Goal: Information Seeking & Learning: Learn about a topic

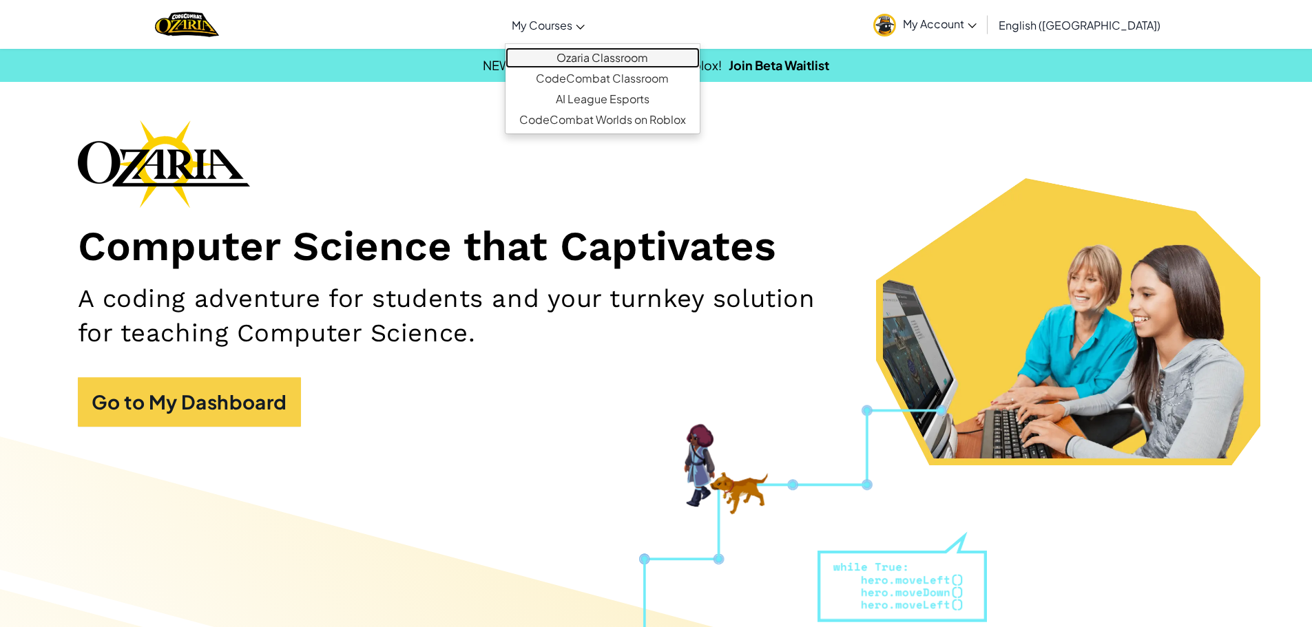
click at [700, 53] on link "Ozaria Classroom" at bounding box center [603, 58] width 194 height 21
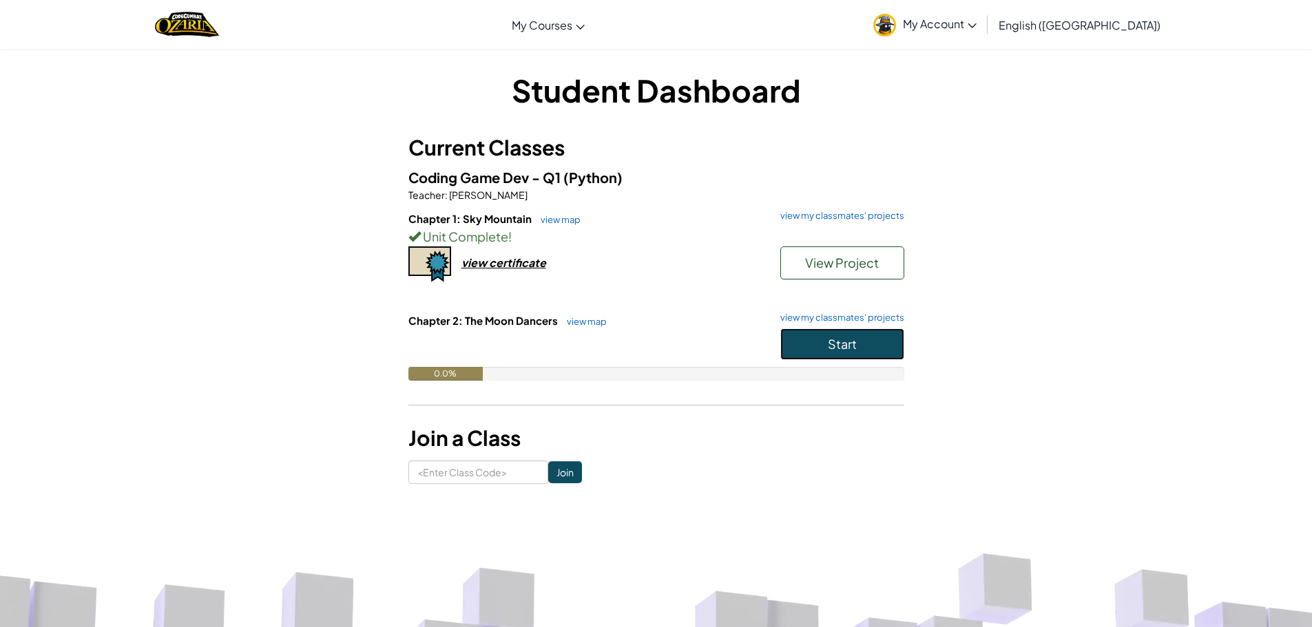
click at [815, 343] on button "Start" at bounding box center [842, 345] width 124 height 32
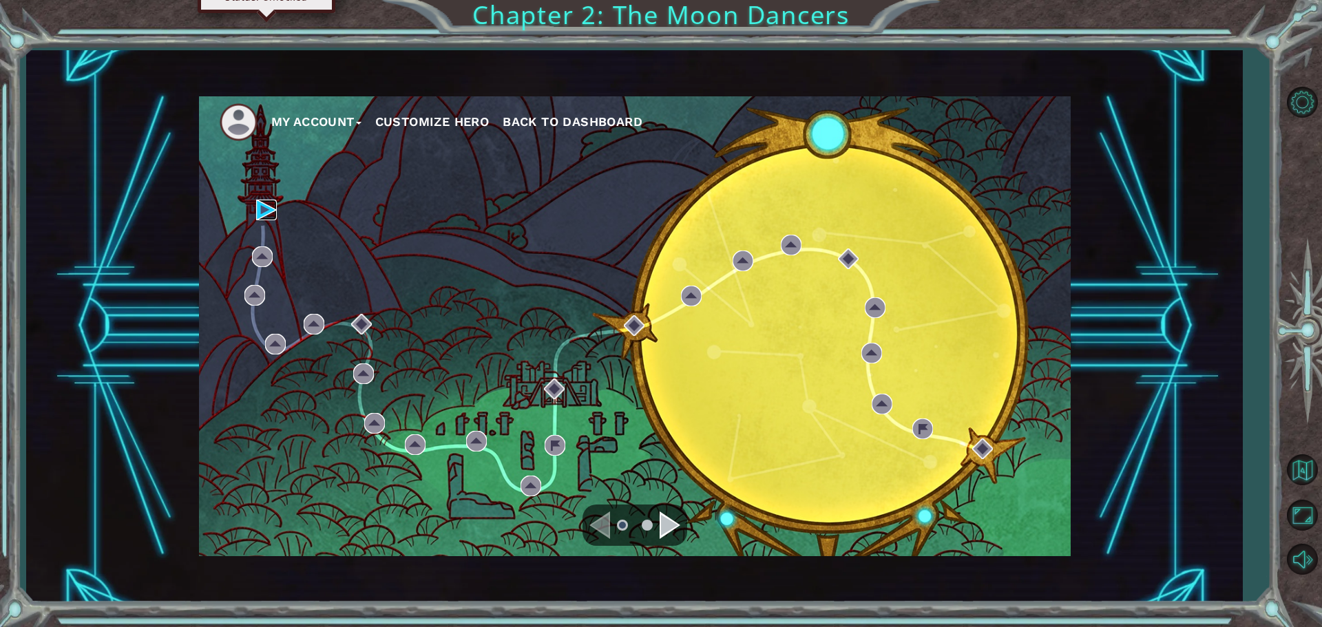
click at [260, 205] on img at bounding box center [266, 210] width 21 height 21
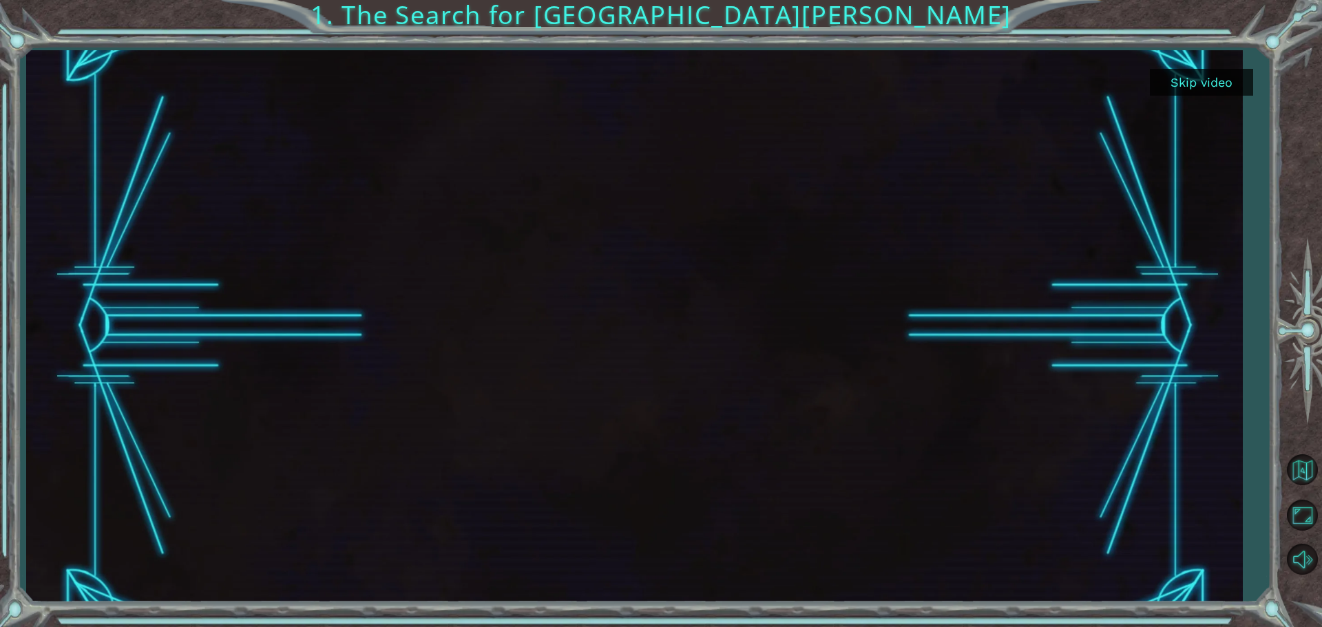
click at [1242, 69] on button "Skip video" at bounding box center [1201, 82] width 103 height 27
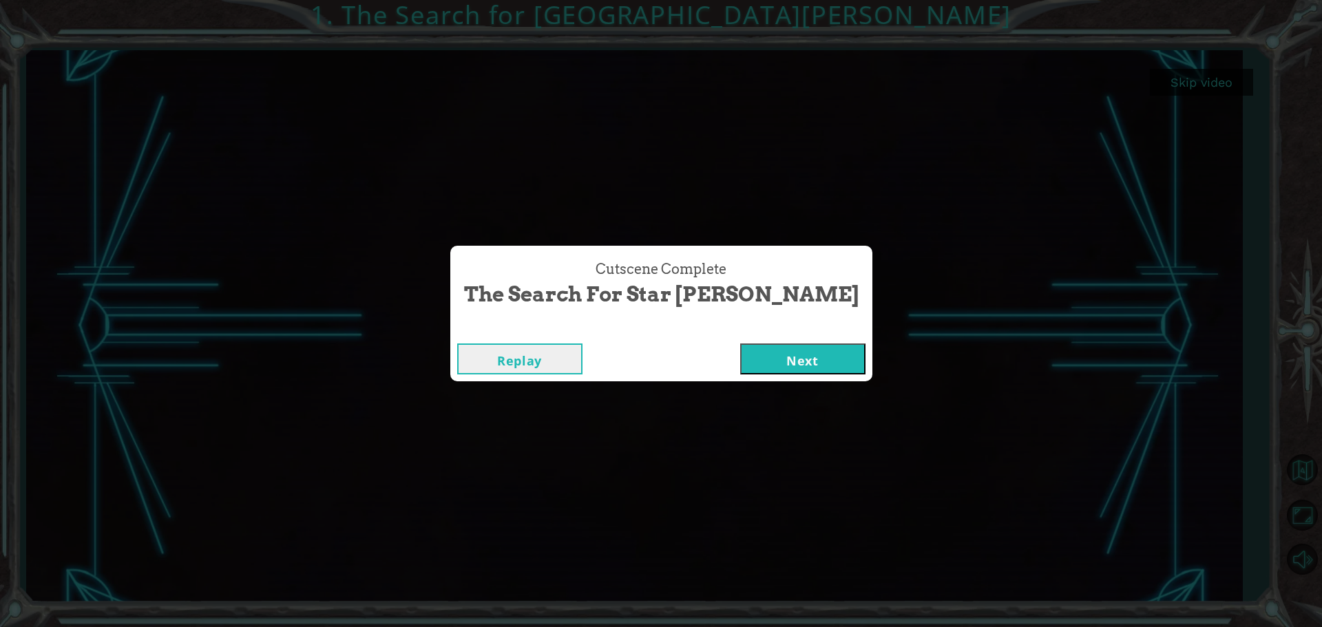
click at [741, 360] on button "Next" at bounding box center [802, 359] width 125 height 31
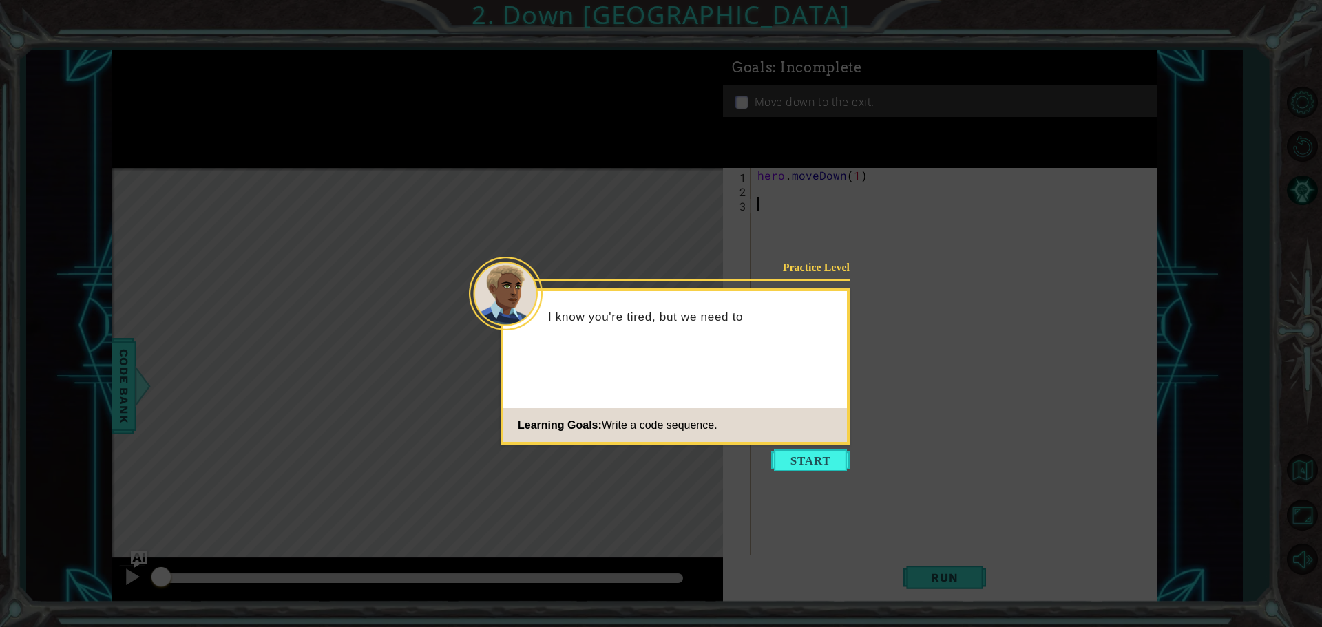
click at [845, 448] on icon at bounding box center [661, 313] width 1322 height 627
click at [805, 464] on button "Start" at bounding box center [810, 461] width 79 height 22
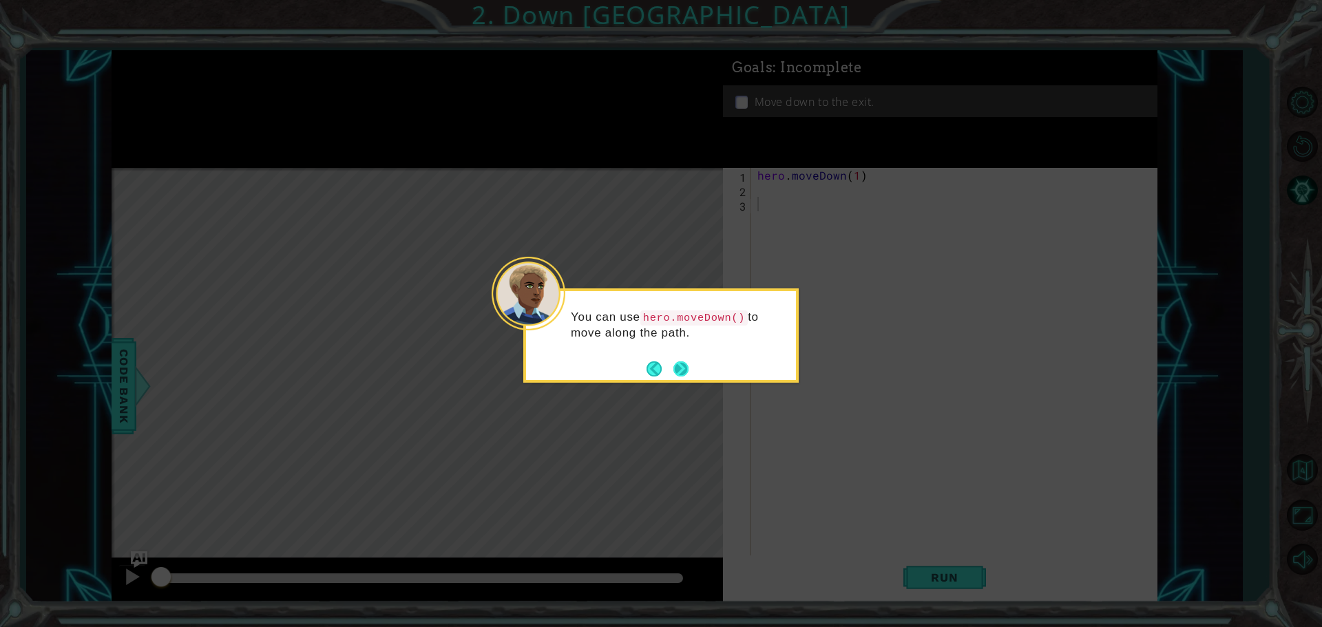
click at [676, 363] on button "Next" at bounding box center [681, 369] width 15 height 15
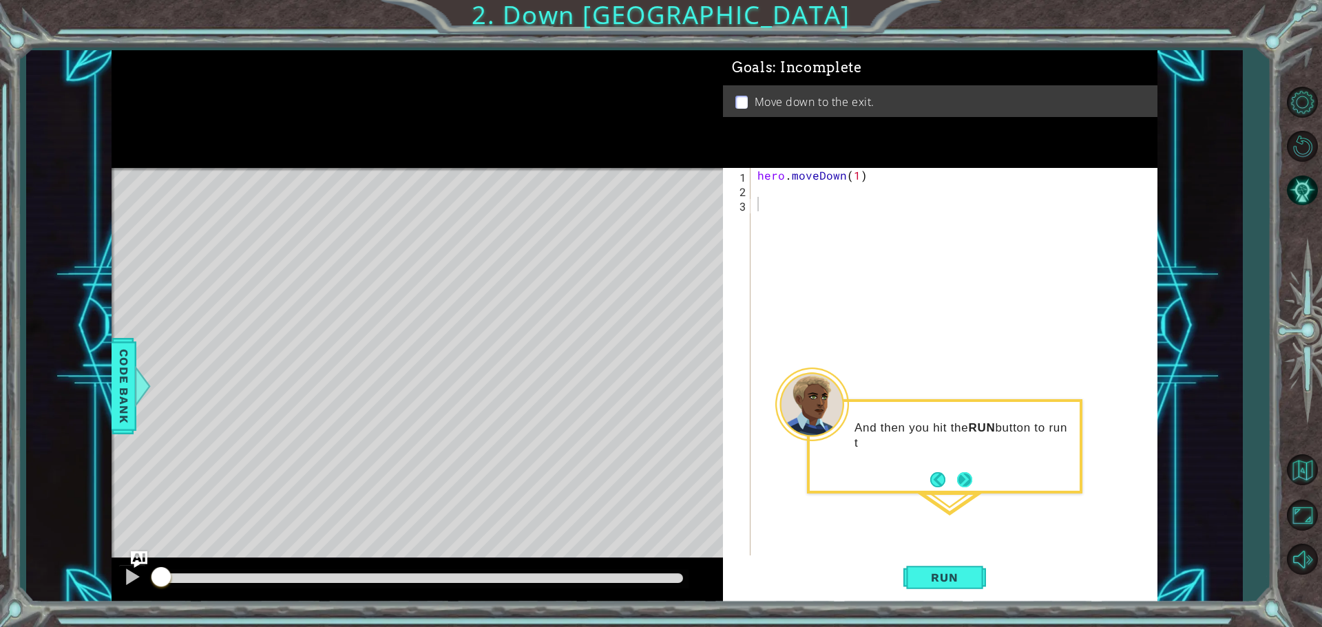
click at [962, 472] on button "Next" at bounding box center [964, 479] width 15 height 15
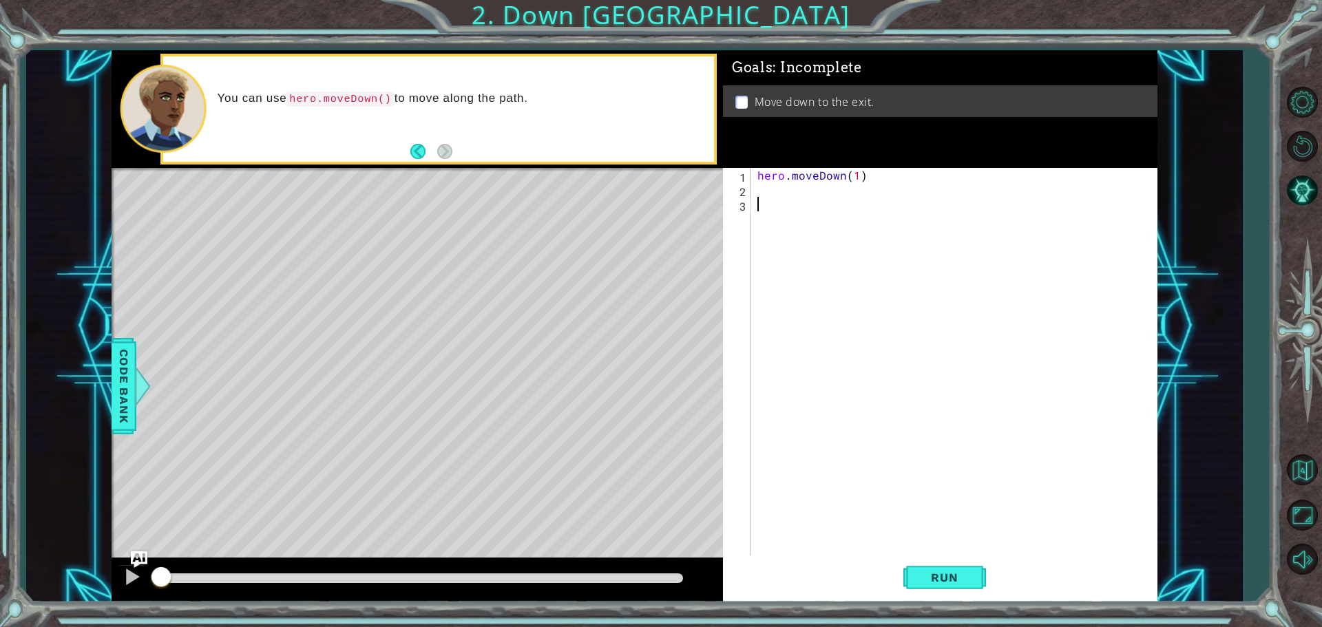
type textarea "h"
click at [855, 176] on div "hero . moveDown ( 1 )" at bounding box center [958, 377] width 406 height 419
type textarea "hero.moveDown(2)"
click at [956, 587] on button "Run" at bounding box center [945, 577] width 83 height 43
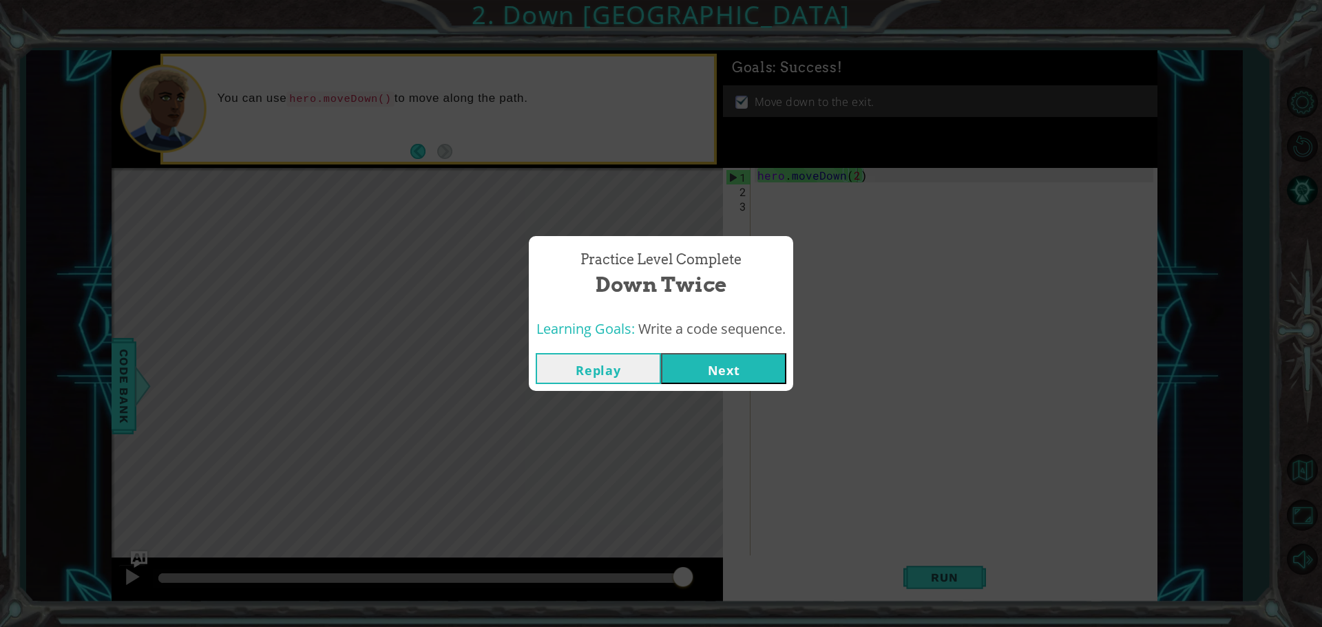
click at [698, 360] on button "Next" at bounding box center [723, 368] width 125 height 31
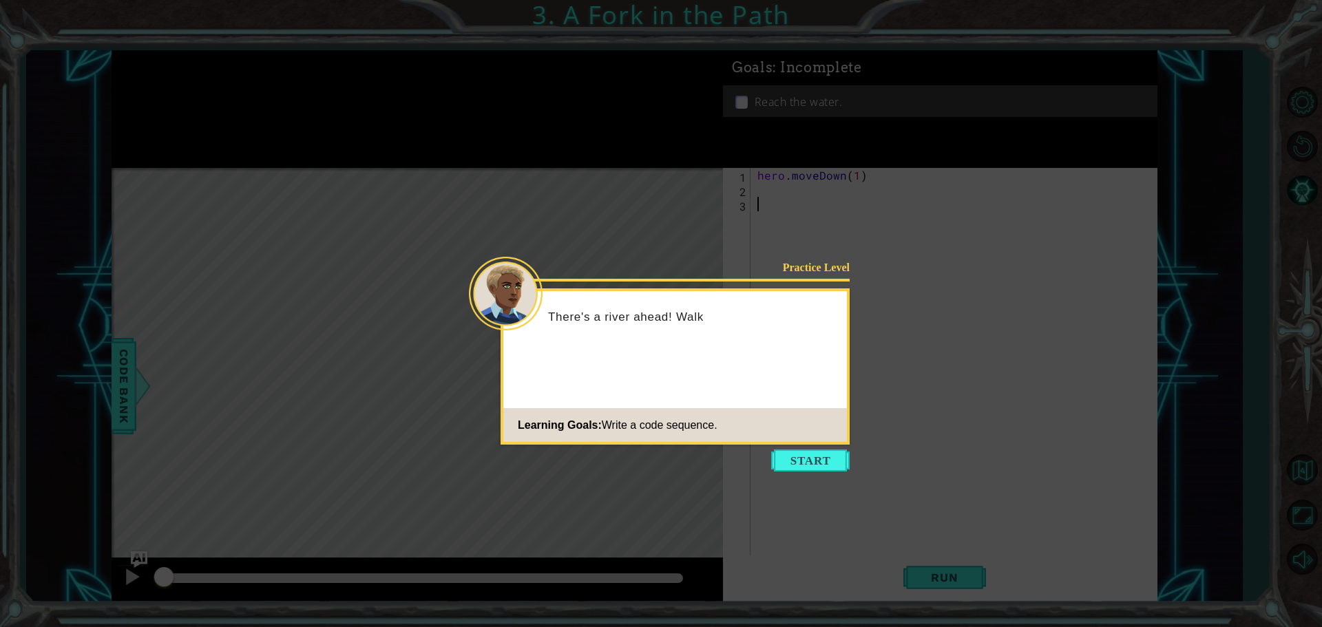
click at [809, 446] on icon at bounding box center [661, 313] width 1322 height 627
click at [804, 456] on button "Start" at bounding box center [810, 461] width 79 height 22
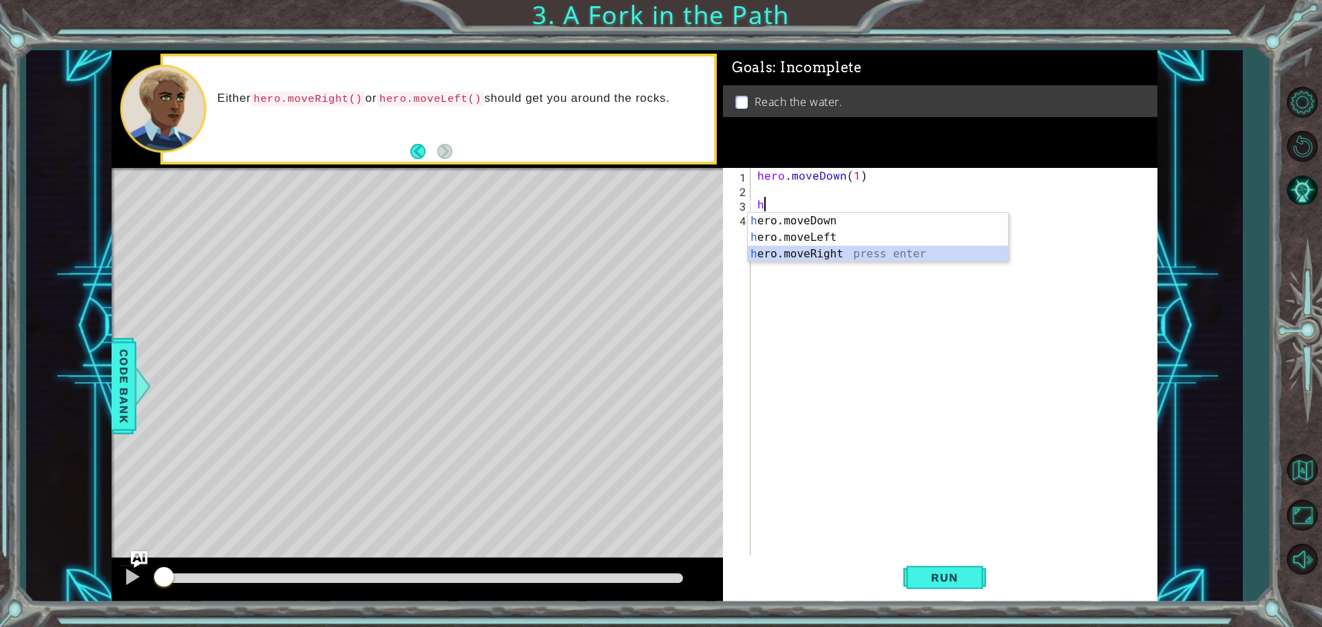
click at [826, 255] on div "h ero.moveDown press enter h ero.moveLeft press enter h ero.moveRight press ent…" at bounding box center [878, 254] width 260 height 83
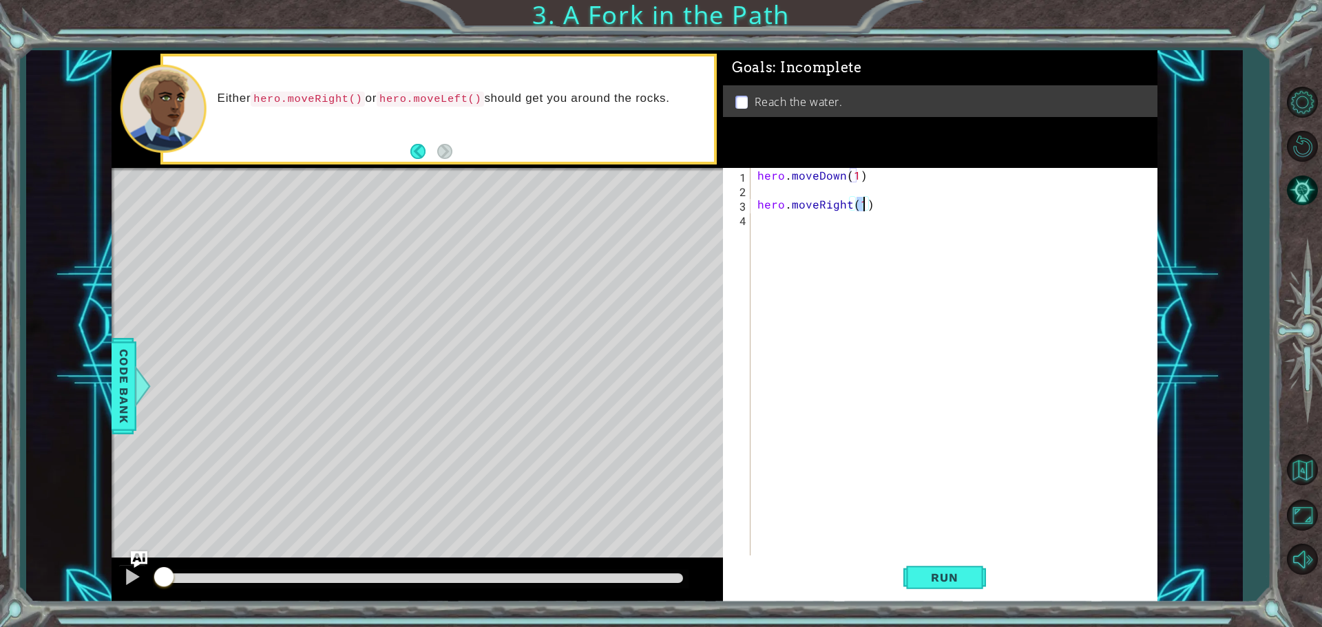
scroll to position [0, 6]
type textarea "hero.moveRight()"
click at [868, 201] on div "hero . moveDown ( 1 ) hero . moveRight ( )" at bounding box center [958, 377] width 406 height 419
click at [761, 235] on div "hero . moveDown ( 1 ) hero . moveRight ( )" at bounding box center [958, 377] width 406 height 419
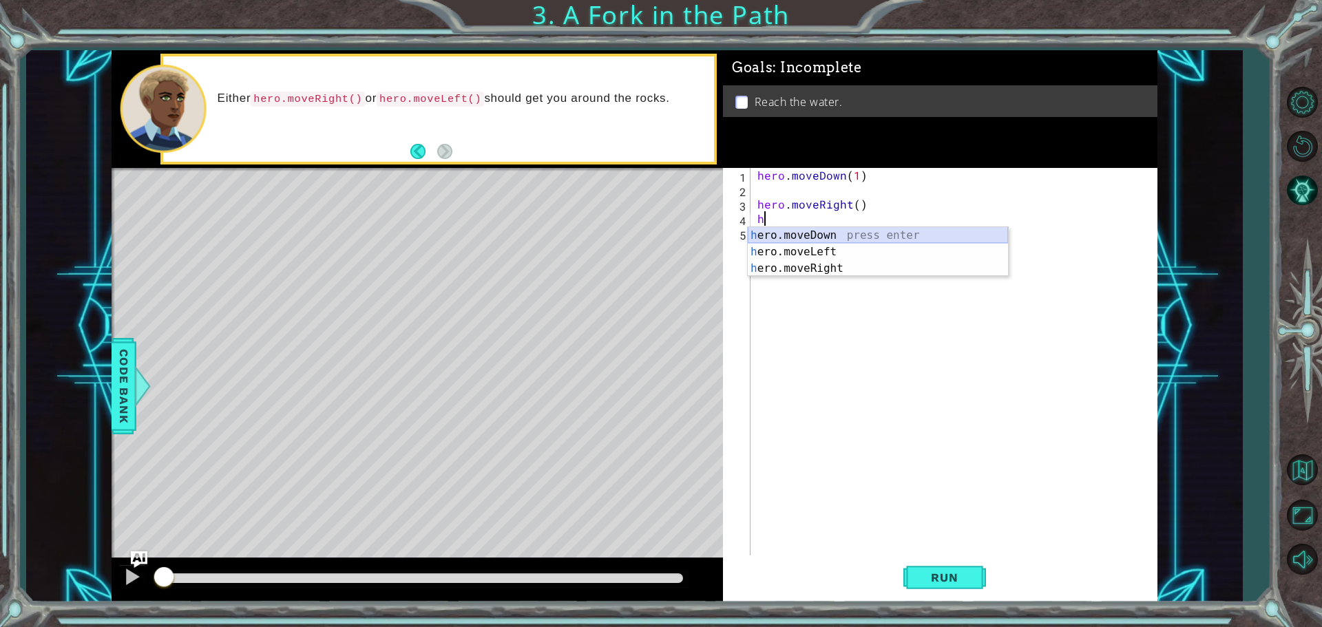
click at [804, 227] on div "h ero.moveDown press enter h ero.moveLeft press enter h ero.moveRight press ent…" at bounding box center [878, 268] width 260 height 83
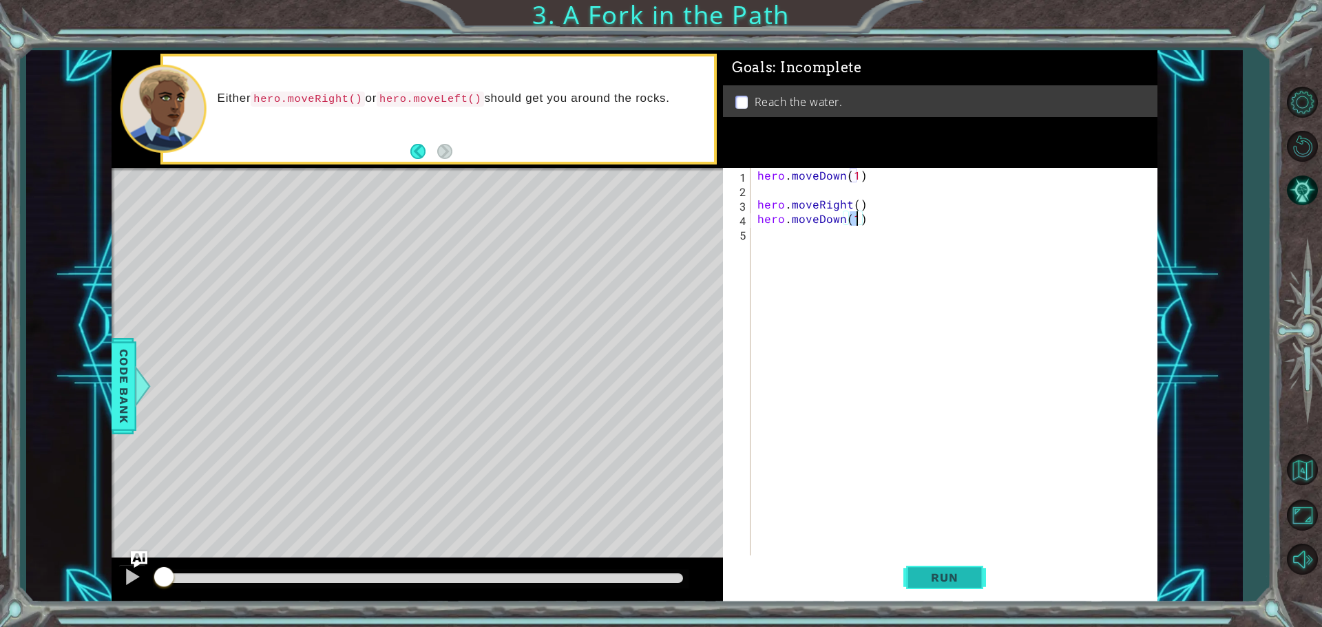
type textarea "hero.moveDown(1)"
click at [957, 564] on button "Run" at bounding box center [945, 577] width 83 height 43
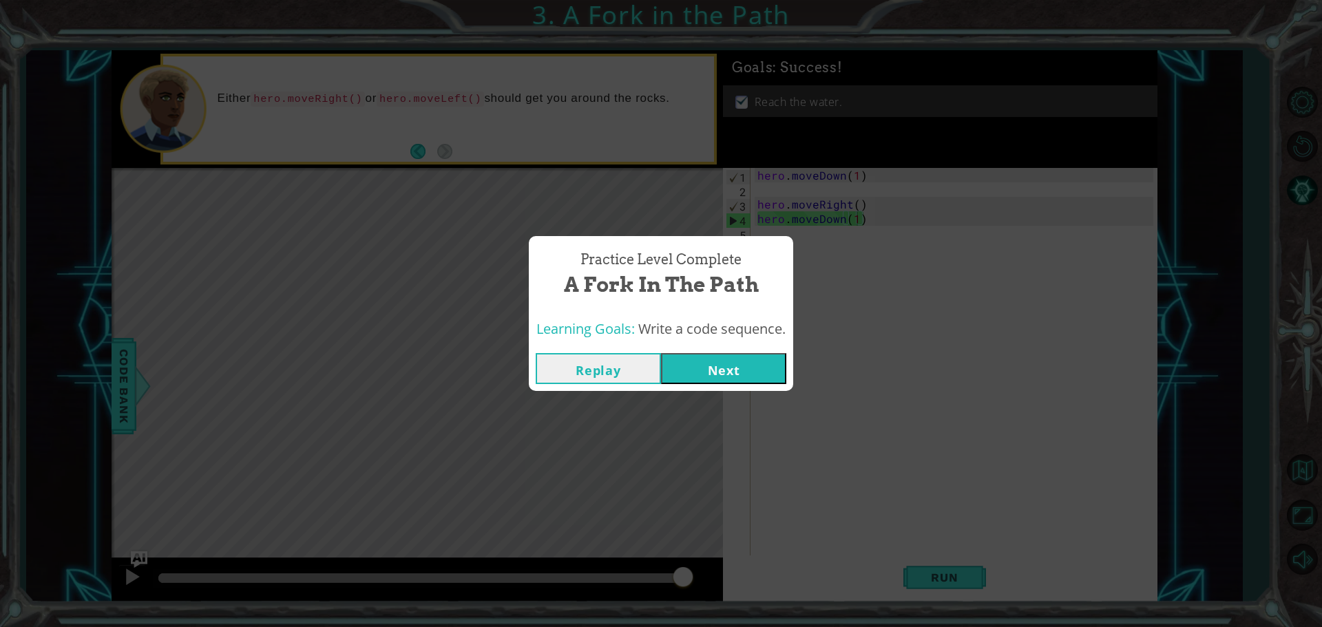
click at [728, 363] on button "Next" at bounding box center [723, 368] width 125 height 31
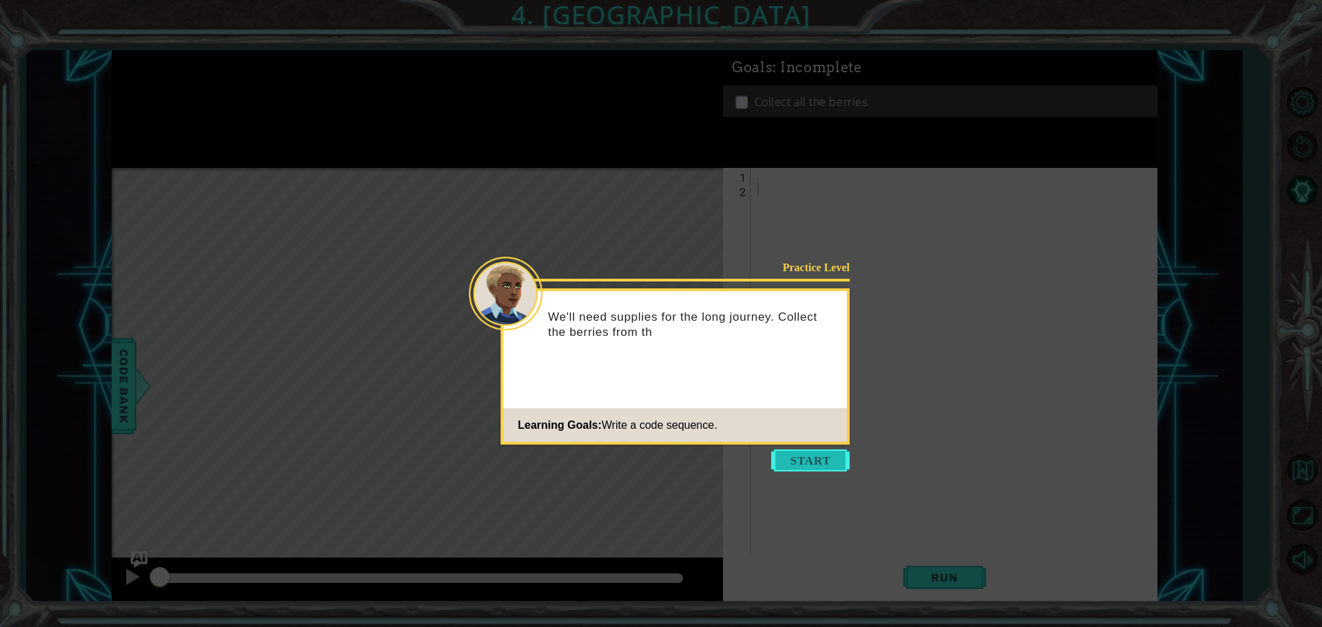
click at [791, 457] on button "Start" at bounding box center [810, 461] width 79 height 22
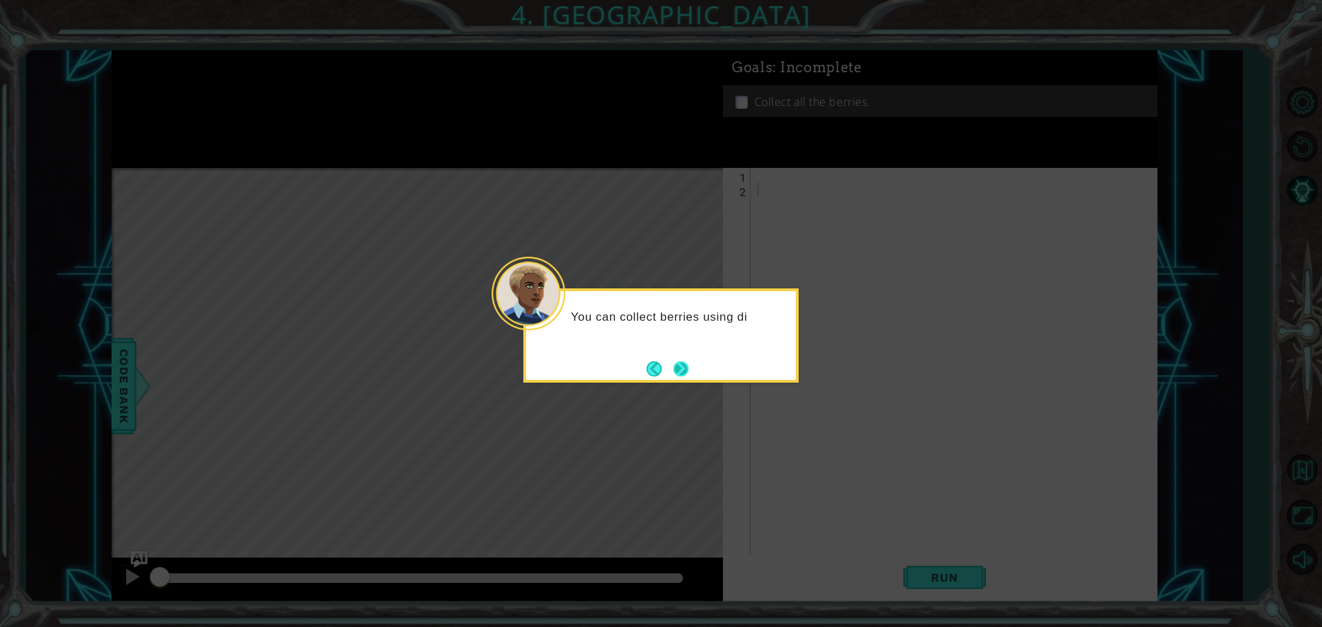
click at [686, 370] on button "Next" at bounding box center [681, 369] width 15 height 15
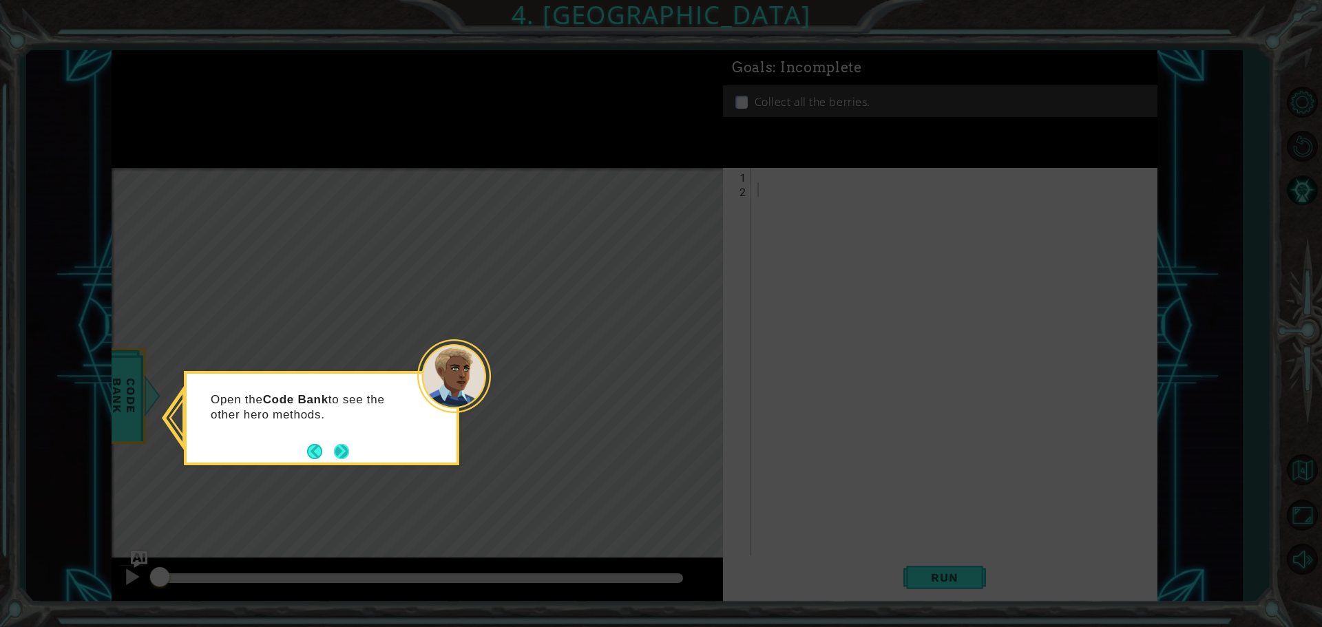
click at [345, 444] on button "Next" at bounding box center [341, 451] width 15 height 15
click at [348, 447] on button "Next" at bounding box center [341, 451] width 19 height 19
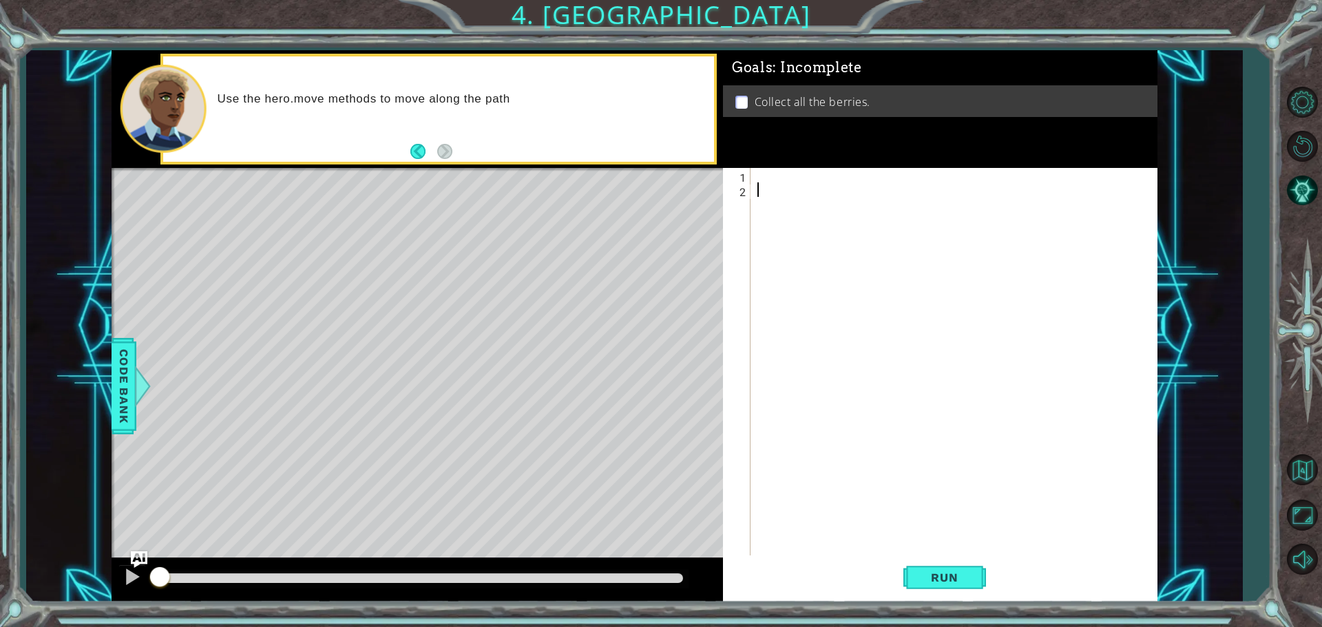
type textarea "h"
click at [759, 176] on div "h" at bounding box center [958, 377] width 406 height 419
click at [766, 194] on div "h" at bounding box center [958, 377] width 406 height 419
type textarea "h"
click at [772, 180] on div at bounding box center [958, 377] width 406 height 419
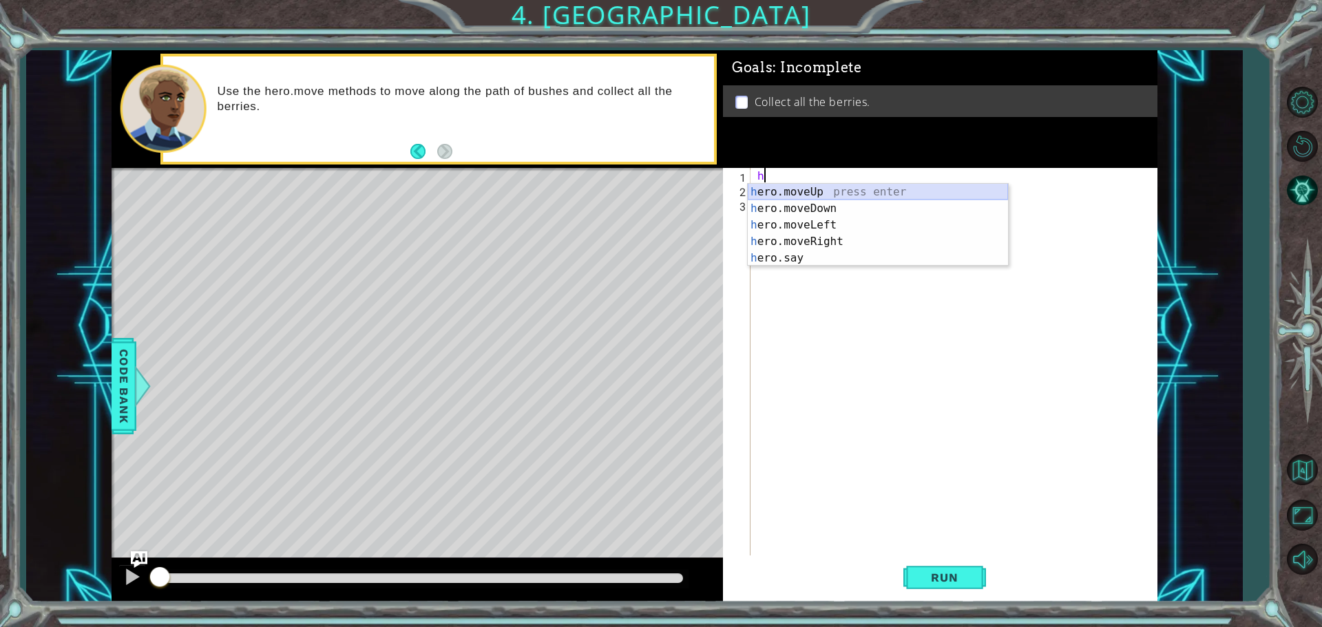
click at [783, 185] on div "h ero.moveUp press enter h ero.moveDown press enter h ero.moveLeft press enter …" at bounding box center [878, 242] width 260 height 116
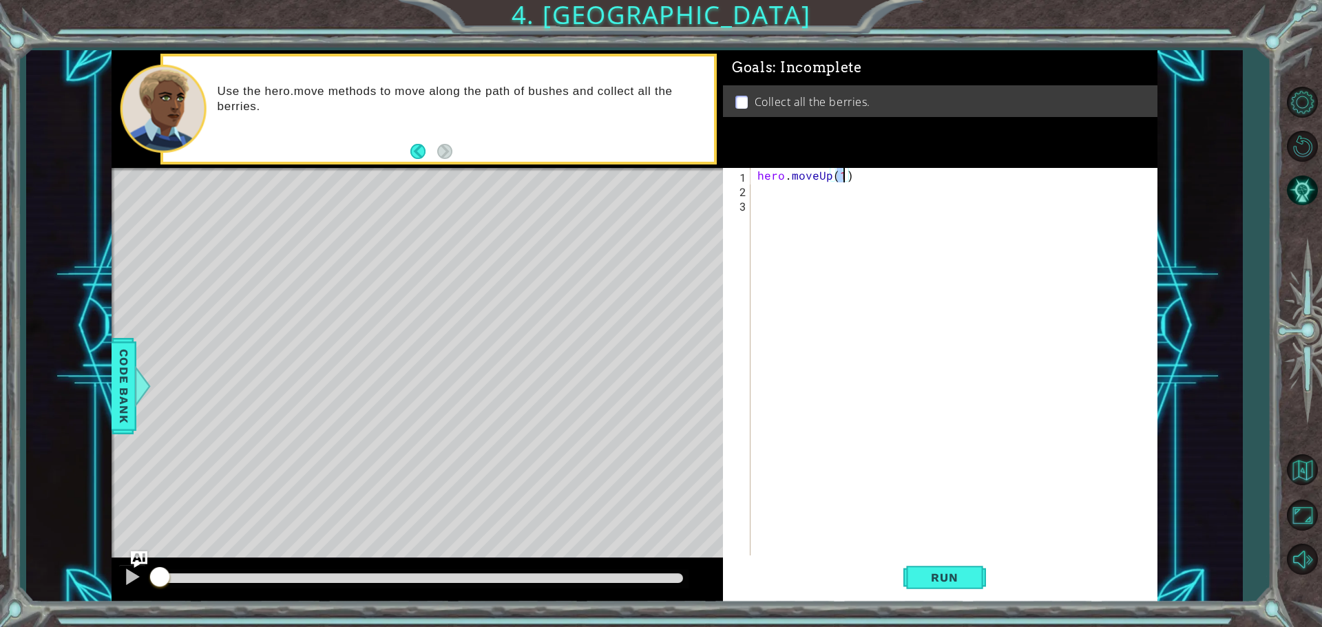
type textarea "hero.moveUp(2)"
click at [761, 188] on div "hero . moveUp ( 2 )" at bounding box center [958, 377] width 406 height 419
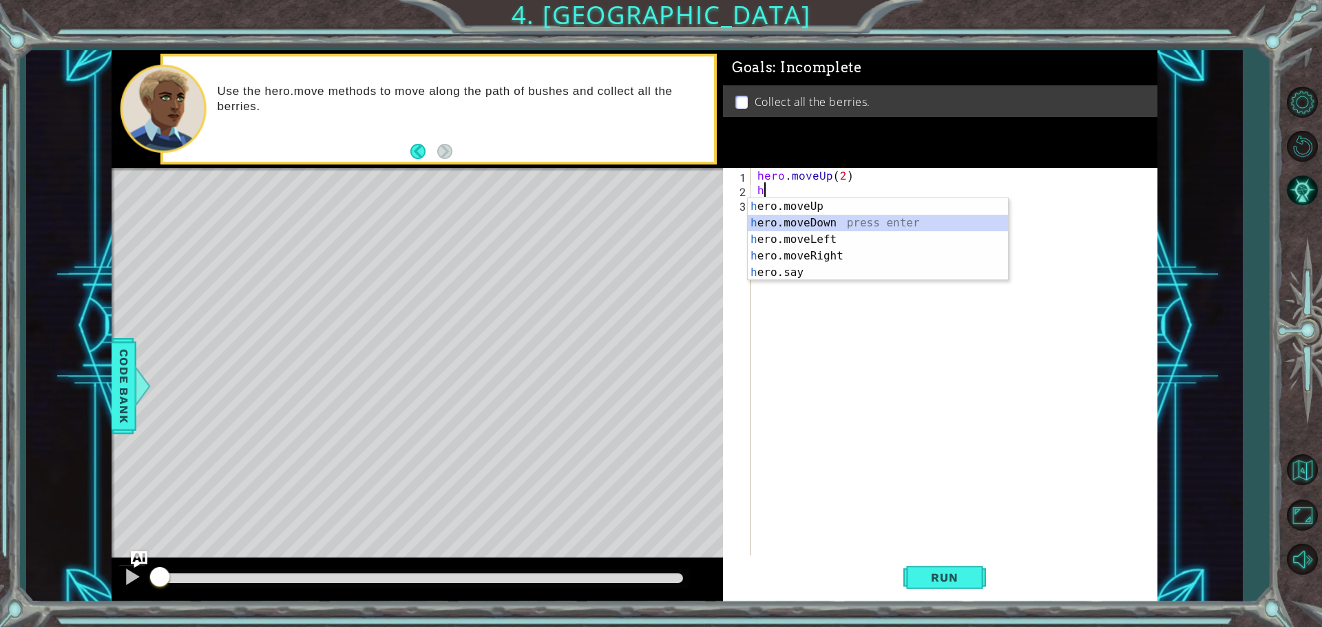
click at [844, 222] on div "h ero.moveUp press enter h ero.moveDown press enter h ero.moveLeft press enter …" at bounding box center [878, 256] width 260 height 116
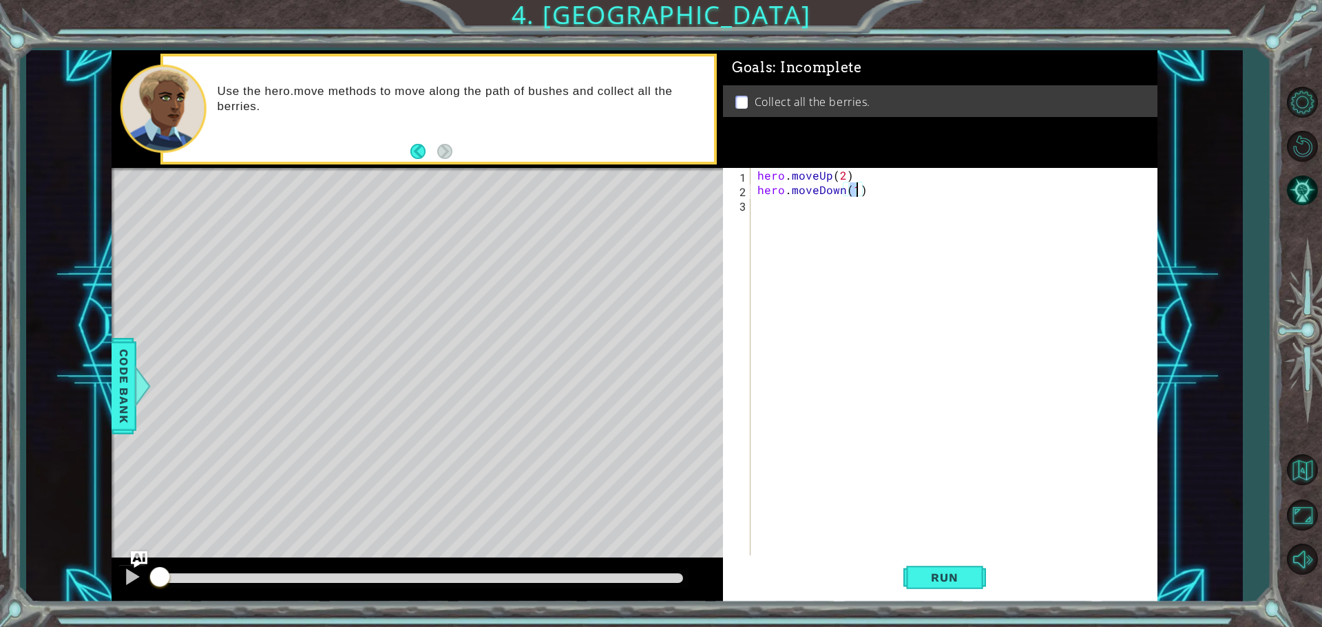
scroll to position [0, 6]
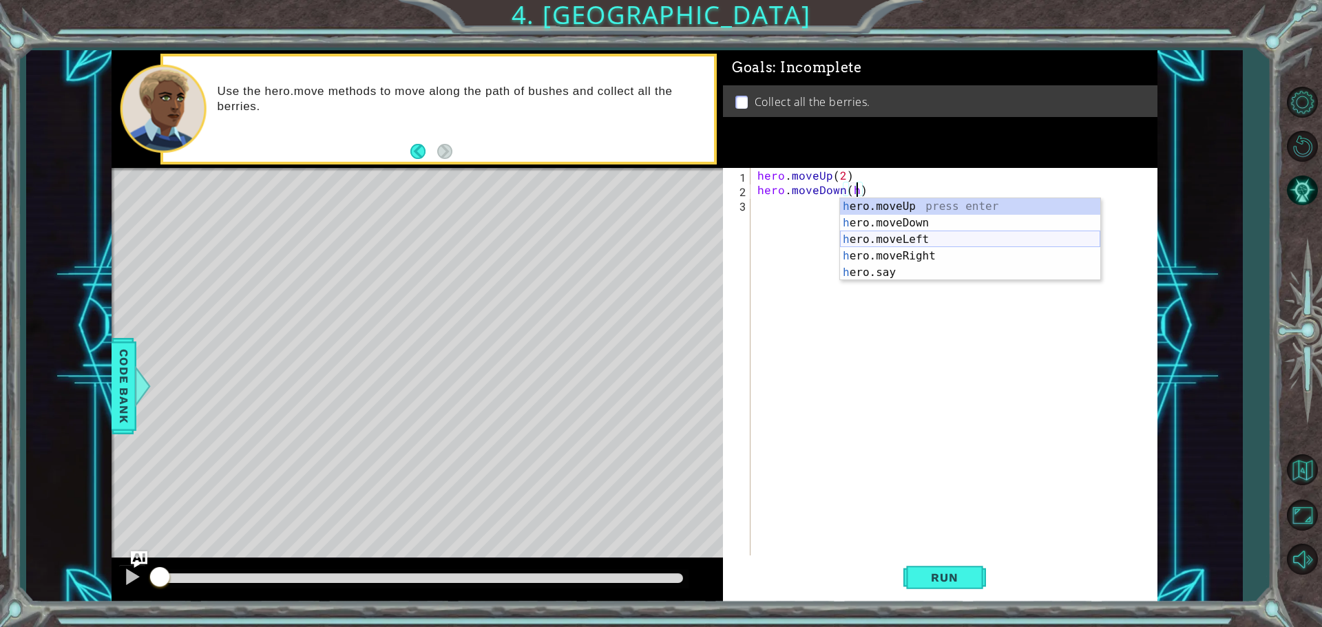
drag, startPoint x: 899, startPoint y: 238, endPoint x: 876, endPoint y: 260, distance: 32.2
click at [883, 253] on div "h ero.moveUp press enter h ero.moveDown press enter h ero.moveLeft press enter …" at bounding box center [970, 256] width 260 height 116
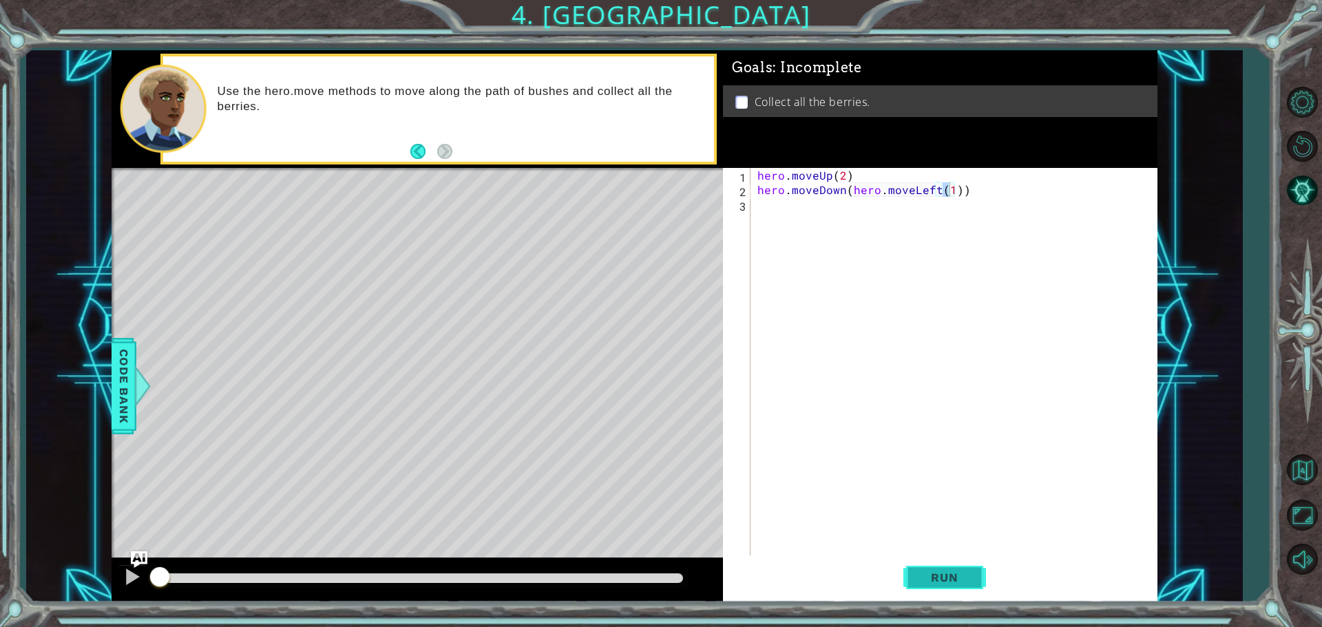
click at [919, 576] on span "Run" at bounding box center [944, 578] width 54 height 14
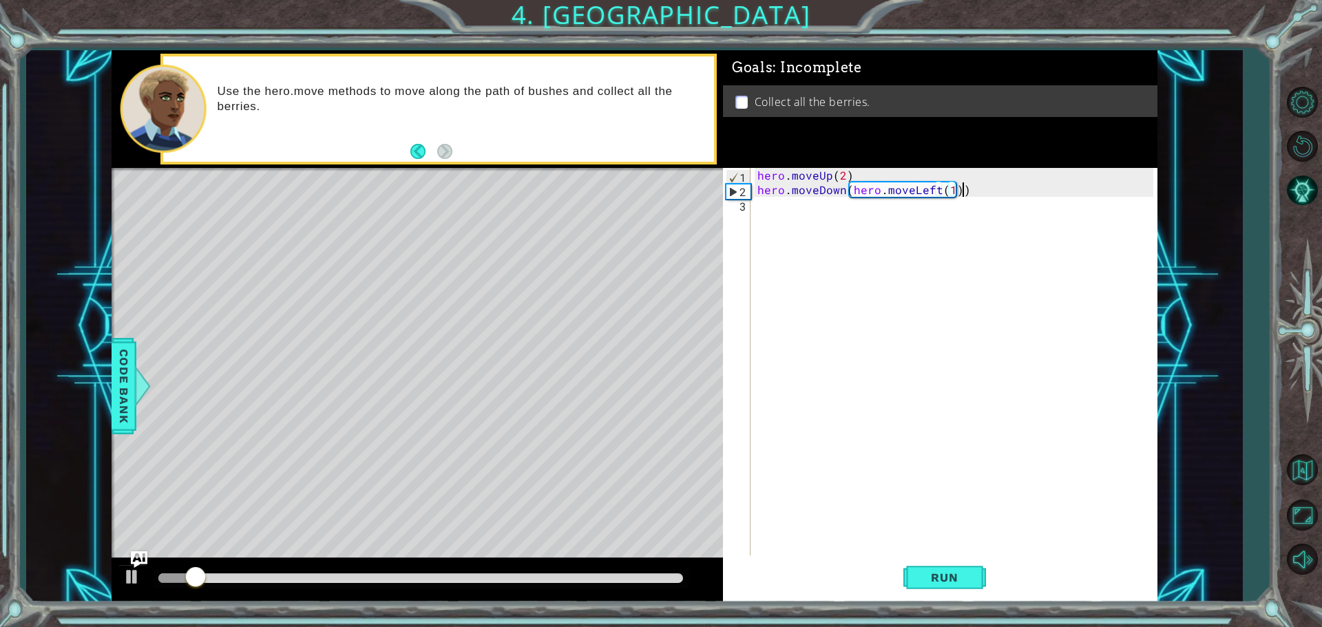
click at [975, 184] on div "hero . moveUp ( 2 ) hero . moveDown ( hero . moveLeft ( 1 ))" at bounding box center [958, 377] width 406 height 419
drag, startPoint x: 845, startPoint y: 191, endPoint x: 959, endPoint y: 191, distance: 113.6
click at [959, 191] on div "hero . moveUp ( 2 ) hero . moveDown ( hero . moveLeft ( 1 ))" at bounding box center [958, 377] width 406 height 419
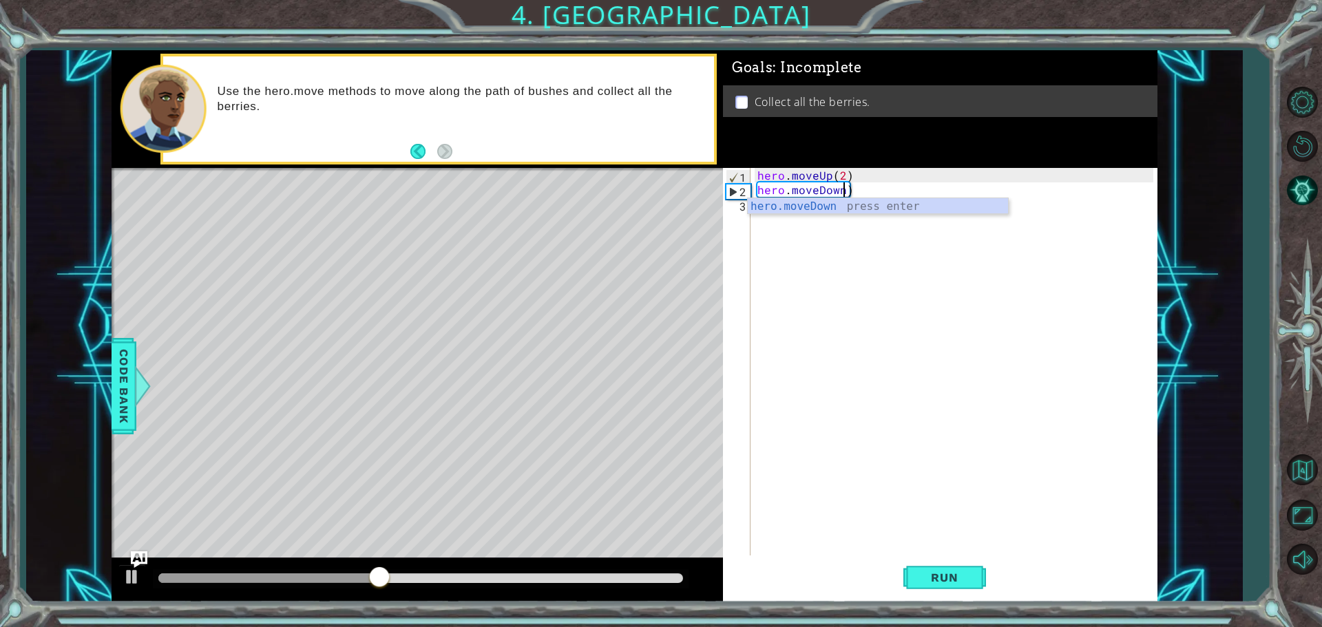
scroll to position [0, 5]
click at [866, 189] on div "hero . moveUp ( 2 ) hero . [GEOGRAPHIC_DATA] )" at bounding box center [958, 377] width 406 height 419
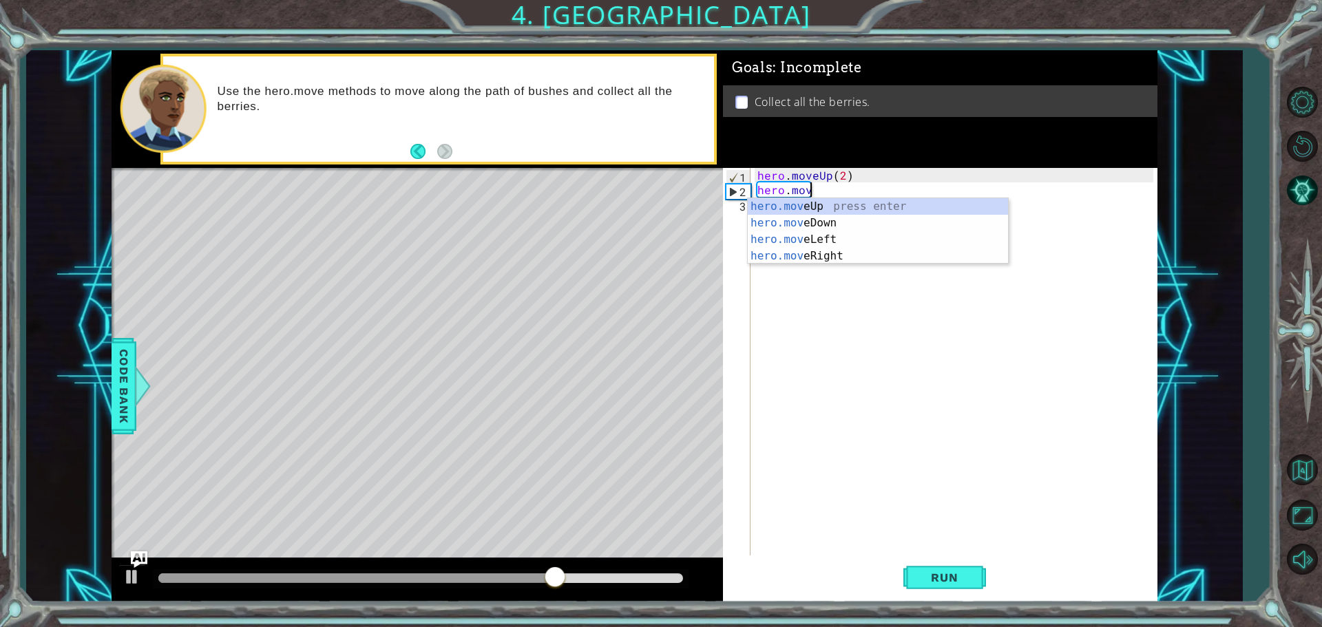
scroll to position [0, 1]
type textarea "h"
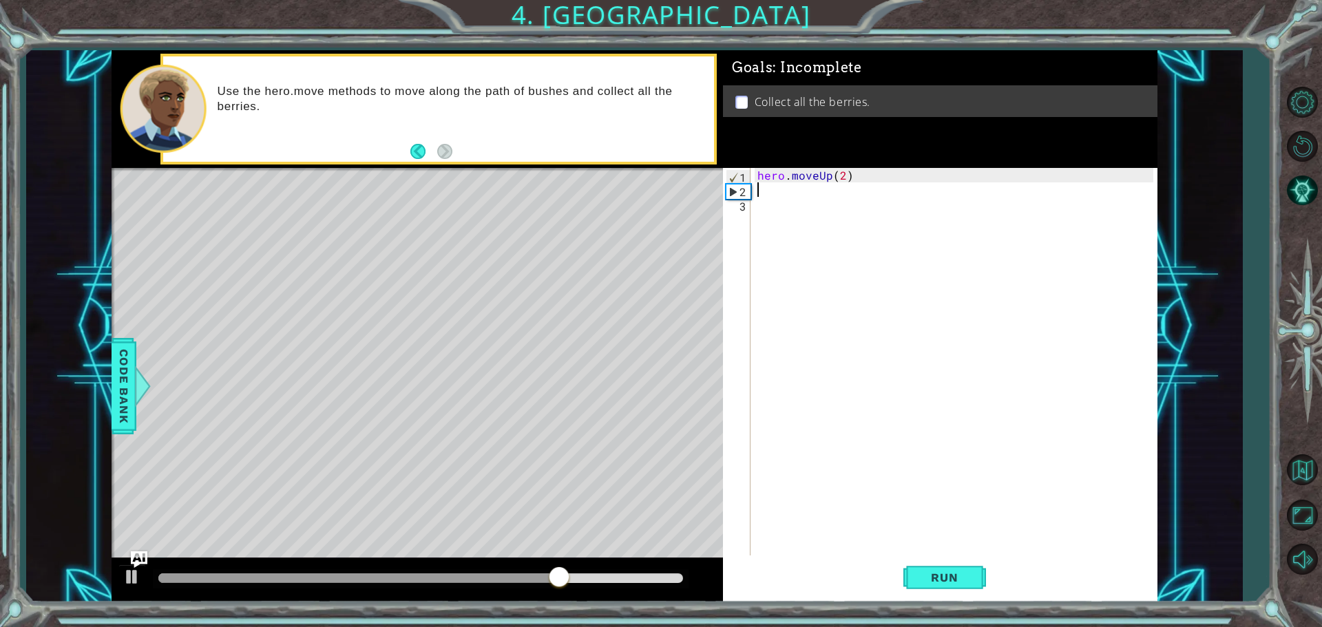
scroll to position [0, 0]
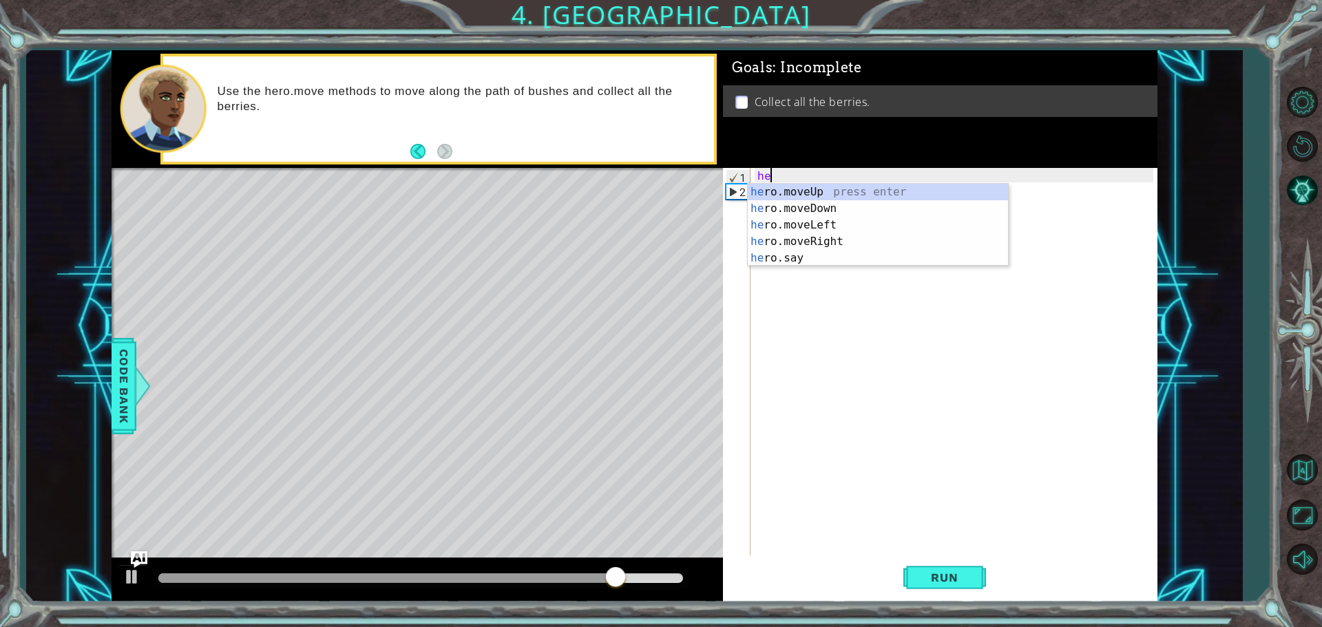
type textarea "h"
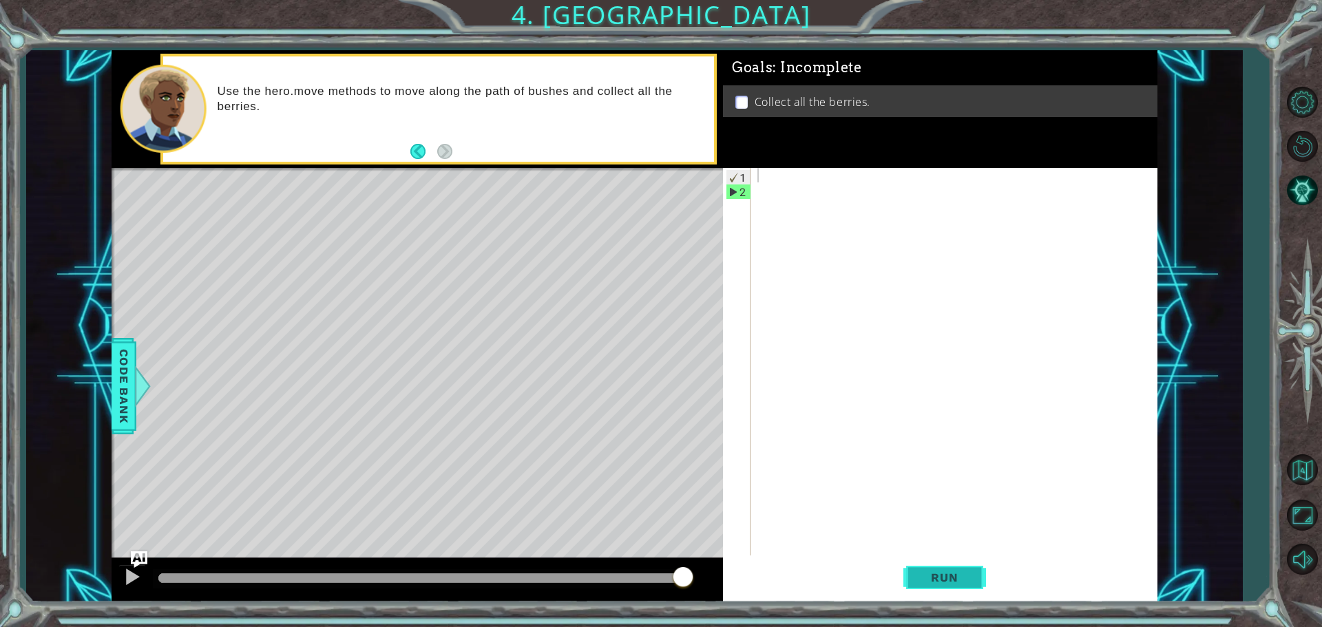
click at [957, 565] on button "Run" at bounding box center [945, 577] width 83 height 43
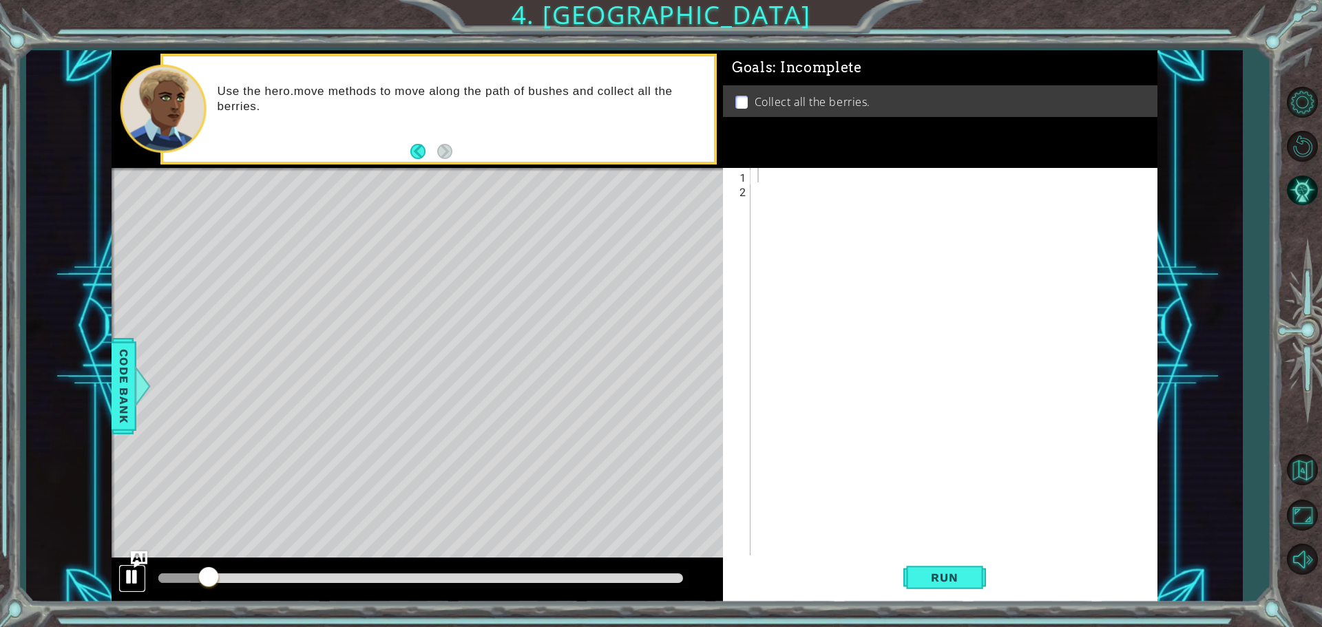
click at [123, 565] on button at bounding box center [132, 579] width 28 height 28
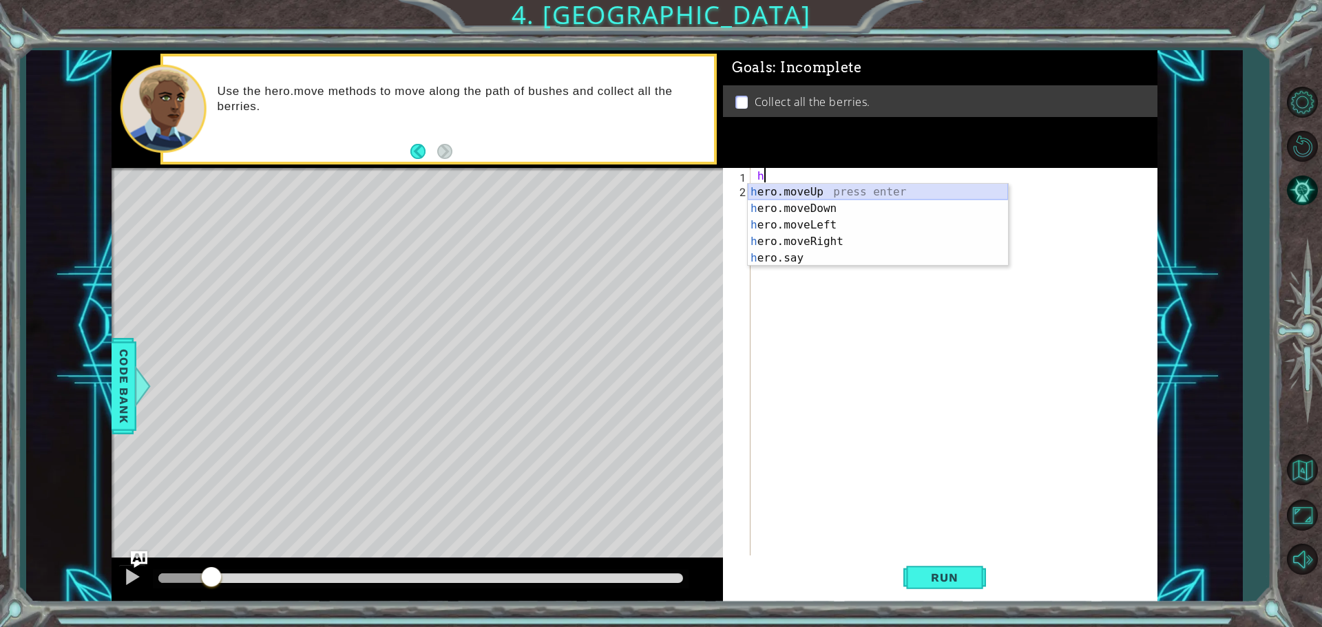
click at [780, 185] on div "h ero.moveUp press enter h ero.moveDown press enter h ero.moveLeft press enter …" at bounding box center [878, 242] width 260 height 116
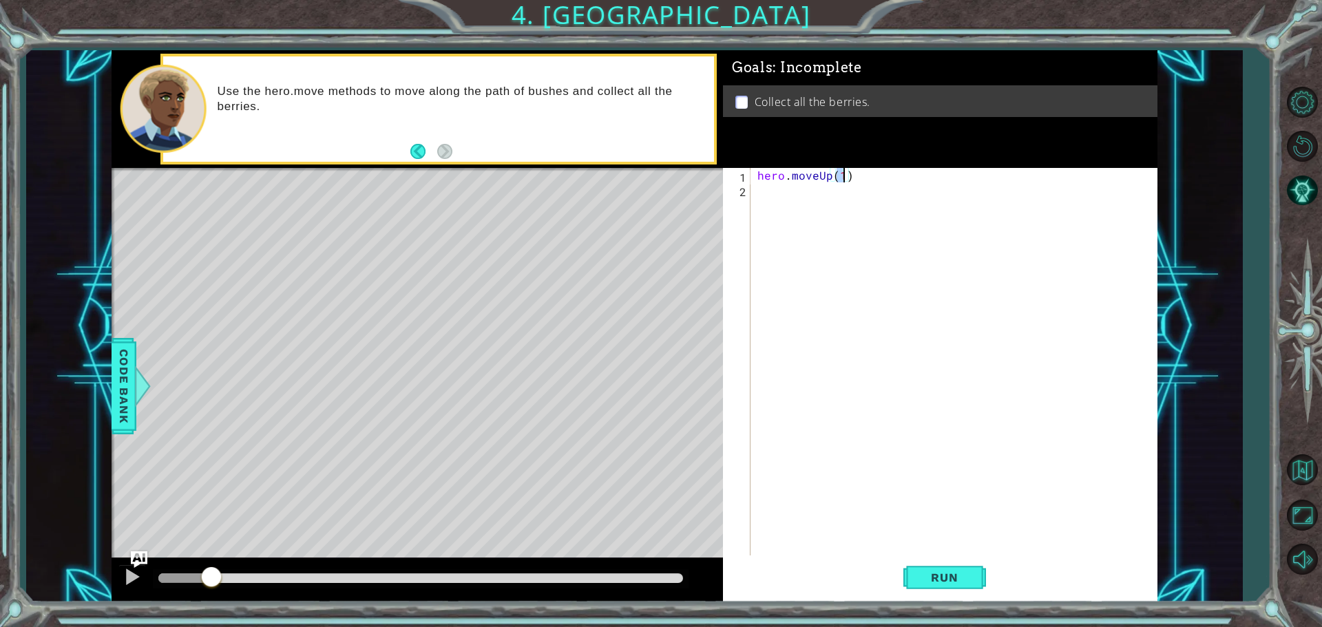
type textarea "hero.moveUp(2)"
click at [762, 192] on div "hero . moveUp ( 2 )" at bounding box center [958, 377] width 406 height 419
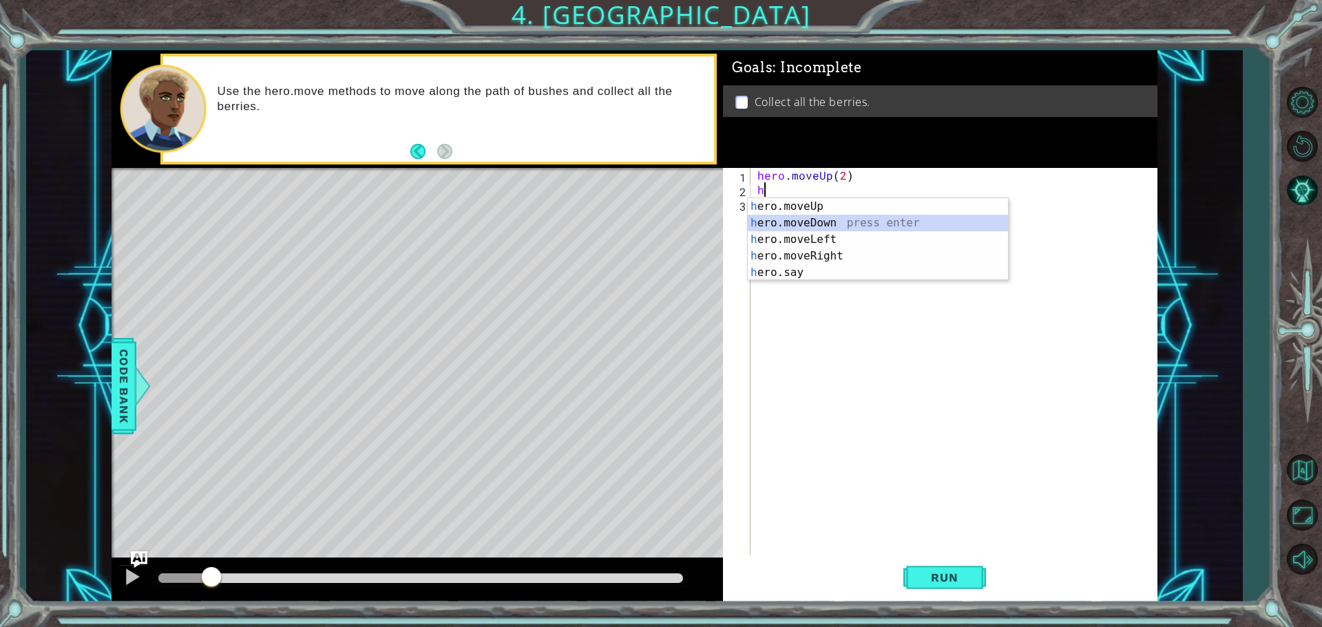
click at [776, 218] on div "h ero.moveUp press enter h ero.moveDown press enter h ero.moveLeft press enter …" at bounding box center [878, 256] width 260 height 116
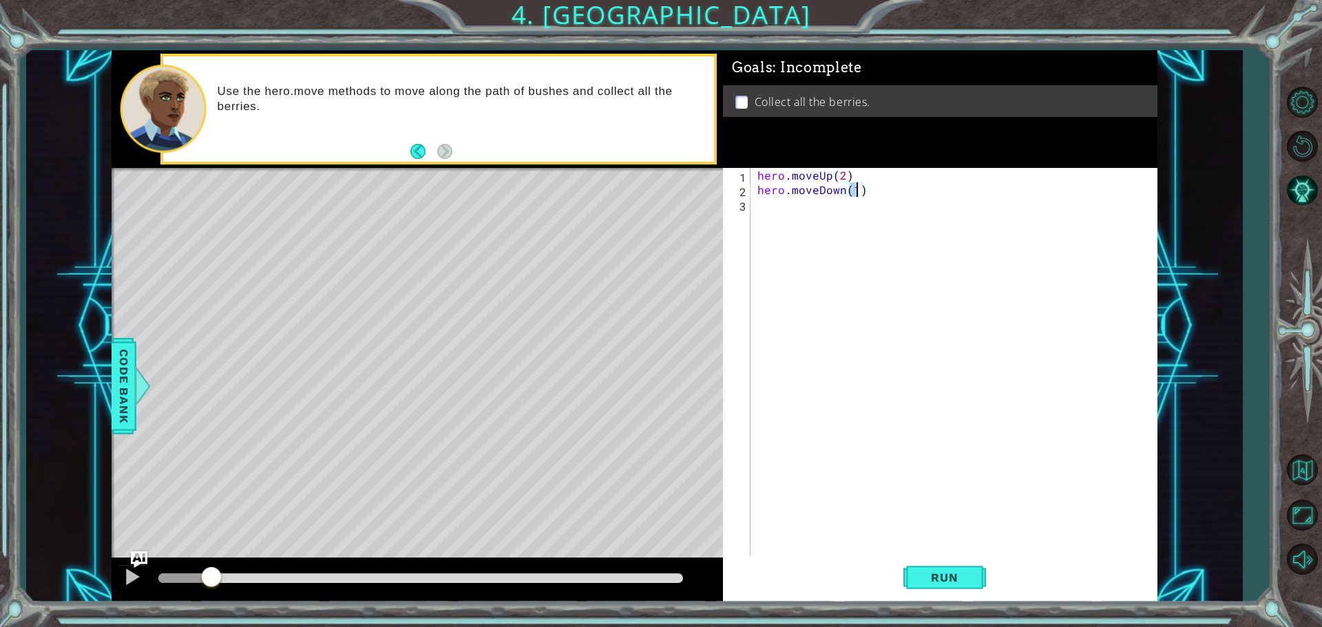
scroll to position [0, 6]
click at [957, 579] on span "Run" at bounding box center [944, 578] width 54 height 14
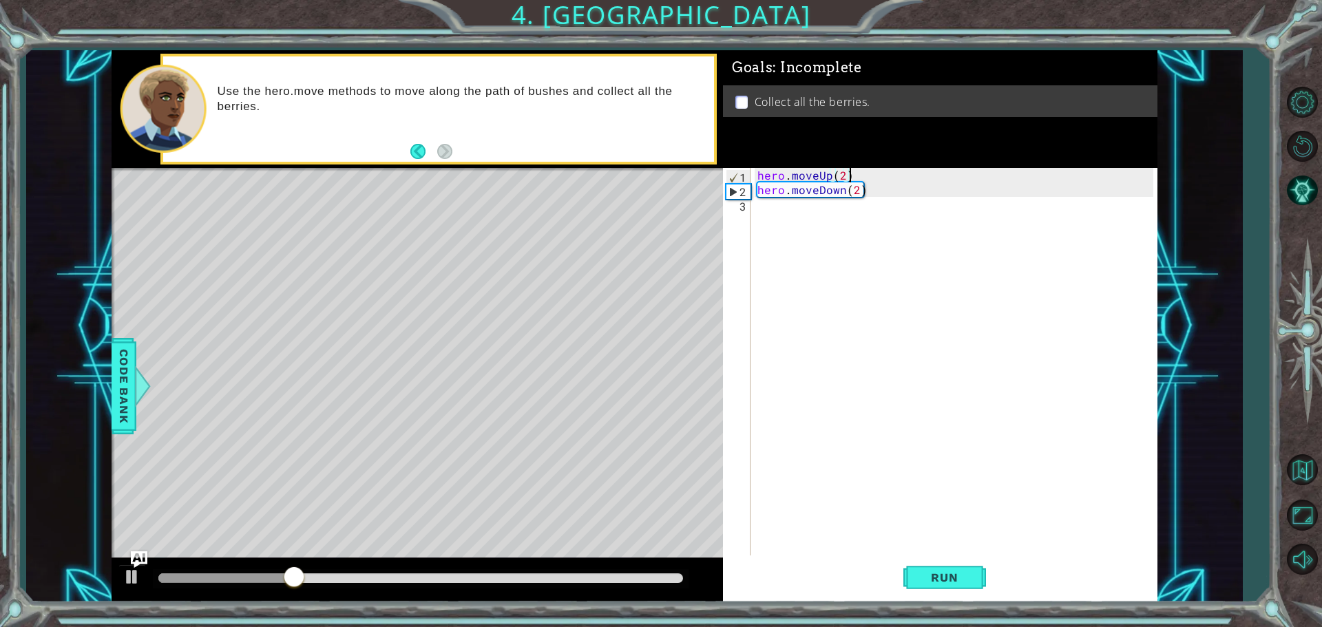
click at [856, 169] on div "hero . moveUp ( 2 ) hero . moveDown ( 2 )" at bounding box center [958, 377] width 406 height 419
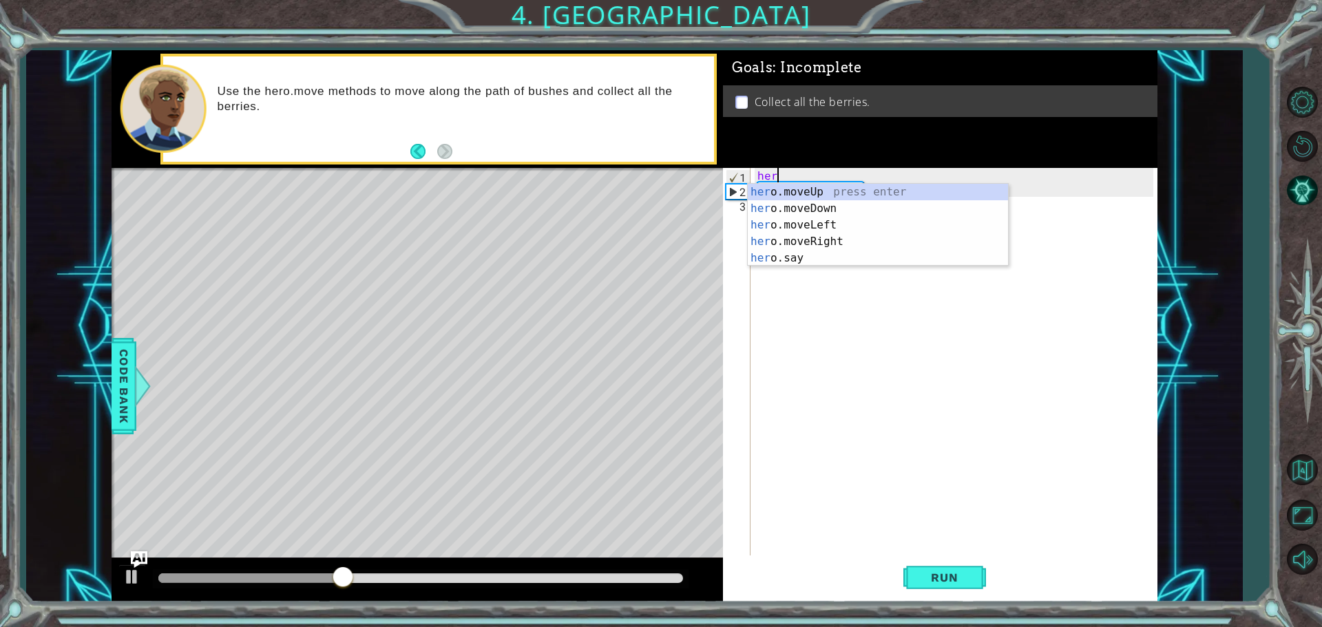
scroll to position [0, 0]
type textarea "h"
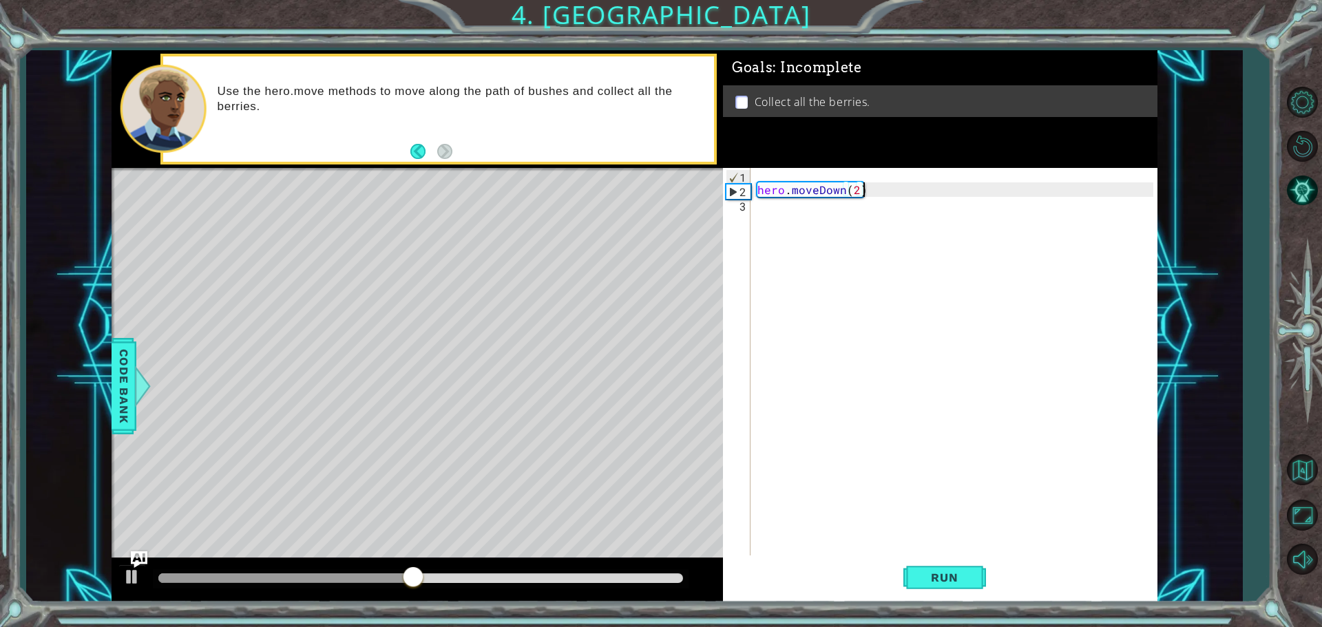
click at [889, 188] on div "hero . moveDown ( 2 )" at bounding box center [958, 377] width 406 height 419
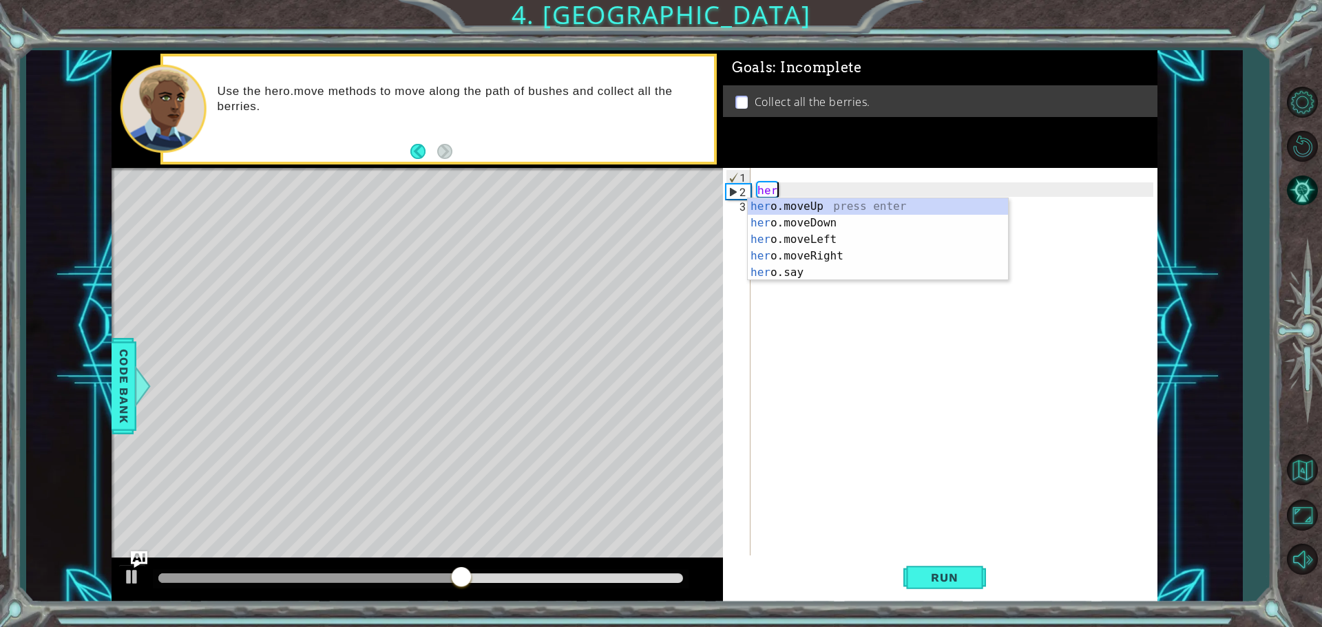
type textarea "h"
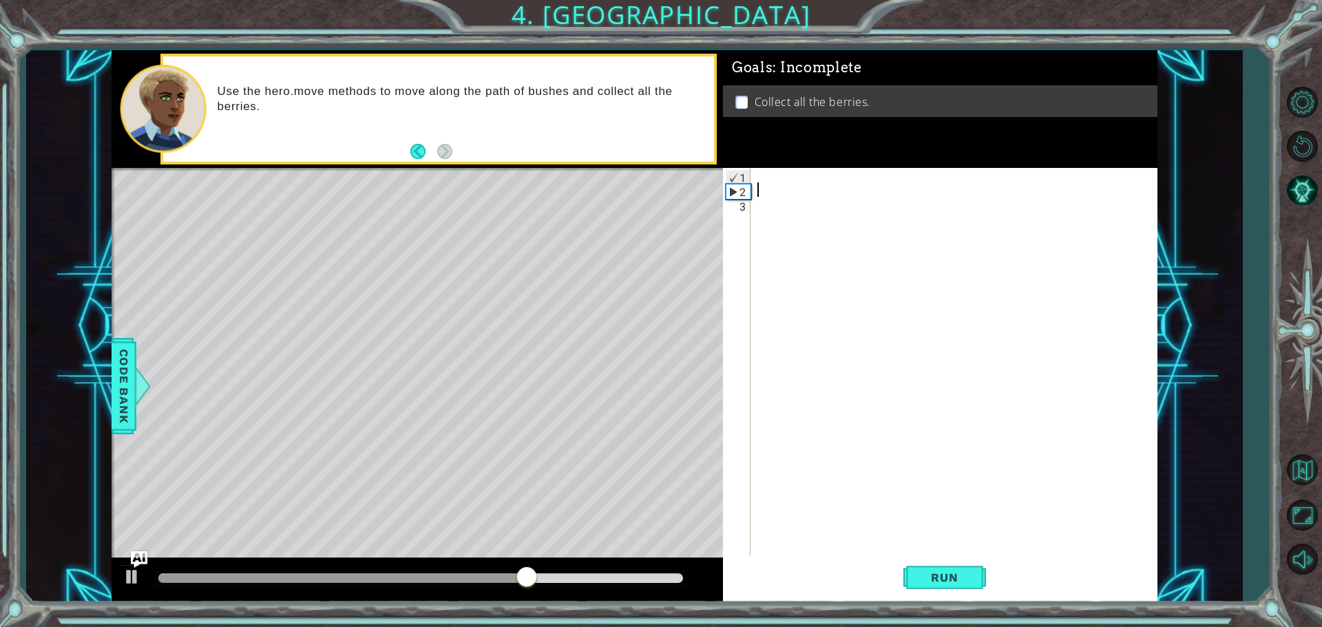
click at [758, 173] on div at bounding box center [958, 377] width 406 height 419
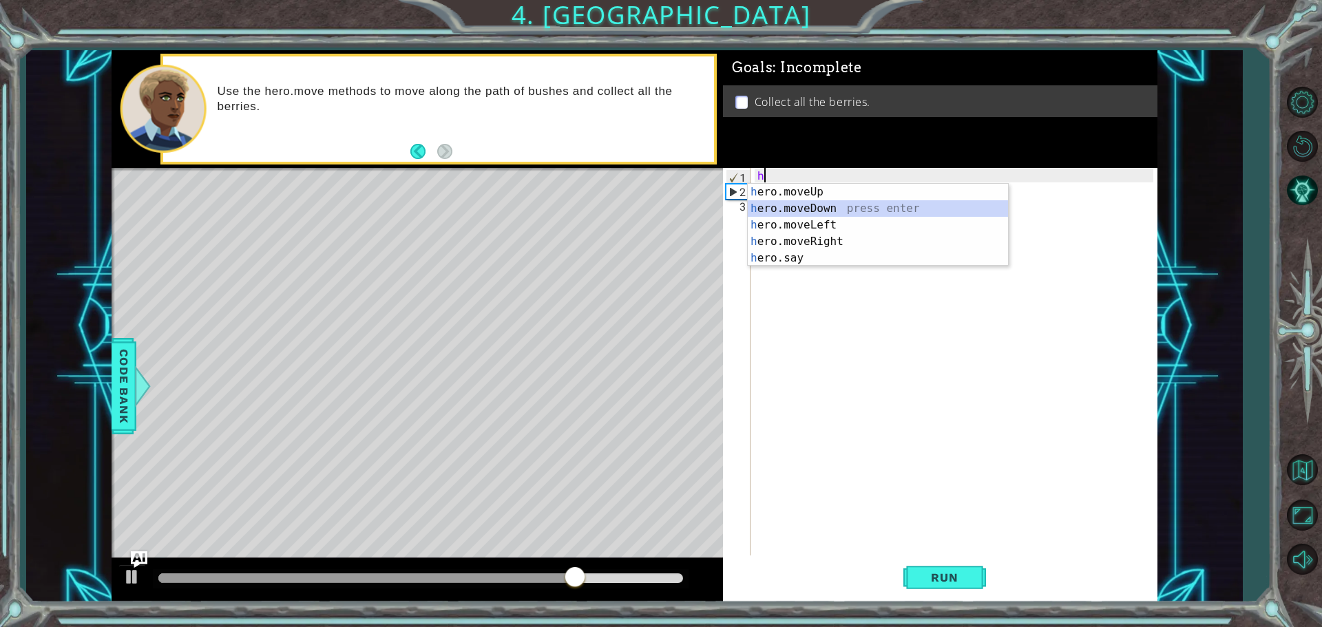
click at [798, 202] on div "h ero.moveUp press enter h ero.moveDown press enter h ero.moveLeft press enter …" at bounding box center [878, 242] width 260 height 116
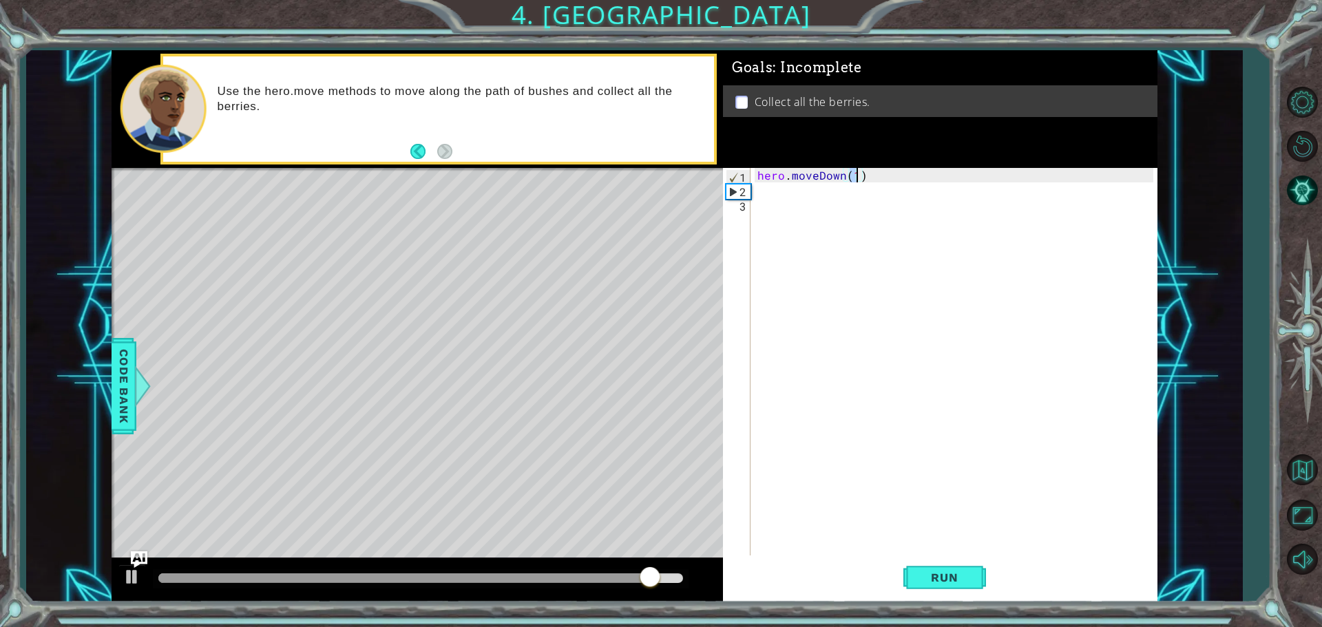
type textarea "hero.moveDown(2)"
click at [760, 188] on div "hero . moveDown ( 2 )" at bounding box center [958, 377] width 406 height 419
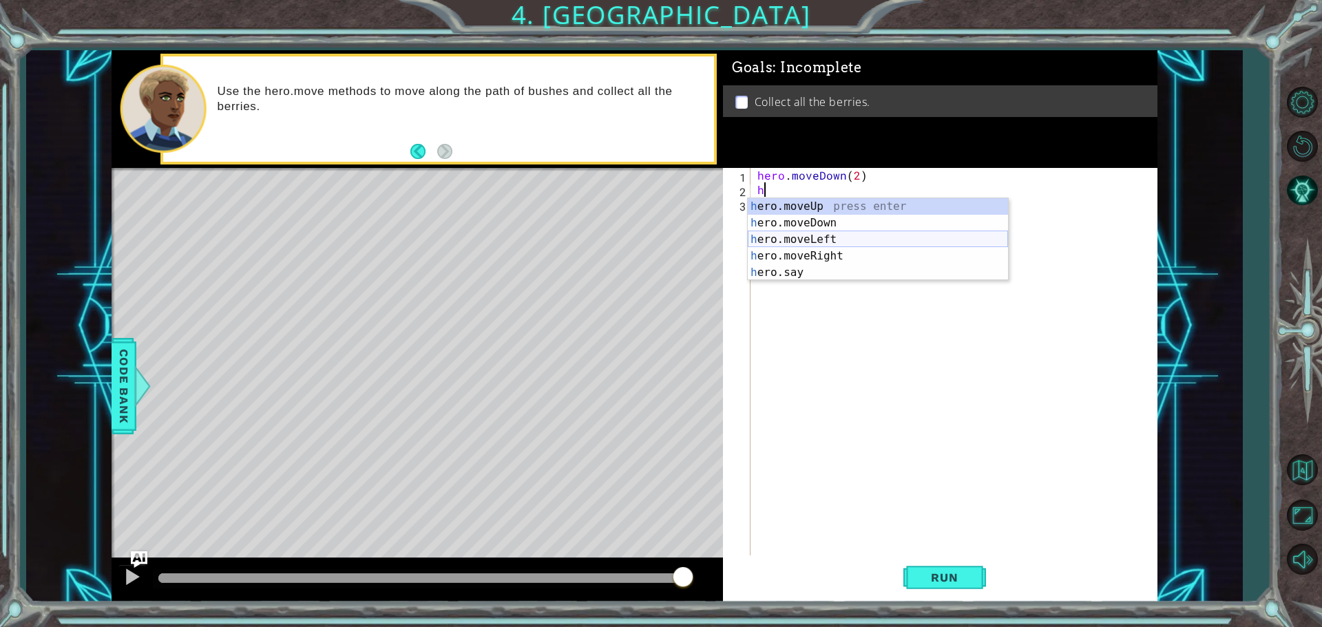
click at [850, 235] on div "h ero.moveUp press enter h ero.moveDown press enter h ero.moveLeft press enter …" at bounding box center [878, 256] width 260 height 116
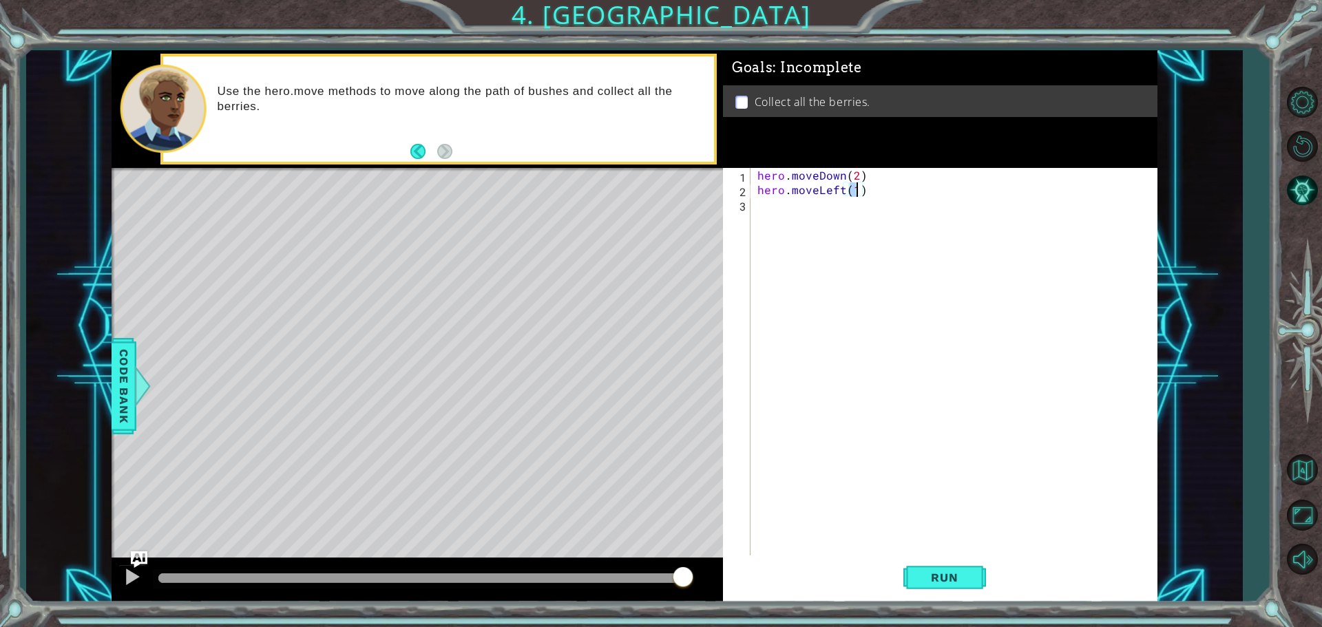
type textarea "hero.moveLeft(2)"
click at [760, 211] on div "hero . moveDown ( 2 ) hero . moveLeft ( 2 )" at bounding box center [958, 377] width 406 height 419
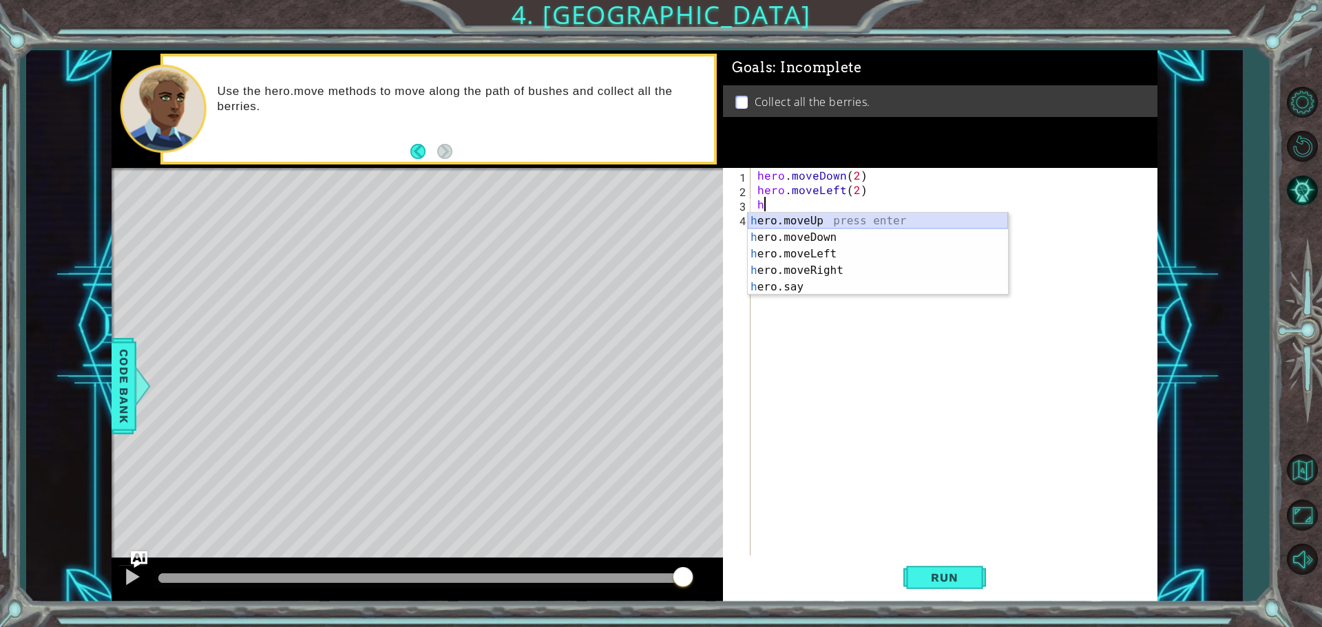
click at [768, 218] on div "h ero.moveUp press enter h ero.moveDown press enter h ero.moveLeft press enter …" at bounding box center [878, 271] width 260 height 116
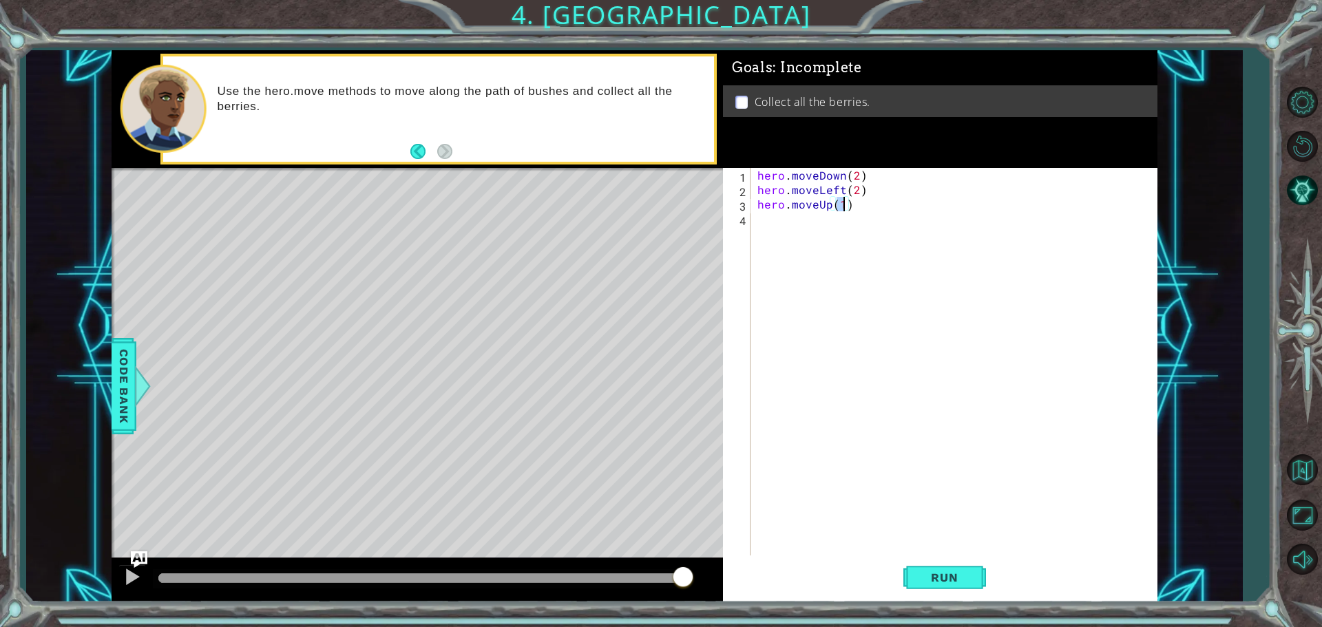
type textarea "hero.moveUp(2)"
click at [762, 220] on div "hero . moveDown ( 2 ) hero . moveLeft ( 2 ) hero . moveUp ( 2 )" at bounding box center [958, 377] width 406 height 419
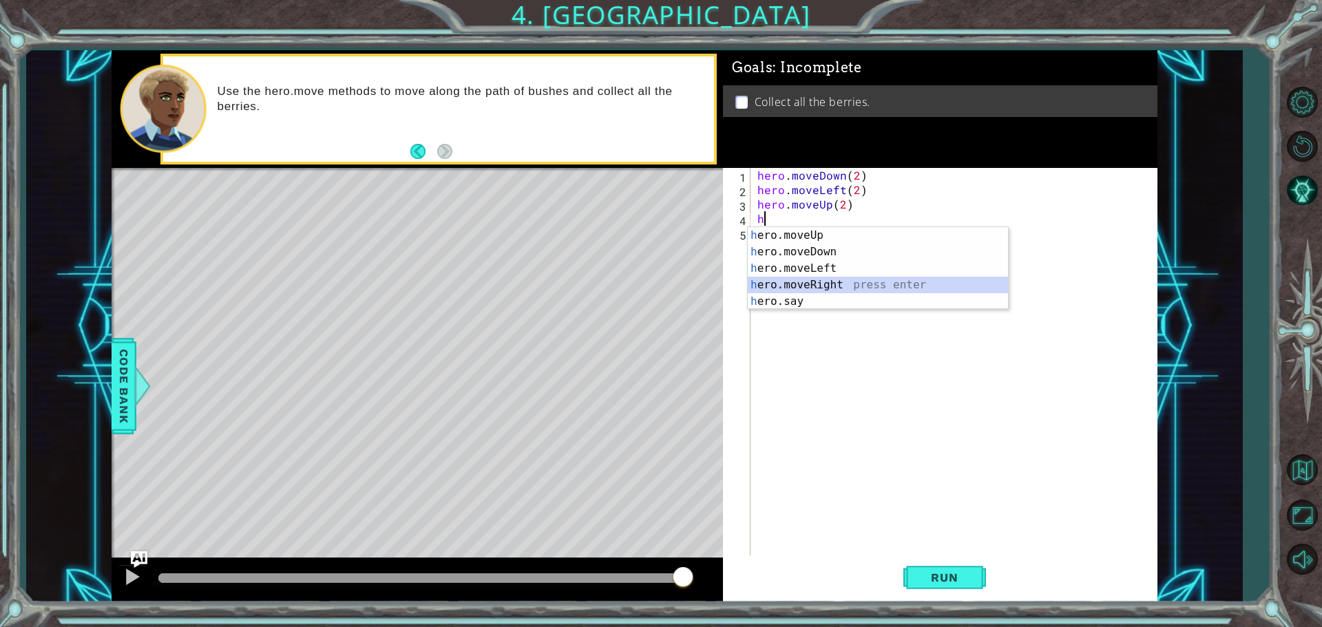
click at [842, 288] on div "h ero.moveUp press enter h ero.moveDown press enter h ero.moveLeft press enter …" at bounding box center [878, 285] width 260 height 116
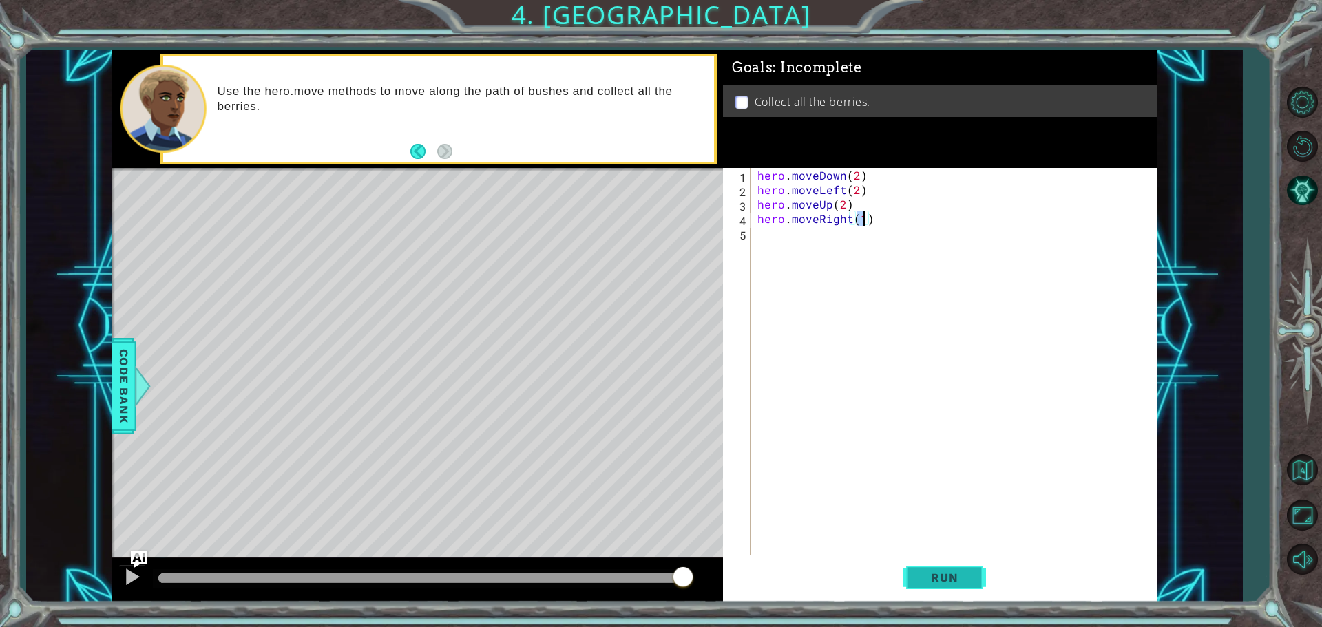
type textarea "hero.moveRight(1)"
click at [938, 578] on span "Run" at bounding box center [944, 578] width 54 height 14
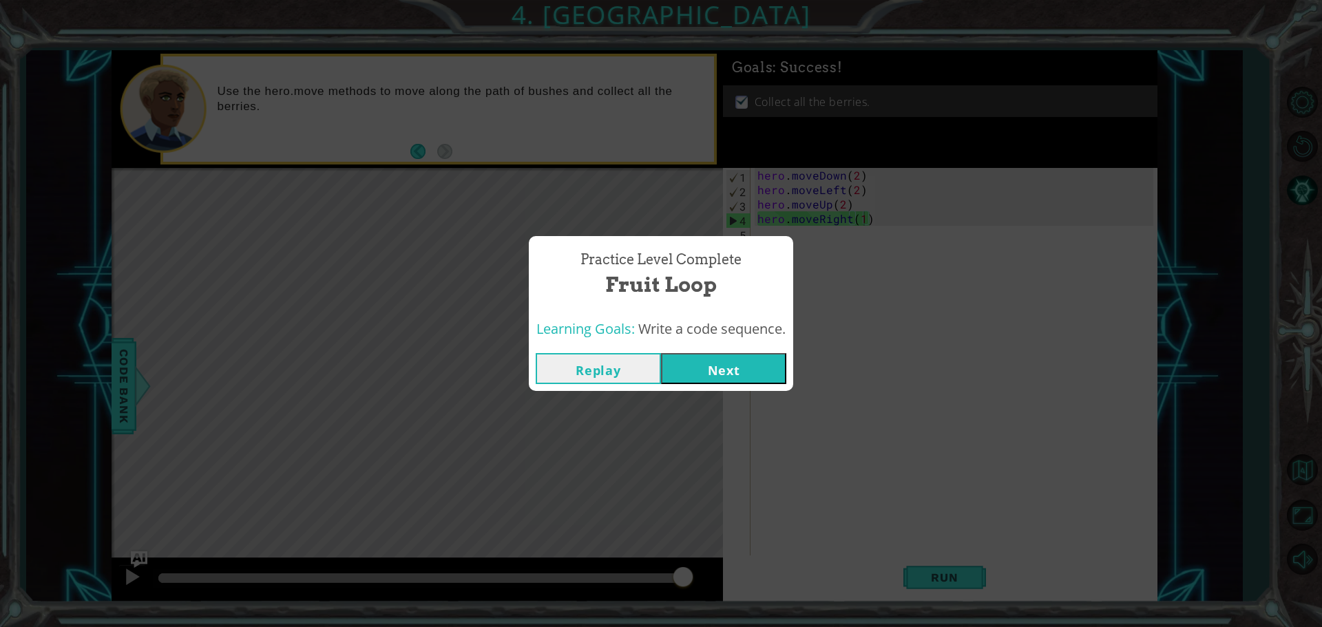
click at [722, 365] on button "Next" at bounding box center [723, 368] width 125 height 31
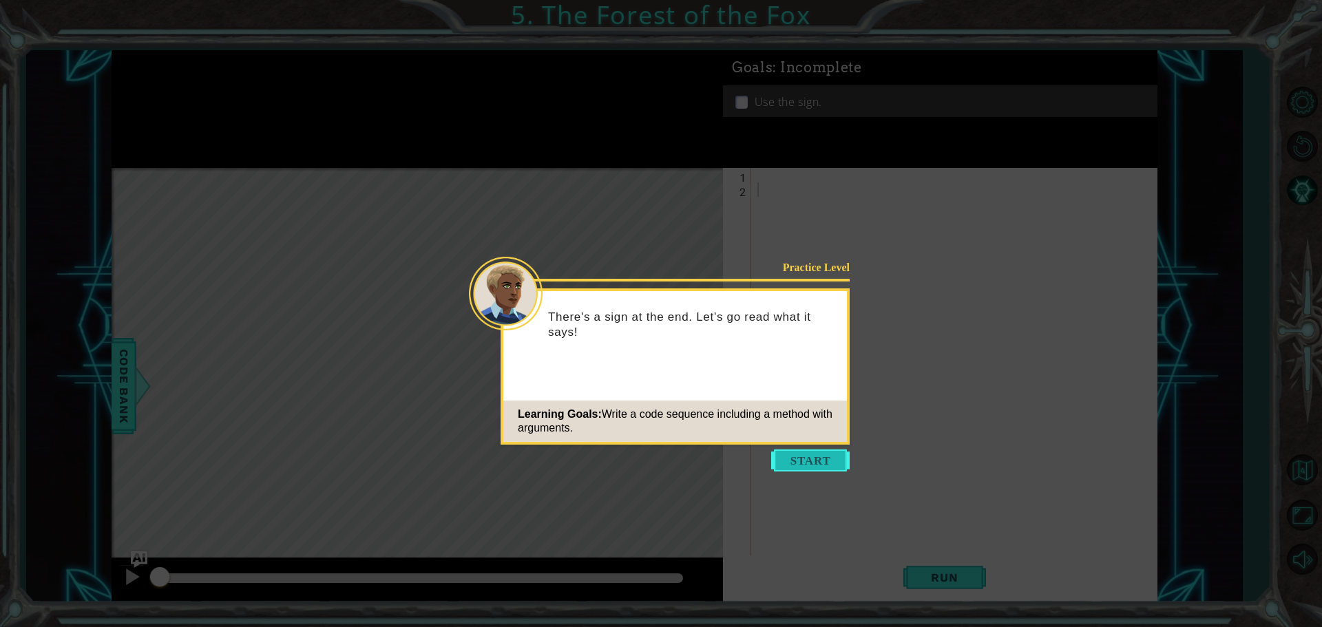
drag, startPoint x: 815, startPoint y: 464, endPoint x: 815, endPoint y: 444, distance: 20.0
click at [815, 462] on button "Start" at bounding box center [810, 461] width 79 height 22
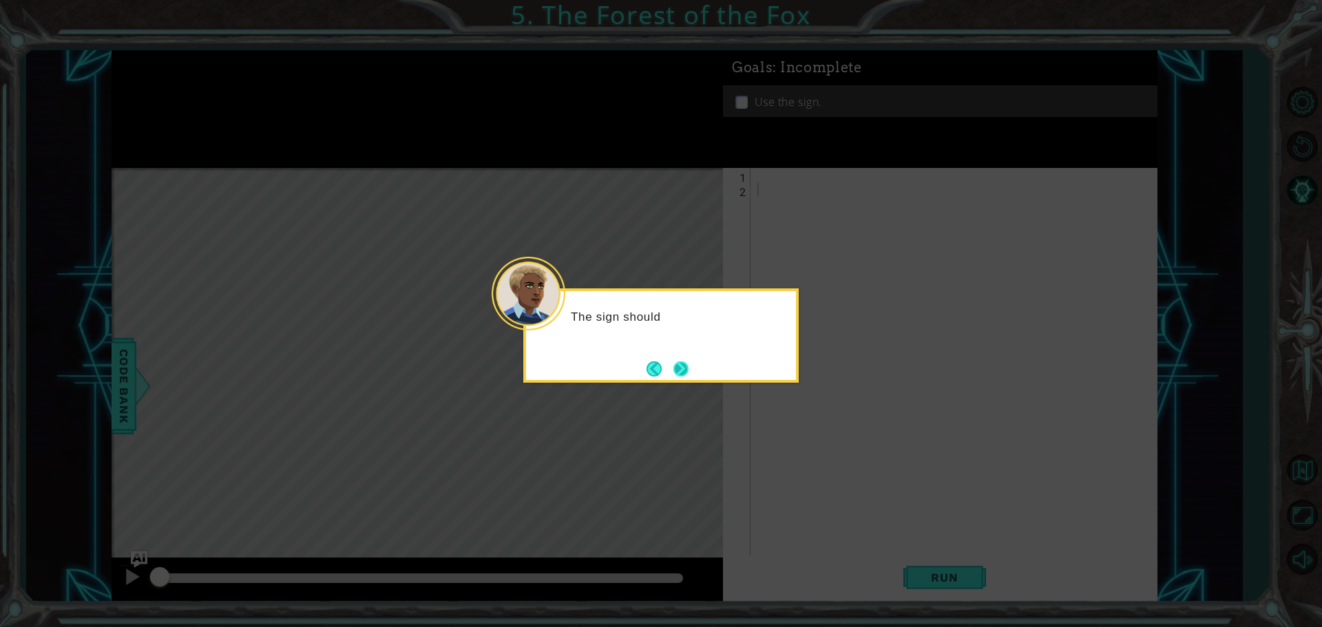
click at [687, 362] on button "Next" at bounding box center [681, 369] width 15 height 15
drag, startPoint x: 676, startPoint y: 367, endPoint x: 669, endPoint y: 370, distance: 8.1
click at [669, 370] on footer at bounding box center [668, 369] width 42 height 21
click at [685, 371] on button "Next" at bounding box center [681, 369] width 15 height 15
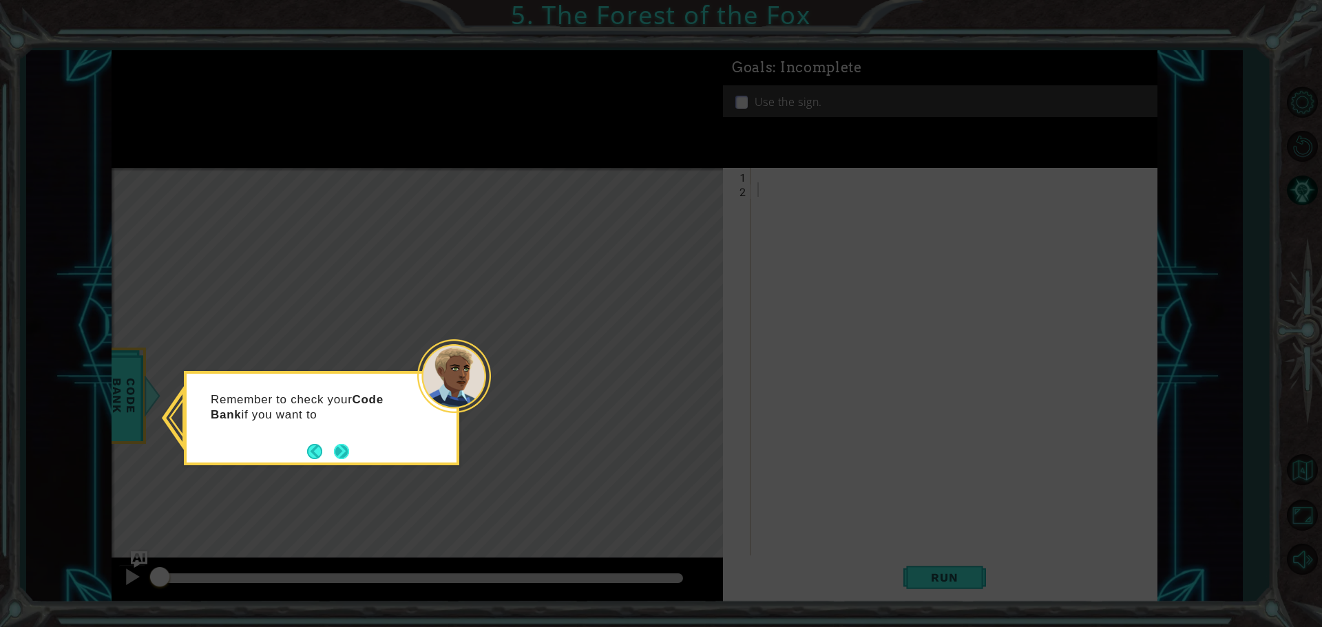
click at [346, 444] on button "Next" at bounding box center [341, 451] width 15 height 15
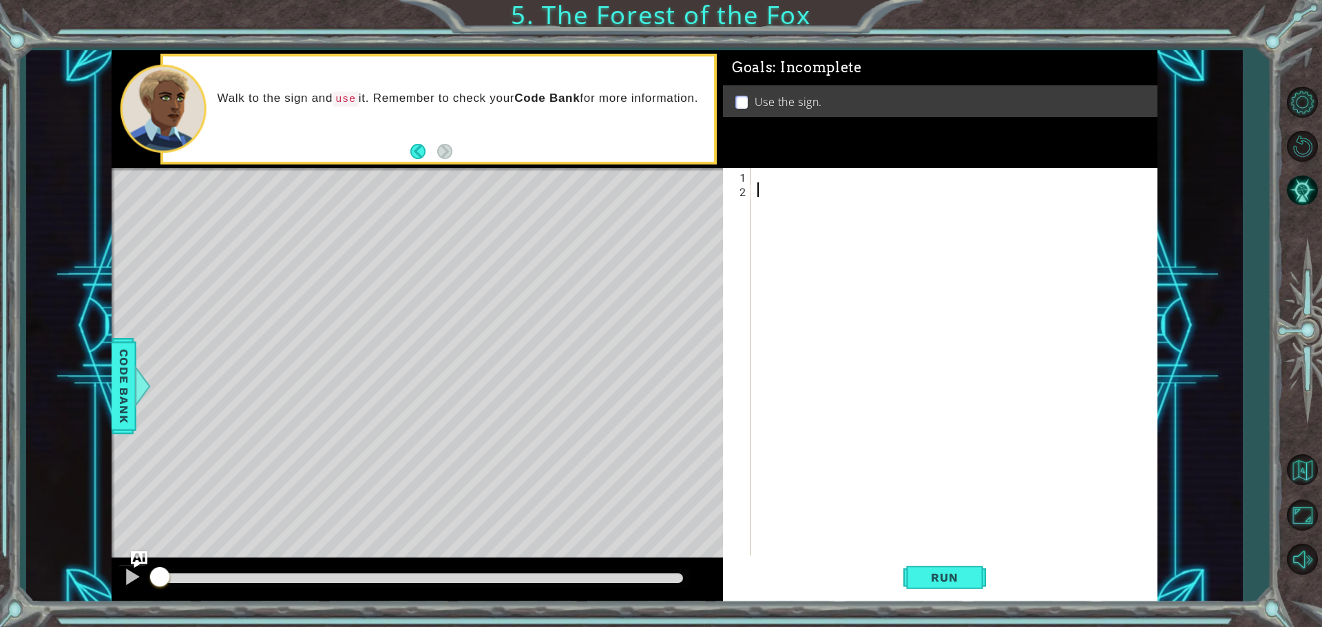
type textarea "h"
click at [757, 171] on div at bounding box center [958, 377] width 406 height 419
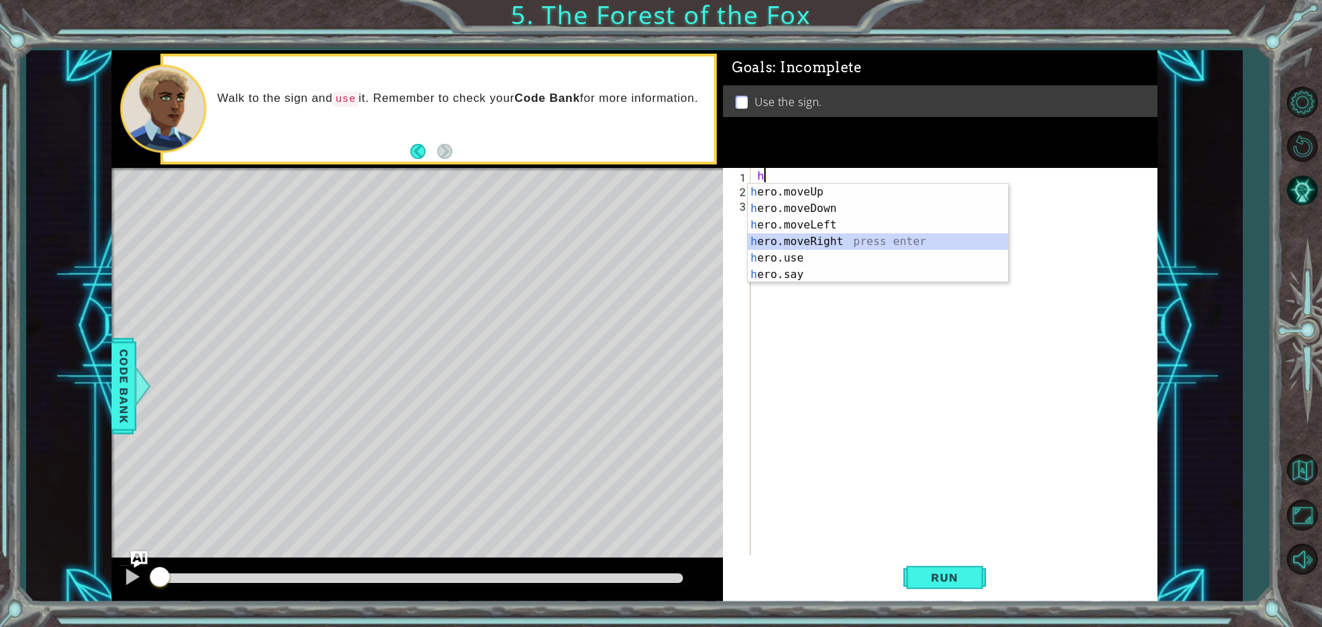
click at [891, 236] on div "h ero.moveUp press enter h ero.moveDown press enter h ero.moveLeft press enter …" at bounding box center [878, 250] width 260 height 132
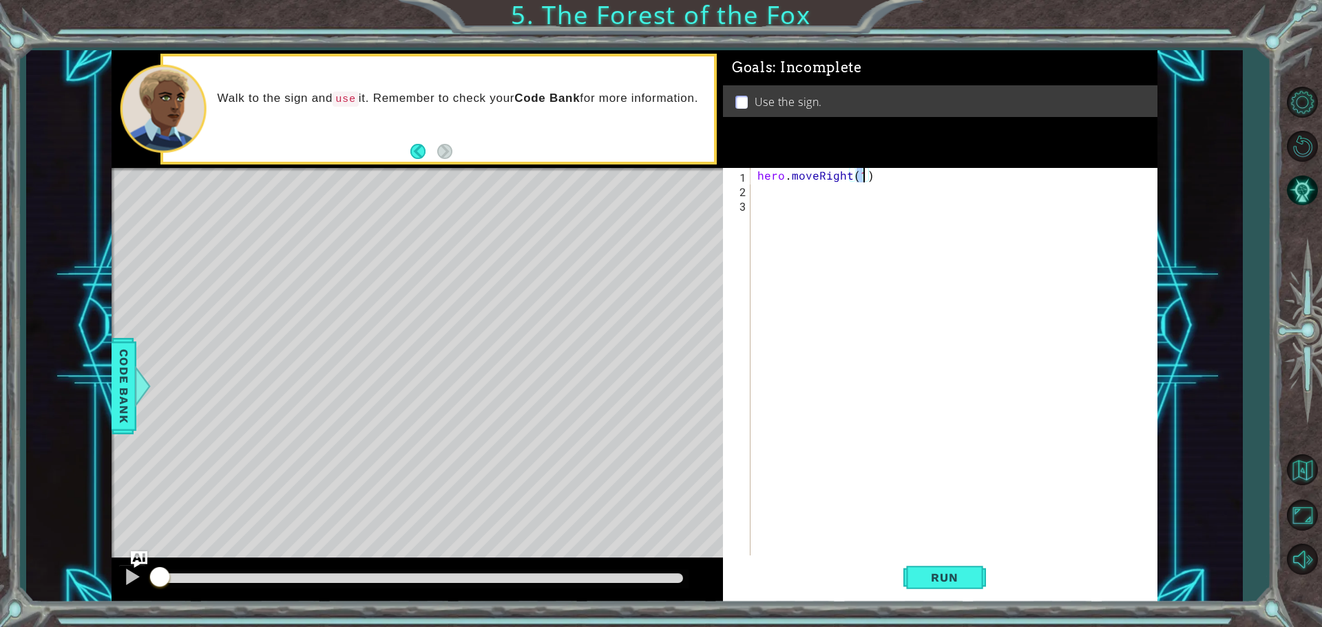
type textarea "hero.moveRight(1)"
click at [753, 191] on div "hero.moveRight(1) 1 2 3 hero . moveRight ( 1 ) הההההההההההההההההההההההההההההההה…" at bounding box center [938, 363] width 430 height 391
click at [759, 193] on div "hero . moveRight ( 1 )" at bounding box center [958, 377] width 406 height 419
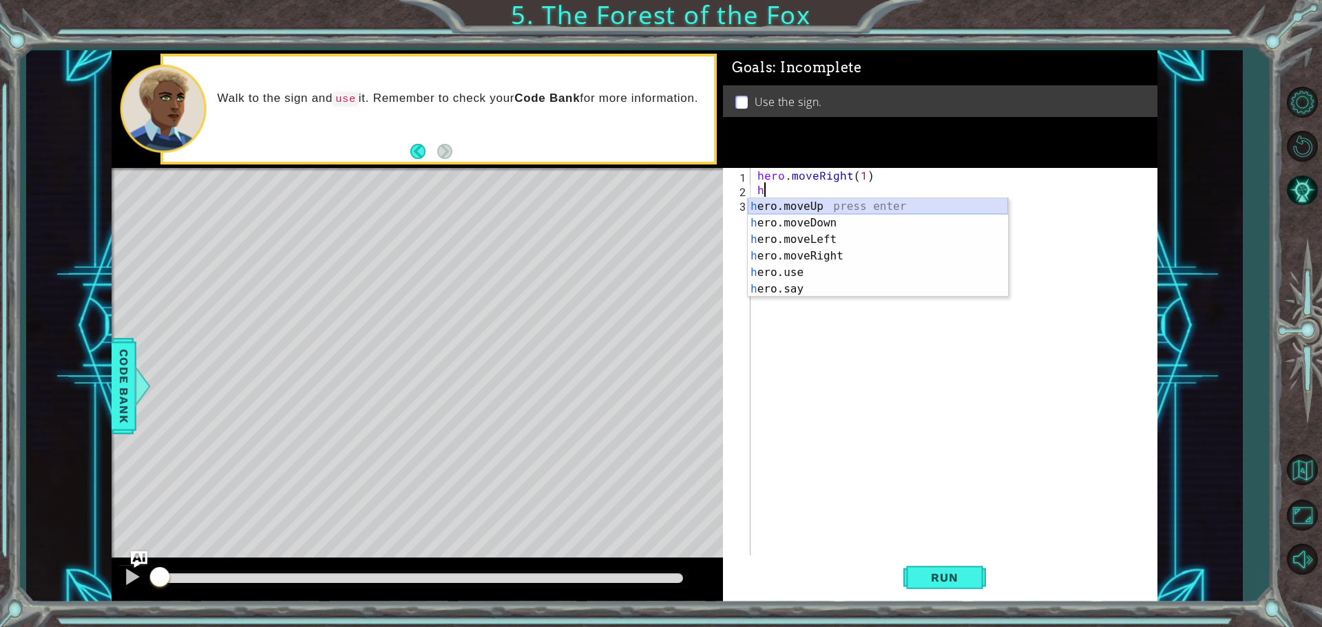
click at [793, 198] on div "h ero.moveUp press enter h ero.moveDown press enter h ero.moveLeft press enter …" at bounding box center [878, 264] width 260 height 132
type textarea "hero.moveUp(1)"
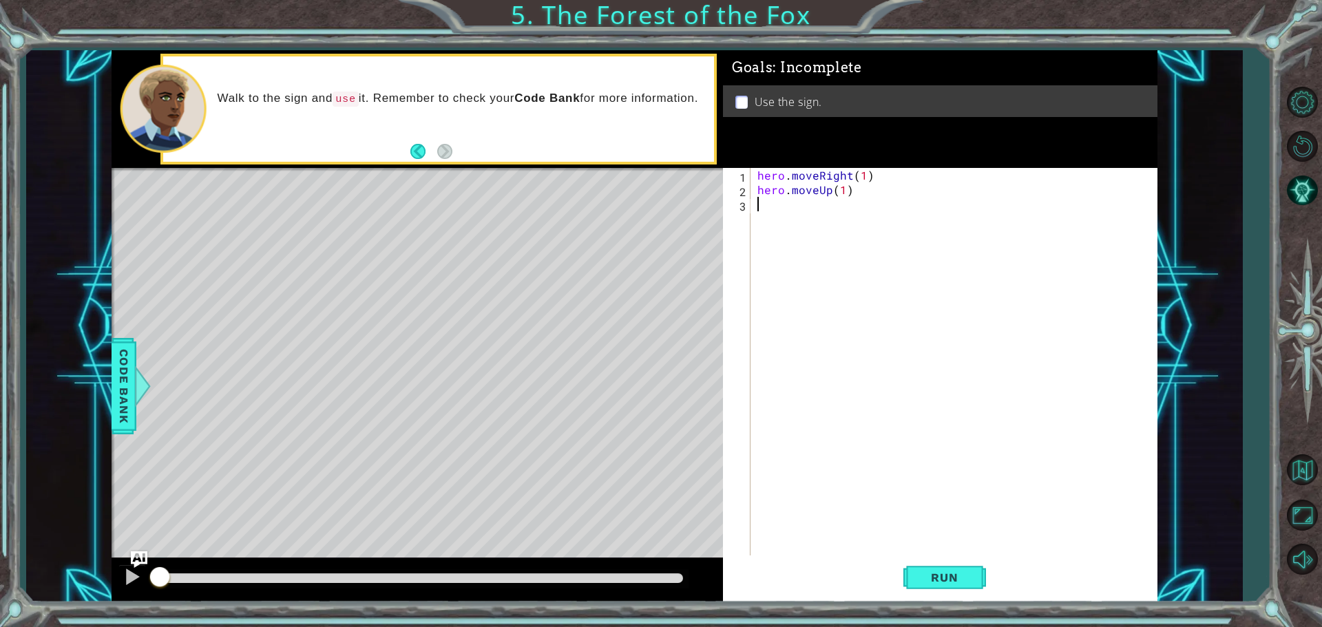
click at [760, 210] on div "hero . moveRight ( 1 ) hero . moveUp ( 1 )" at bounding box center [958, 377] width 406 height 419
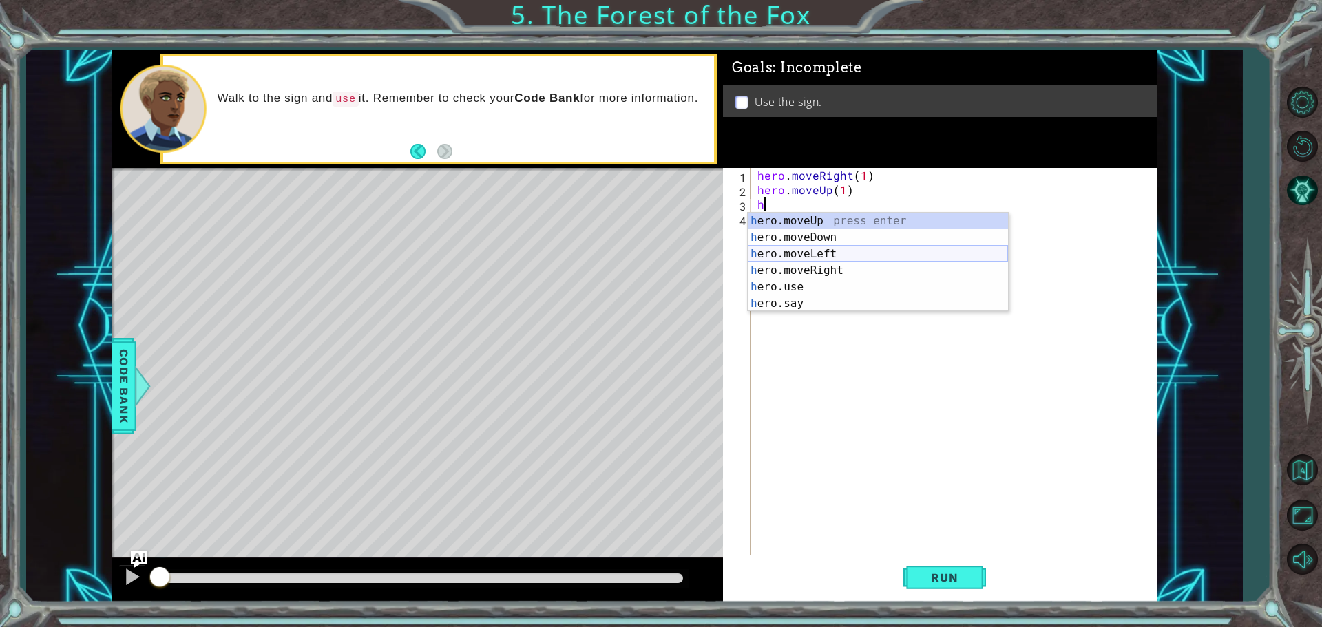
click at [833, 253] on div "h ero.moveUp press enter h ero.moveDown press enter h ero.moveLeft press enter …" at bounding box center [878, 279] width 260 height 132
type textarea "hero.moveLeft(1)"
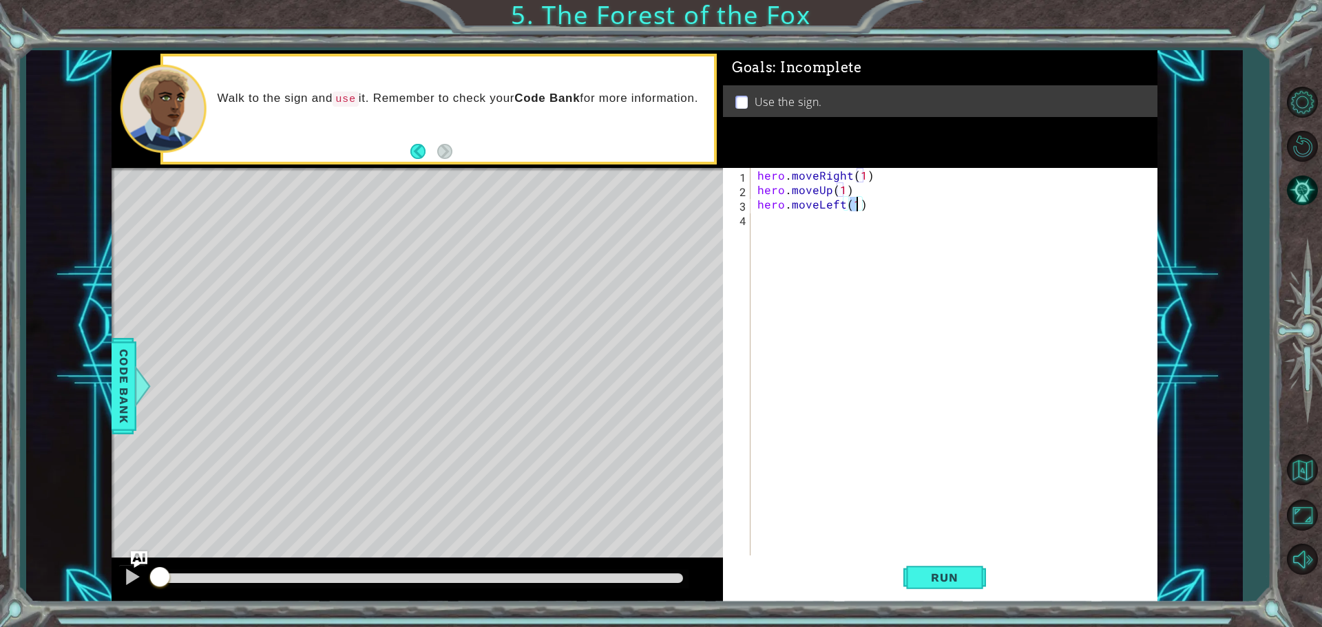
click at [757, 220] on div "hero . moveRight ( 1 ) hero . moveUp ( 1 ) hero . moveLeft ( 1 )" at bounding box center [958, 377] width 406 height 419
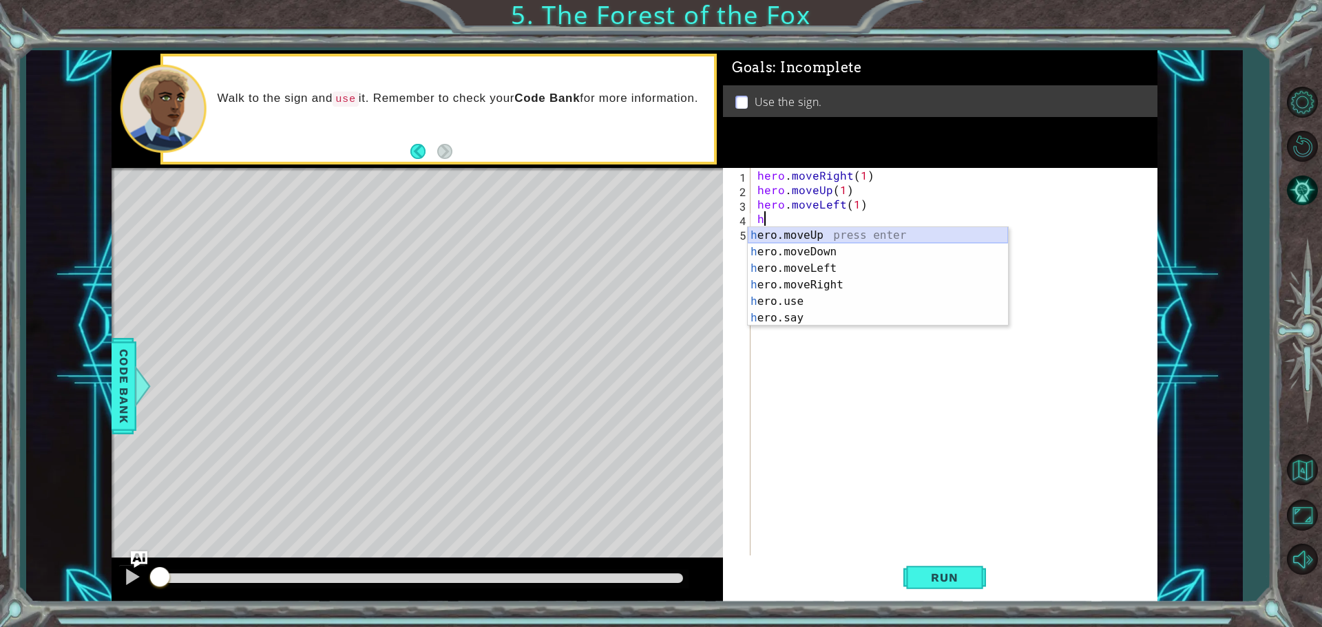
click at [811, 229] on div "h ero.moveUp press enter h ero.moveDown press enter h ero.moveLeft press enter …" at bounding box center [878, 293] width 260 height 132
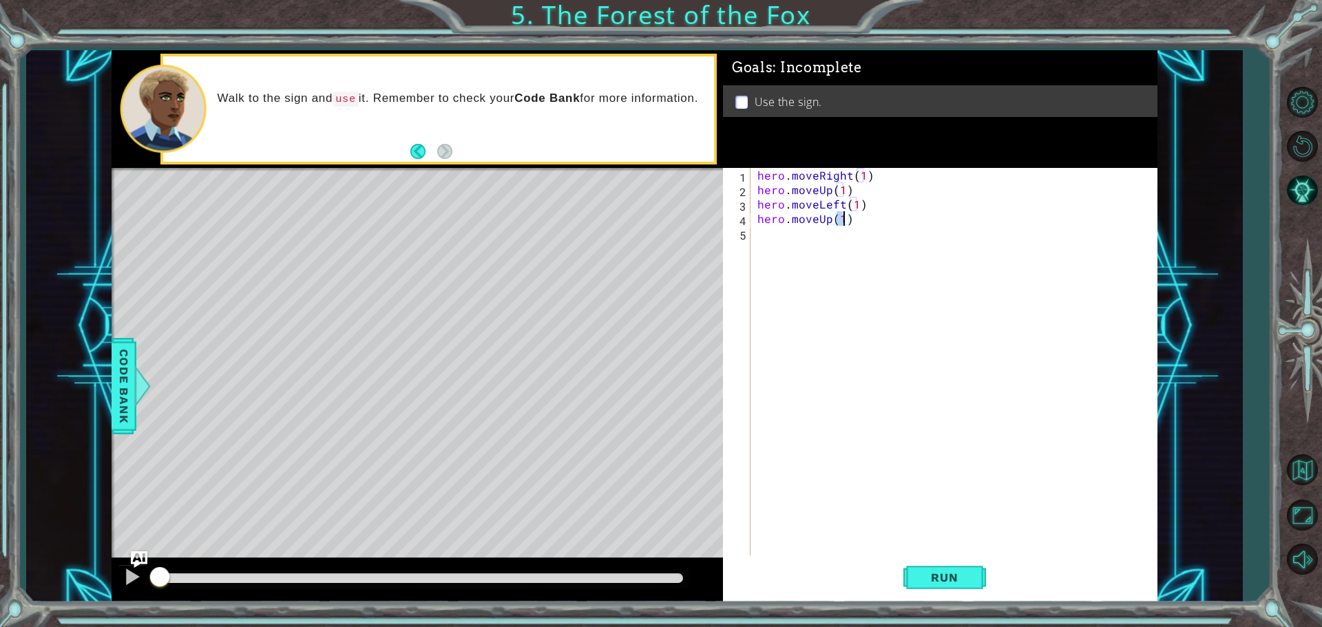
type textarea "hero.moveUp(1)"
click at [753, 244] on div "hero.moveUp(1) 1 2 3 4 5 hero . moveRight ( 1 ) hero . moveUp ( 1 ) hero . move…" at bounding box center [938, 363] width 430 height 391
click at [763, 237] on div "hero . moveRight ( 1 ) hero . moveUp ( 1 ) hero . moveLeft ( 1 ) hero . moveUp …" at bounding box center [958, 377] width 406 height 419
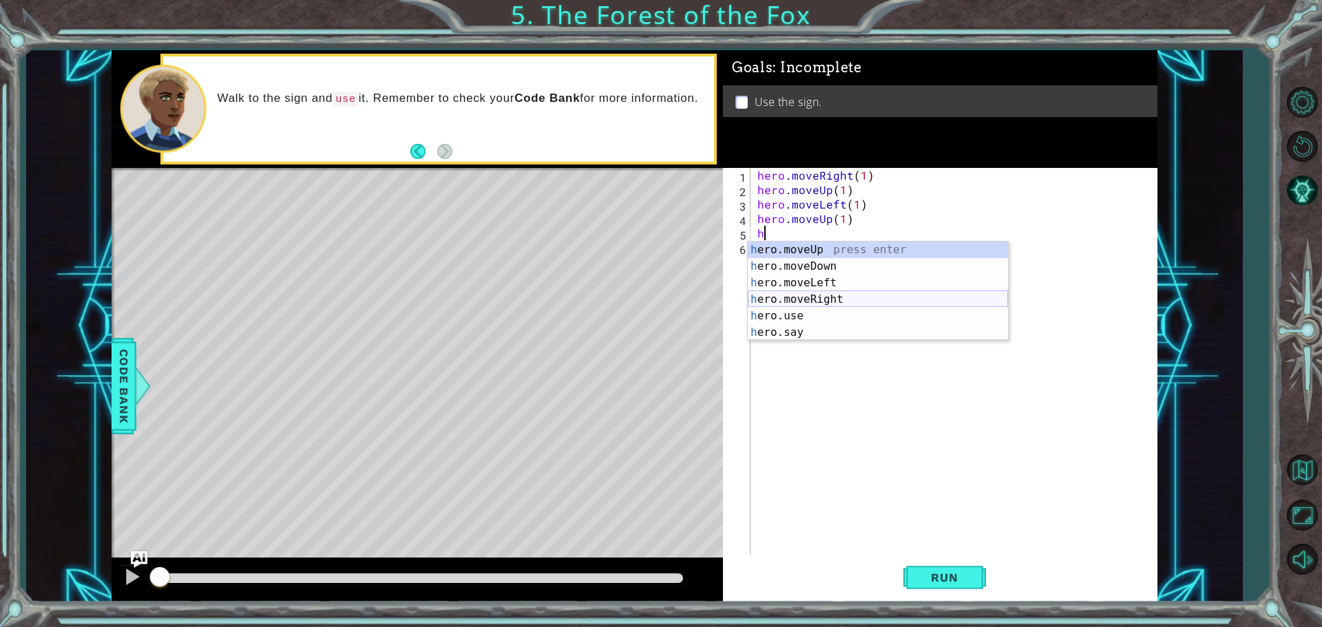
click at [828, 295] on div "h ero.moveUp press enter h ero.moveDown press enter h ero.moveLeft press enter …" at bounding box center [878, 308] width 260 height 132
type textarea "hero.moveRight(1)"
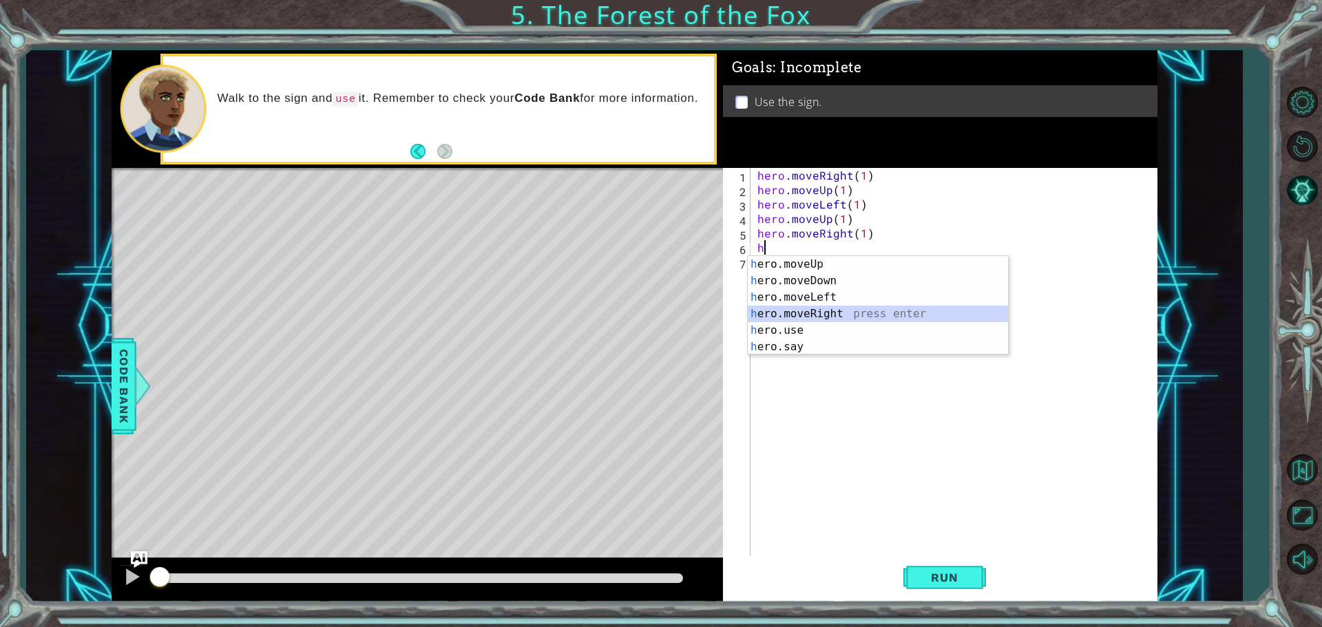
click at [820, 309] on div "h ero.moveUp press enter h ero.moveDown press enter h ero.moveLeft press enter …" at bounding box center [878, 322] width 260 height 132
type textarea "hero.moveRight(1)"
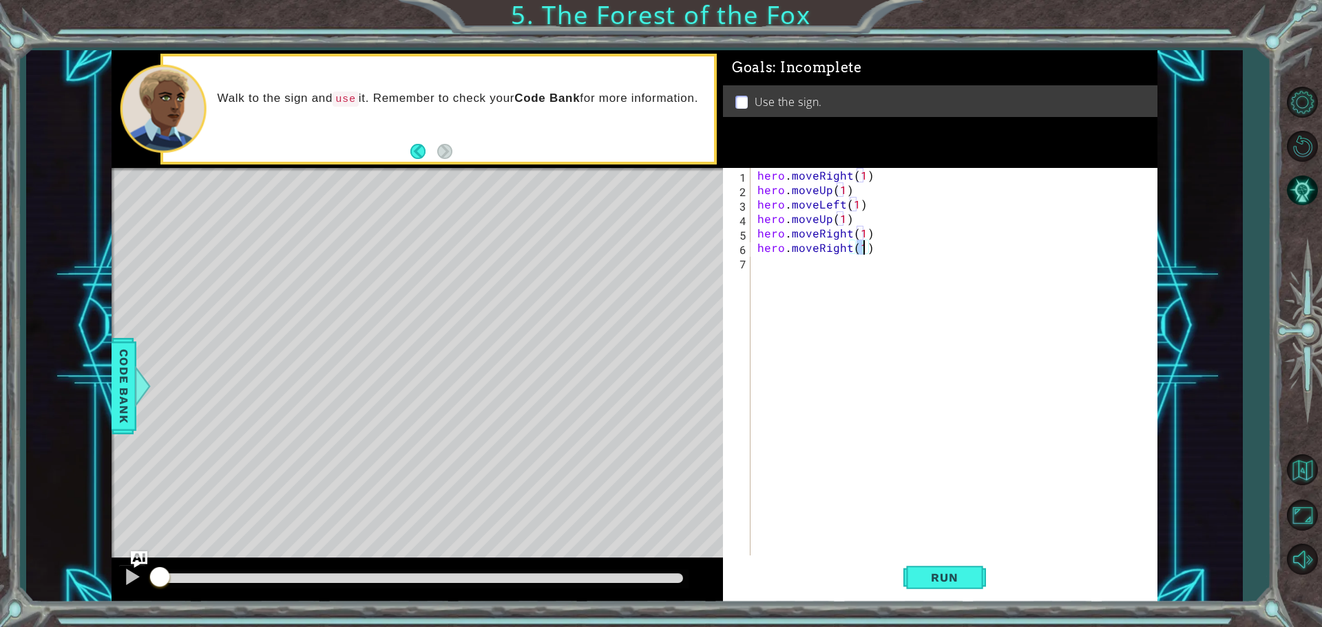
click at [761, 263] on div "hero . moveRight ( 1 ) hero . moveUp ( 1 ) hero . moveLeft ( 1 ) hero . moveUp …" at bounding box center [958, 377] width 406 height 419
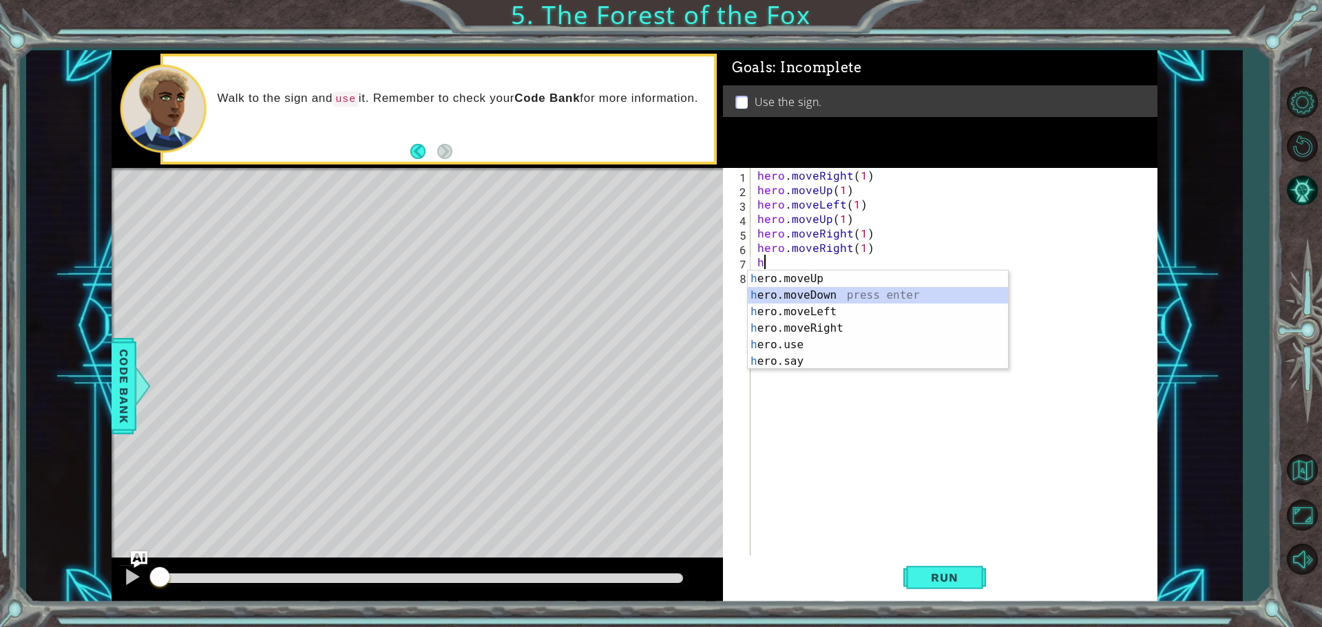
click at [803, 292] on div "h ero.moveUp press enter h ero.moveDown press enter h ero.moveLeft press enter …" at bounding box center [878, 337] width 260 height 132
type textarea "hero.moveDown(1)"
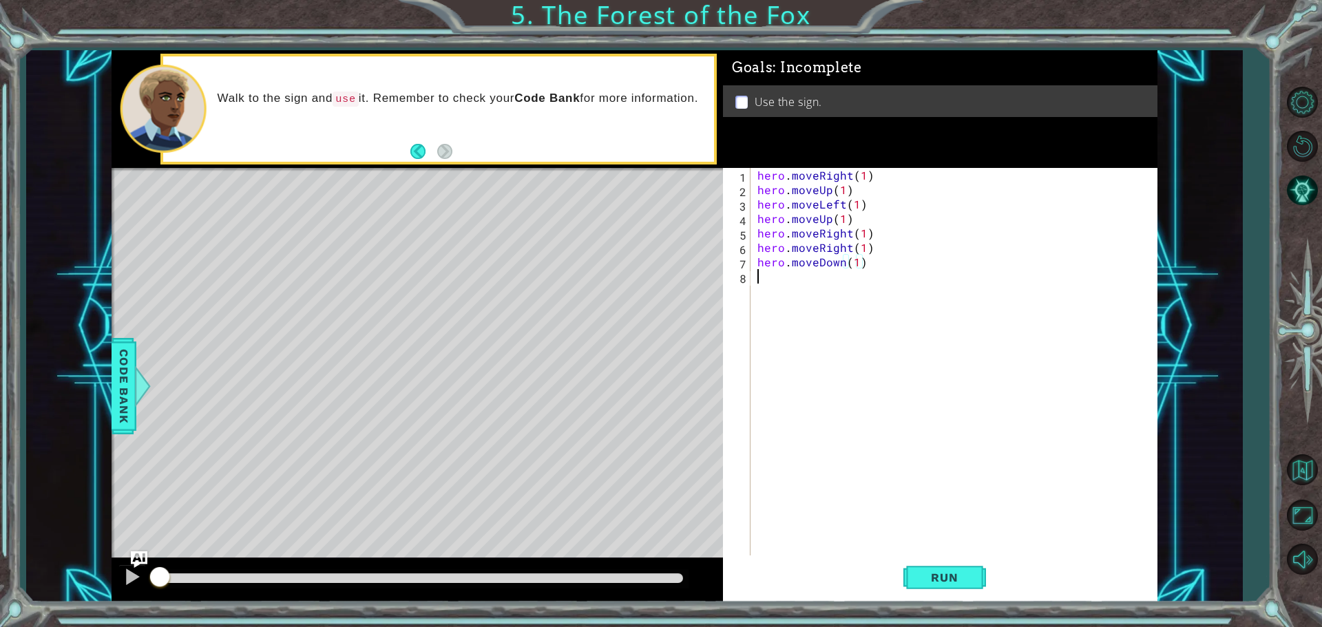
click at [760, 288] on div "hero . moveRight ( 1 ) hero . moveUp ( 1 ) hero . moveLeft ( 1 ) hero . moveUp …" at bounding box center [958, 377] width 406 height 419
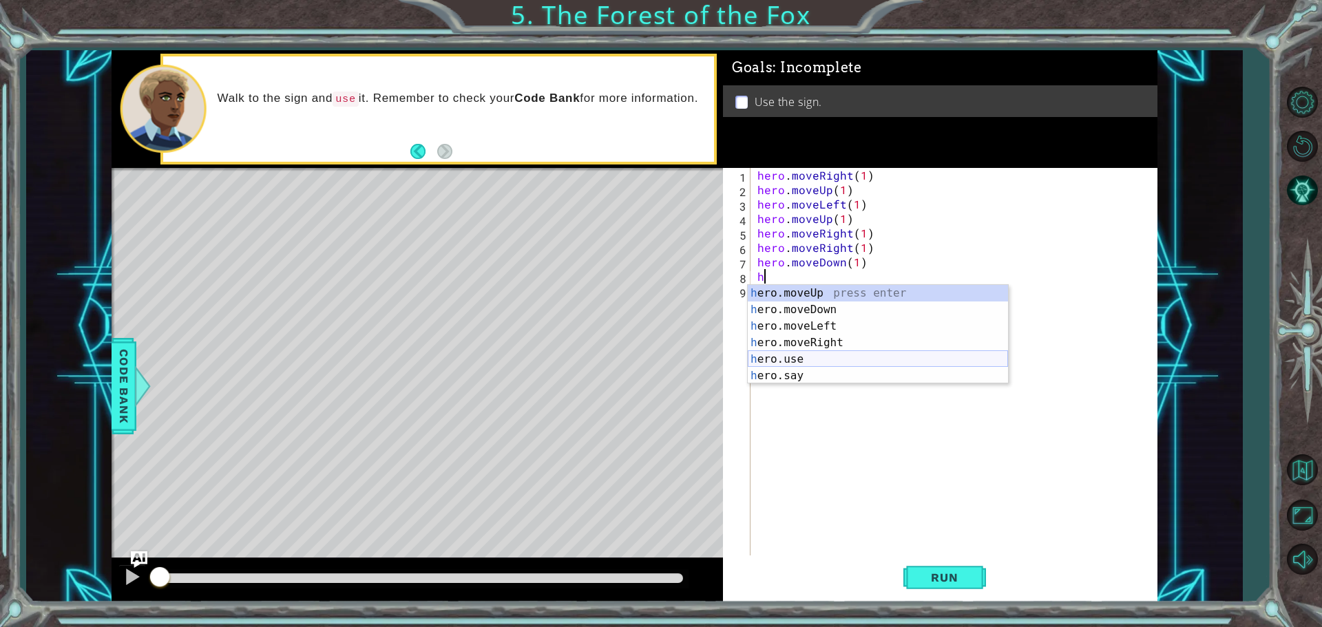
click at [793, 354] on div "h ero.moveUp press enter h ero.moveDown press enter h ero.moveLeft press enter …" at bounding box center [878, 351] width 260 height 132
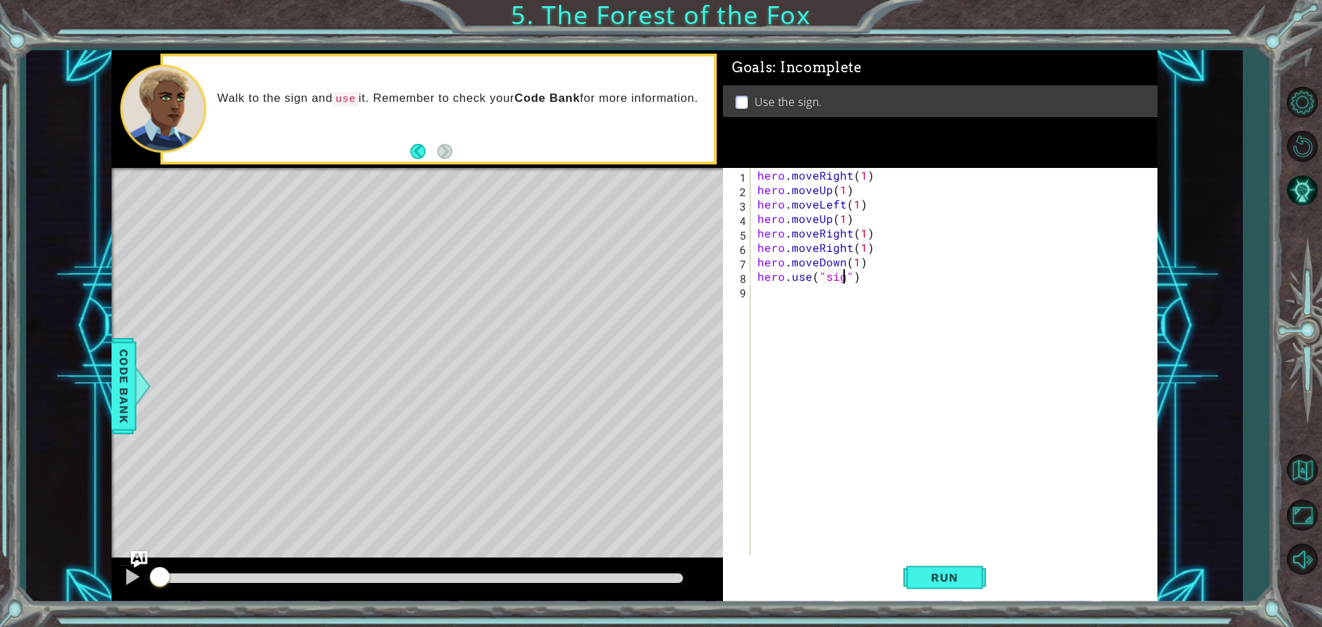
scroll to position [0, 6]
type textarea "hero.use("sign")"
click at [926, 585] on button "Run" at bounding box center [945, 577] width 83 height 43
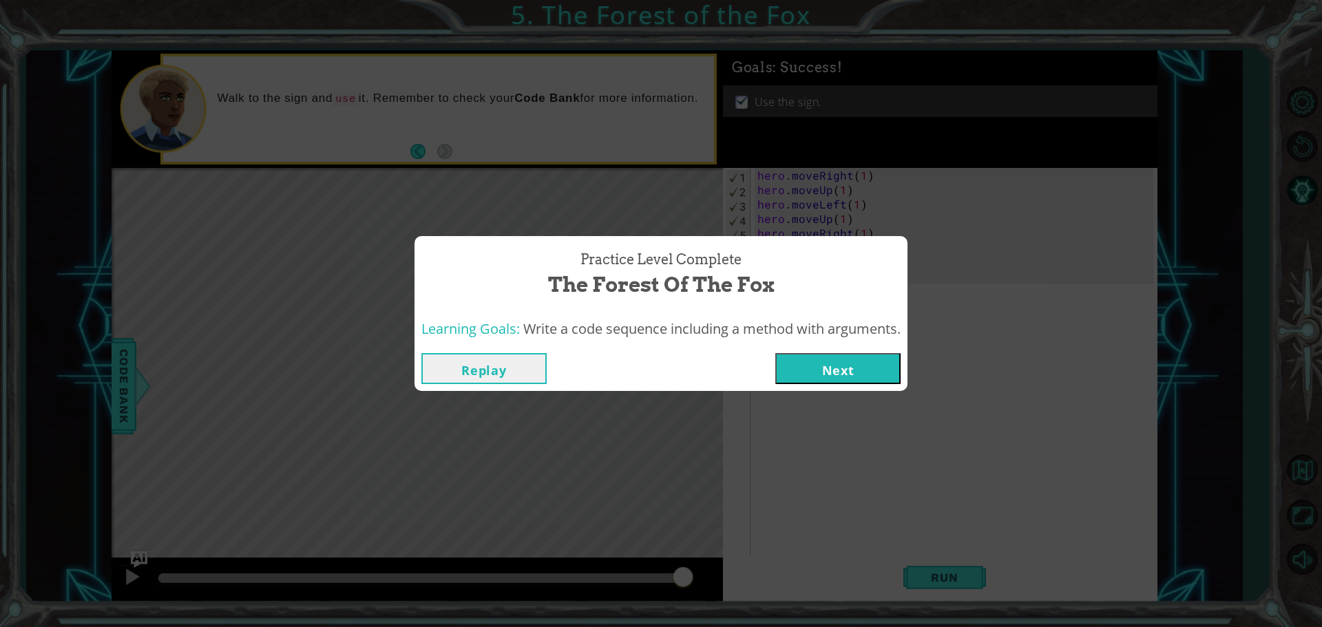
click at [842, 366] on button "Next" at bounding box center [838, 368] width 125 height 31
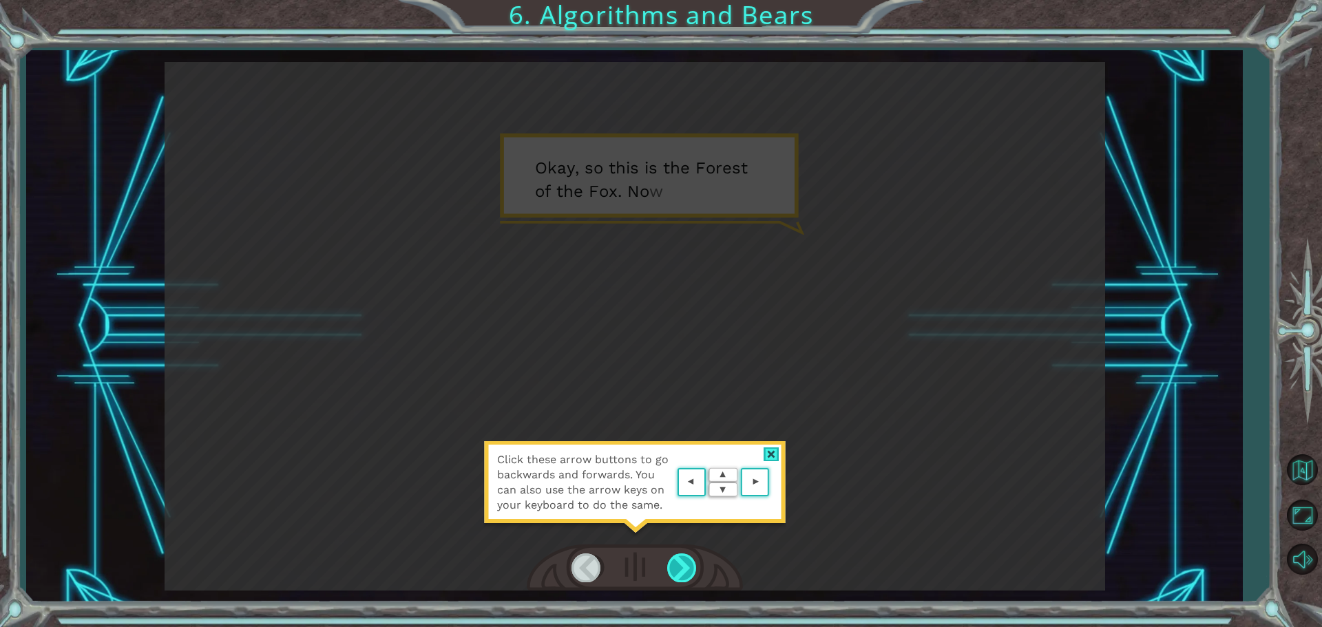
drag, startPoint x: 679, startPoint y: 576, endPoint x: 681, endPoint y: 567, distance: 9.2
click at [679, 574] on div at bounding box center [682, 568] width 31 height 28
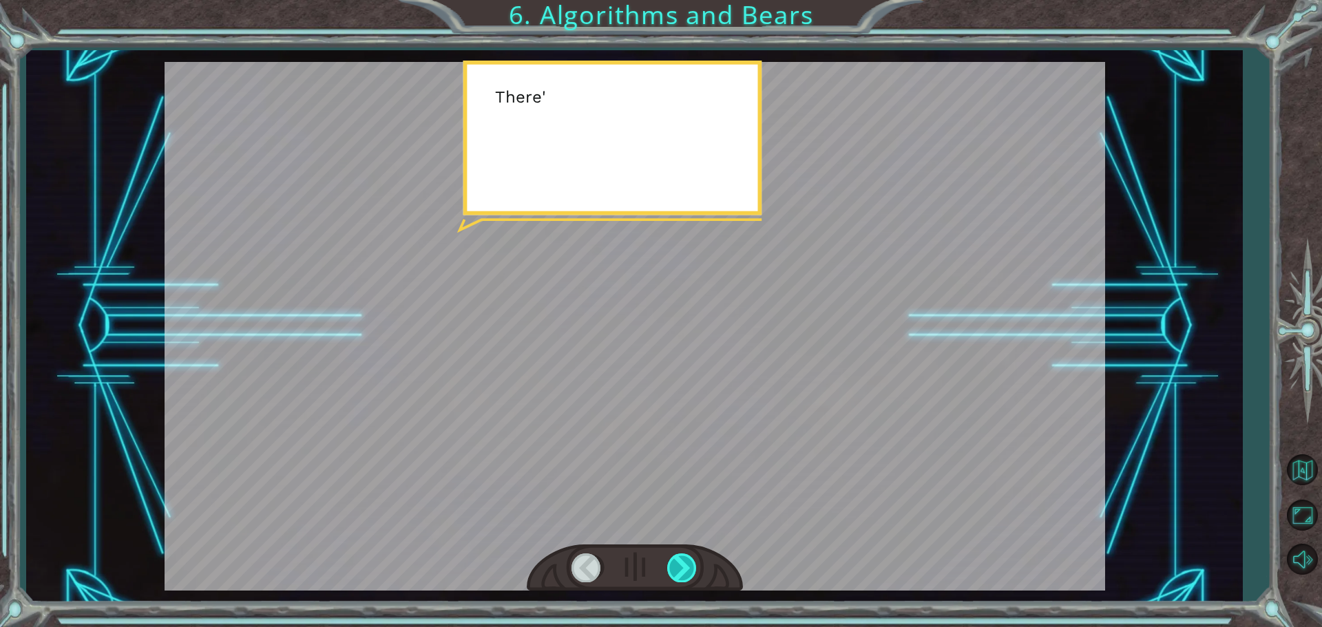
click at [680, 567] on div at bounding box center [682, 568] width 31 height 28
click at [680, 565] on div at bounding box center [682, 568] width 31 height 28
click at [682, 563] on div at bounding box center [682, 568] width 31 height 28
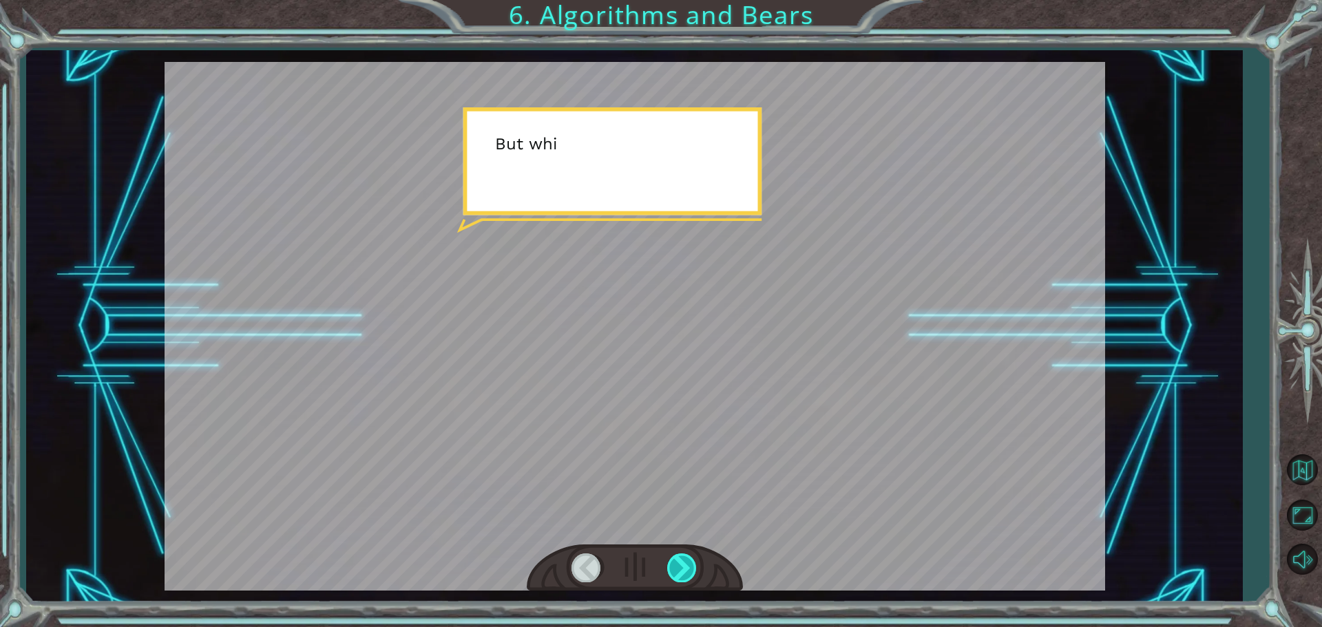
drag, startPoint x: 682, startPoint y: 563, endPoint x: 687, endPoint y: 570, distance: 7.9
click at [683, 565] on div at bounding box center [682, 568] width 31 height 28
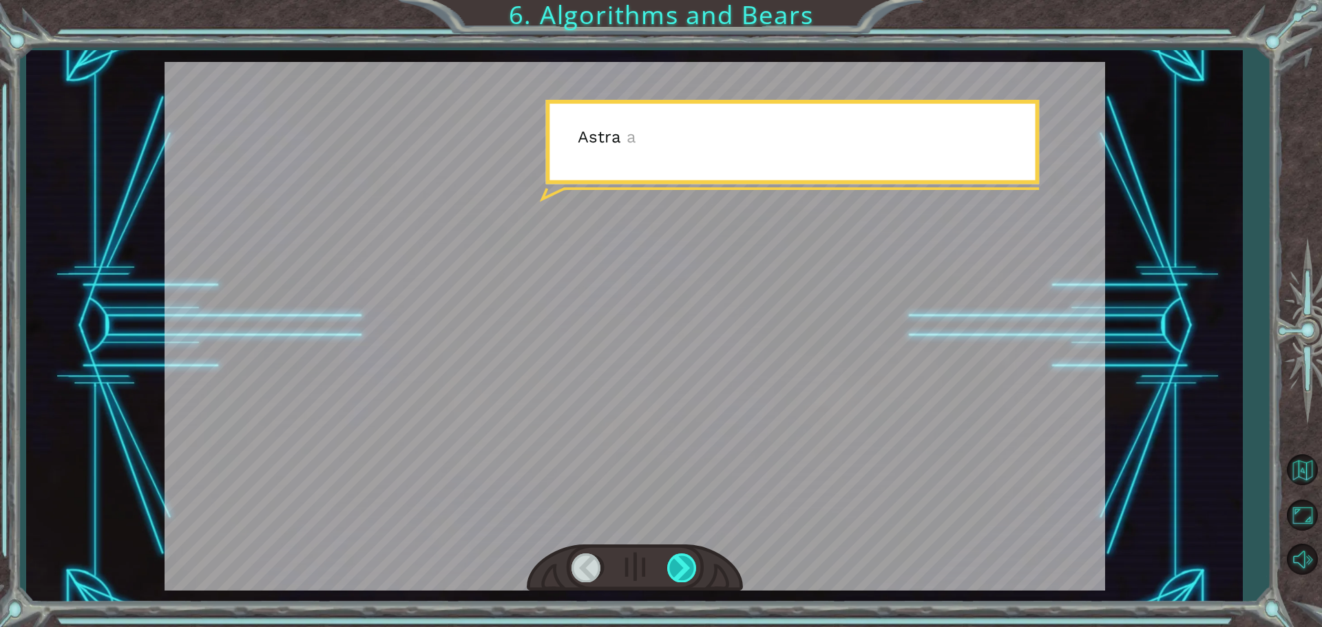
click at [687, 573] on div at bounding box center [682, 568] width 31 height 28
click at [680, 559] on div at bounding box center [682, 568] width 31 height 28
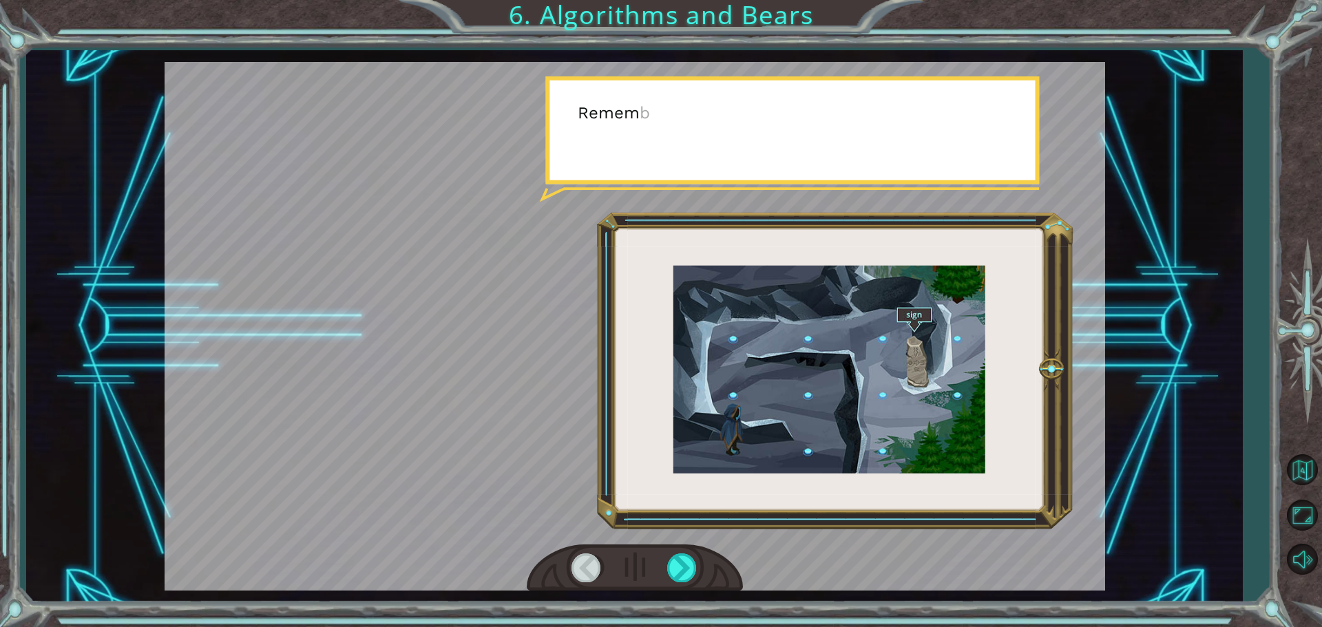
drag, startPoint x: 634, startPoint y: 533, endPoint x: 652, endPoint y: 538, distance: 18.5
click at [639, 537] on div at bounding box center [635, 326] width 941 height 529
click at [654, 536] on div at bounding box center [635, 326] width 941 height 529
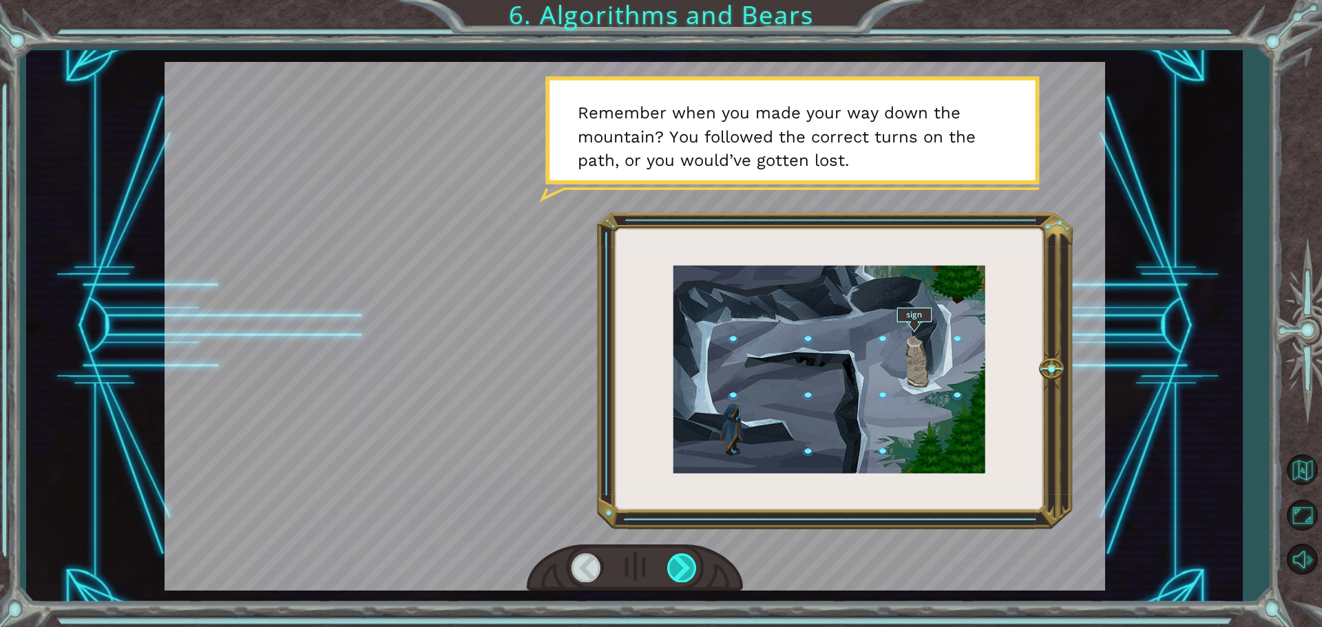
click at [691, 561] on div at bounding box center [682, 568] width 31 height 28
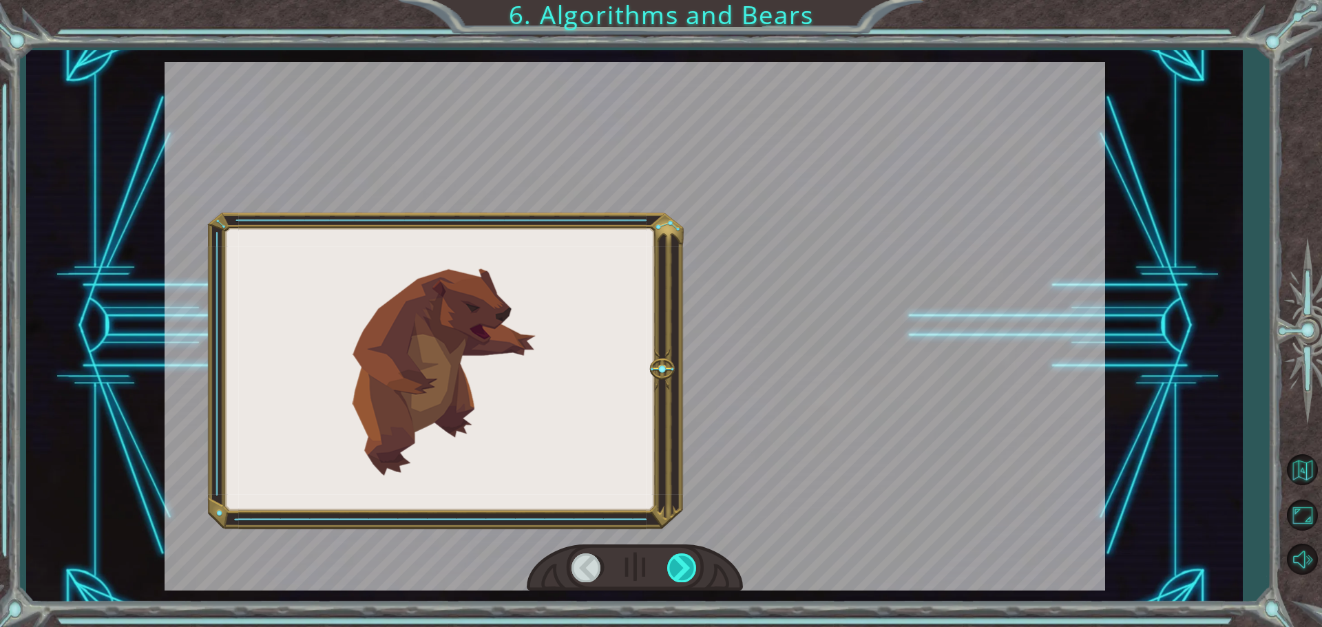
click at [691, 561] on div at bounding box center [682, 568] width 31 height 28
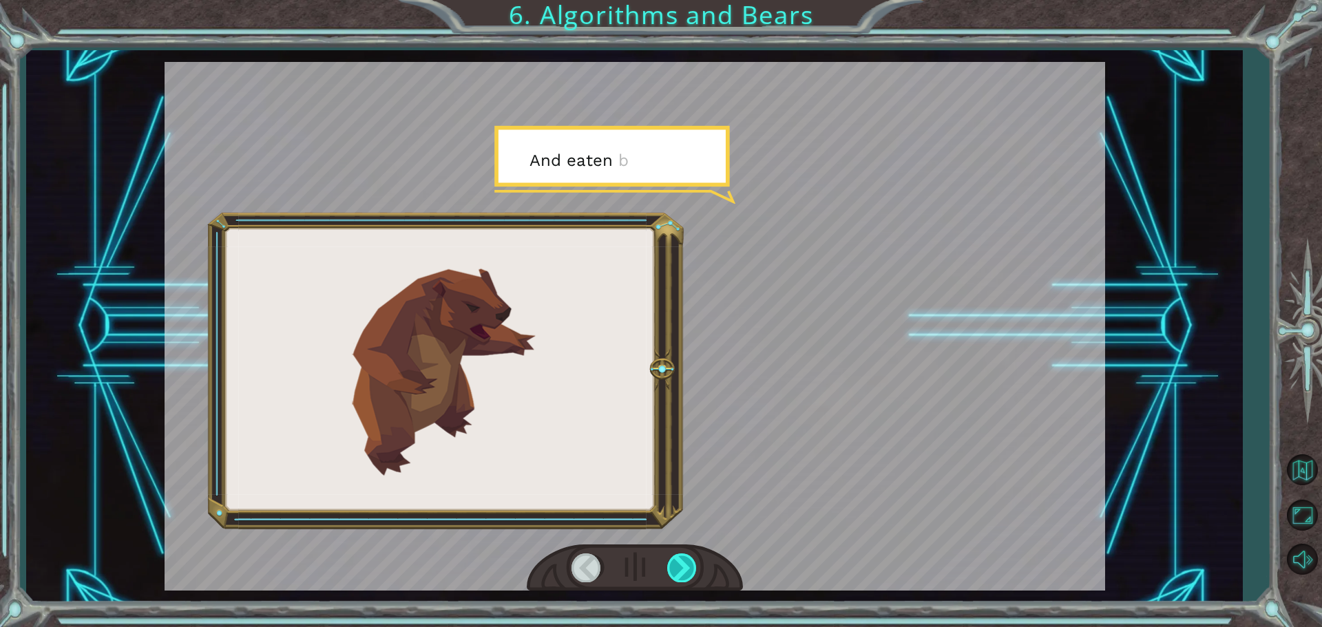
click at [691, 561] on div at bounding box center [682, 568] width 31 height 28
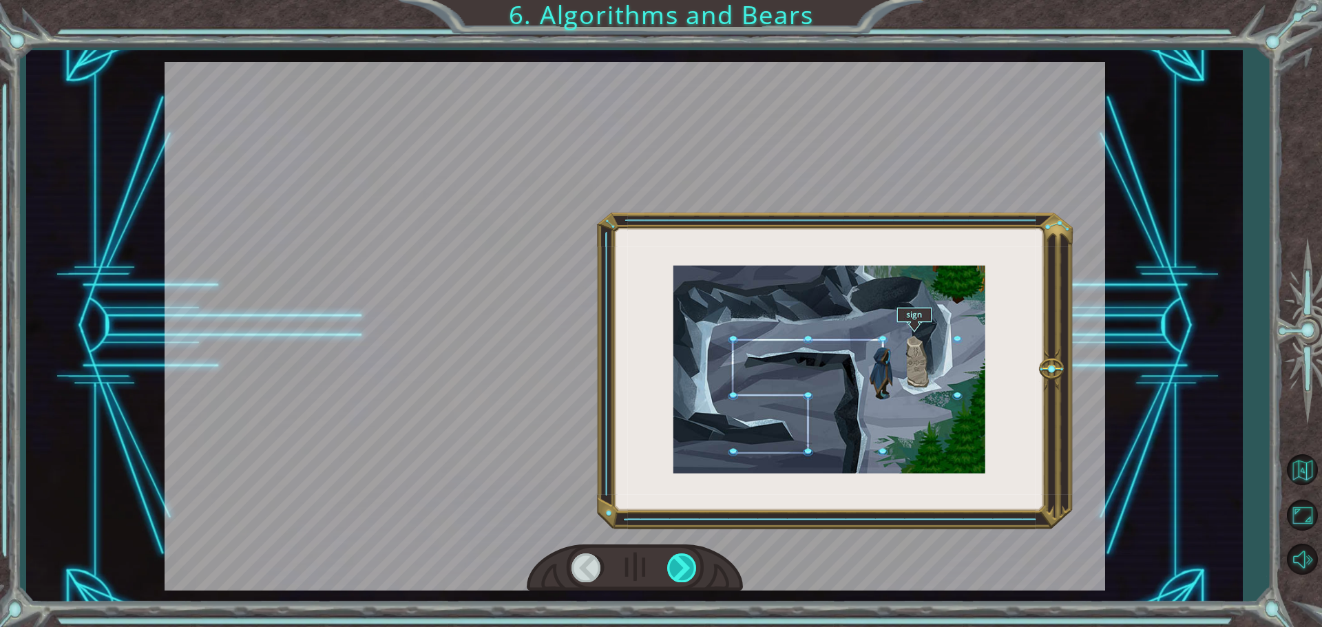
click at [690, 561] on div at bounding box center [682, 568] width 31 height 28
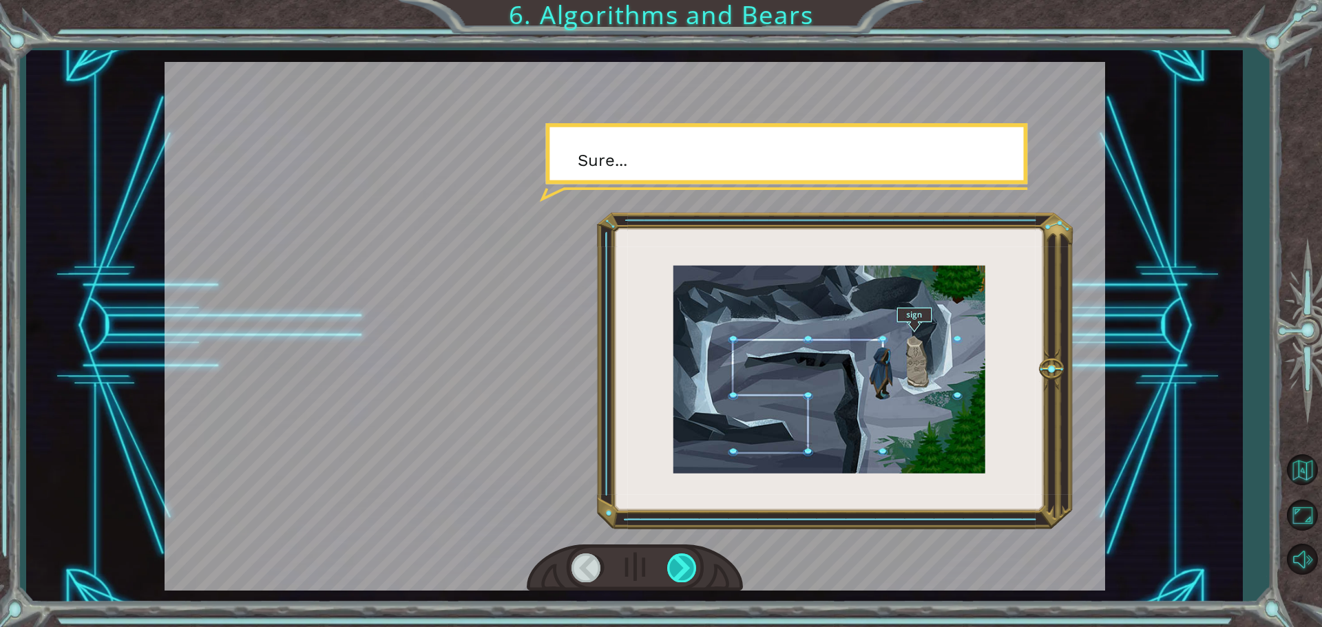
click at [687, 559] on div at bounding box center [682, 568] width 31 height 28
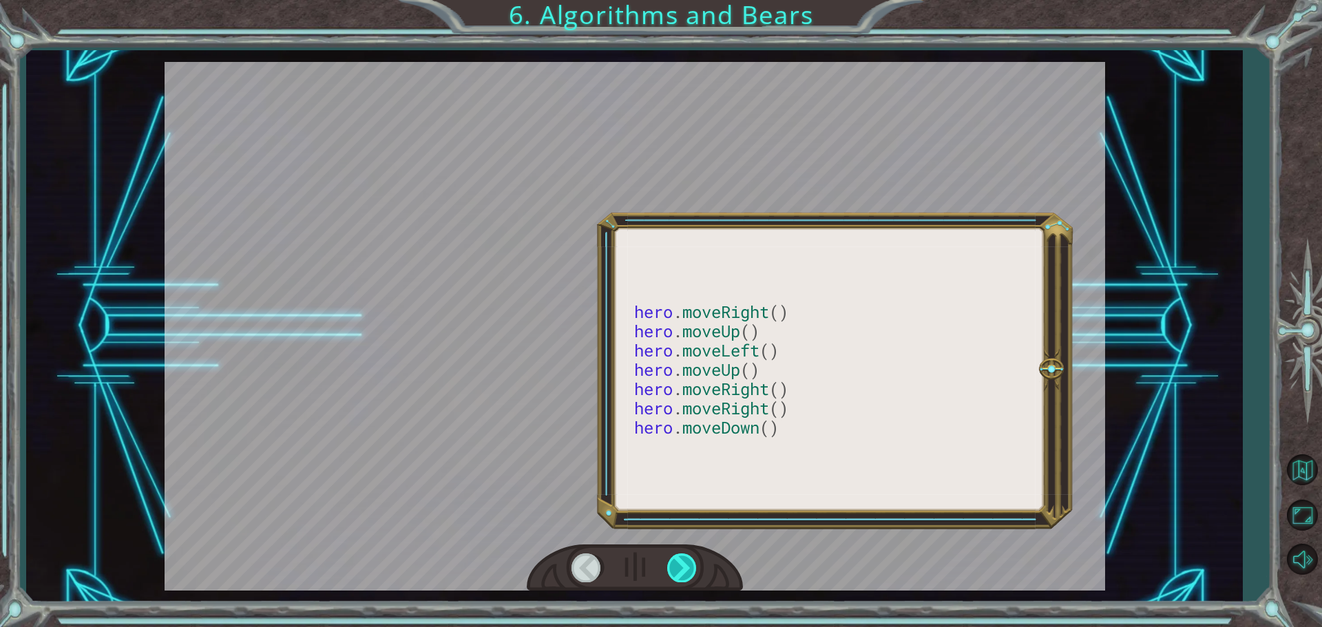
click at [683, 561] on div at bounding box center [682, 568] width 31 height 28
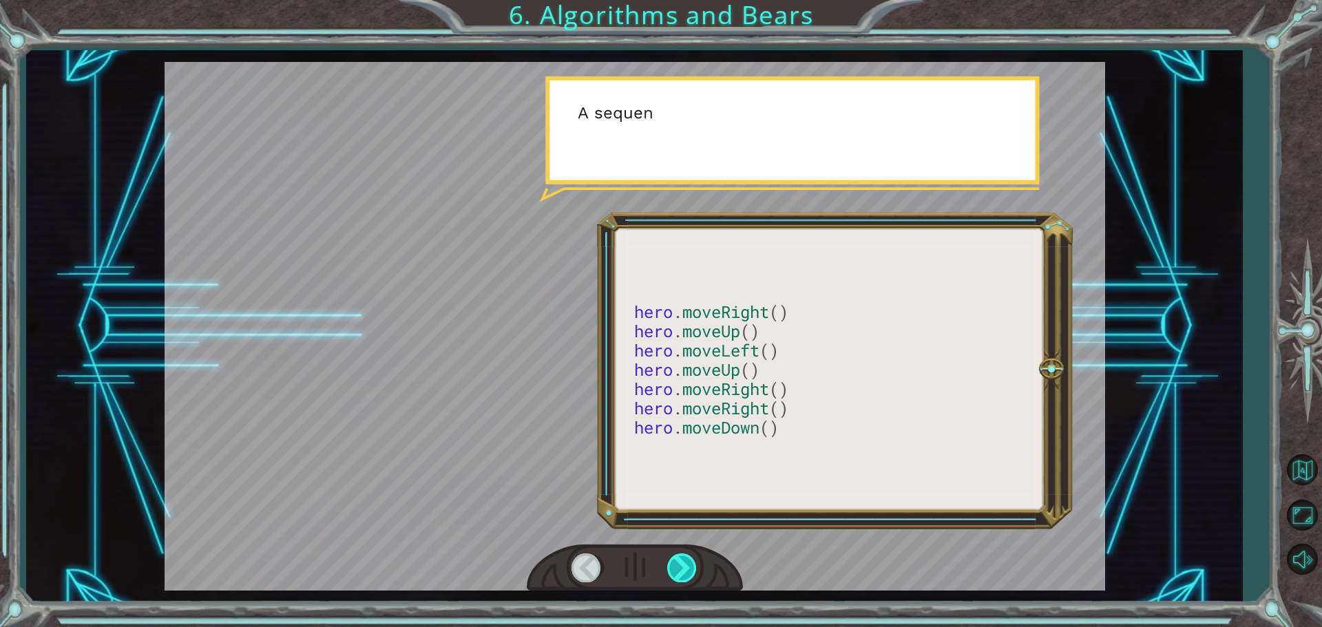
click at [683, 563] on div at bounding box center [682, 568] width 31 height 28
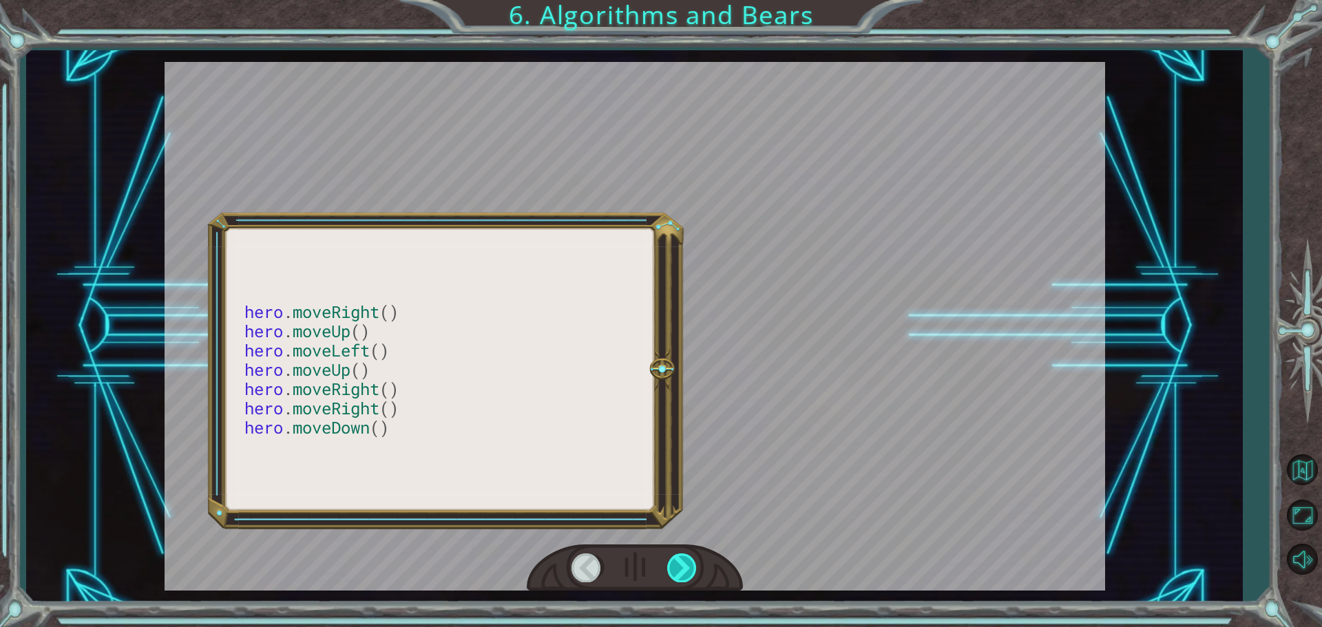
click at [680, 557] on div at bounding box center [682, 568] width 31 height 28
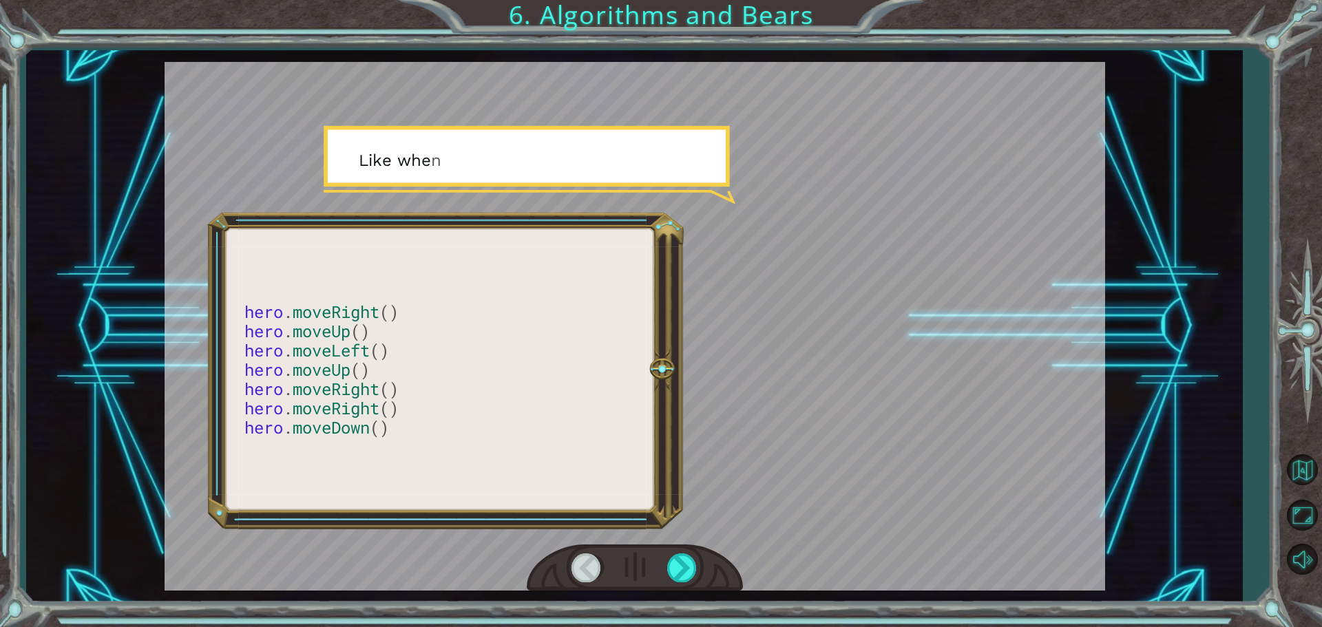
click at [683, 548] on div at bounding box center [635, 569] width 216 height 48
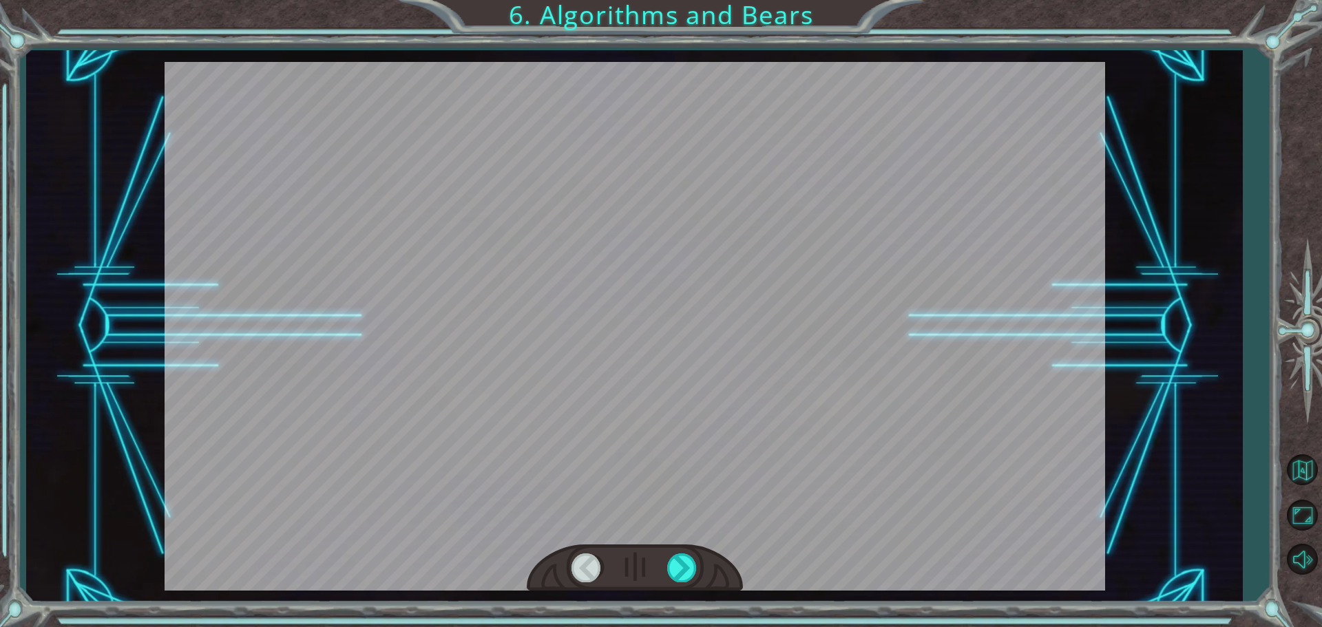
drag, startPoint x: 683, startPoint y: 547, endPoint x: 689, endPoint y: 544, distance: 7.4
click at [689, 545] on div at bounding box center [635, 569] width 216 height 48
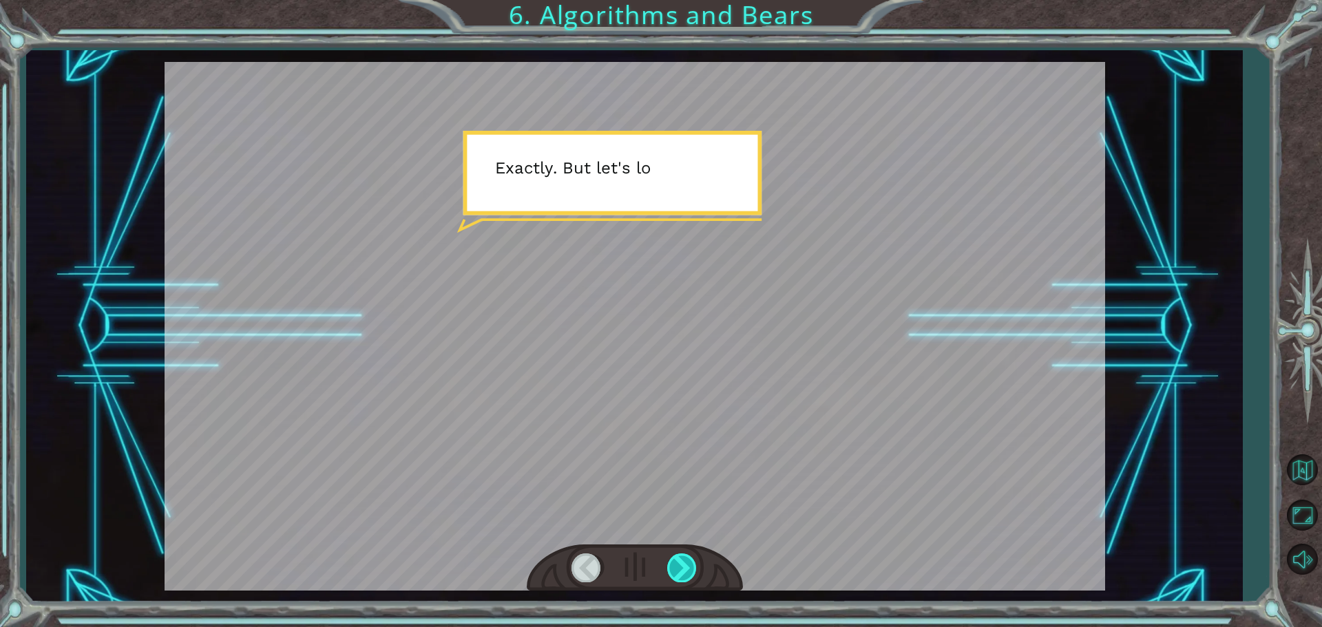
drag, startPoint x: 685, startPoint y: 556, endPoint x: 671, endPoint y: 558, distance: 14.6
click at [680, 559] on div at bounding box center [635, 569] width 216 height 48
click at [672, 559] on div at bounding box center [682, 568] width 31 height 28
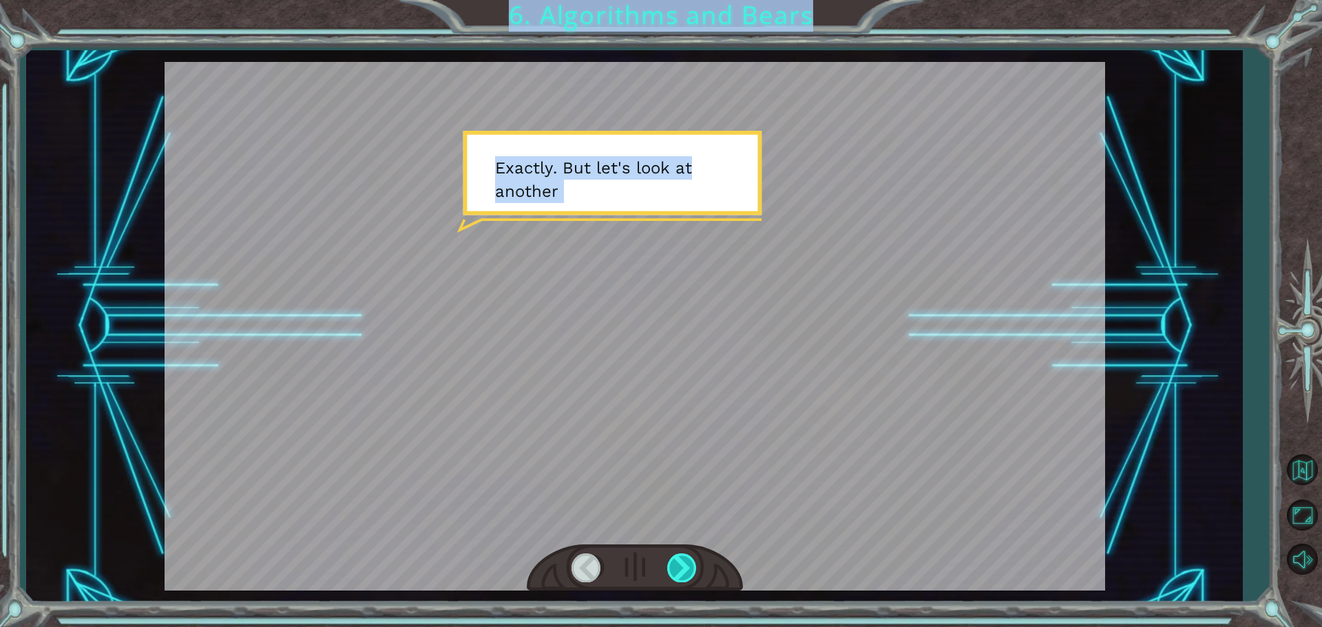
click at [677, 0] on div "hero . moveRight () hero . moveUp () hero . moveLeft () hero . moveUp () hero .…" at bounding box center [661, 0] width 1322 height 0
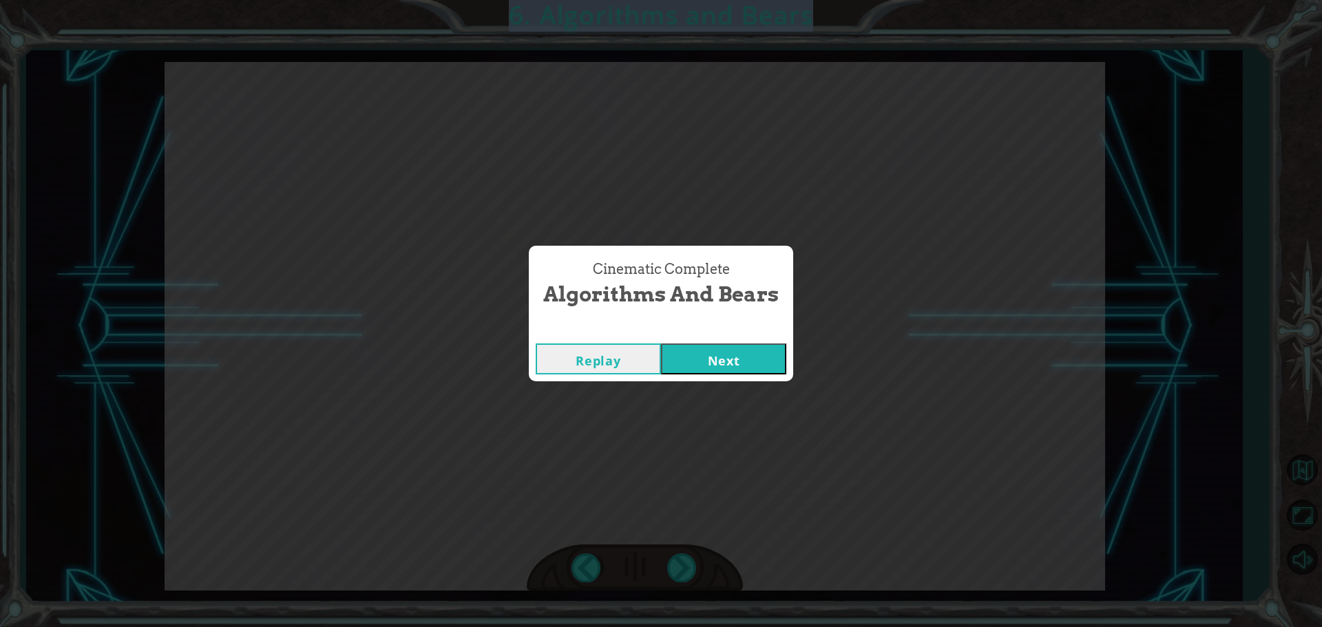
click at [680, 556] on div "Cinematic Complete Algorithms and Bears Replay Next" at bounding box center [661, 313] width 1322 height 627
click at [732, 357] on button "Next" at bounding box center [723, 359] width 125 height 31
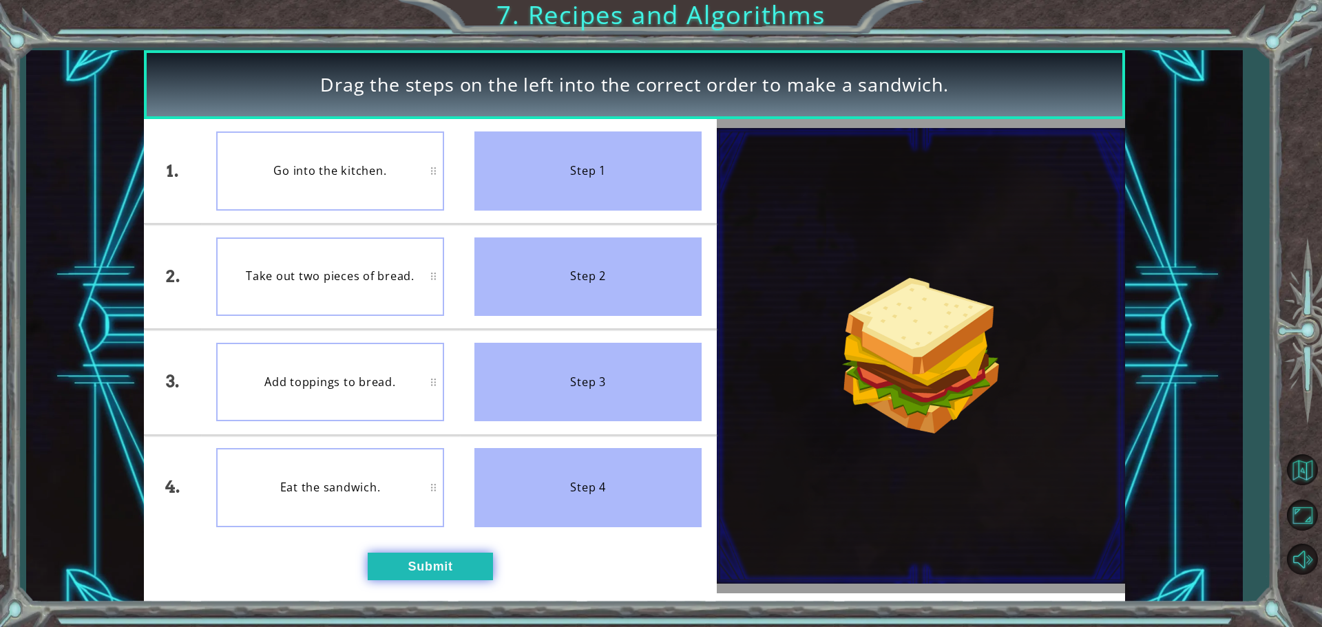
click at [426, 553] on button "Submit" at bounding box center [430, 567] width 125 height 28
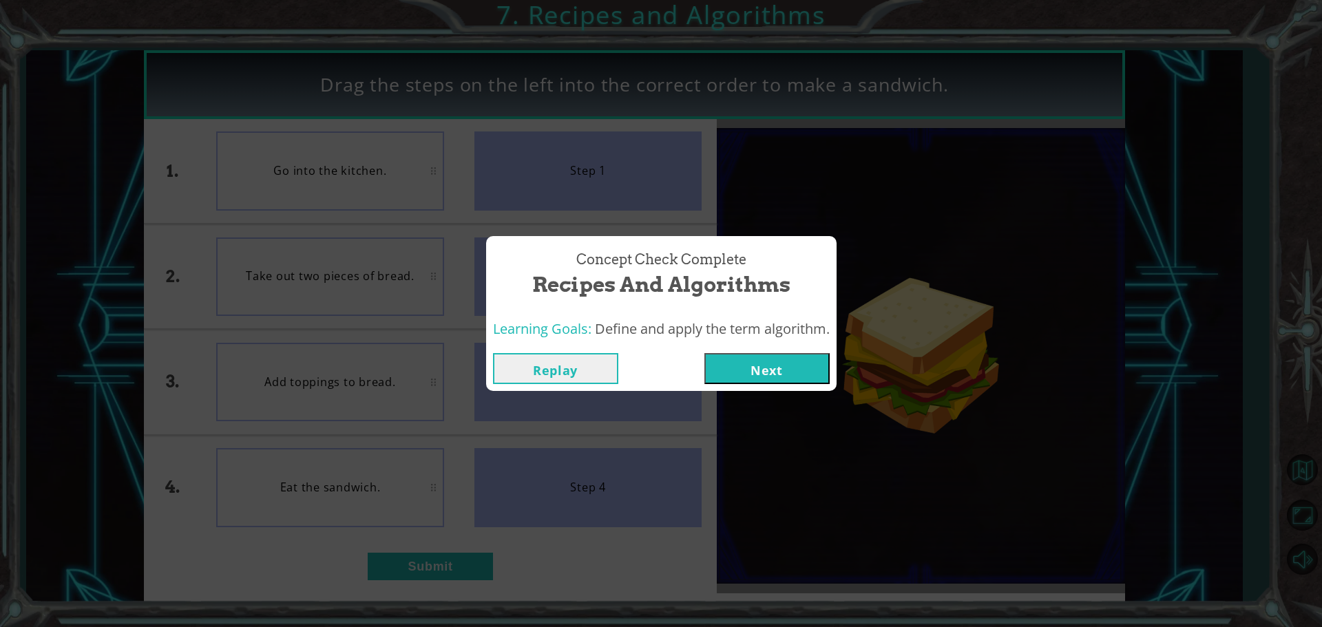
click at [562, 370] on button "Replay" at bounding box center [555, 368] width 125 height 31
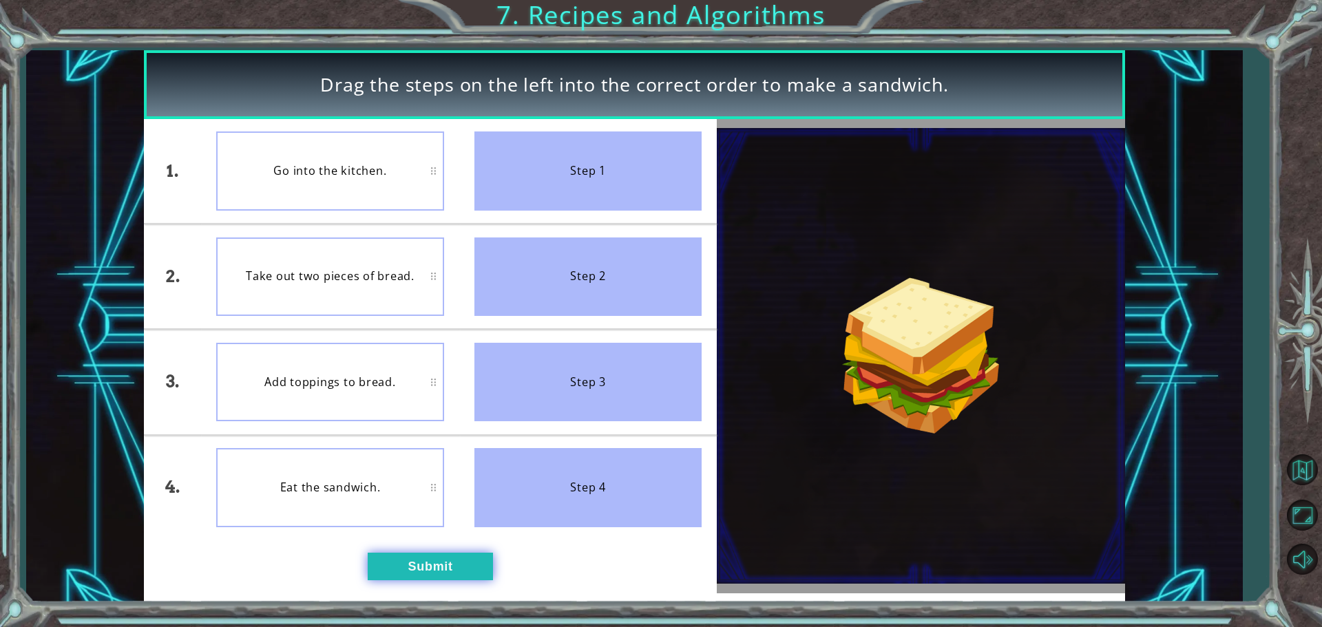
drag, startPoint x: 465, startPoint y: 552, endPoint x: 468, endPoint y: 580, distance: 27.8
click at [467, 562] on div "1. 2. 3. 4. Go into the kitchen. Take out two pieces of bread. Add toppings to …" at bounding box center [430, 356] width 573 height 475
click at [468, 580] on button "Submit" at bounding box center [430, 567] width 125 height 28
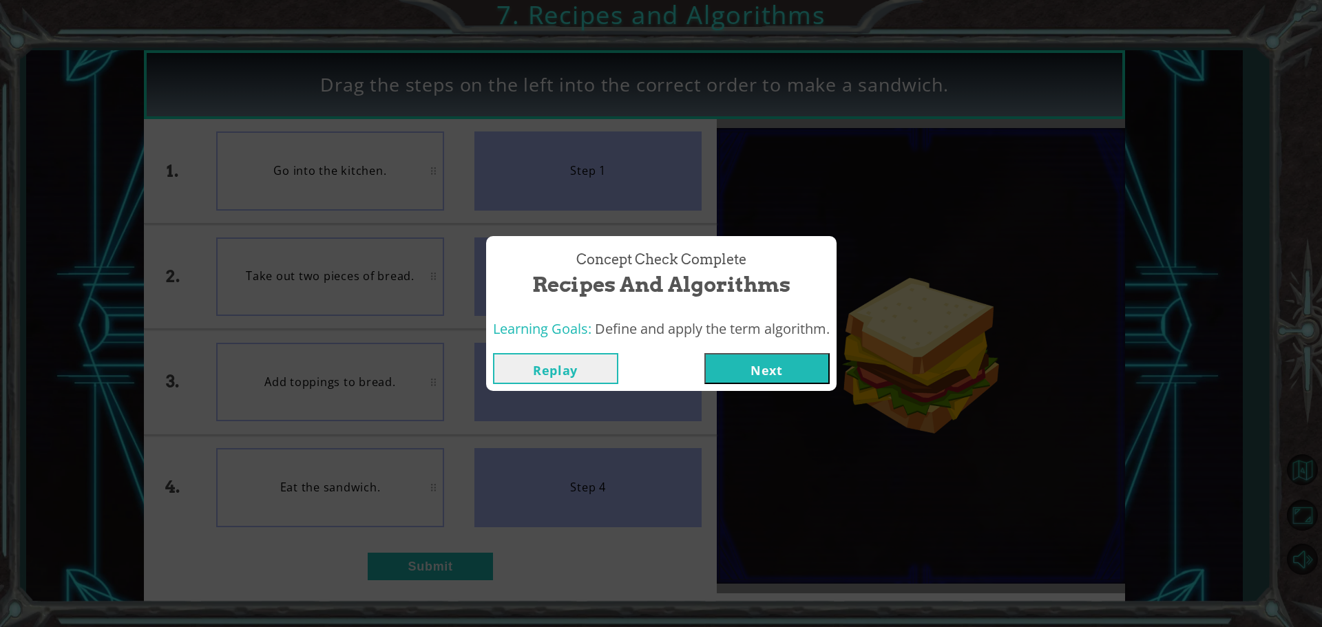
click at [813, 371] on button "Next" at bounding box center [767, 368] width 125 height 31
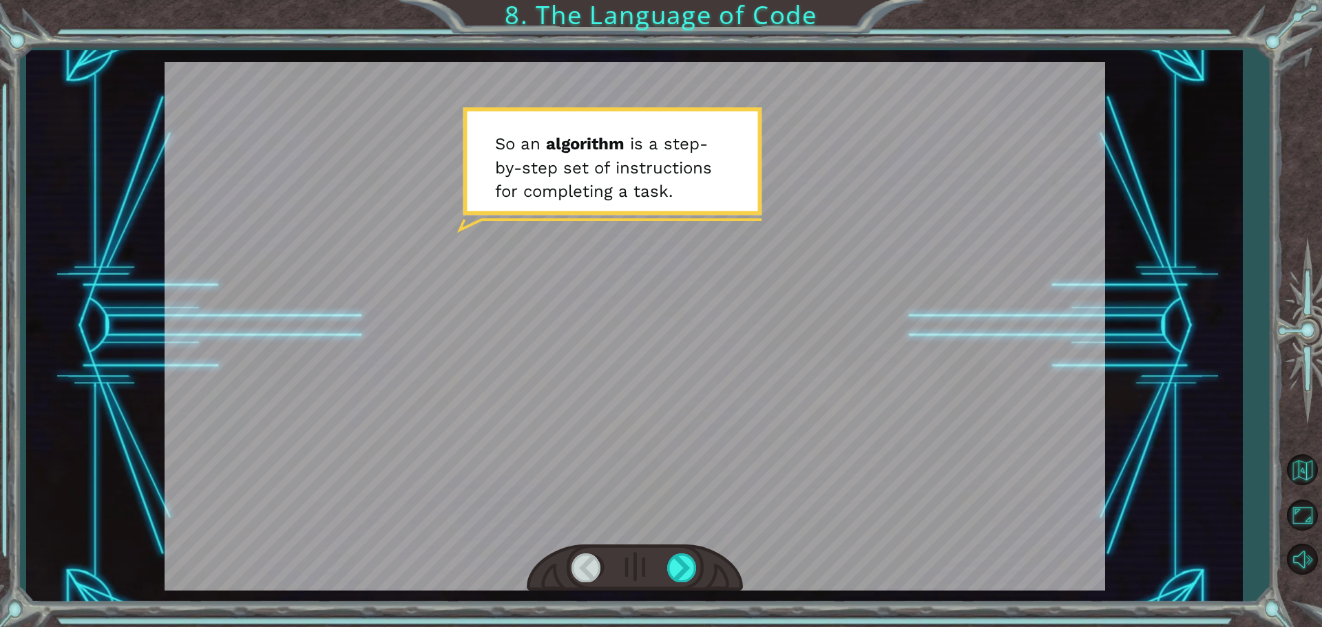
click at [665, 554] on div at bounding box center [635, 569] width 216 height 48
drag, startPoint x: 665, startPoint y: 554, endPoint x: 691, endPoint y: 556, distance: 25.5
click at [688, 556] on div at bounding box center [635, 569] width 216 height 48
click at [687, 571] on div at bounding box center [682, 568] width 31 height 28
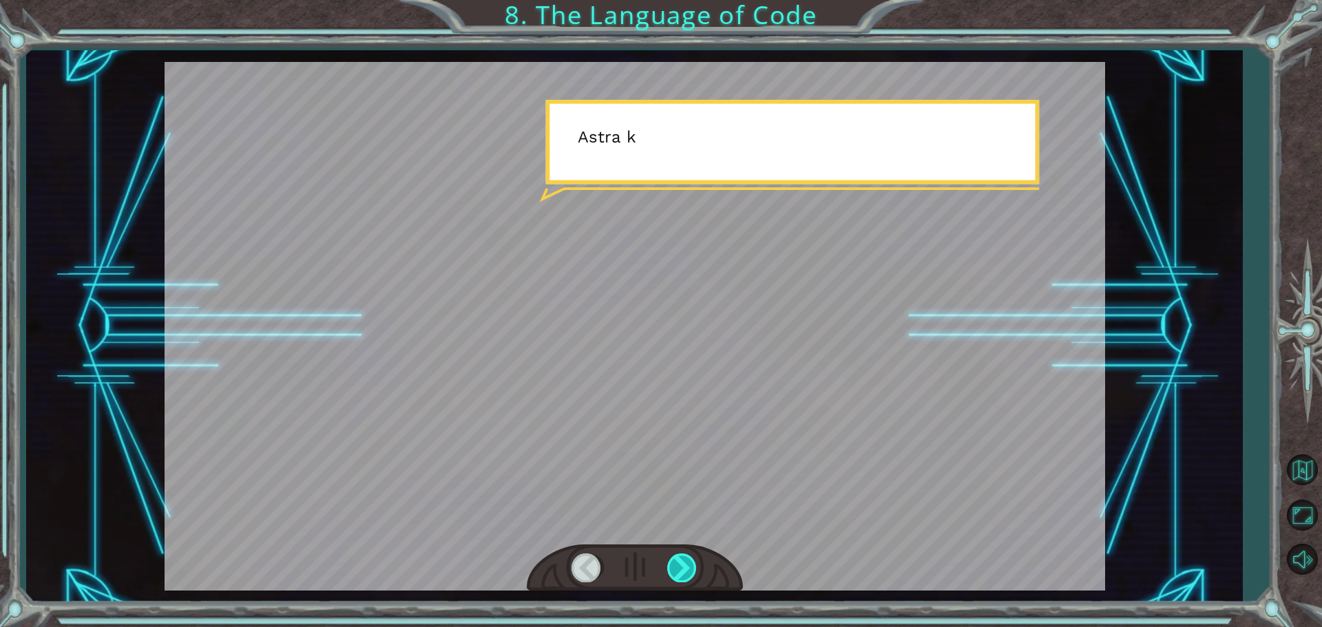
click at [687, 571] on div at bounding box center [682, 568] width 31 height 28
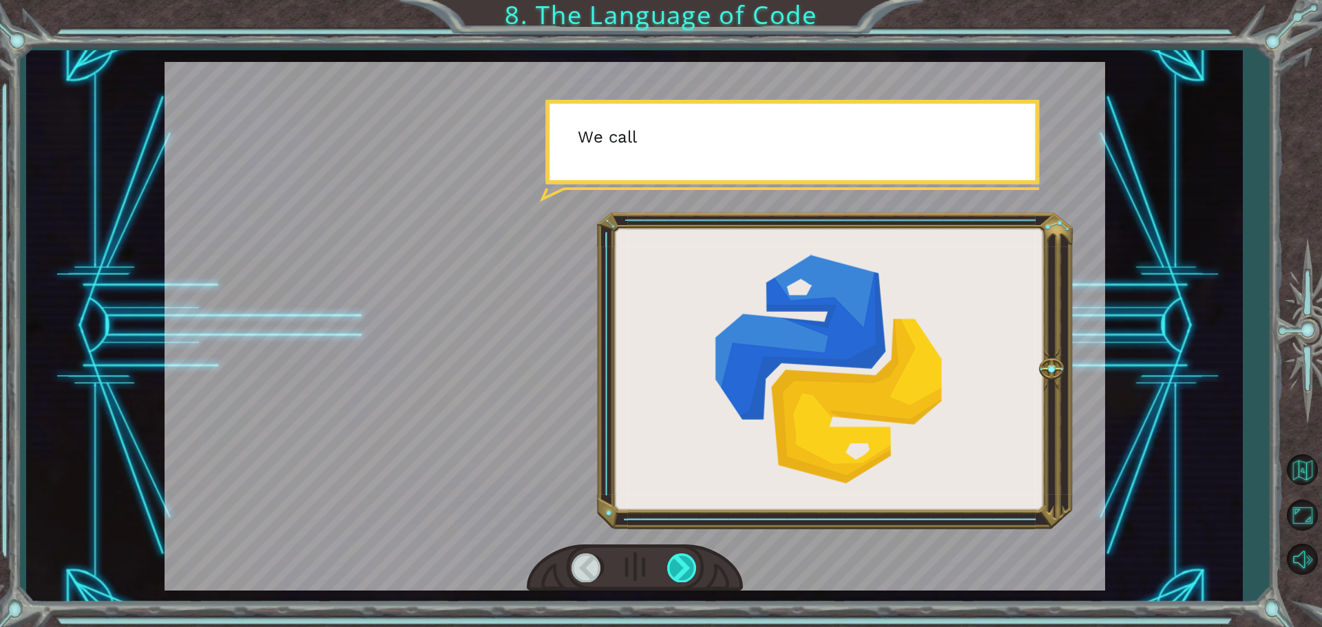
click at [688, 570] on div at bounding box center [682, 568] width 31 height 28
click at [691, 570] on div at bounding box center [682, 568] width 31 height 28
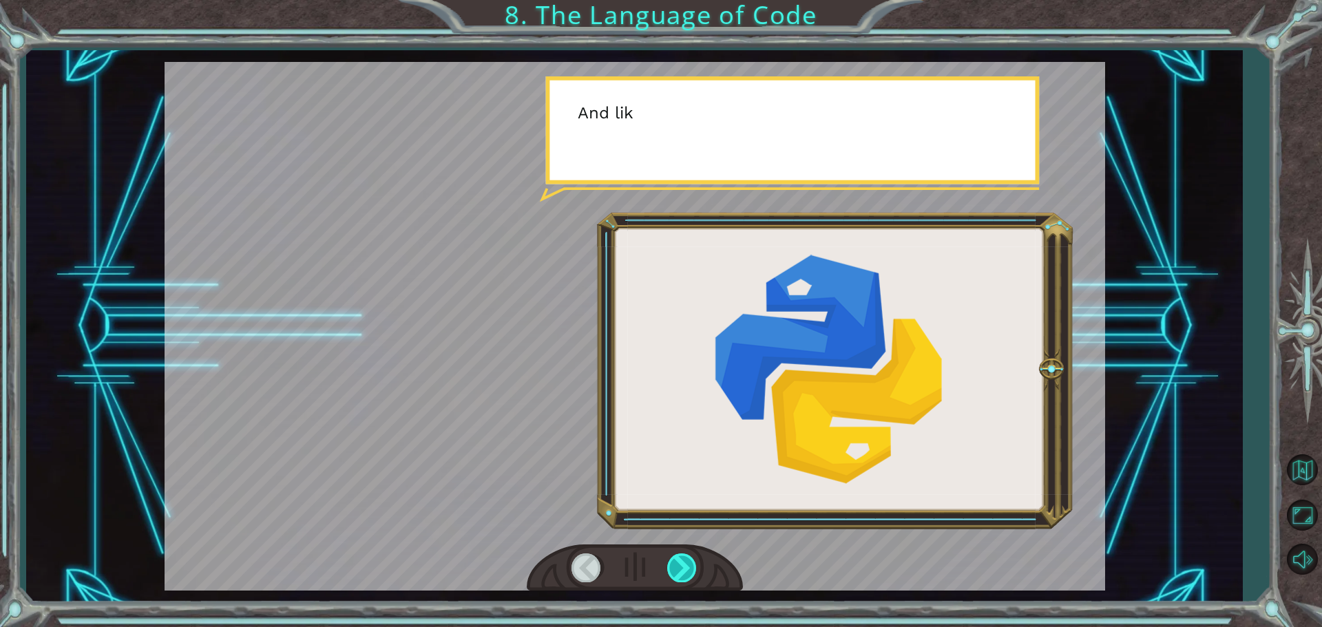
click at [692, 570] on div at bounding box center [682, 568] width 31 height 28
click at [691, 572] on div at bounding box center [682, 568] width 31 height 28
click at [688, 572] on div at bounding box center [682, 568] width 31 height 28
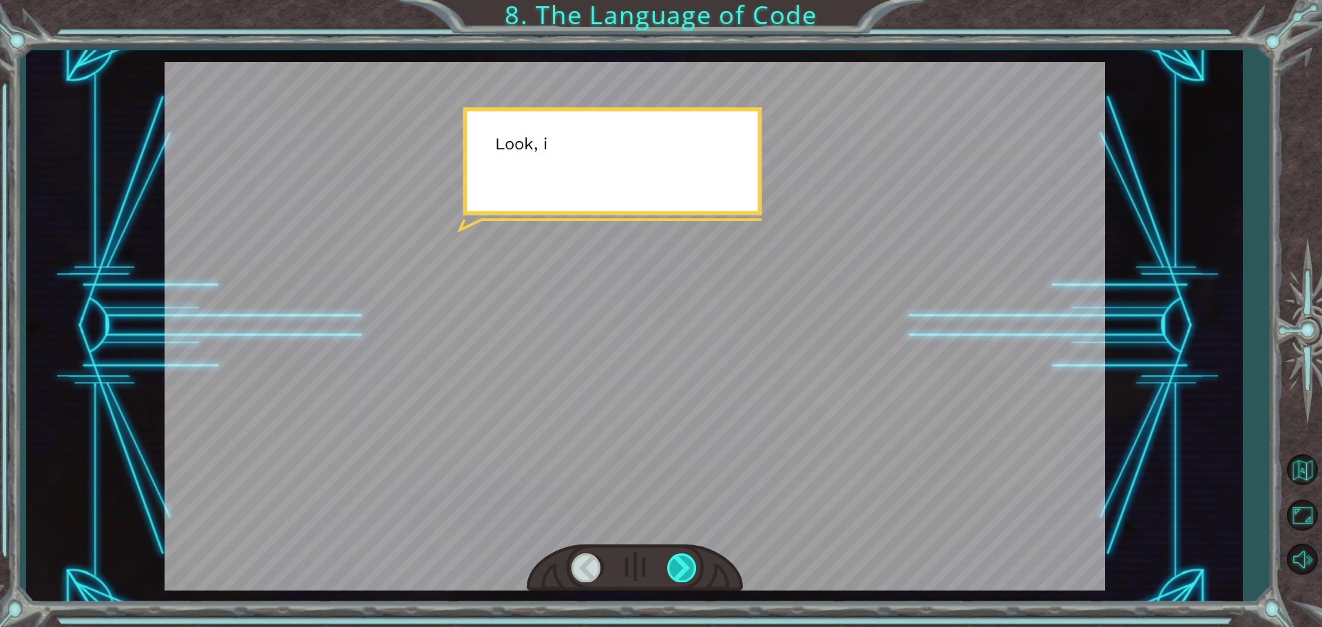
click at [688, 572] on div at bounding box center [682, 568] width 31 height 28
click at [682, 565] on div at bounding box center [682, 568] width 31 height 28
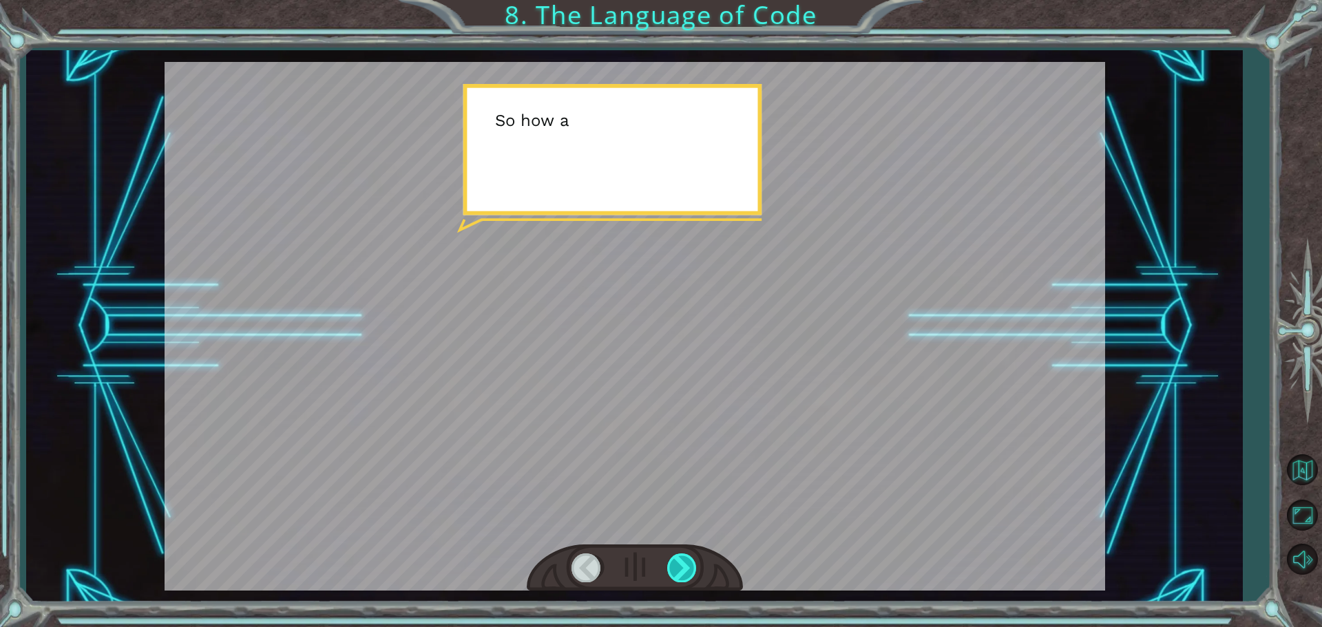
click at [680, 563] on div at bounding box center [682, 568] width 31 height 28
click at [678, 558] on div at bounding box center [682, 568] width 31 height 28
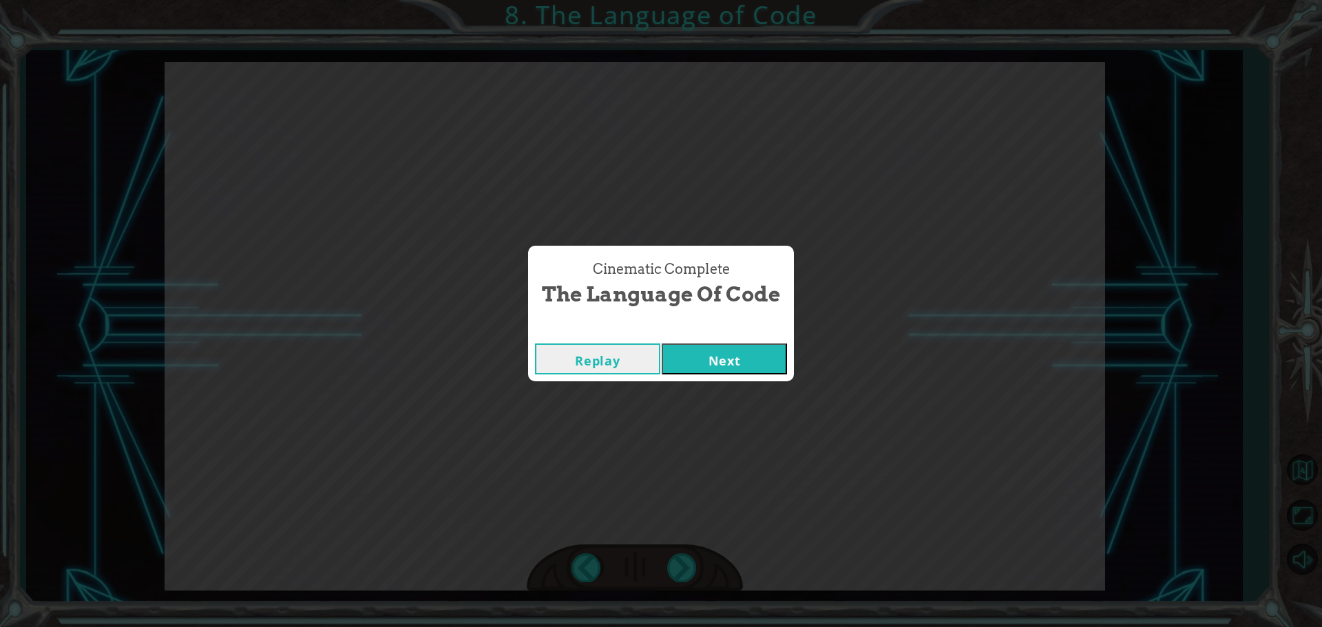
click at [680, 550] on div "Cinematic Complete The Language of Code Replay Next" at bounding box center [661, 313] width 1322 height 627
click at [688, 544] on div "Cinematic Complete The Language of Code Replay Next" at bounding box center [661, 313] width 1322 height 627
click at [761, 363] on button "Next" at bounding box center [724, 359] width 125 height 31
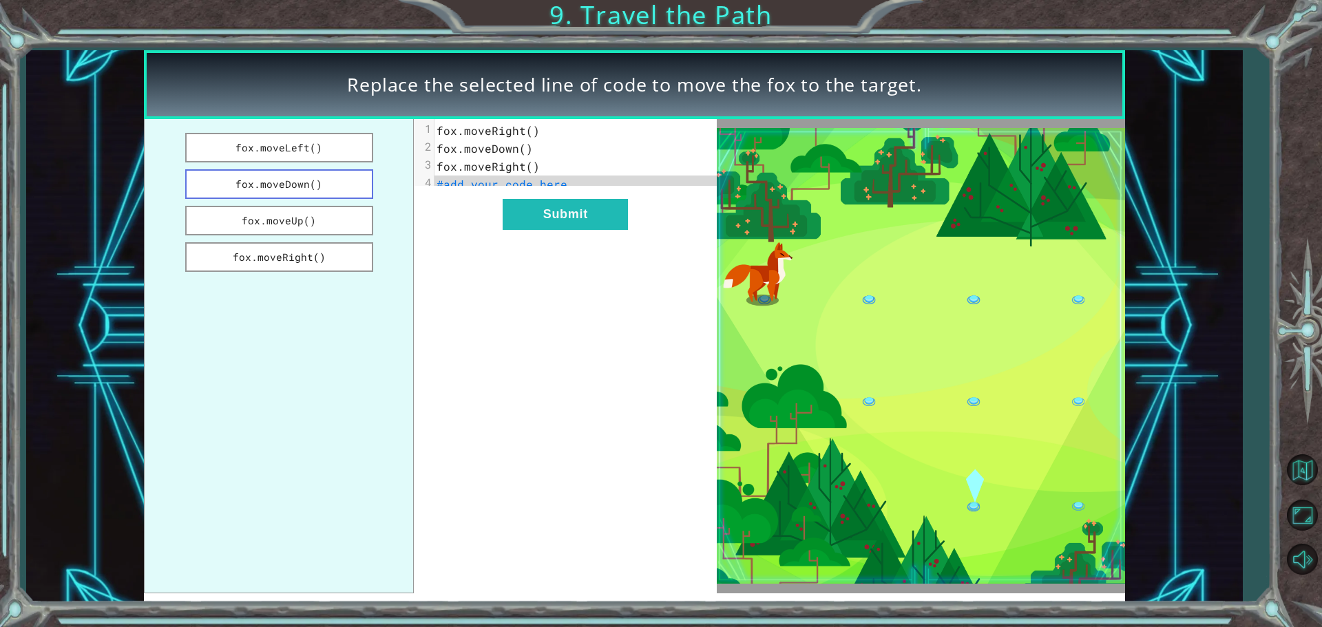
click at [334, 180] on button "fox.moveDown()" at bounding box center [279, 184] width 188 height 30
click at [623, 242] on div "xxxxxxxxxx 4 1 fox.moveRight() 2 fox.moveDown() 3 fox.moveRight() 4 fox.moveDow…" at bounding box center [565, 356] width 303 height 475
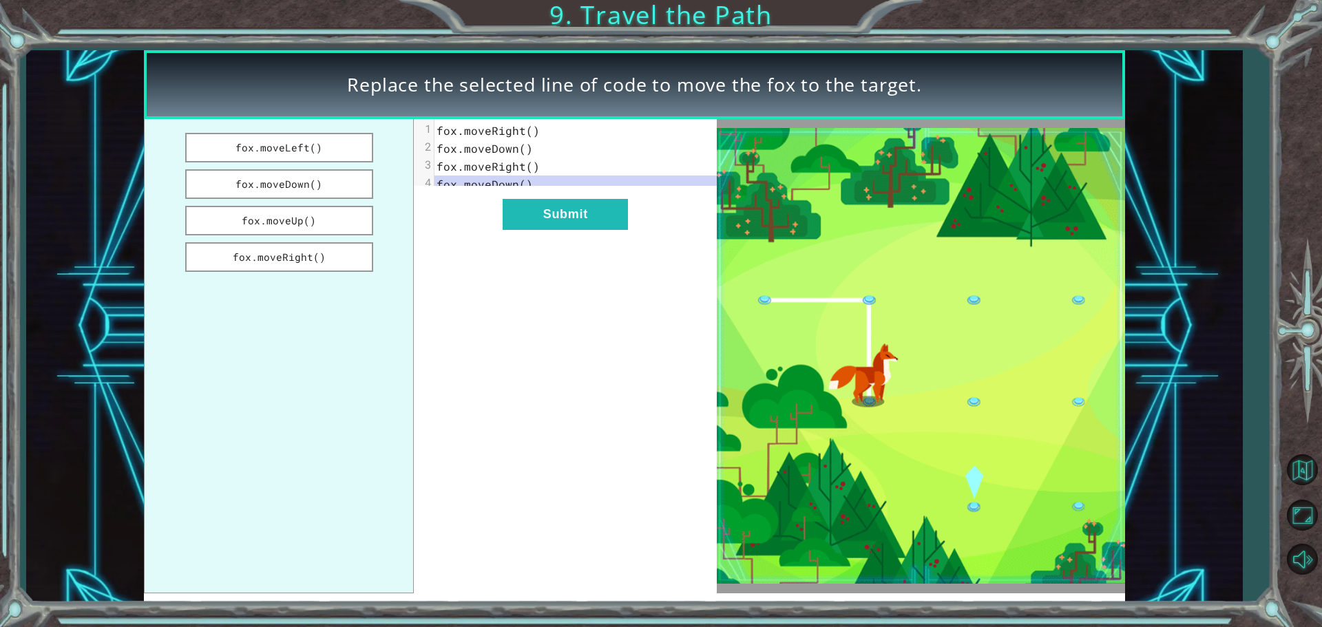
click at [613, 244] on div "xxxxxxxxxx 4 1 fox.moveRight() 2 fox.moveDown() 3 fox.moveRight() 4 fox.moveDow…" at bounding box center [565, 356] width 303 height 475
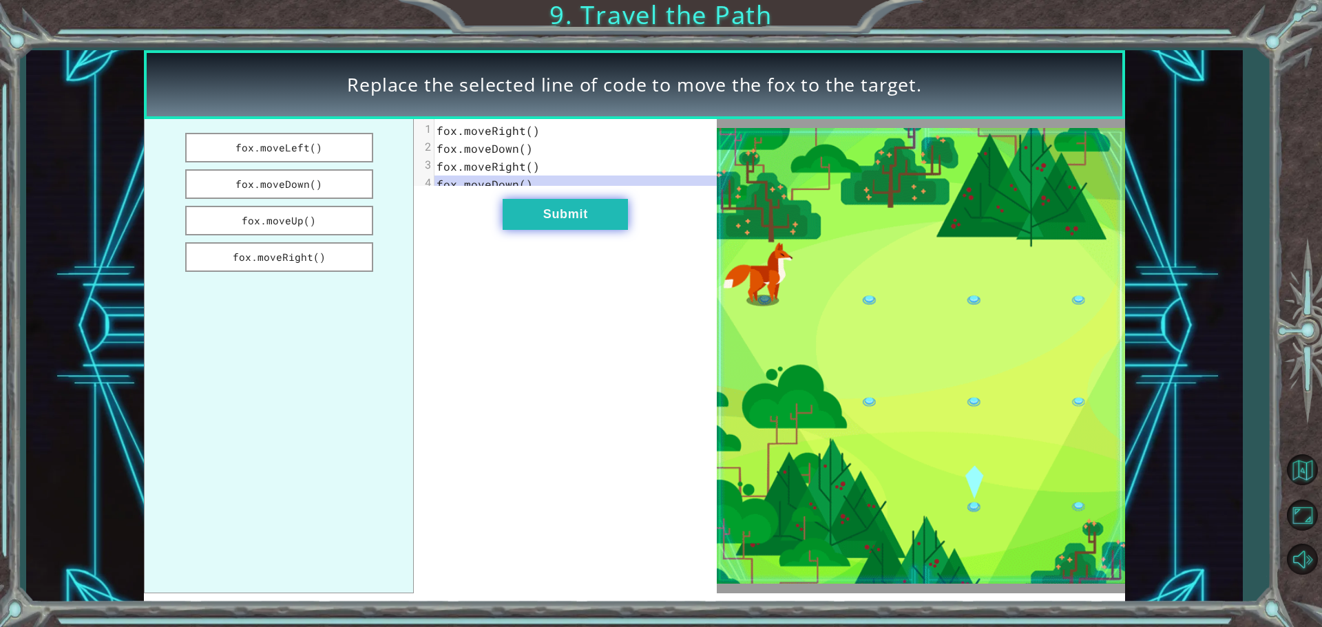
click at [587, 230] on button "Submit" at bounding box center [565, 214] width 125 height 31
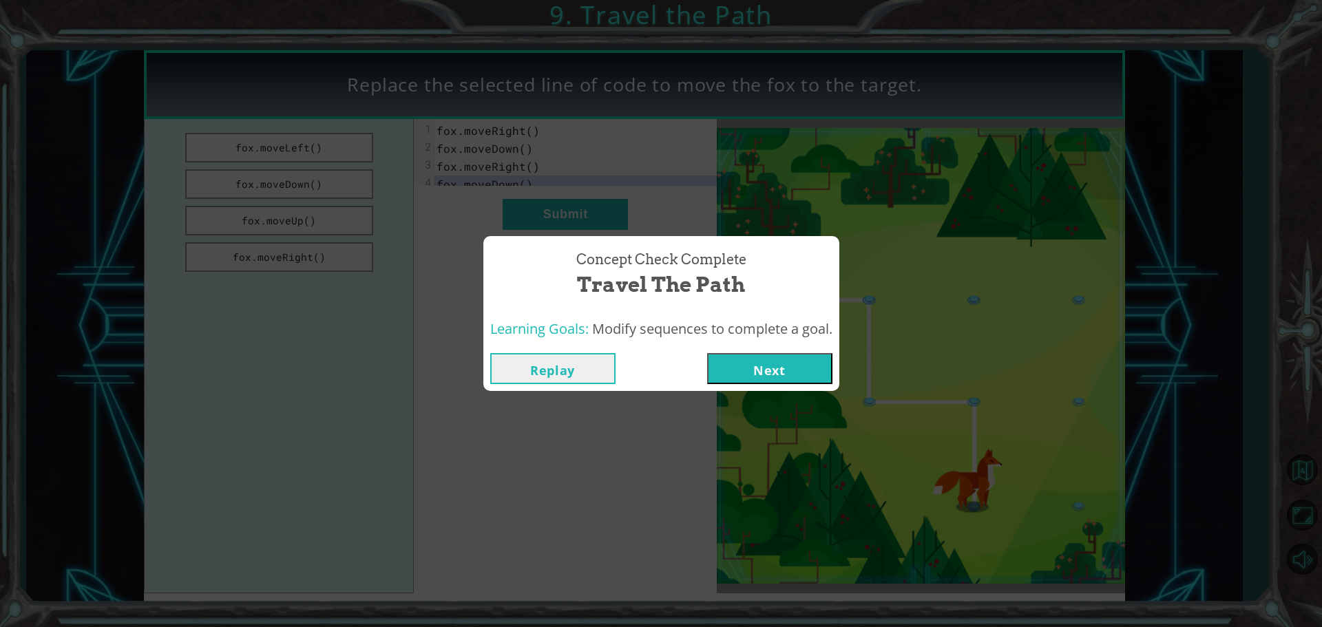
drag, startPoint x: 779, startPoint y: 368, endPoint x: 793, endPoint y: 375, distance: 15.7
click at [787, 373] on button "Next" at bounding box center [769, 368] width 125 height 31
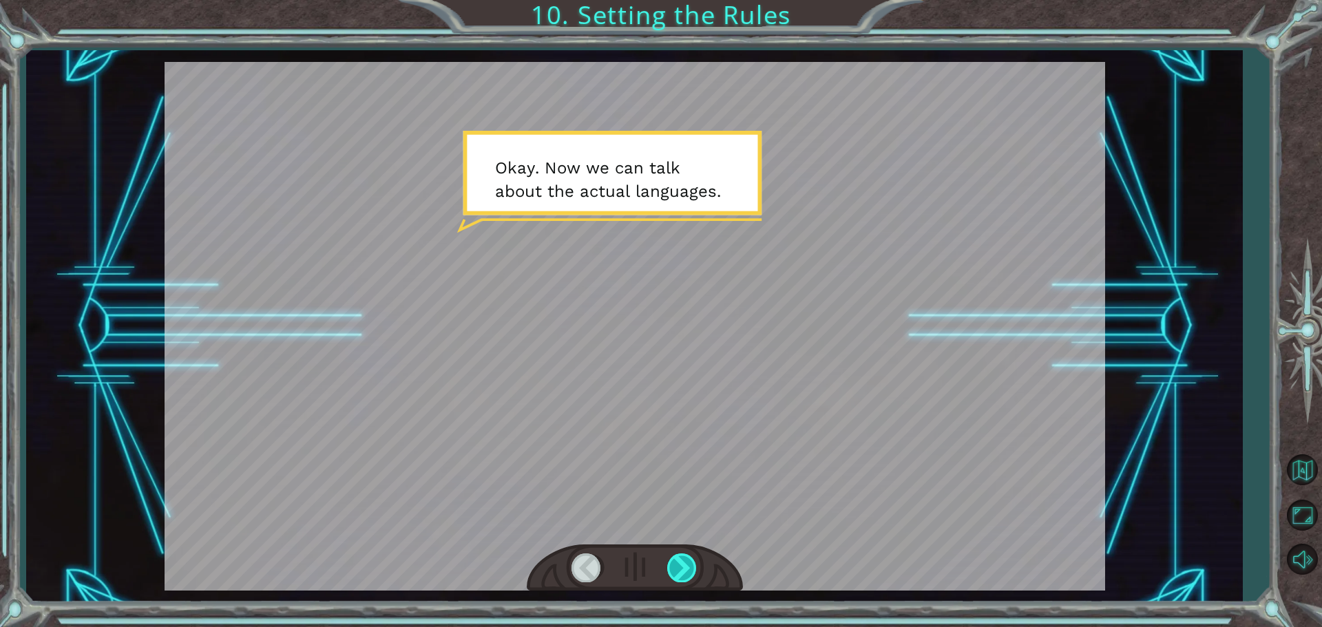
click at [690, 561] on div at bounding box center [682, 568] width 31 height 28
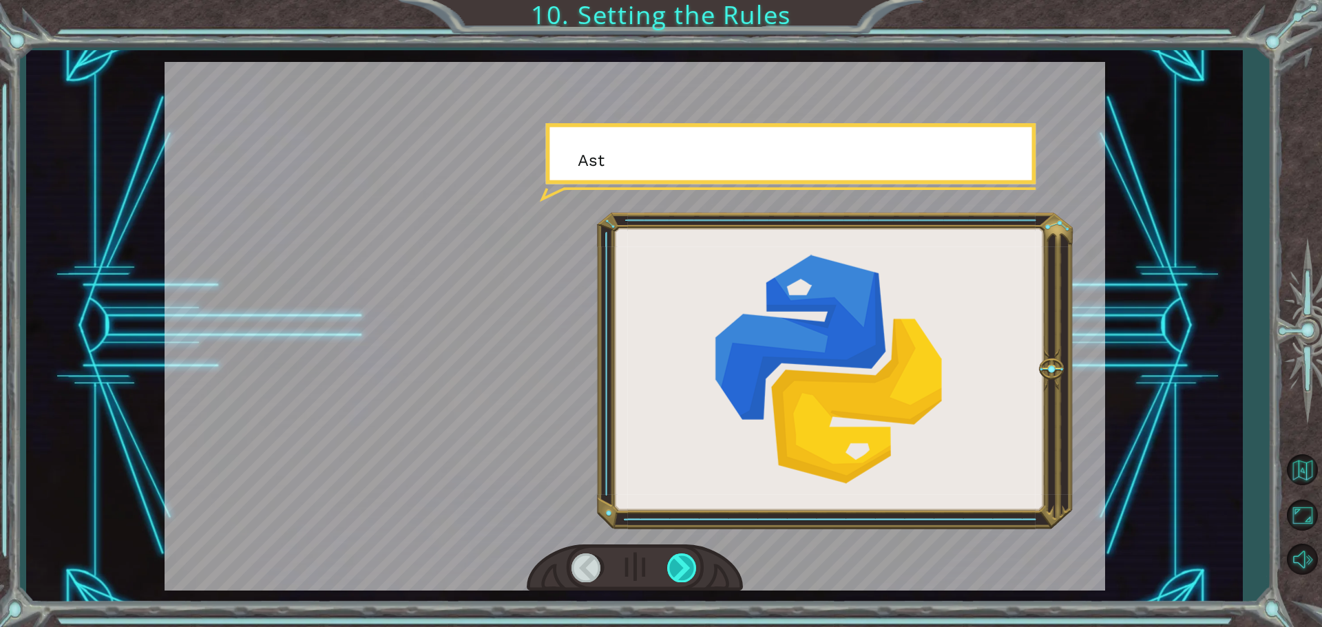
click at [690, 561] on div at bounding box center [682, 568] width 31 height 28
click at [691, 561] on div at bounding box center [682, 568] width 31 height 28
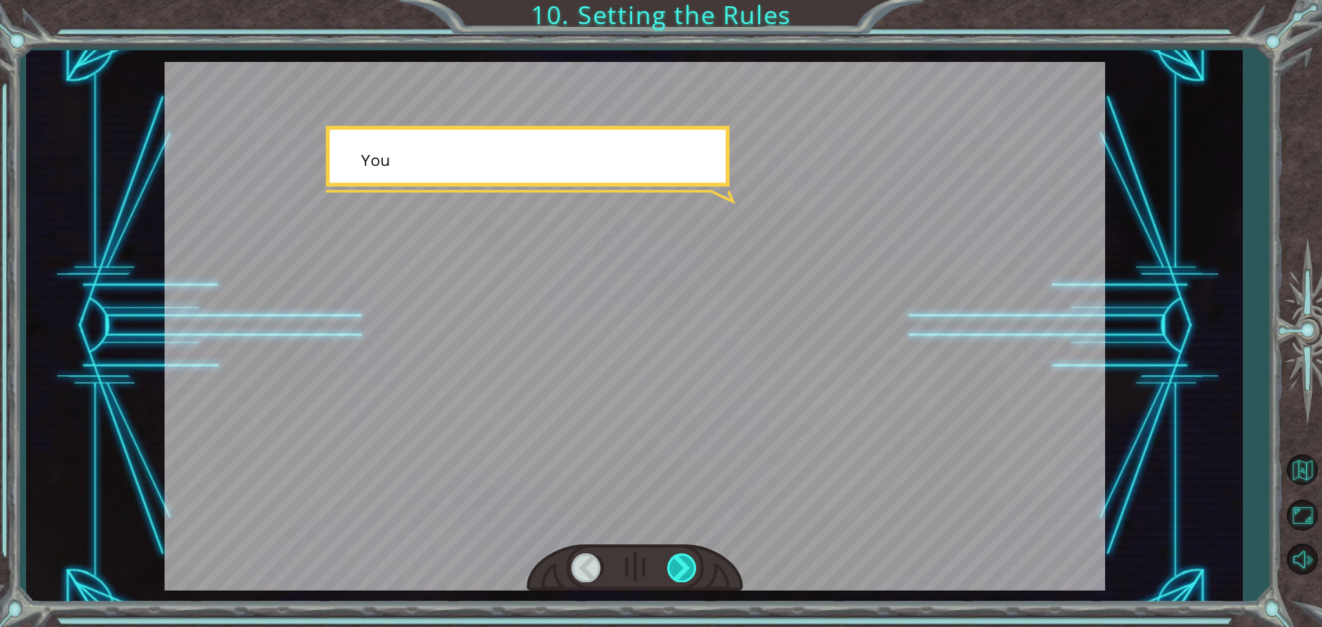
click at [691, 561] on div at bounding box center [682, 568] width 31 height 28
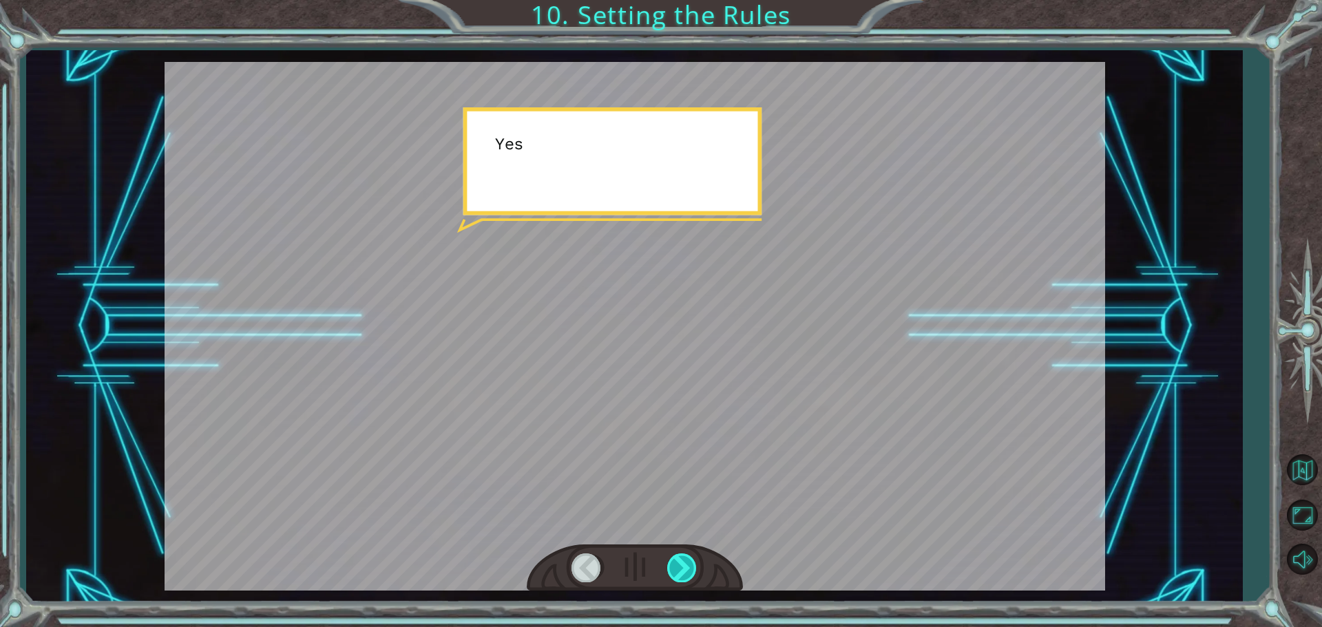
click at [691, 561] on div at bounding box center [682, 568] width 31 height 28
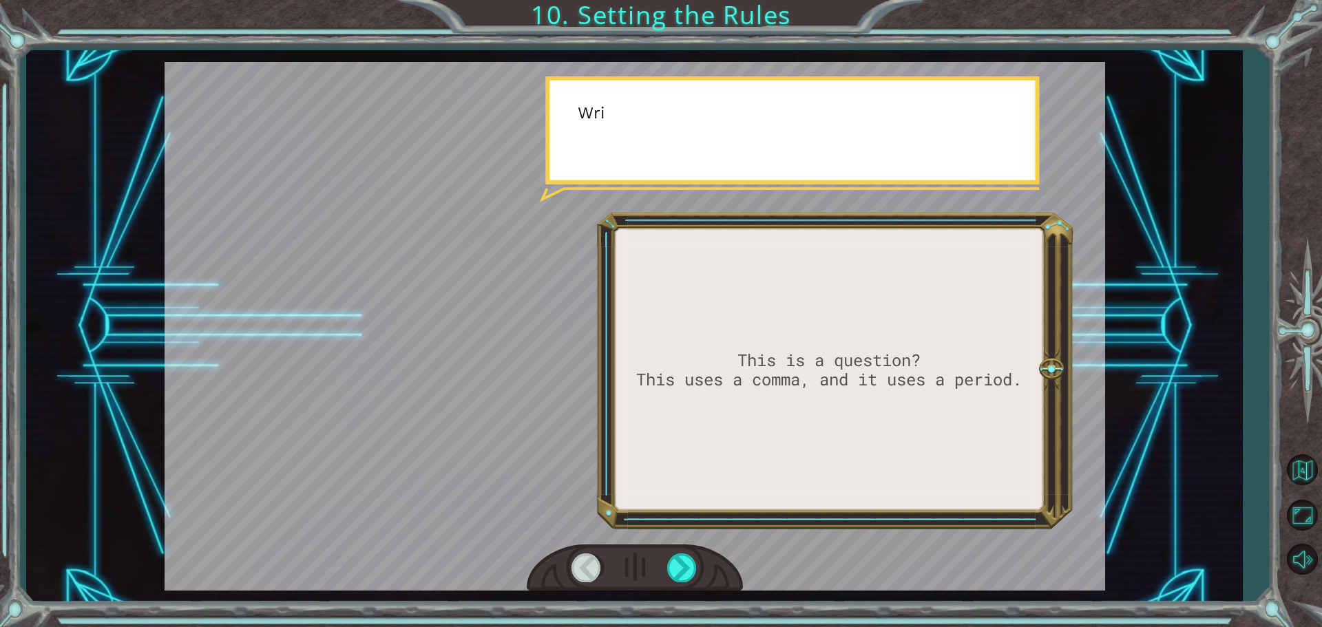
drag, startPoint x: 691, startPoint y: 561, endPoint x: 716, endPoint y: 562, distance: 25.5
click at [712, 561] on div at bounding box center [635, 569] width 216 height 48
click at [718, 562] on div at bounding box center [635, 569] width 216 height 48
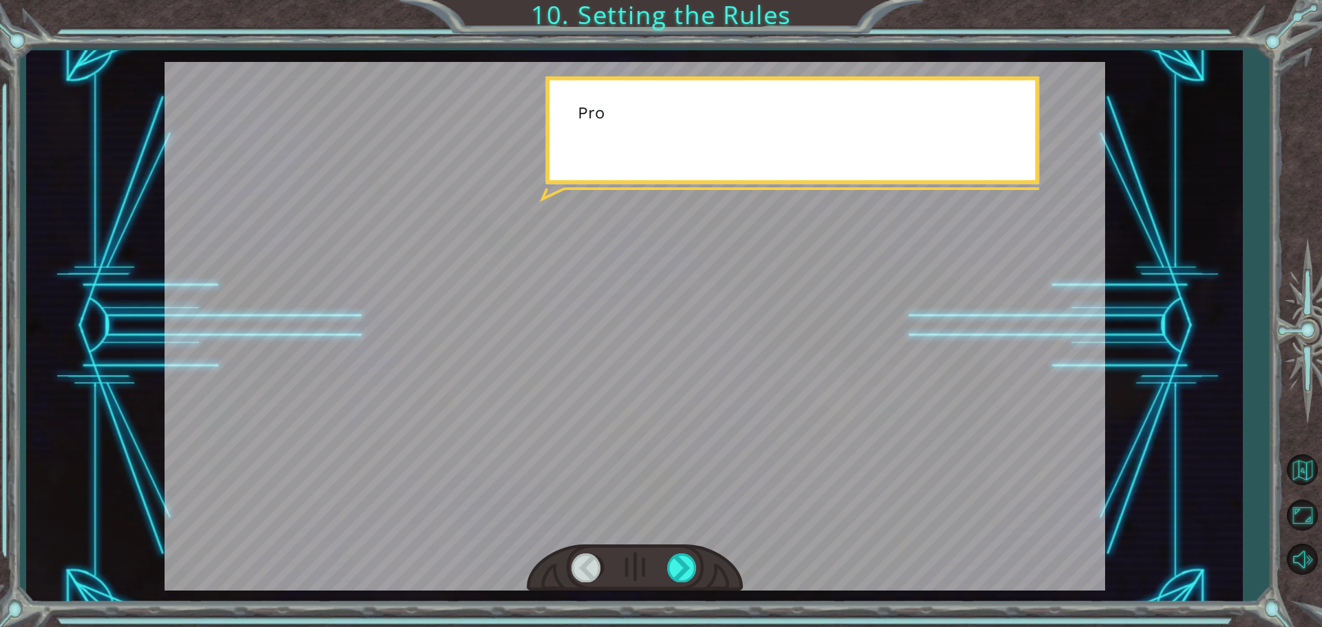
click at [719, 562] on div at bounding box center [635, 569] width 216 height 48
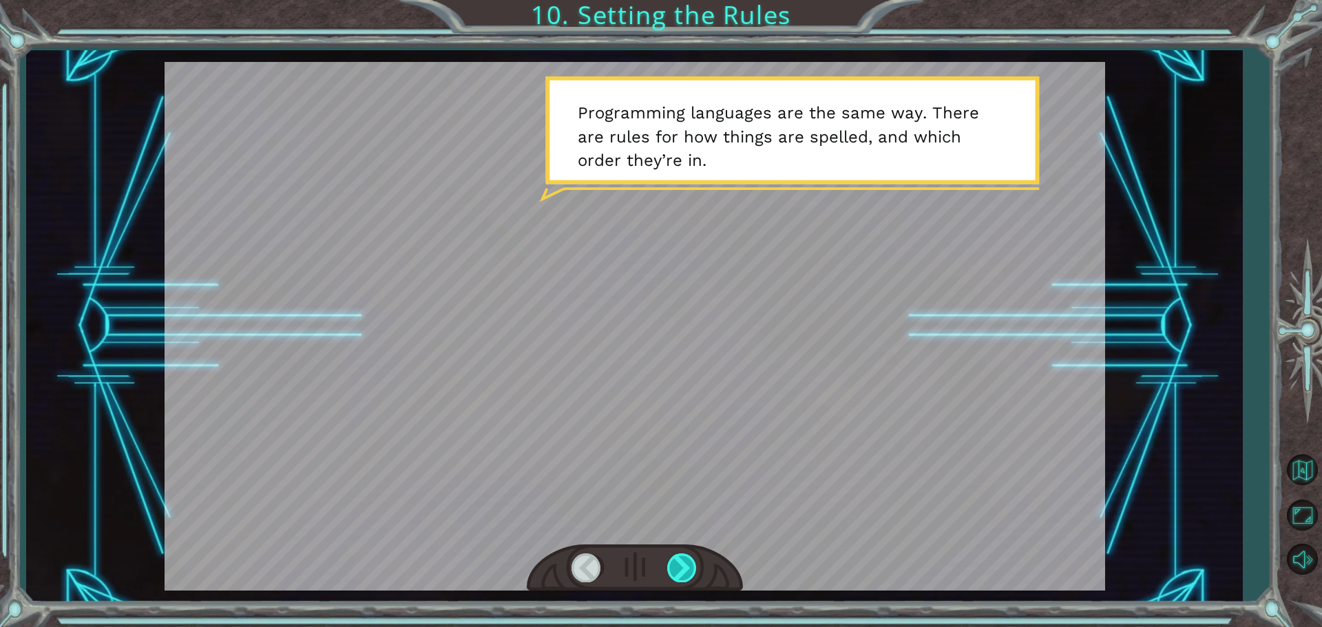
click at [683, 558] on div at bounding box center [682, 568] width 31 height 28
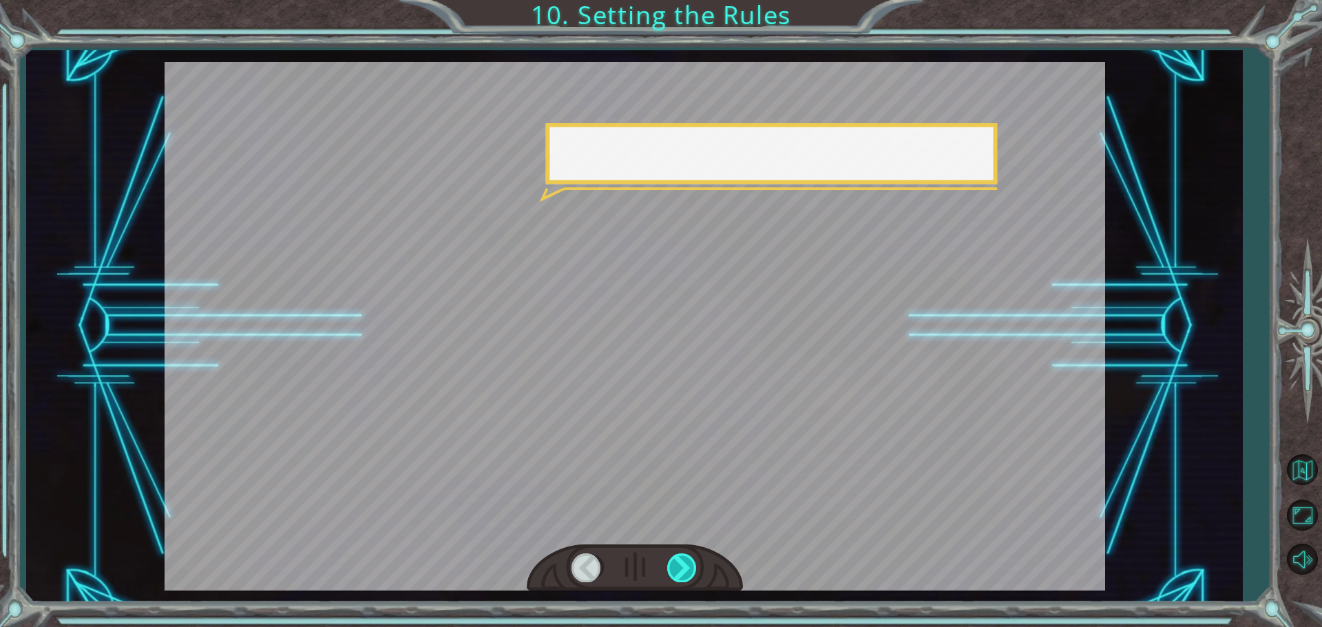
click at [683, 558] on div at bounding box center [682, 568] width 31 height 28
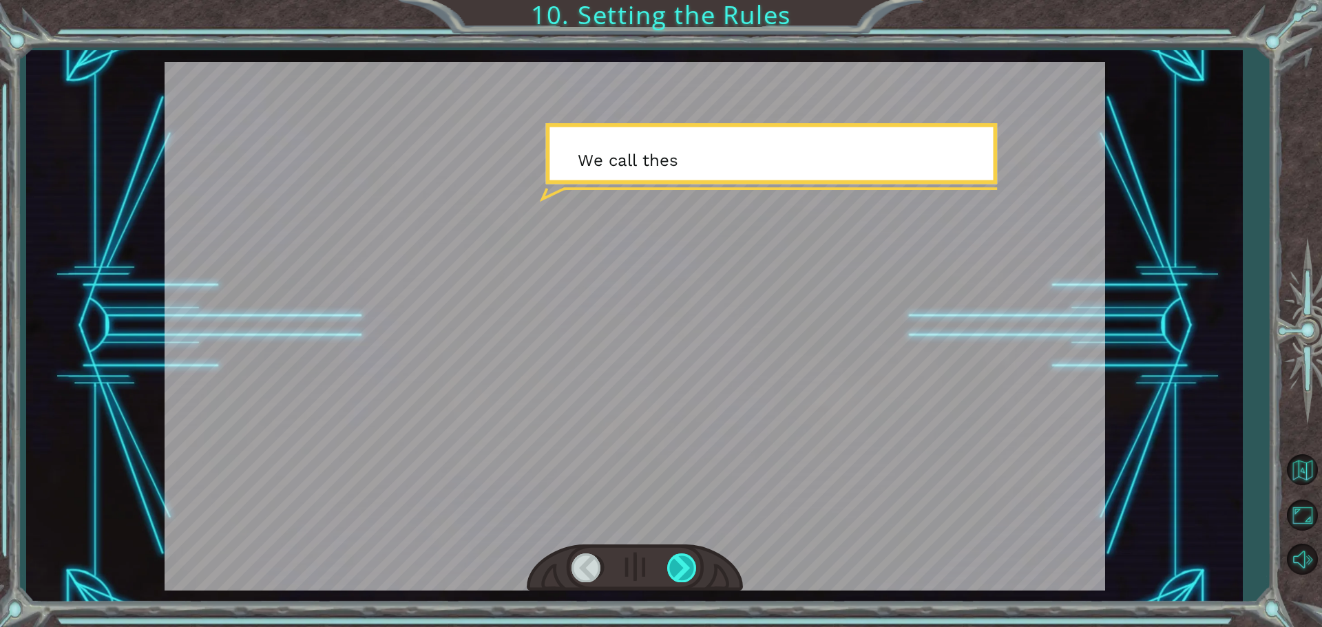
click at [683, 558] on div at bounding box center [682, 568] width 31 height 28
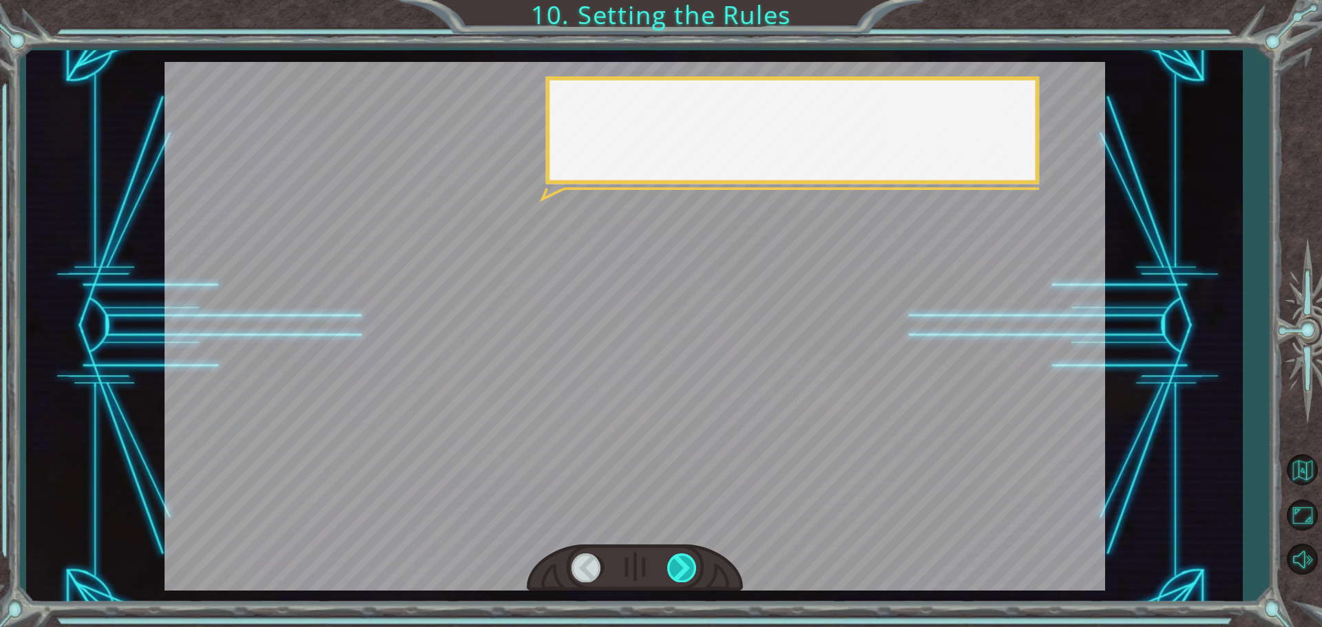
click at [687, 556] on div at bounding box center [682, 568] width 31 height 28
click at [687, 554] on div at bounding box center [682, 568] width 31 height 28
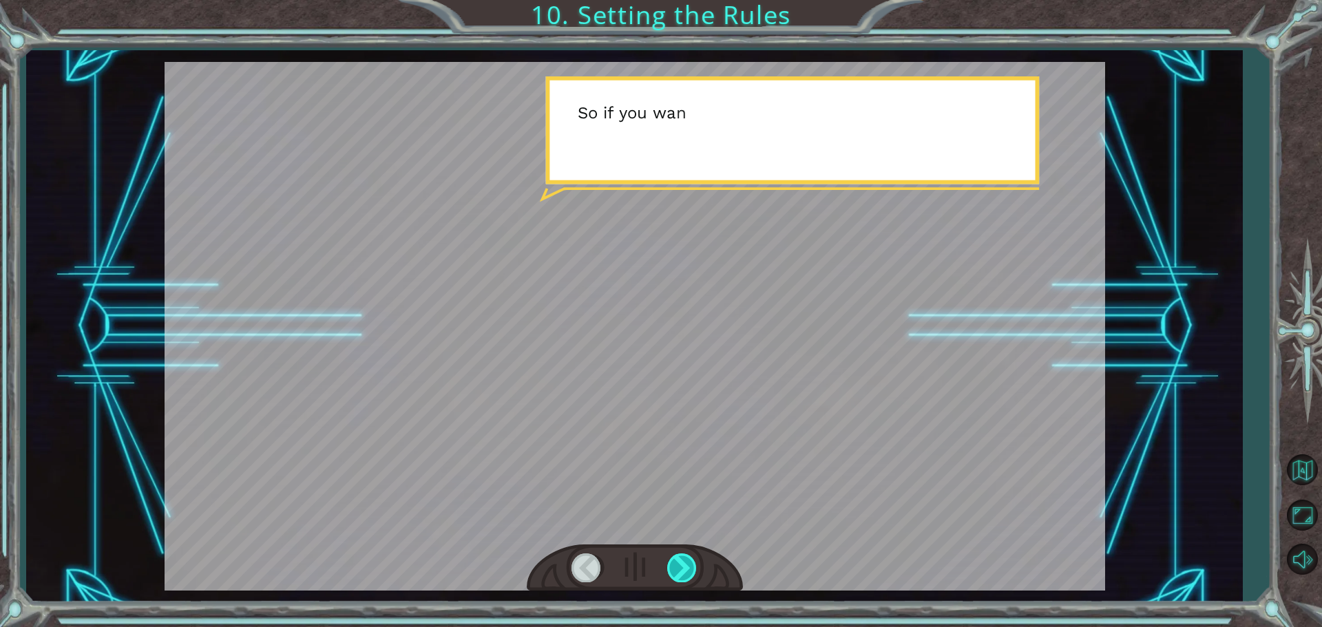
click at [687, 554] on div at bounding box center [682, 568] width 31 height 28
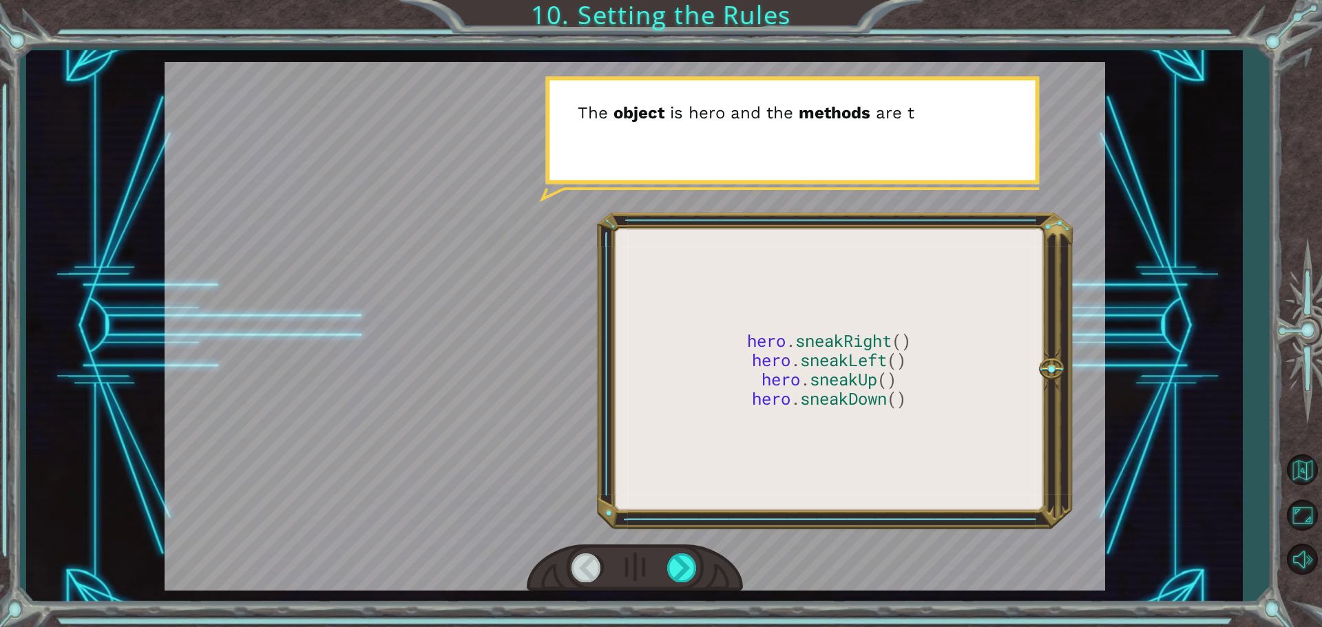
click at [709, 570] on div at bounding box center [635, 569] width 216 height 48
click at [698, 570] on div at bounding box center [682, 568] width 31 height 28
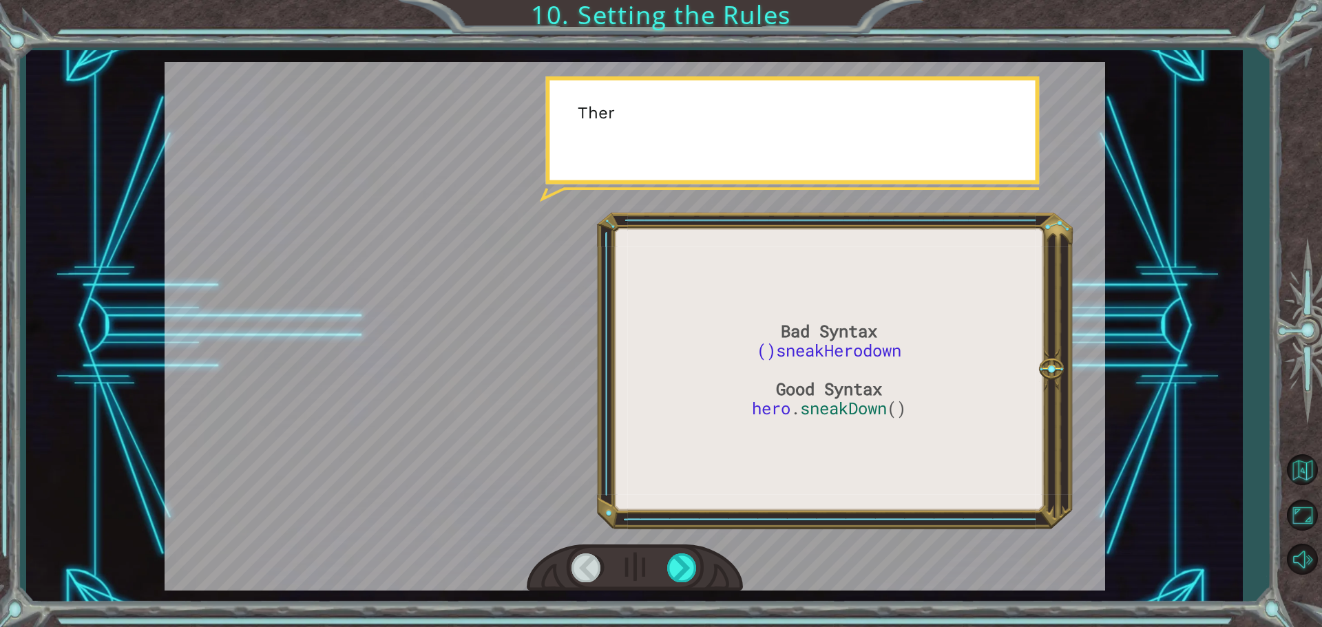
click at [702, 567] on div at bounding box center [635, 569] width 216 height 48
click at [703, 565] on div at bounding box center [635, 569] width 216 height 48
drag, startPoint x: 693, startPoint y: 565, endPoint x: 683, endPoint y: 568, distance: 10.5
click at [685, 568] on div at bounding box center [682, 568] width 31 height 28
click at [683, 568] on div at bounding box center [682, 568] width 31 height 28
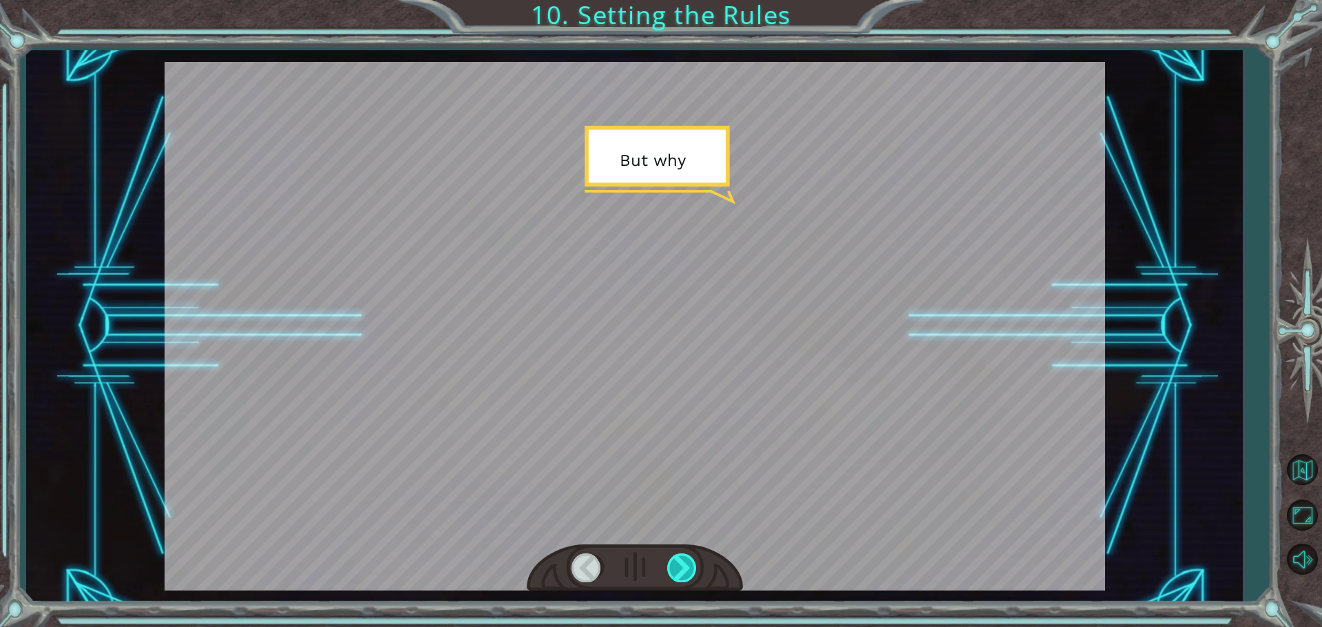
drag, startPoint x: 683, startPoint y: 568, endPoint x: 674, endPoint y: 572, distance: 9.9
click at [680, 570] on div at bounding box center [682, 568] width 31 height 28
click at [665, 573] on div at bounding box center [635, 569] width 216 height 48
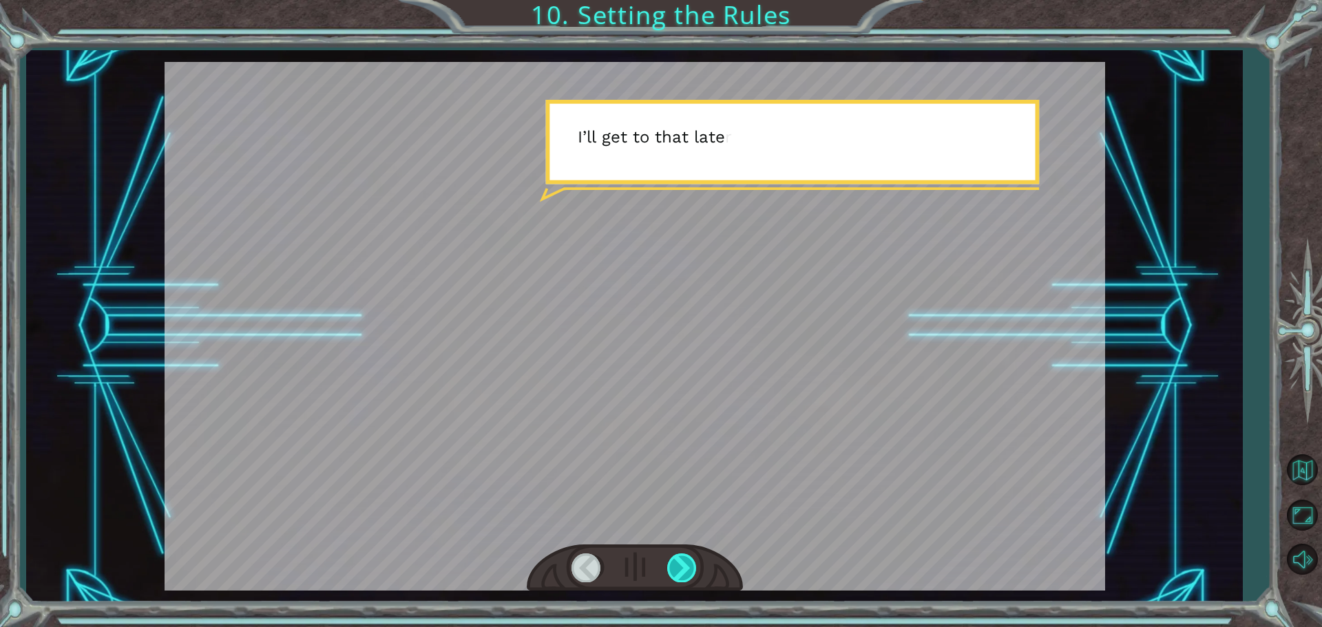
click at [691, 568] on div at bounding box center [682, 568] width 31 height 28
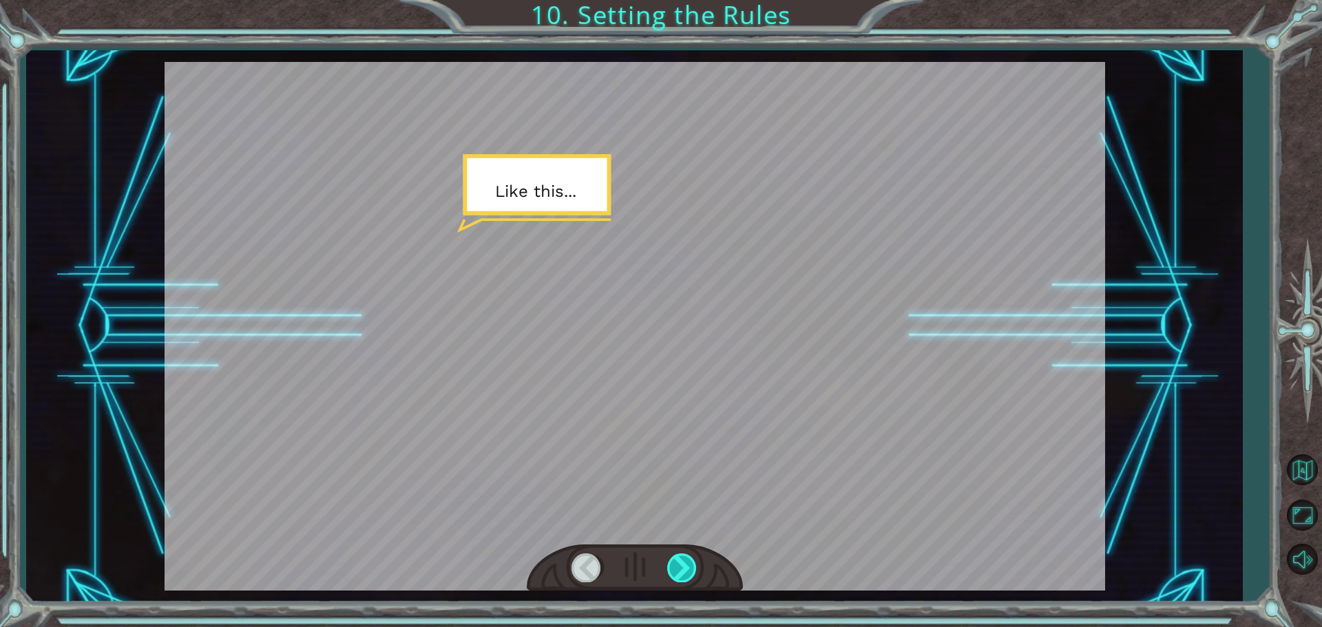
click at [691, 568] on div at bounding box center [682, 568] width 31 height 28
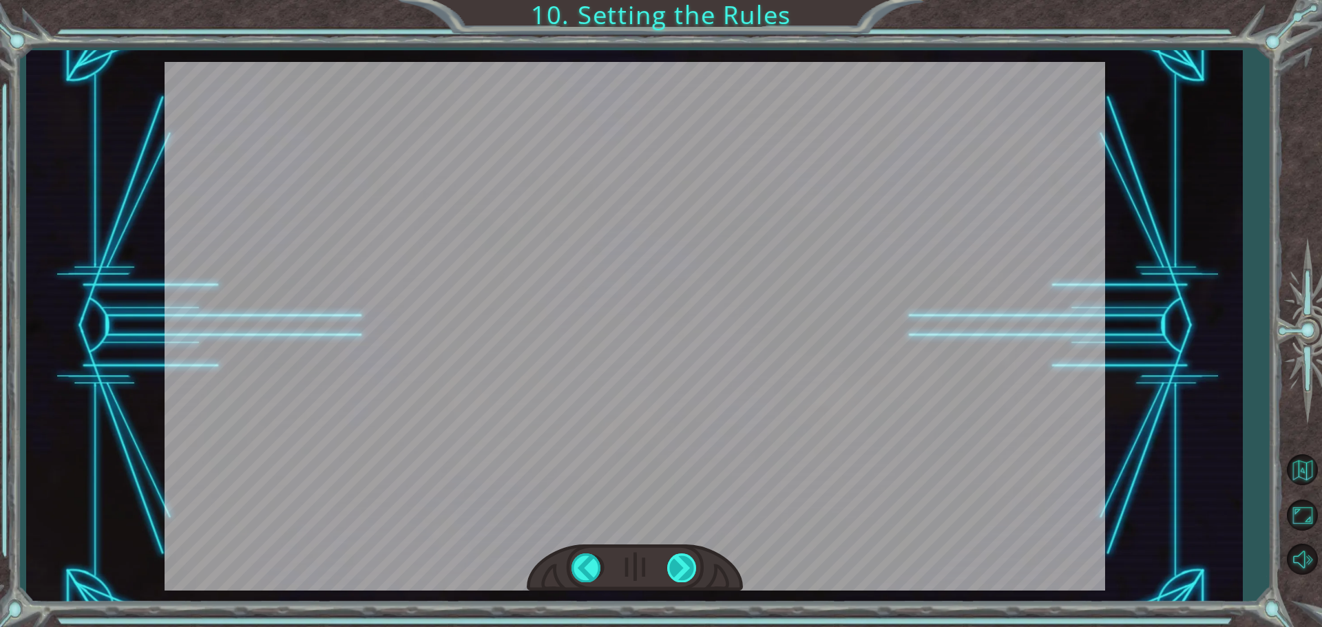
click at [685, 0] on div "Bad Syntax ()sneakHerodown Good Syntax hero . sneakDown () O k a y . N o w w e …" at bounding box center [661, 0] width 1322 height 0
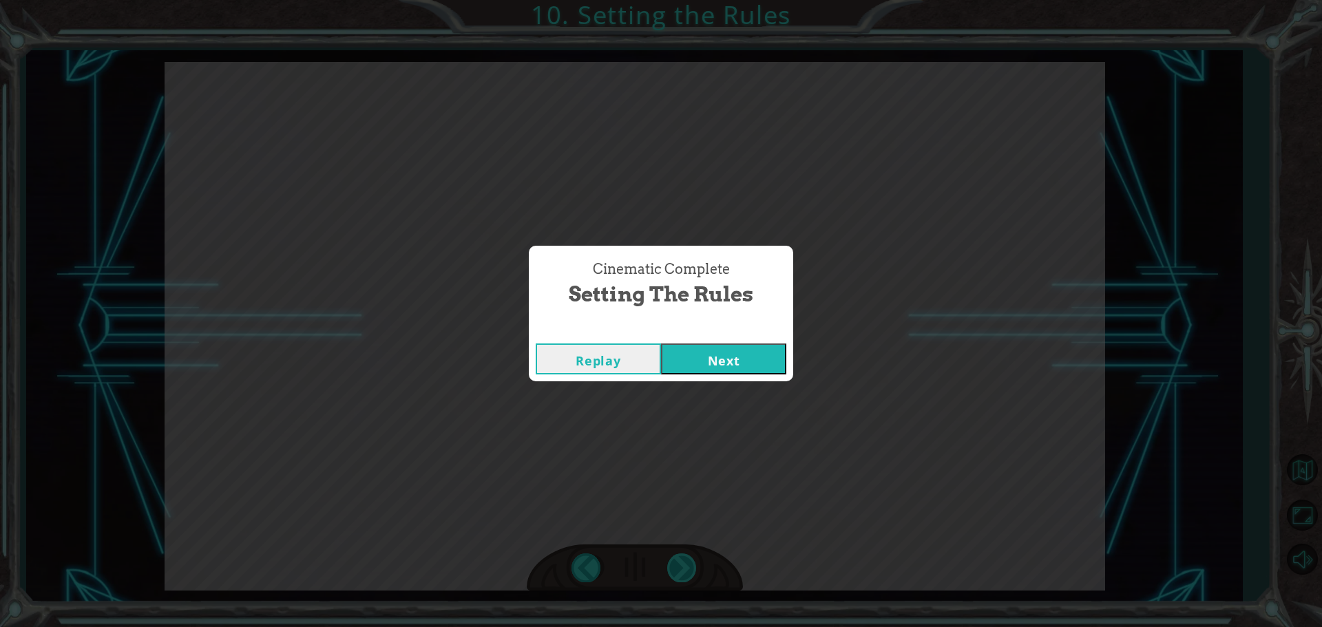
click at [685, 560] on div "Cinematic Complete Setting the Rules Replay Next" at bounding box center [661, 313] width 1322 height 627
click at [759, 346] on button "Next" at bounding box center [723, 359] width 125 height 31
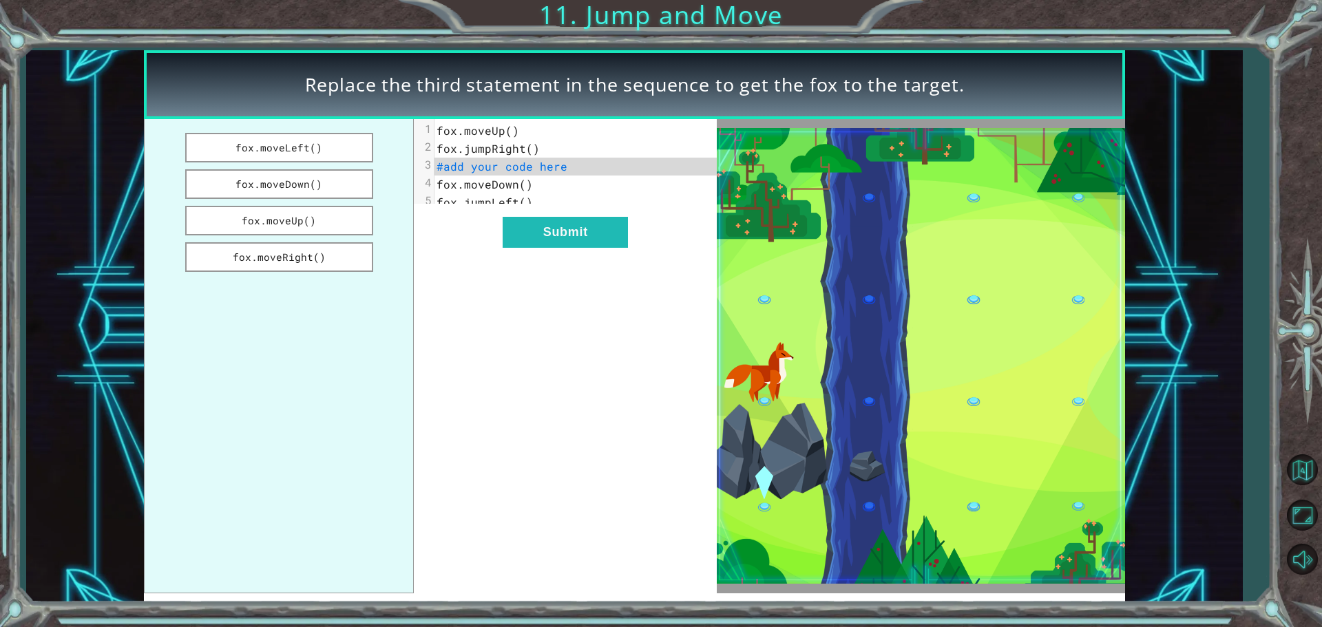
click at [808, 432] on img at bounding box center [921, 356] width 408 height 456
drag, startPoint x: 228, startPoint y: 191, endPoint x: 295, endPoint y: 194, distance: 67.6
click at [242, 191] on button "fox.moveDown()" at bounding box center [279, 184] width 188 height 30
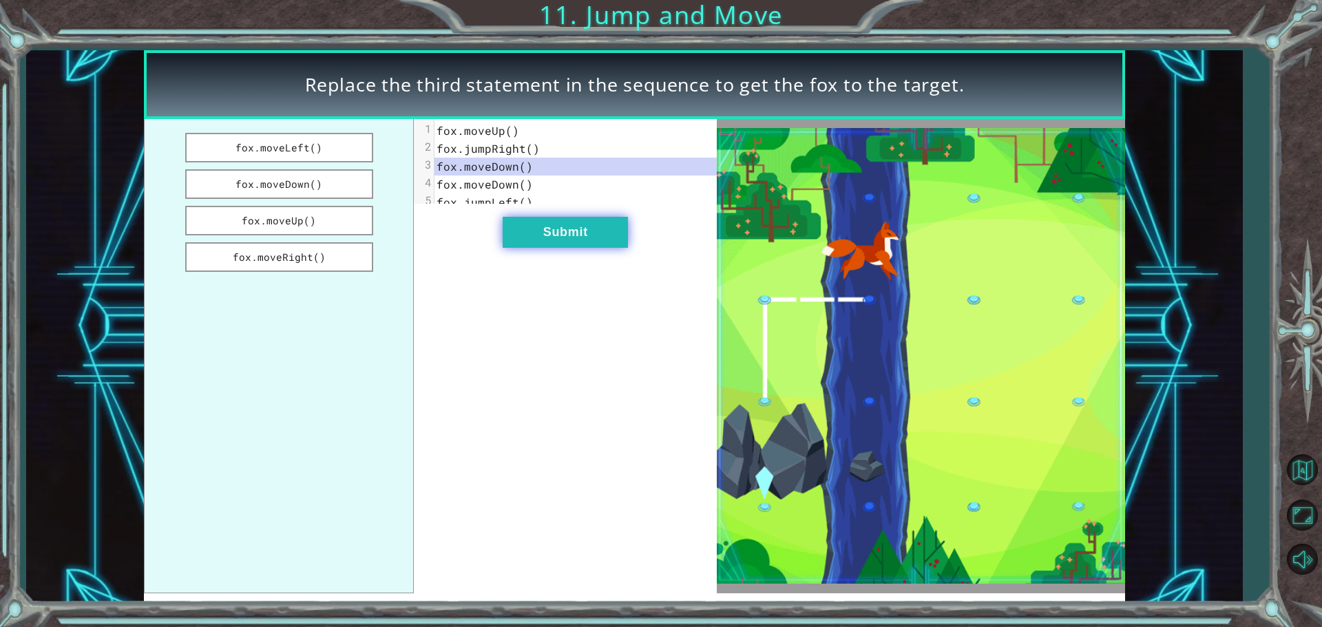
click at [547, 248] on button "Submit" at bounding box center [565, 232] width 125 height 31
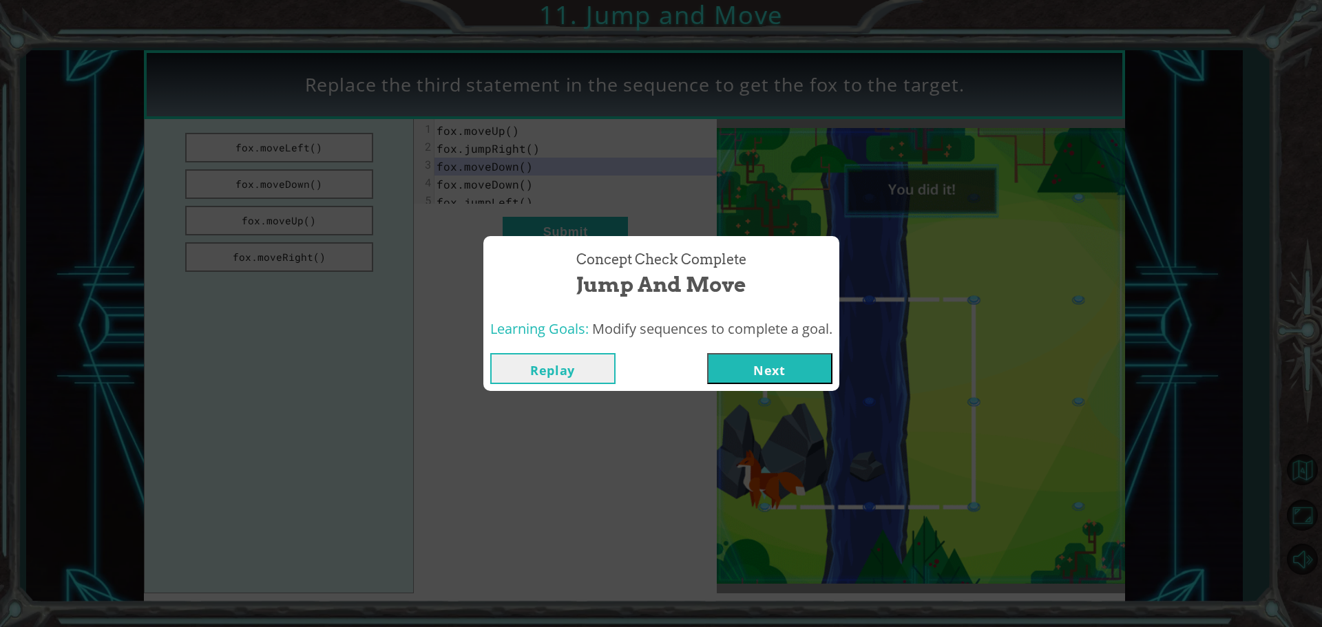
click at [753, 377] on button "Next" at bounding box center [769, 368] width 125 height 31
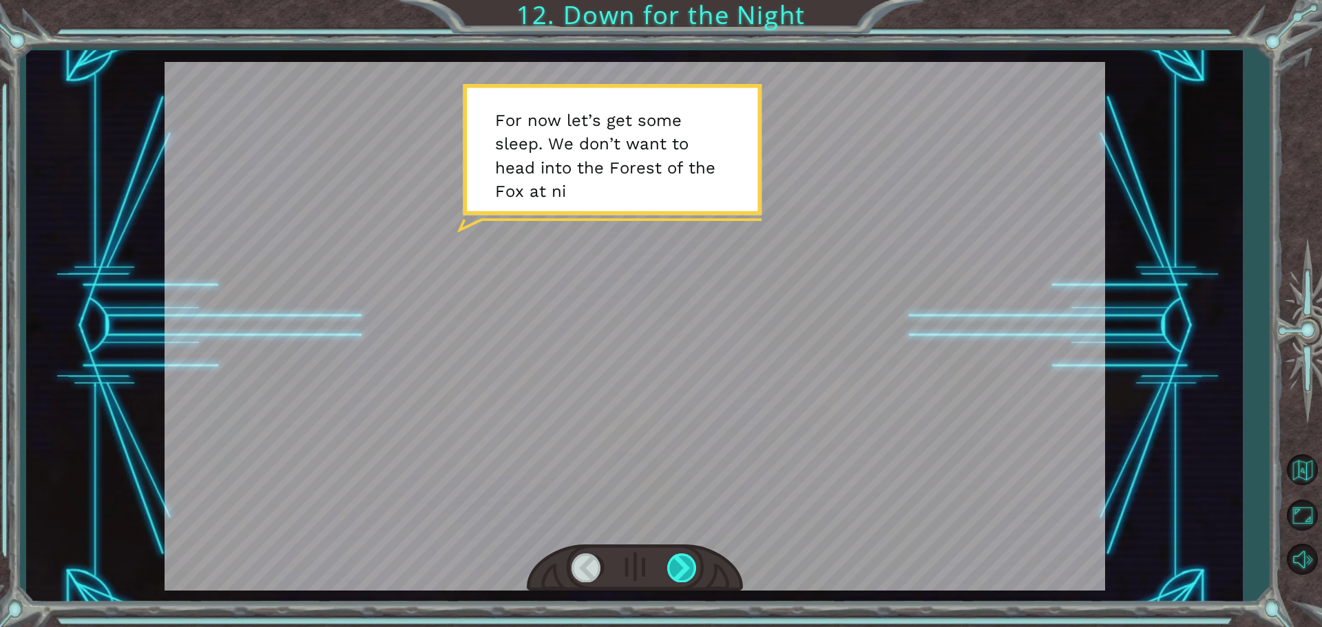
click at [689, 565] on div at bounding box center [682, 568] width 31 height 28
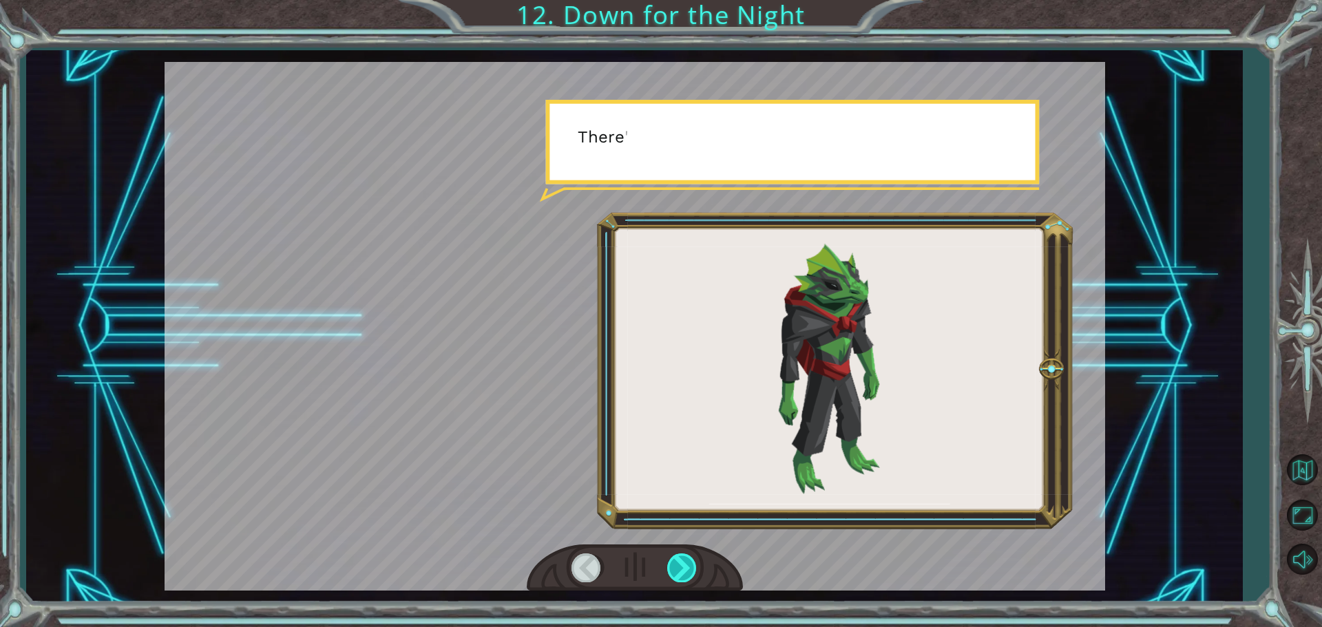
click at [689, 565] on div at bounding box center [682, 568] width 31 height 28
click at [688, 557] on div at bounding box center [682, 568] width 31 height 28
click at [687, 559] on div at bounding box center [682, 568] width 31 height 28
click at [687, 556] on div at bounding box center [682, 568] width 31 height 28
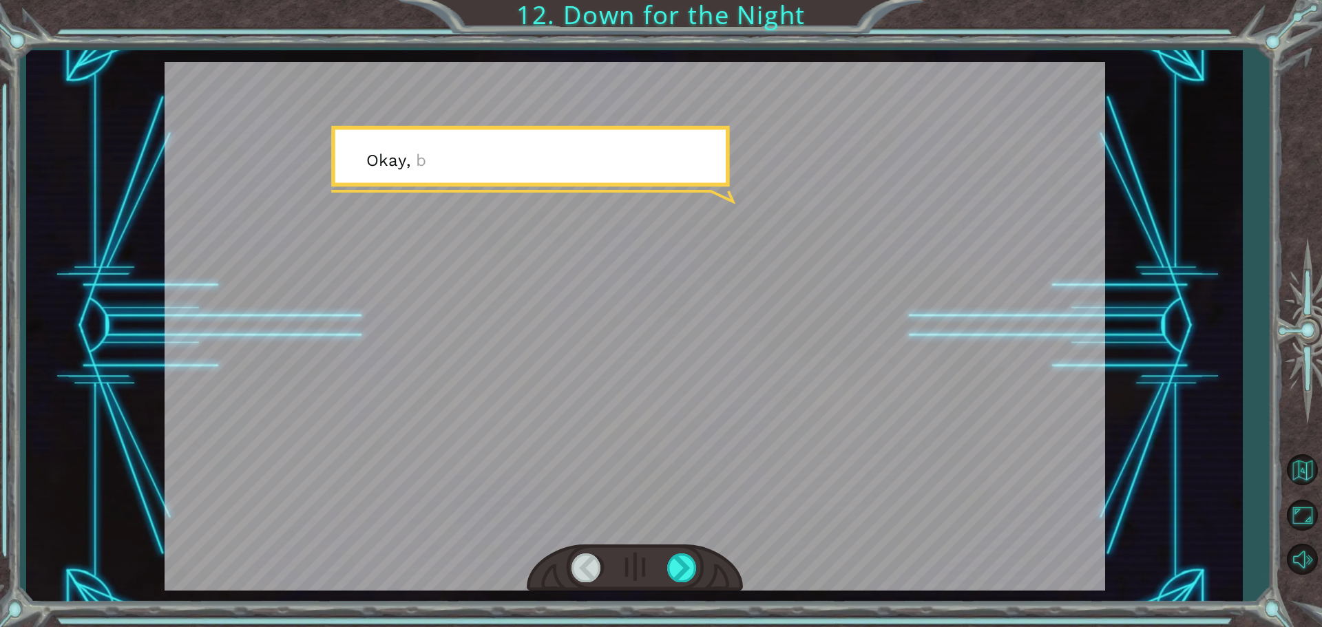
click at [676, 551] on div at bounding box center [635, 569] width 216 height 48
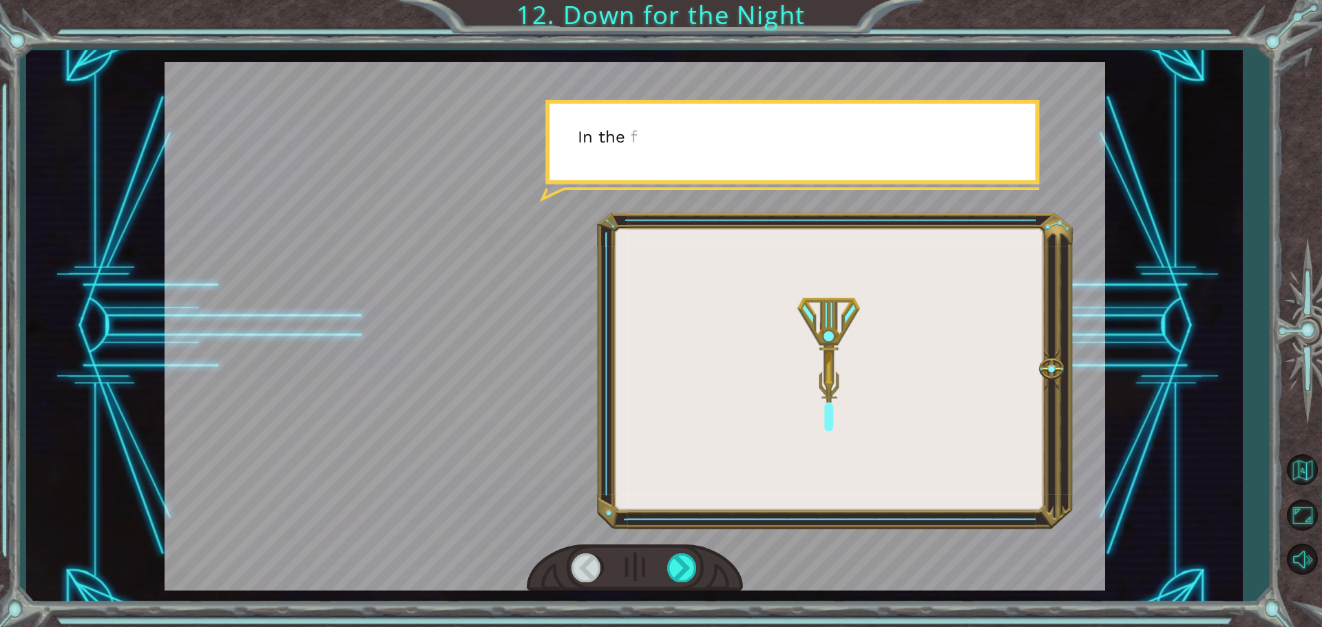
click at [675, 545] on div at bounding box center [635, 569] width 216 height 48
click at [674, 538] on div at bounding box center [635, 326] width 941 height 529
click at [666, 501] on div at bounding box center [635, 326] width 941 height 529
click at [663, 507] on div at bounding box center [635, 326] width 941 height 529
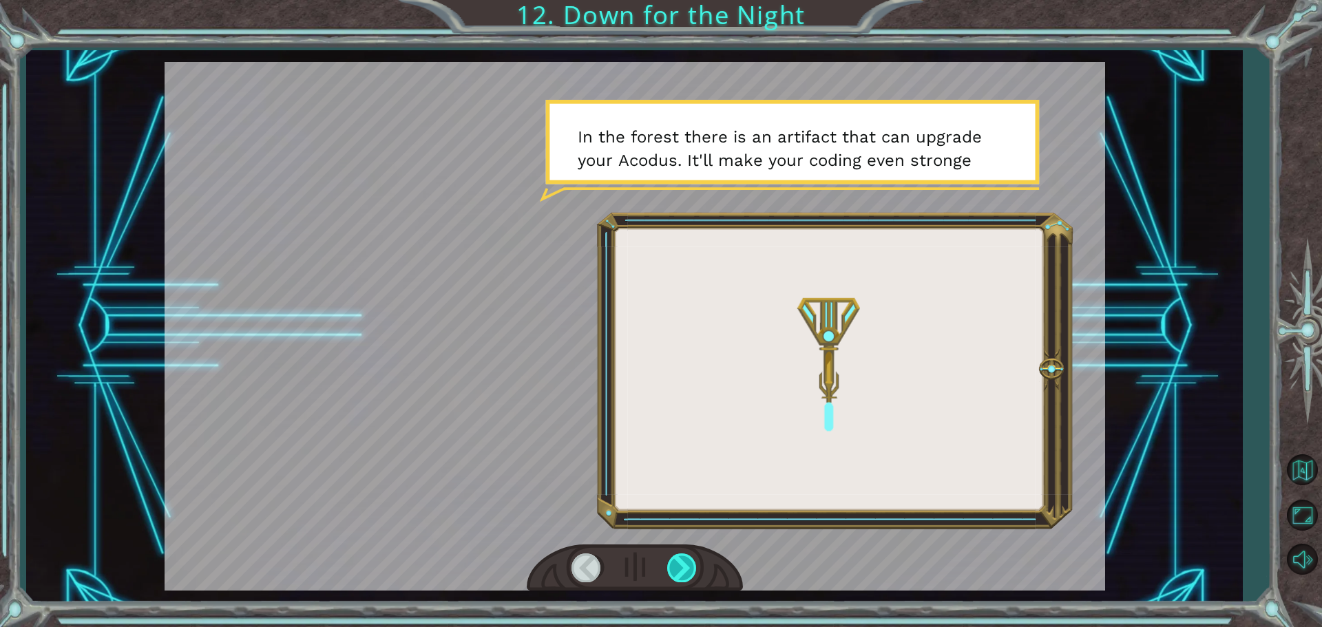
click at [680, 573] on div at bounding box center [682, 568] width 31 height 28
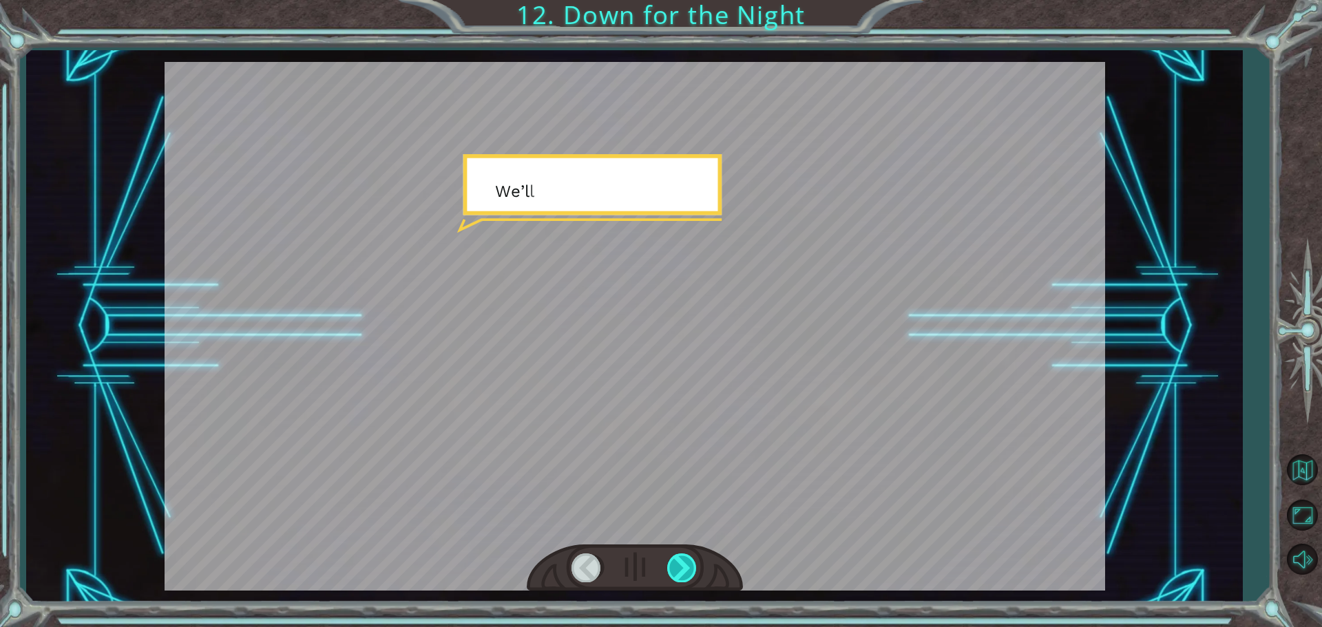
click at [680, 573] on div at bounding box center [682, 568] width 31 height 28
click at [680, 572] on div at bounding box center [682, 568] width 31 height 28
click at [681, 579] on div at bounding box center [682, 568] width 31 height 28
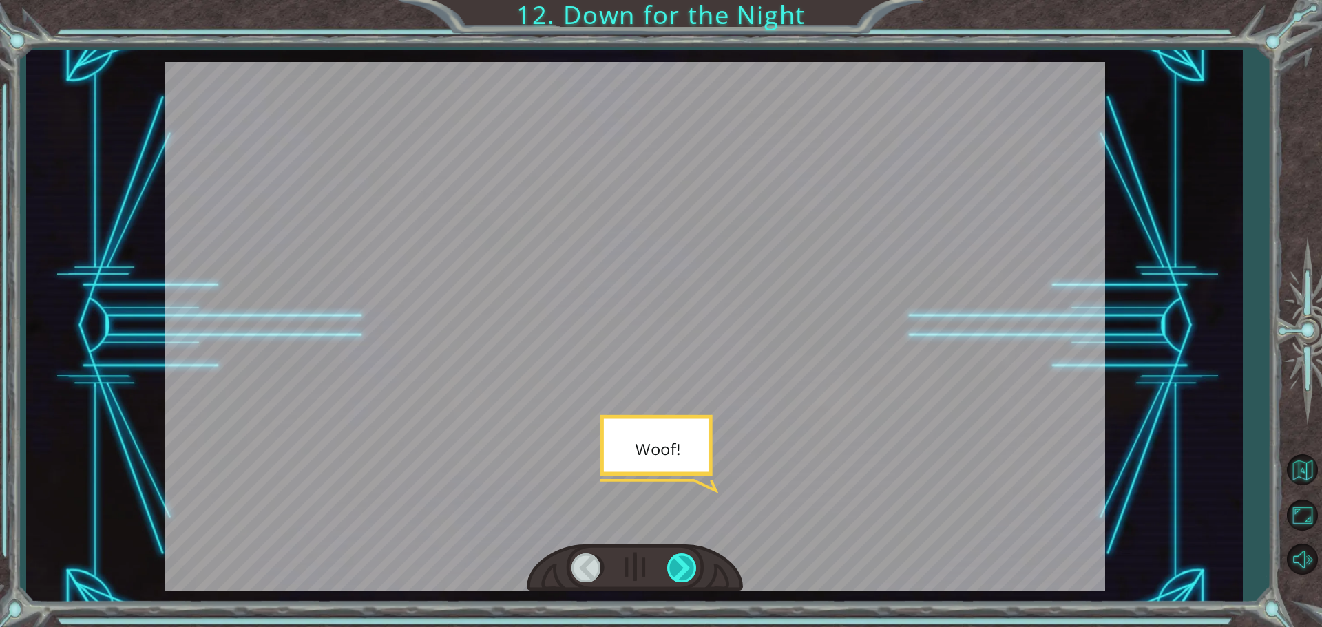
click at [681, 576] on div at bounding box center [682, 568] width 31 height 28
click at [681, 573] on div at bounding box center [682, 568] width 31 height 28
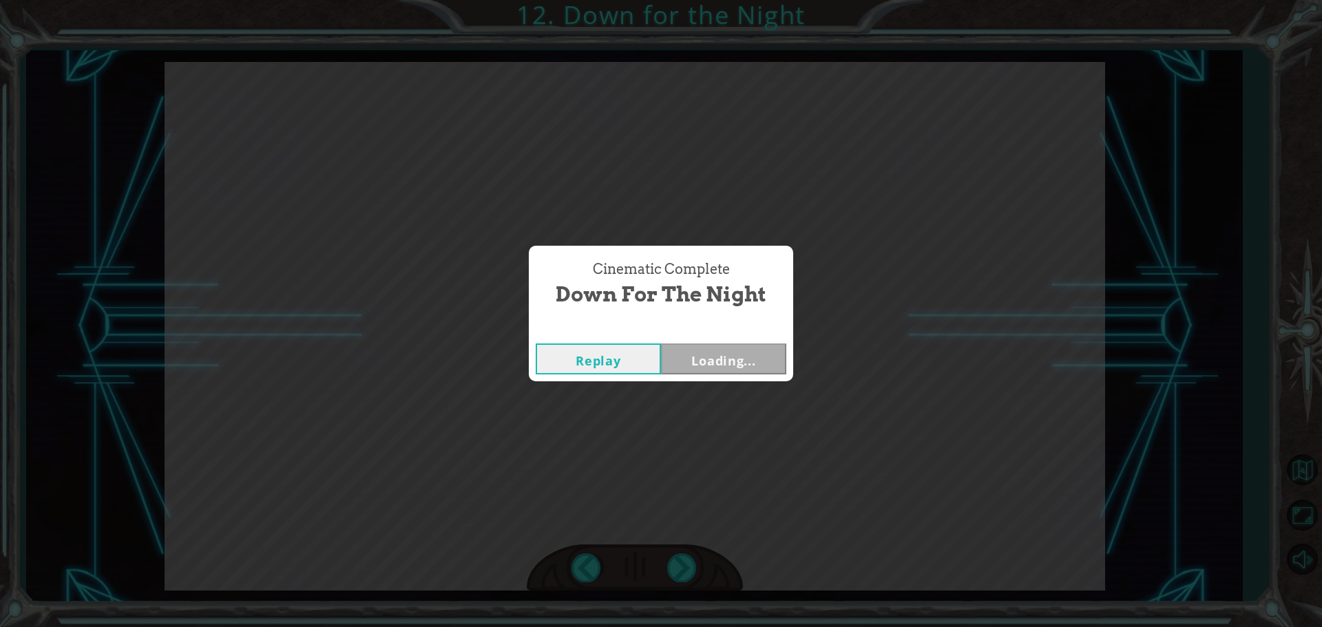
click at [681, 572] on div "Cinematic Complete Down for the Night Replay Loading..." at bounding box center [661, 313] width 1322 height 627
click at [681, 568] on div "Cinematic Complete Down for the Night Replay Next" at bounding box center [661, 313] width 1322 height 627
click at [740, 364] on button "Next" at bounding box center [723, 359] width 125 height 31
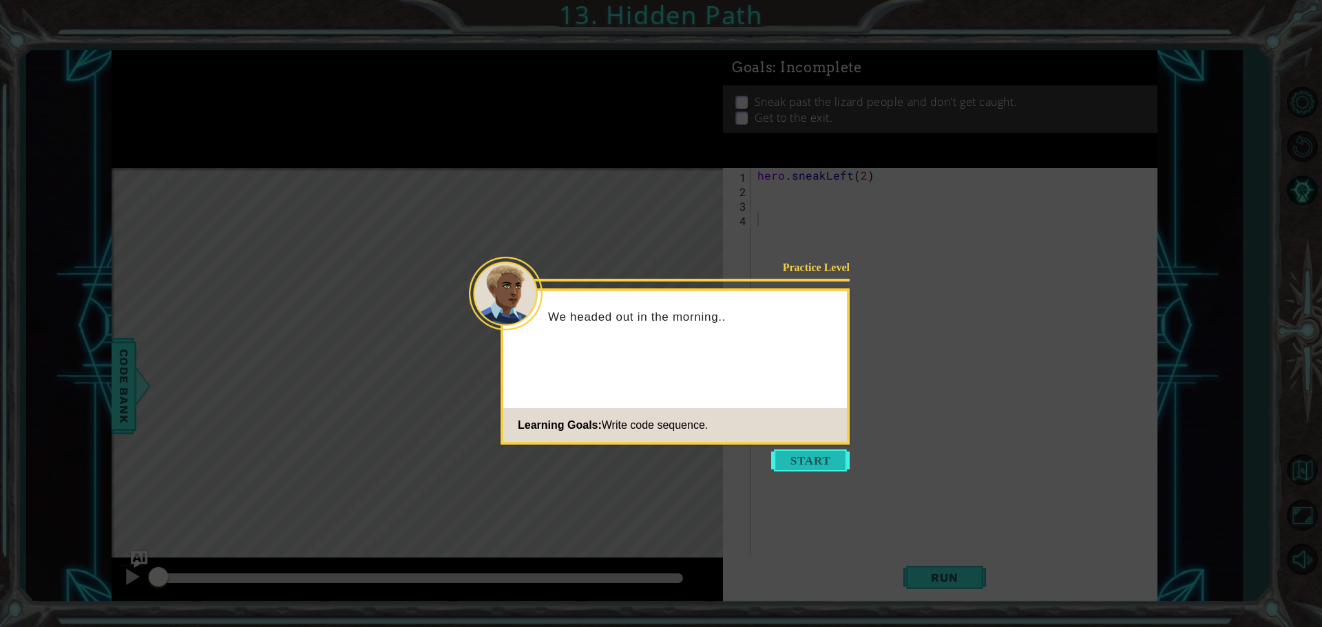
click at [787, 456] on button "Start" at bounding box center [810, 461] width 79 height 22
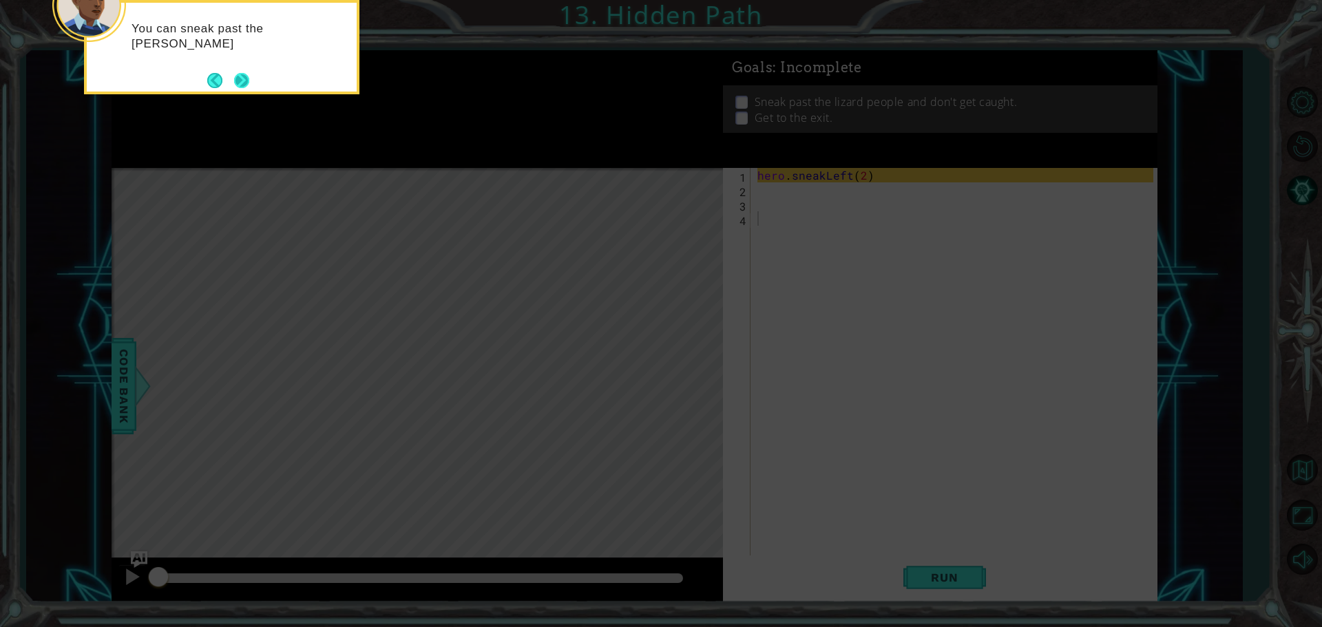
click at [236, 76] on button "Next" at bounding box center [241, 80] width 15 height 15
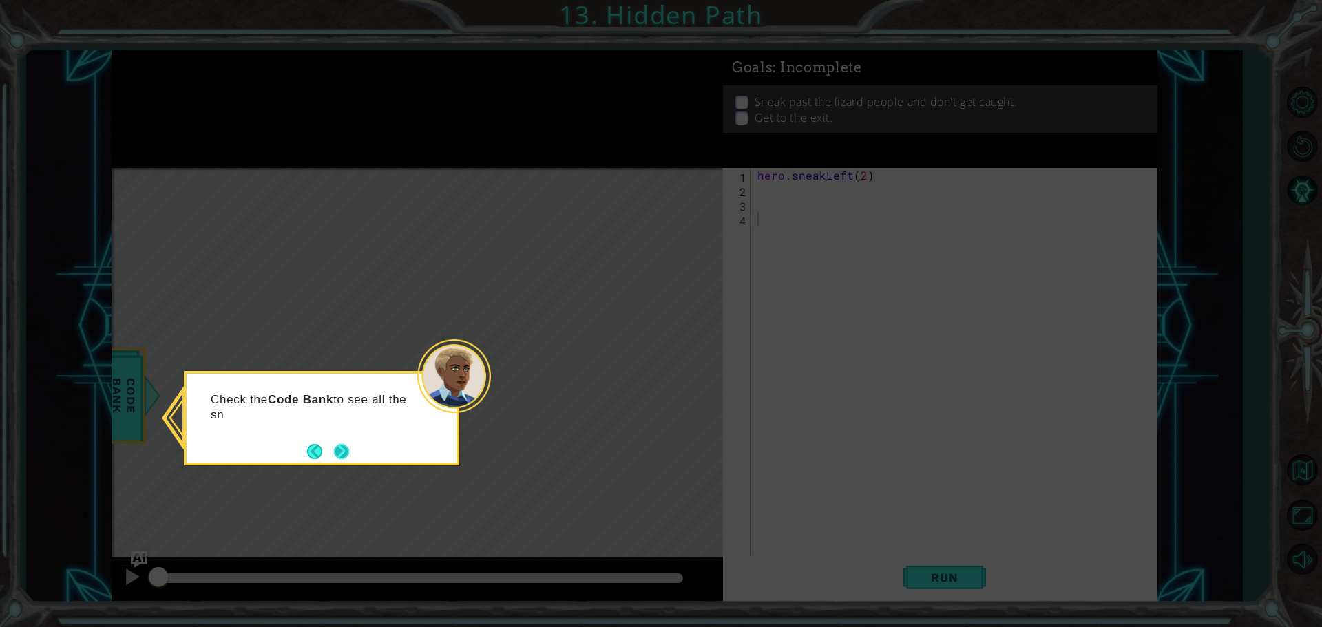
click at [344, 444] on button "Next" at bounding box center [341, 451] width 15 height 15
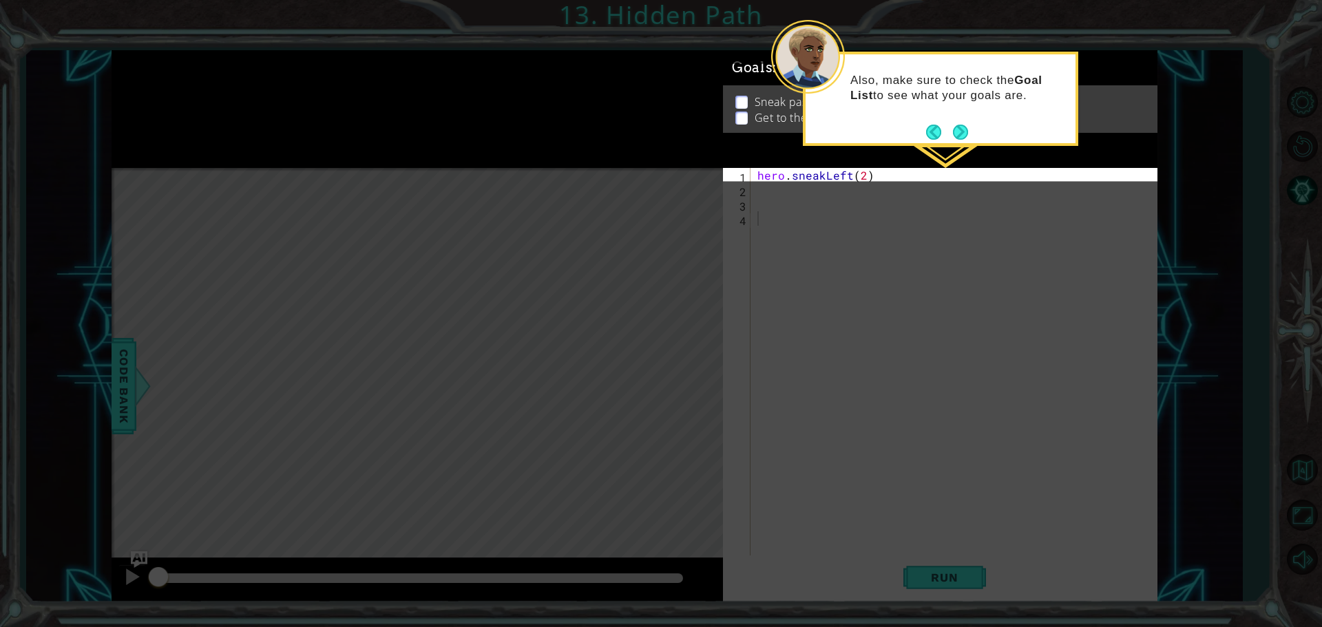
click at [957, 122] on footer at bounding box center [947, 132] width 42 height 21
click at [961, 129] on button "Next" at bounding box center [960, 132] width 15 height 15
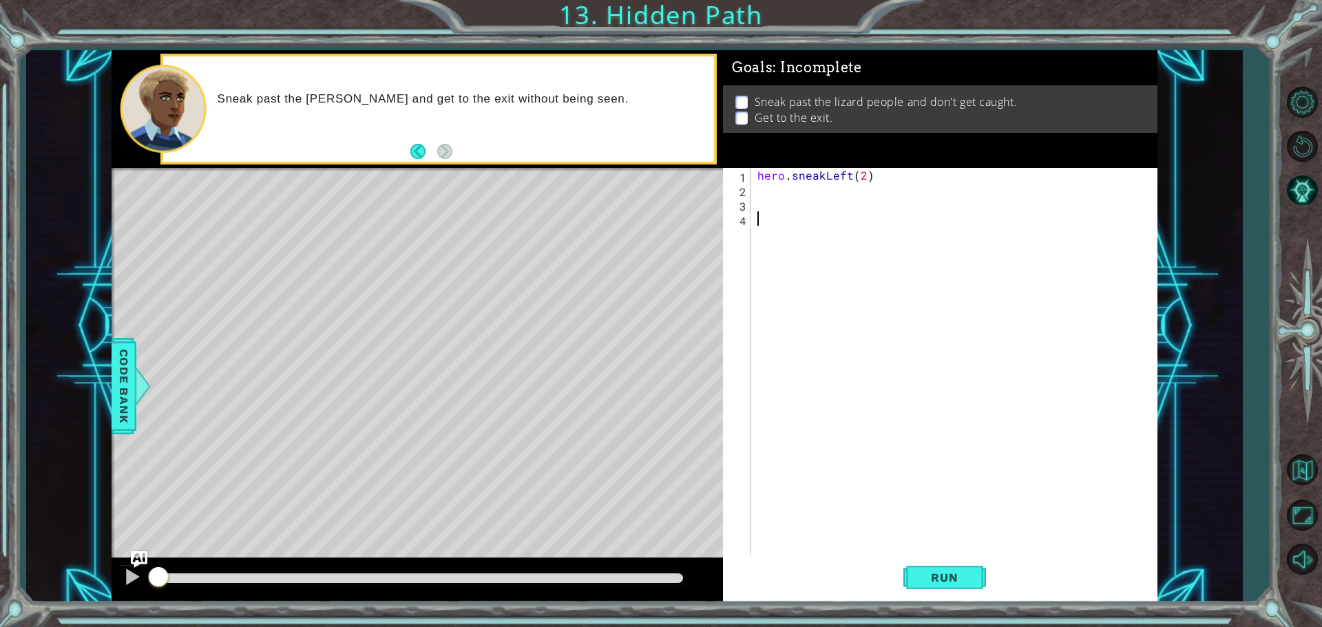
type textarea "m"
click at [758, 191] on div "hero . sneakLeft ( 2 )" at bounding box center [958, 377] width 406 height 419
drag, startPoint x: 971, startPoint y: 563, endPoint x: 961, endPoint y: 568, distance: 11.4
click at [967, 564] on button "Run" at bounding box center [945, 577] width 83 height 43
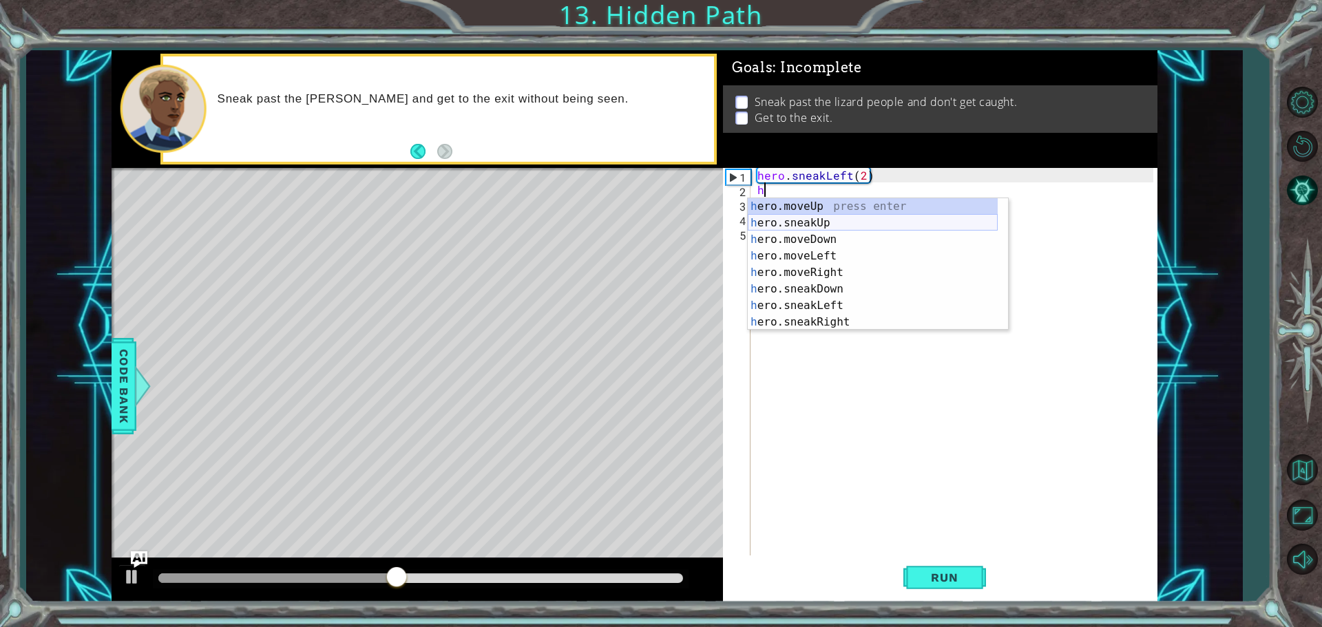
click at [824, 218] on div "h ero.moveUp press enter h ero.sneakUp press enter h ero.moveDown press enter h…" at bounding box center [873, 280] width 250 height 165
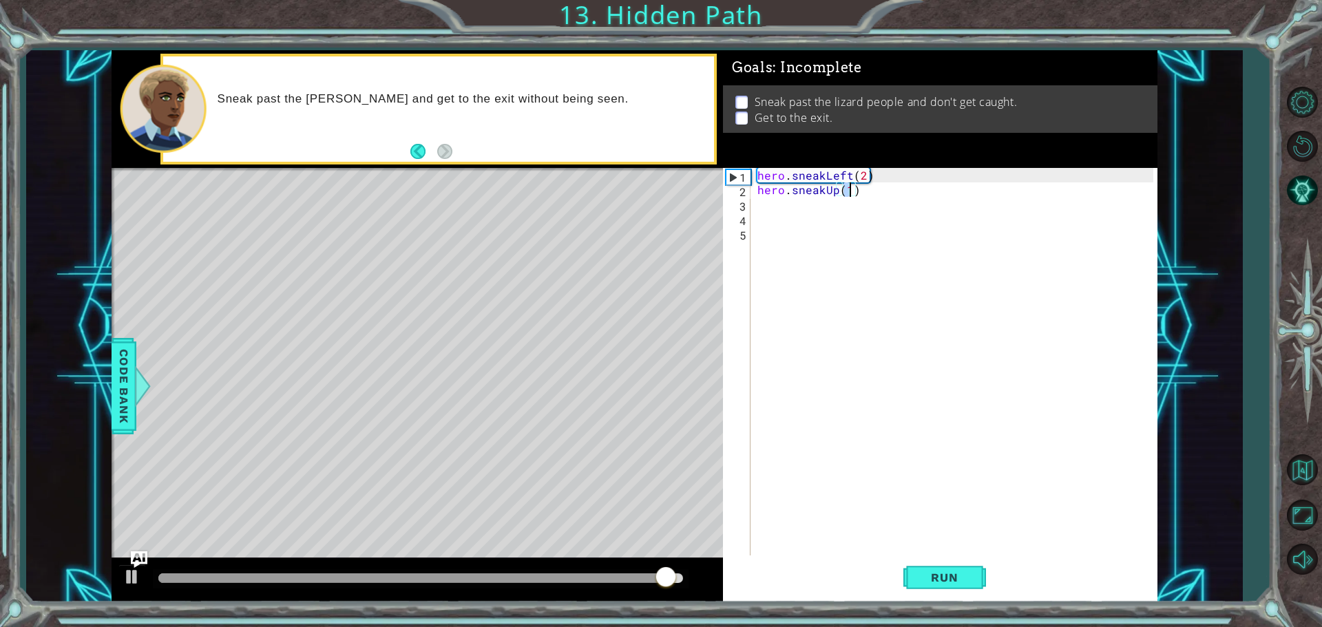
scroll to position [0, 6]
click at [923, 563] on button "Run" at bounding box center [945, 577] width 83 height 43
type textarea "hero.sneakUp(2)"
click at [759, 206] on div "hero . sneakLeft ( 2 ) hero . sneakUp ( 2 )" at bounding box center [958, 377] width 406 height 419
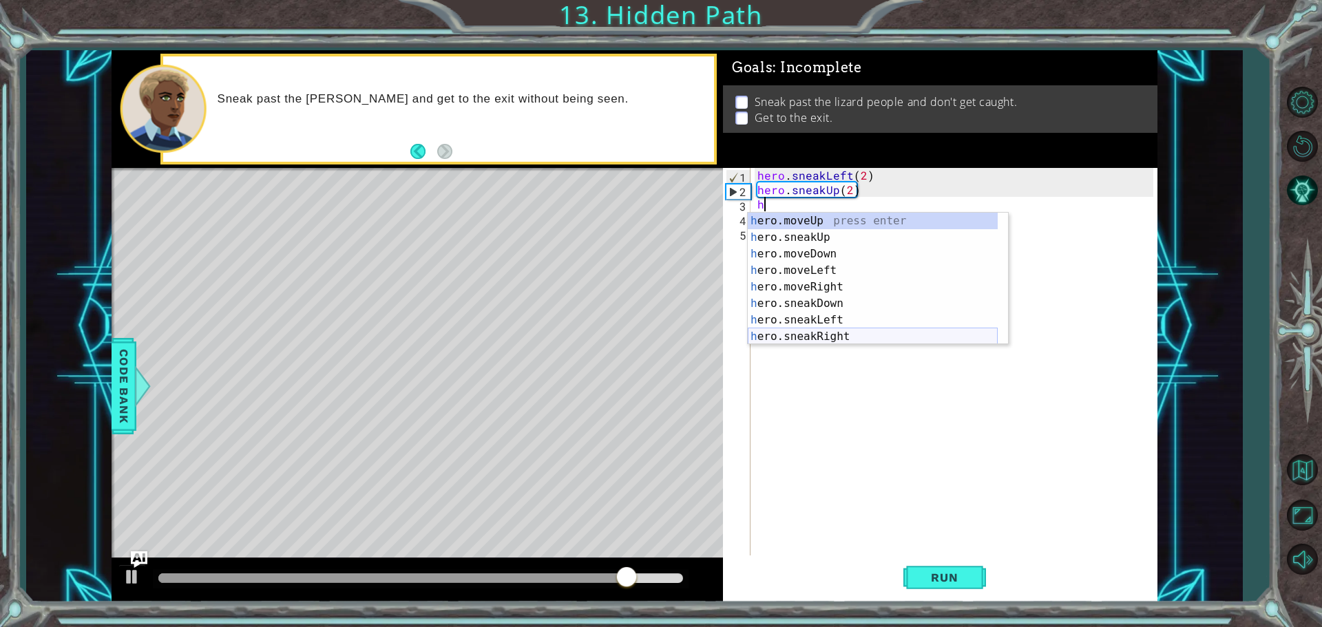
click at [817, 333] on div "h ero.moveUp press enter h ero.sneakUp press enter h ero.moveDown press enter h…" at bounding box center [873, 295] width 250 height 165
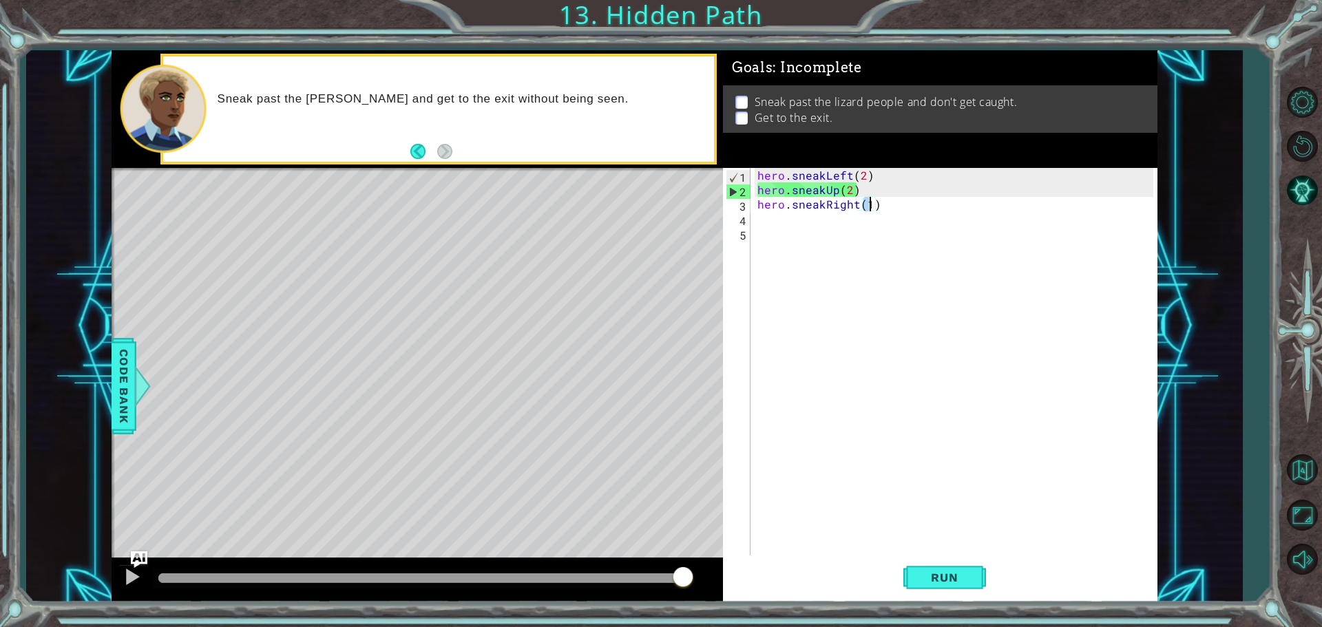
scroll to position [0, 6]
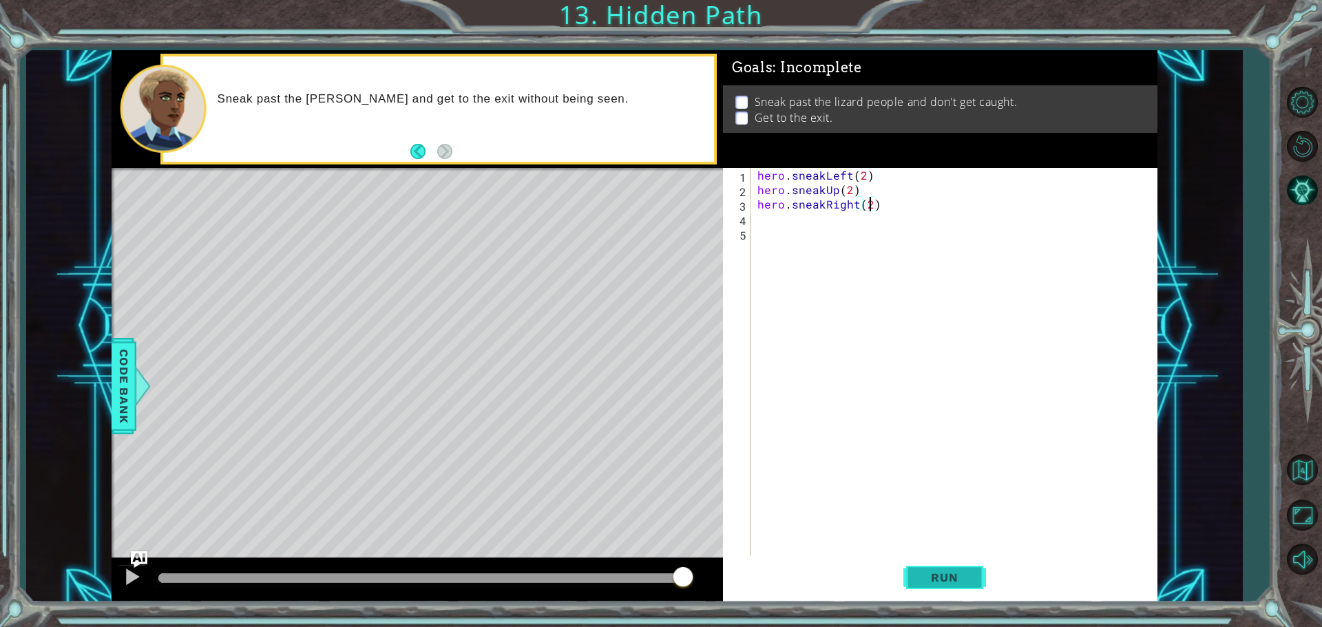
type textarea "hero.sneakRight(2)"
click at [974, 565] on button "Run" at bounding box center [945, 577] width 83 height 43
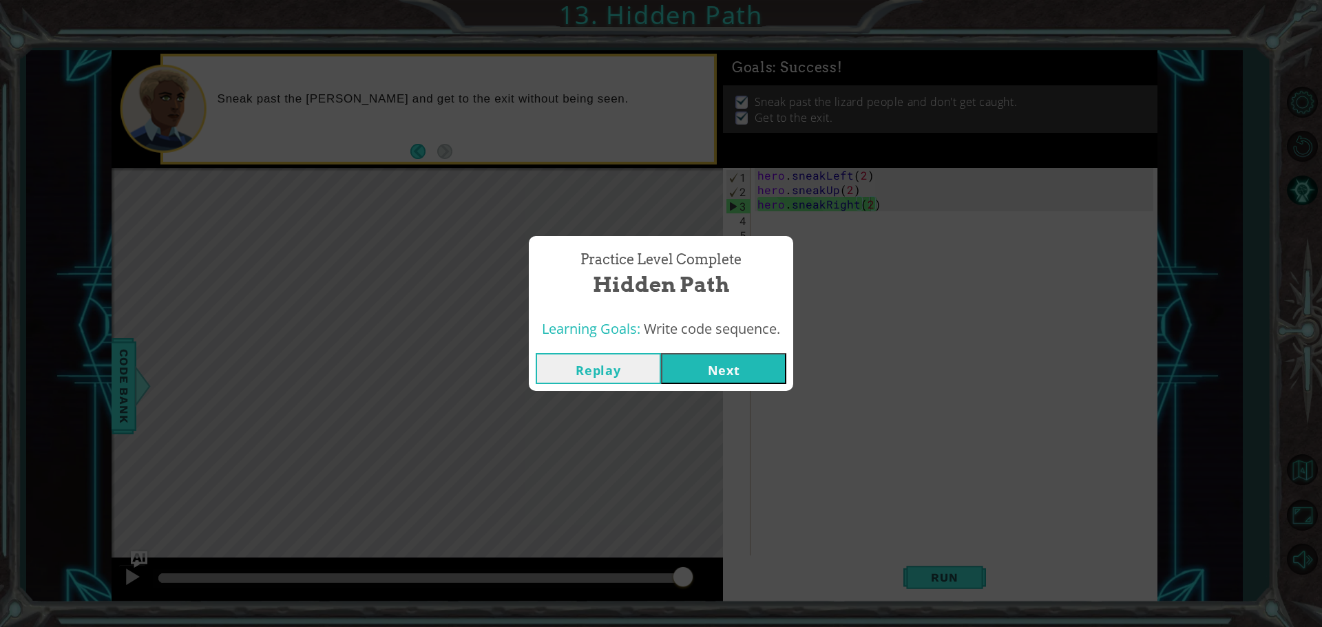
click at [715, 371] on button "Next" at bounding box center [723, 368] width 125 height 31
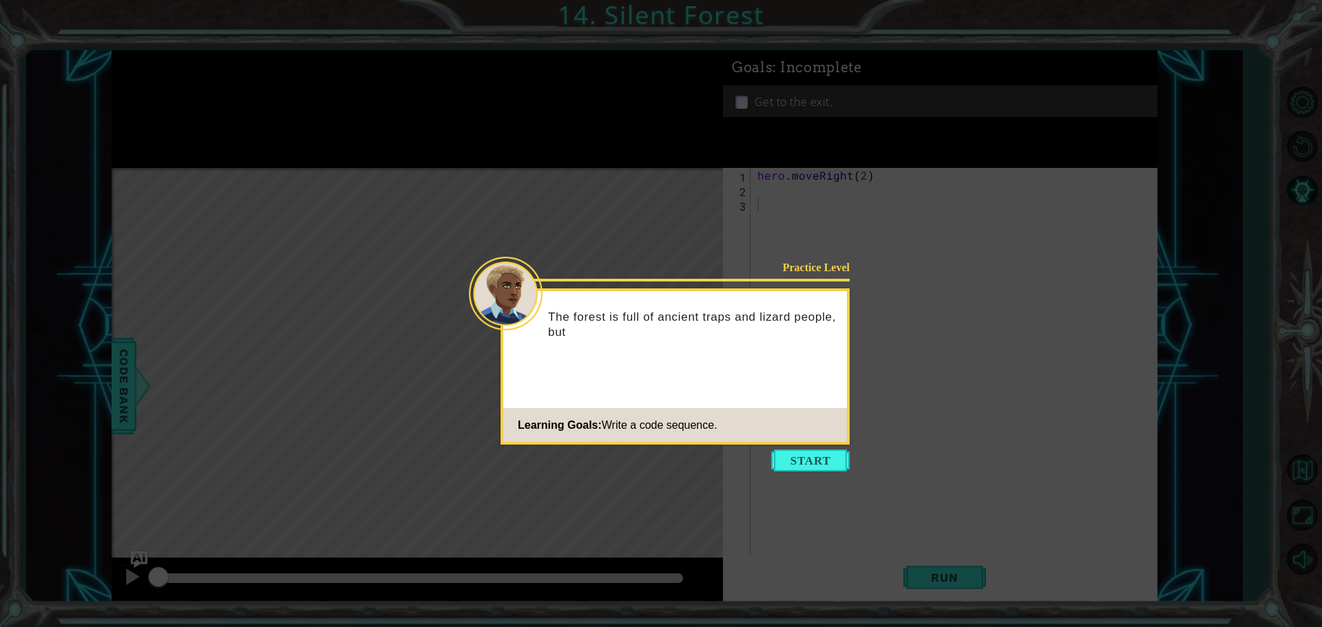
click at [822, 461] on button "Start" at bounding box center [810, 461] width 79 height 22
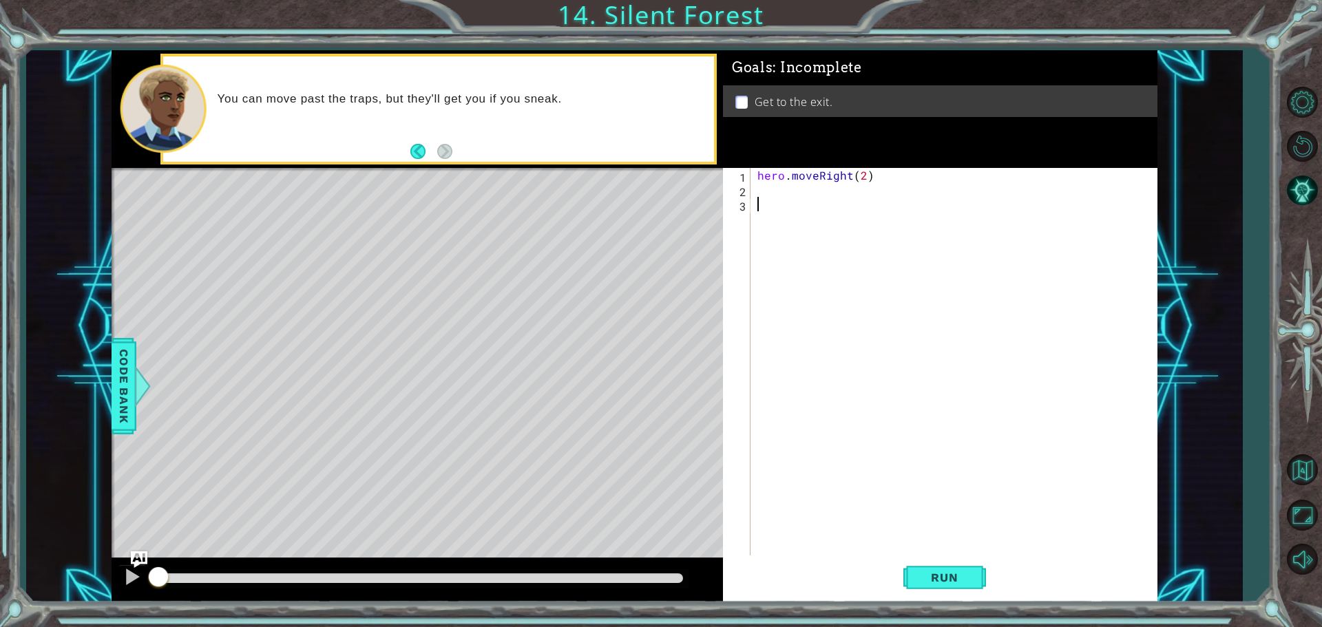
click at [758, 196] on div "hero . moveRight ( 2 )" at bounding box center [958, 377] width 406 height 419
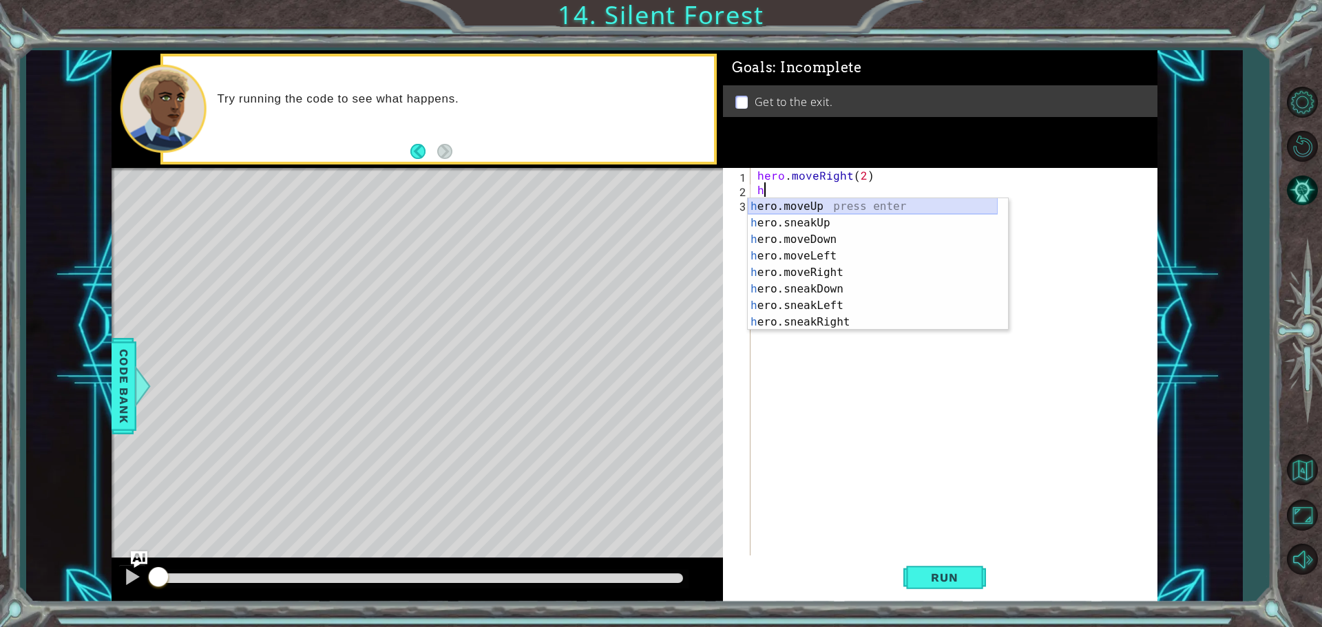
drag, startPoint x: 783, startPoint y: 206, endPoint x: 764, endPoint y: 202, distance: 18.9
click at [776, 205] on div "h ero.moveUp press enter h ero.sneakUp press enter h ero.moveDown press enter h…" at bounding box center [873, 280] width 250 height 165
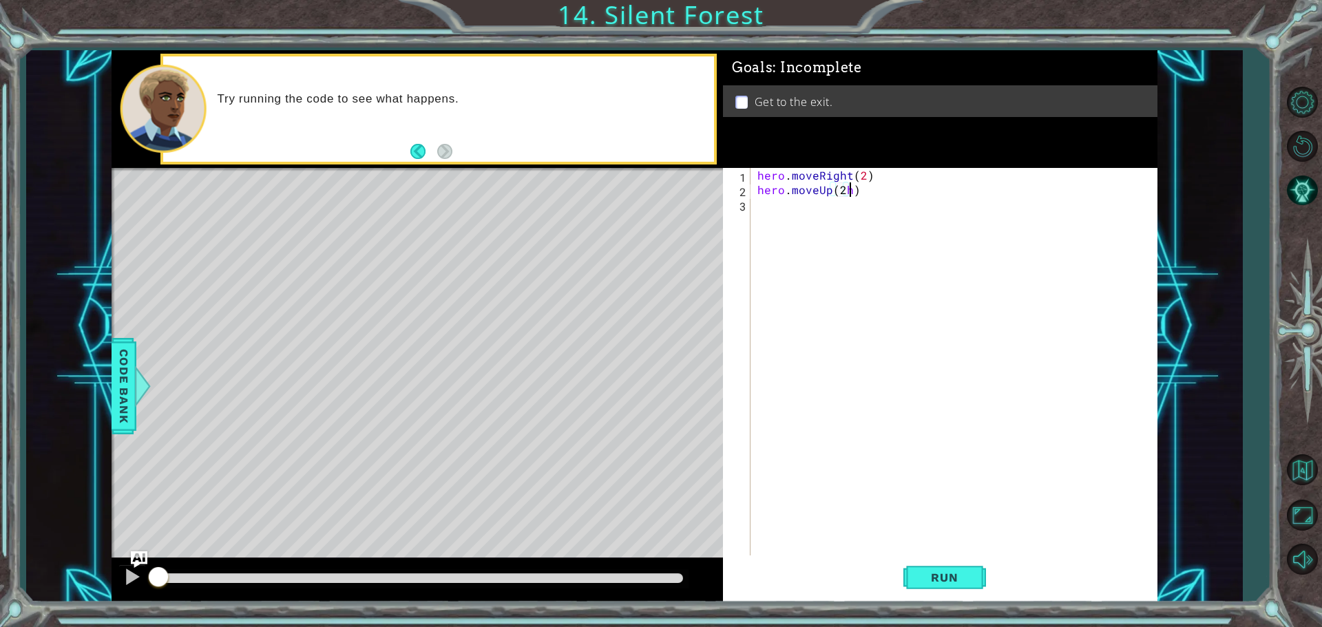
scroll to position [0, 6]
type textarea "hero.moveUp(2)"
click at [762, 208] on div "hero . moveRight ( 2 ) hero . moveUp ( 2 )" at bounding box center [958, 377] width 406 height 419
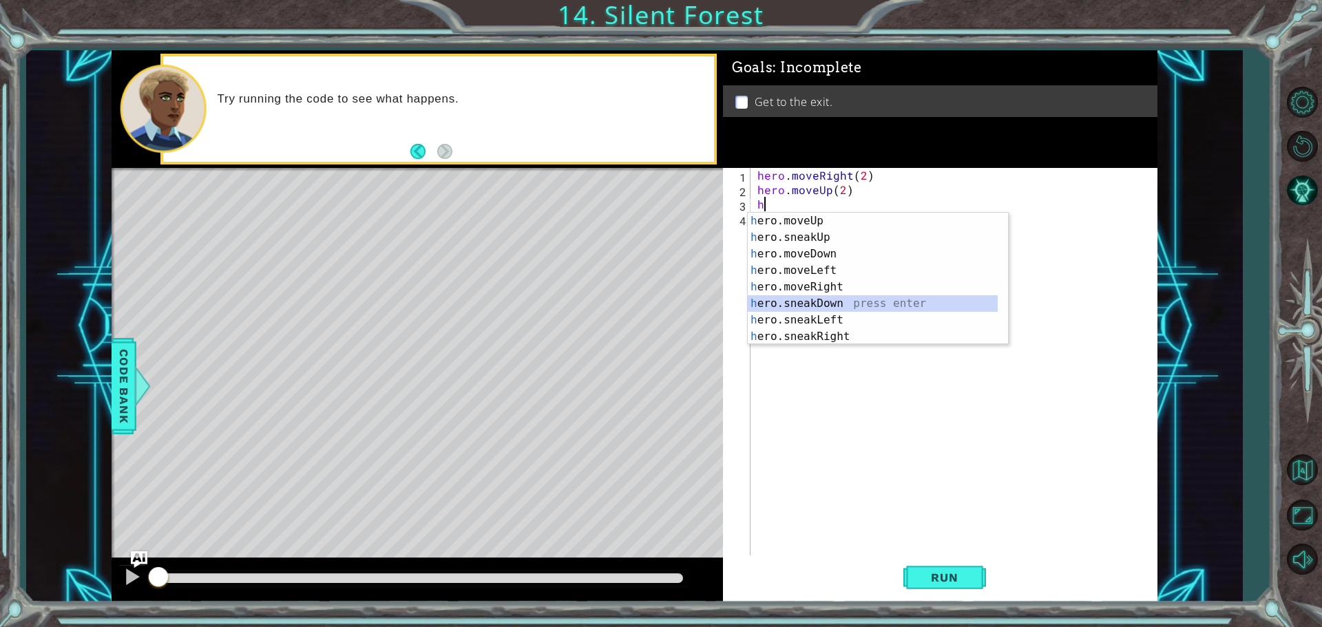
click at [776, 306] on div "h ero.moveUp press enter h ero.sneakUp press enter h ero.moveDown press enter h…" at bounding box center [873, 295] width 250 height 165
type textarea "hero.sneakDown(1)"
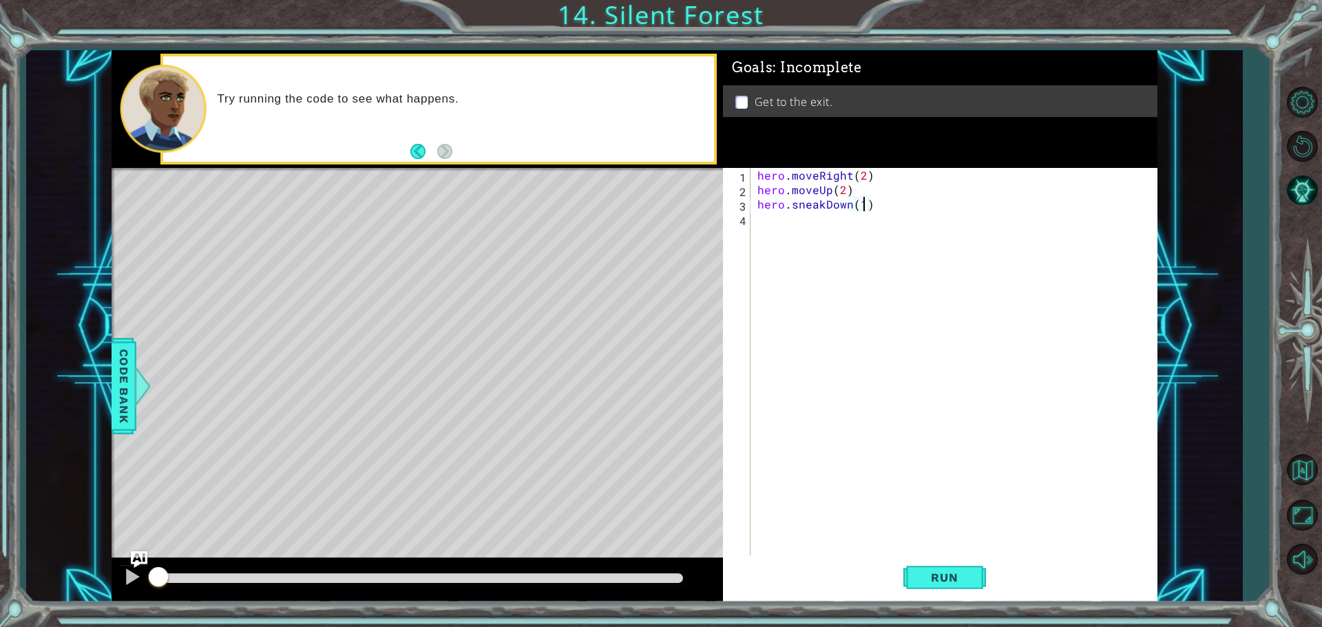
scroll to position [0, 6]
click at [758, 225] on div "hero . moveRight ( 2 ) hero . moveUp ( 2 ) hero . sneakDown ( 1 )" at bounding box center [958, 377] width 406 height 419
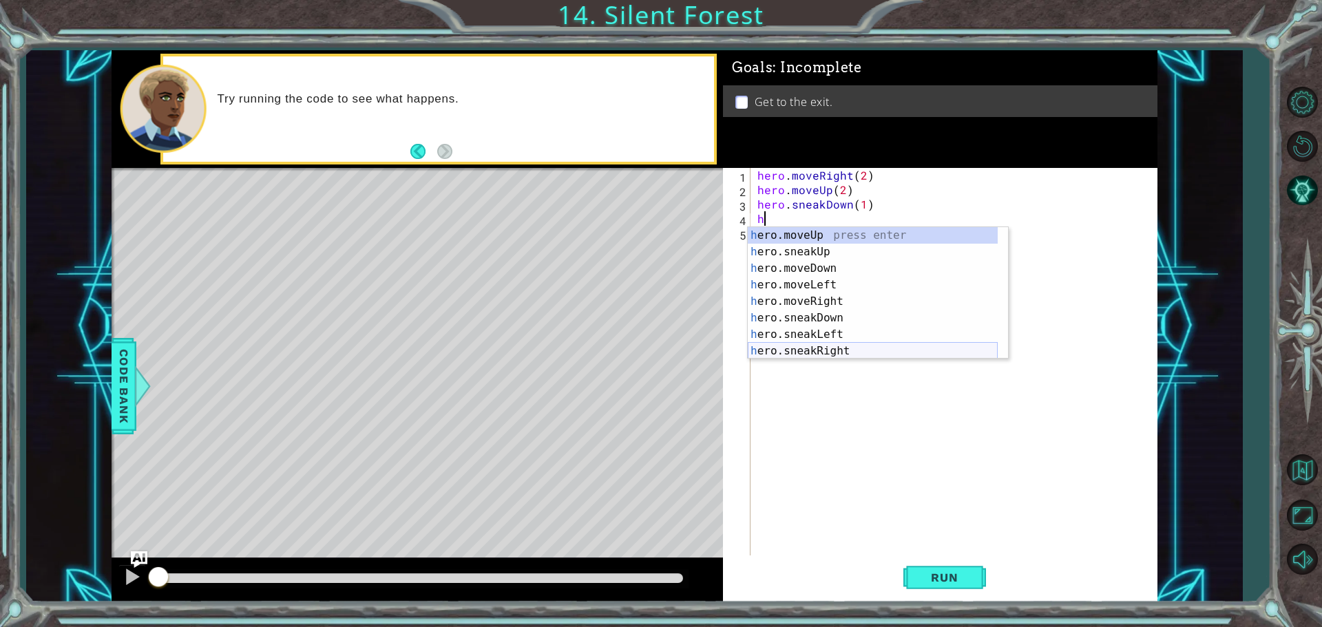
click at [779, 346] on div "h ero.moveUp press enter h ero.sneakUp press enter h ero.moveDown press enter h…" at bounding box center [873, 309] width 250 height 165
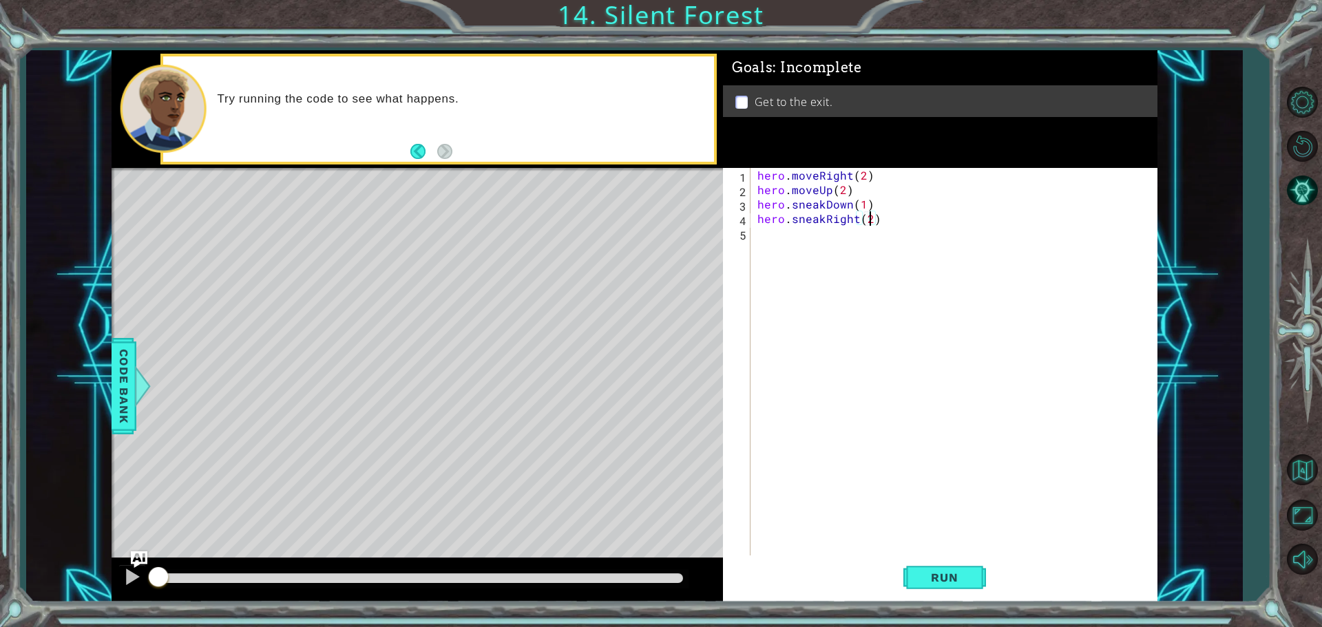
scroll to position [0, 7]
type textarea "hero.sneakRight(2)"
click at [961, 555] on div "hero.sneakRight(2) 1 2 3 4 5 hero . moveRight ( 2 ) hero . moveUp ( 2 ) hero . …" at bounding box center [940, 385] width 435 height 435
click at [951, 574] on span "Run" at bounding box center [944, 578] width 54 height 14
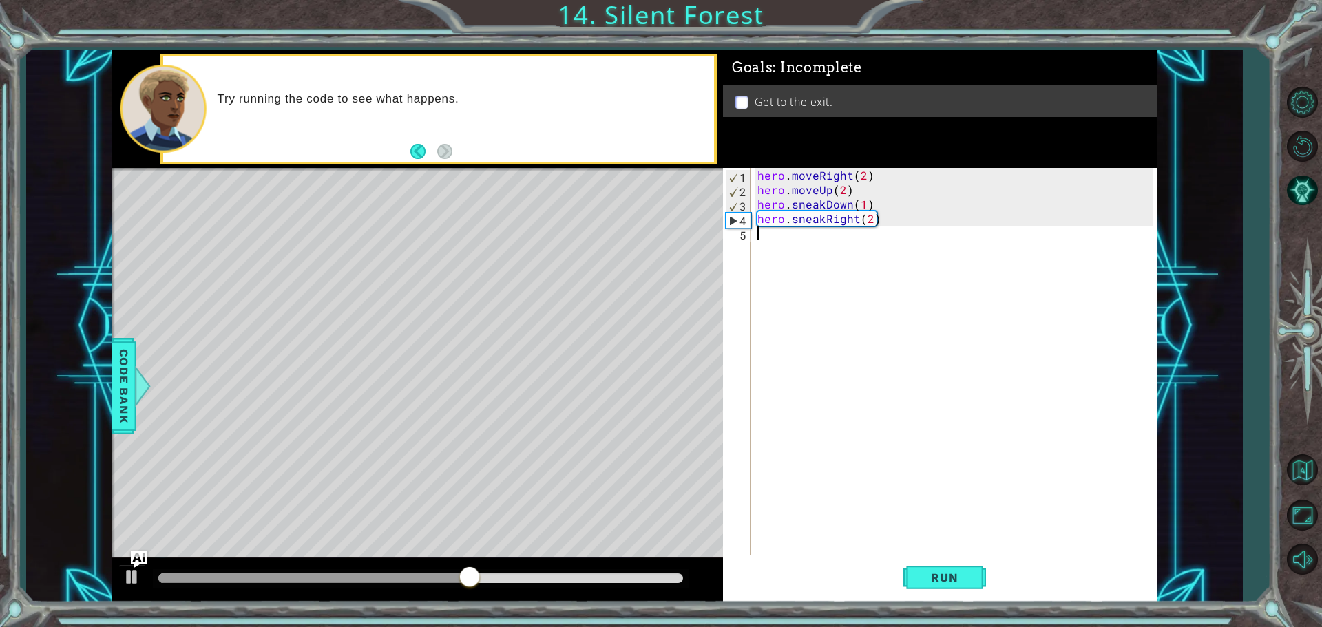
click at [762, 236] on div "hero . moveRight ( 2 ) hero . moveUp ( 2 ) hero . sneakDown ( 1 ) hero . sneakR…" at bounding box center [958, 377] width 406 height 419
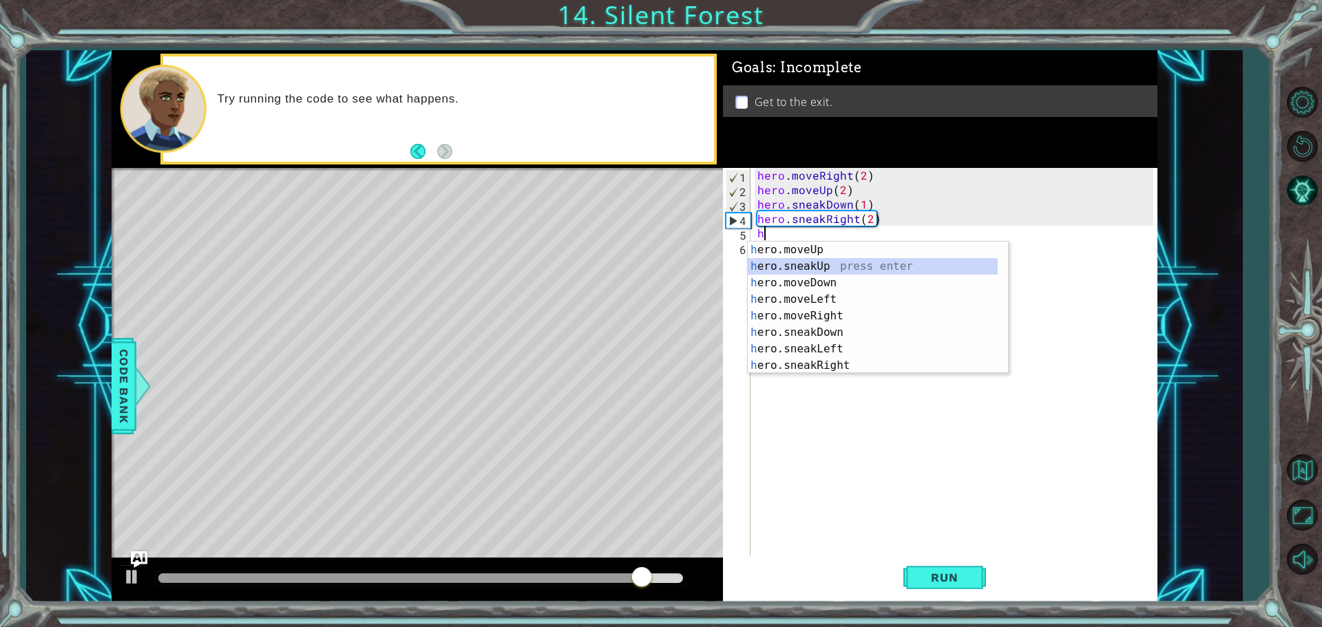
click at [809, 264] on div "h ero.moveUp press enter h ero.sneakUp press enter h ero.moveDown press enter h…" at bounding box center [873, 324] width 250 height 165
type textarea "hero.sneakUp(1)"
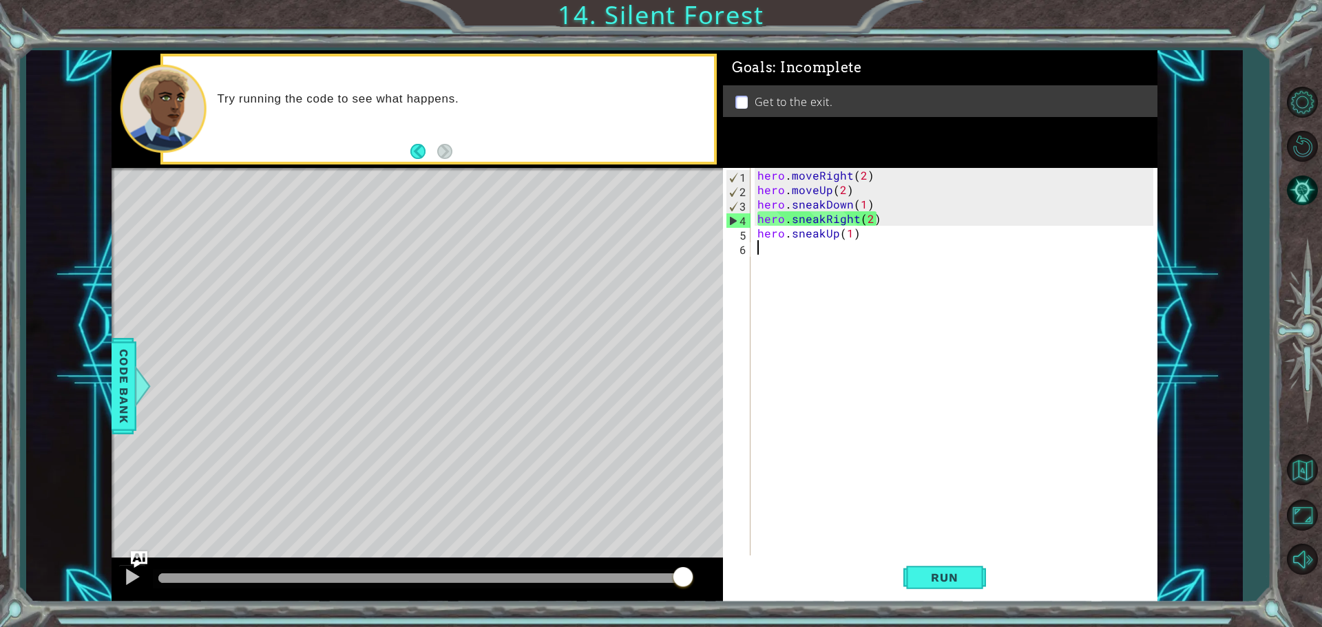
click at [760, 252] on div "hero . moveRight ( 2 ) hero . moveUp ( 2 ) hero . sneakDown ( 1 ) hero . sneakR…" at bounding box center [958, 377] width 406 height 419
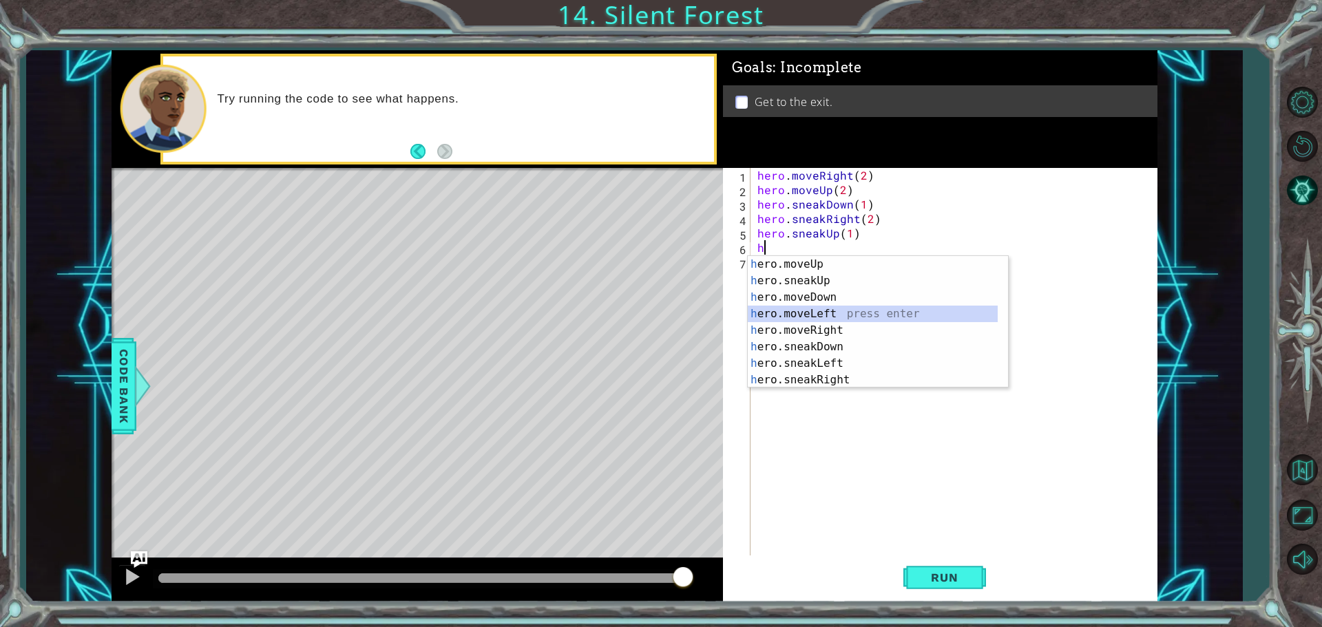
click at [829, 312] on div "h ero.moveUp press enter h ero.sneakUp press enter h ero.moveDown press enter h…" at bounding box center [873, 338] width 250 height 165
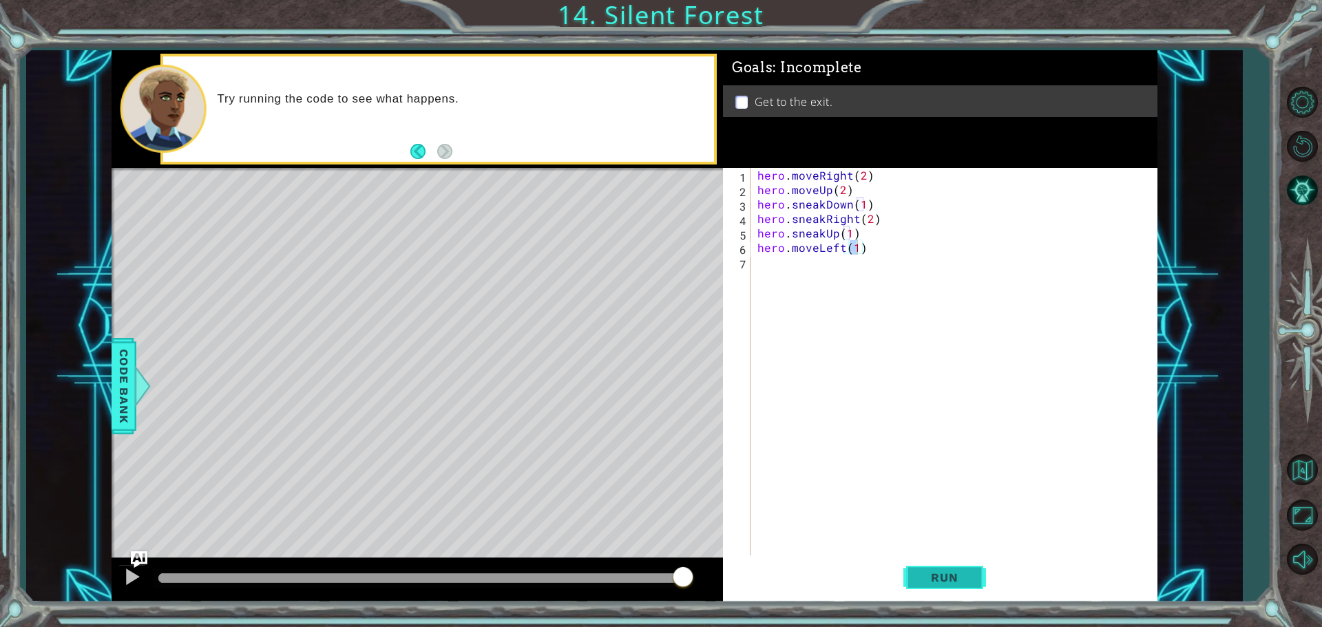
drag, startPoint x: 906, startPoint y: 591, endPoint x: 913, endPoint y: 587, distance: 7.7
click at [906, 594] on button "Run" at bounding box center [945, 577] width 83 height 43
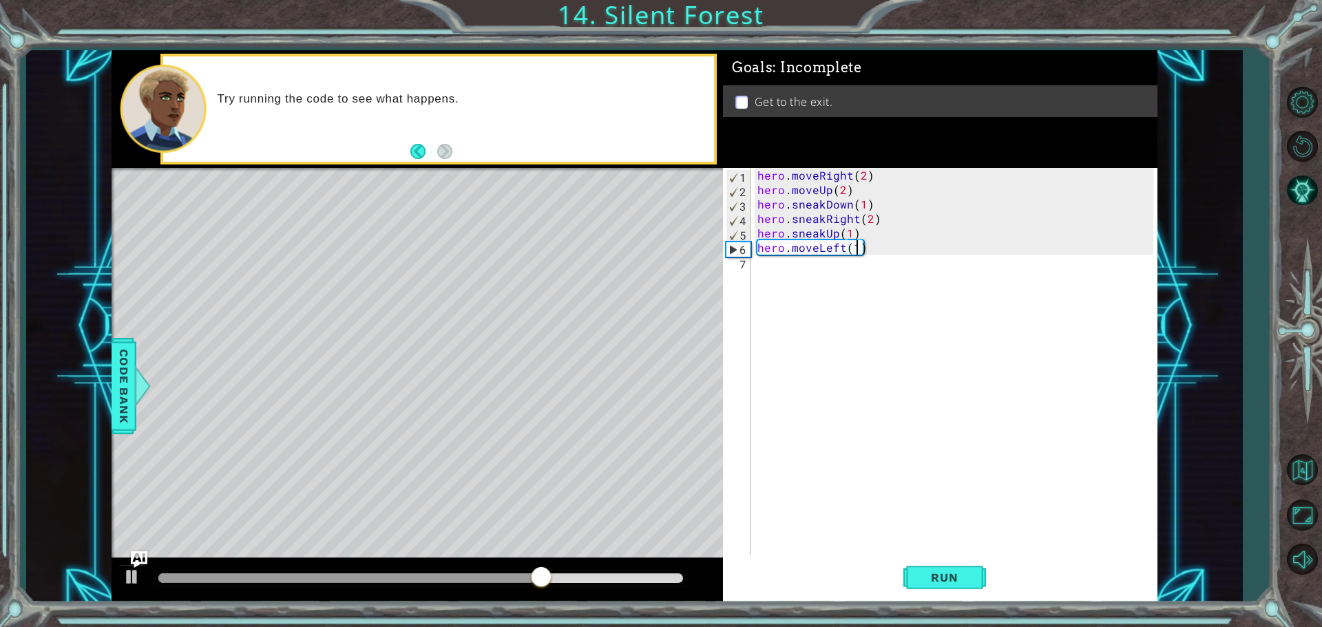
click at [846, 249] on div "hero . moveRight ( 2 ) hero . moveUp ( 2 ) hero . sneakDown ( 1 ) hero . sneakR…" at bounding box center [958, 377] width 406 height 419
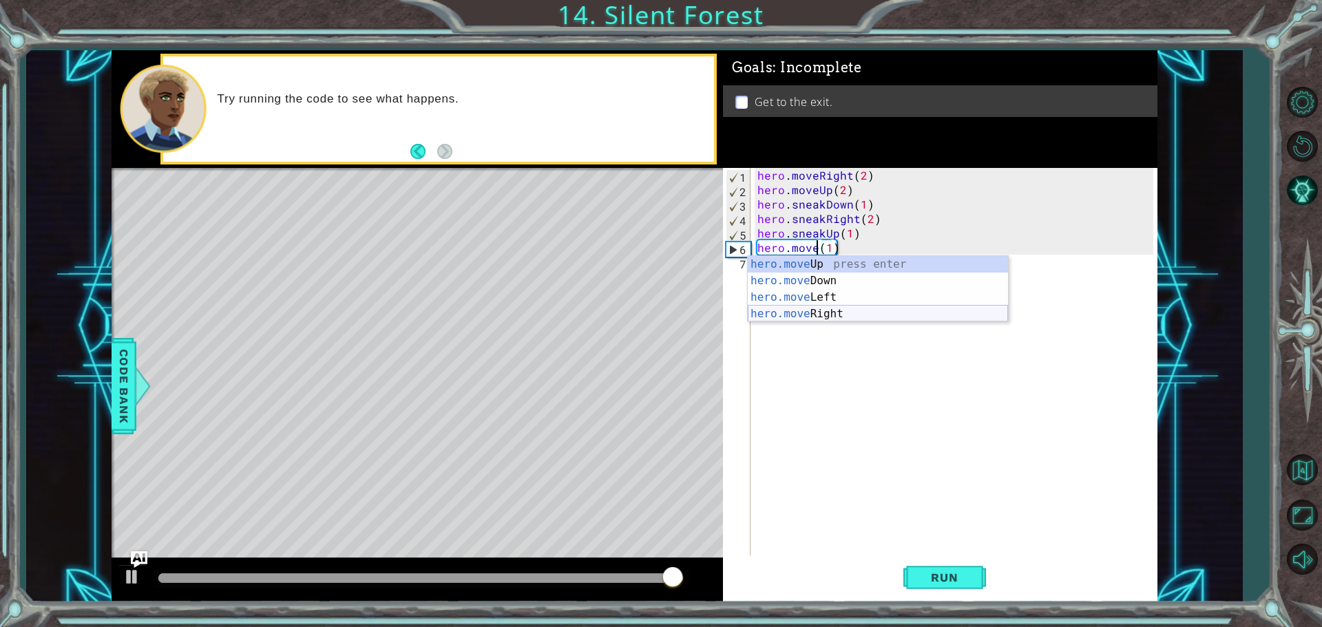
click at [807, 313] on div "hero.move Up press enter hero.move Down press enter hero.move Left press enter …" at bounding box center [878, 305] width 260 height 99
type textarea "hero.moveRight(1)(1)"
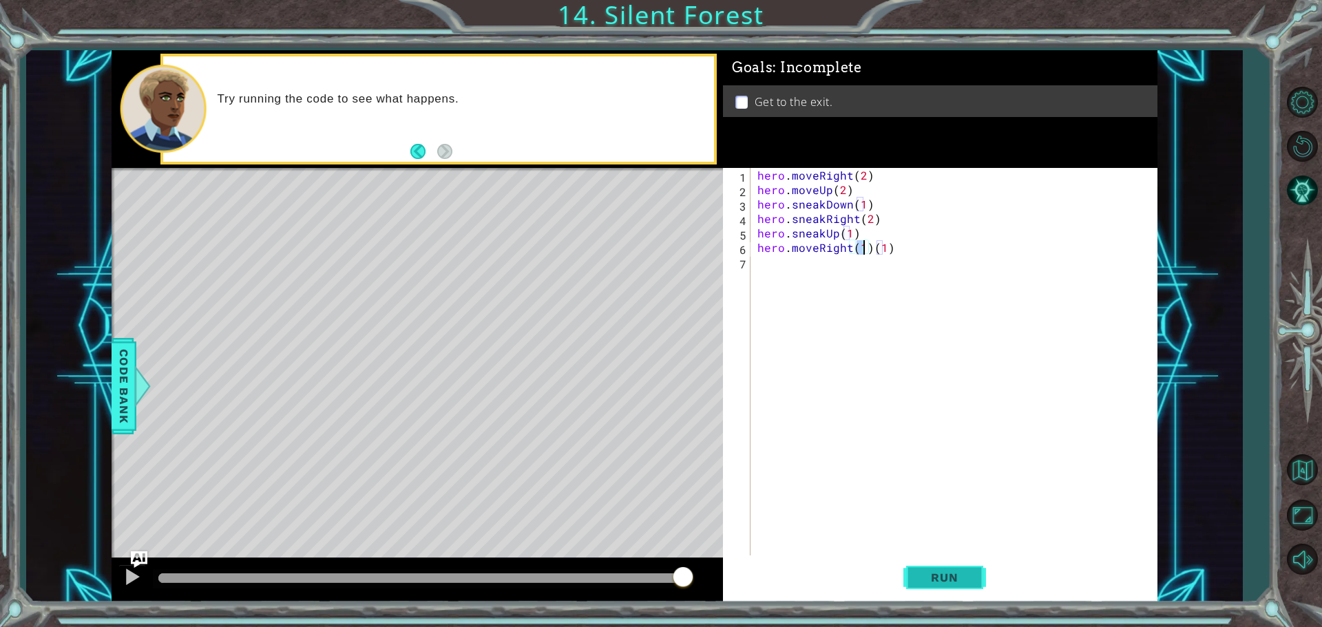
click at [952, 582] on span "Run" at bounding box center [944, 578] width 54 height 14
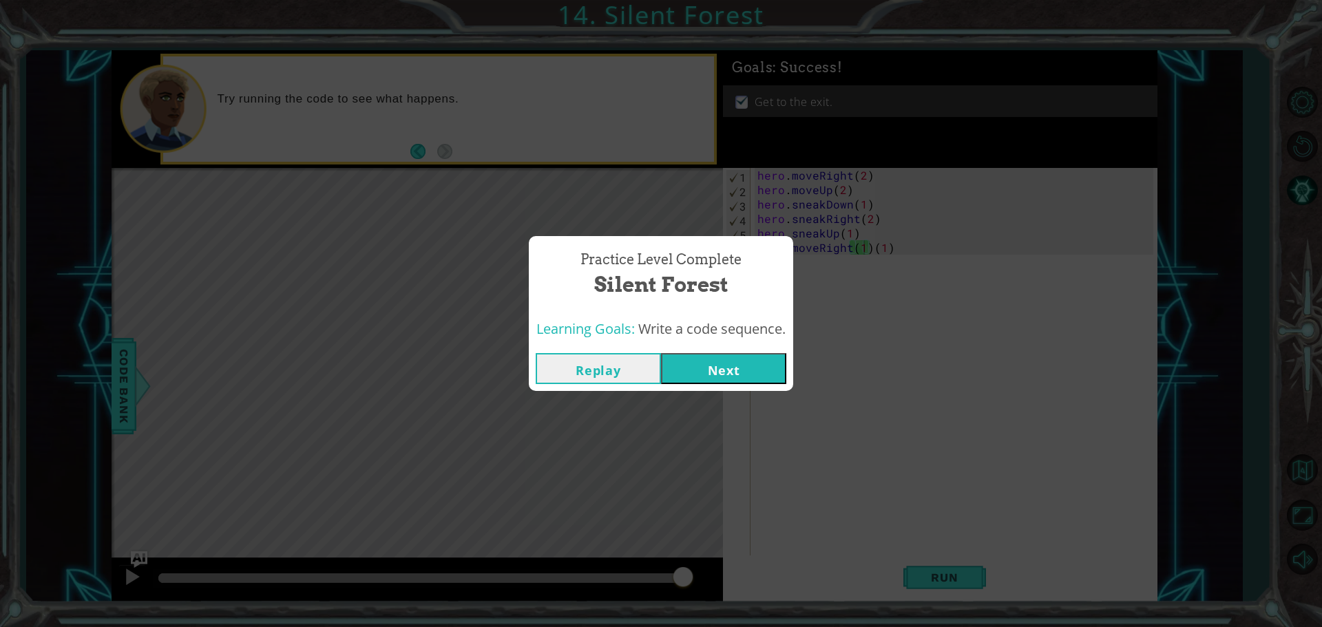
click at [579, 377] on button "Replay" at bounding box center [598, 368] width 125 height 31
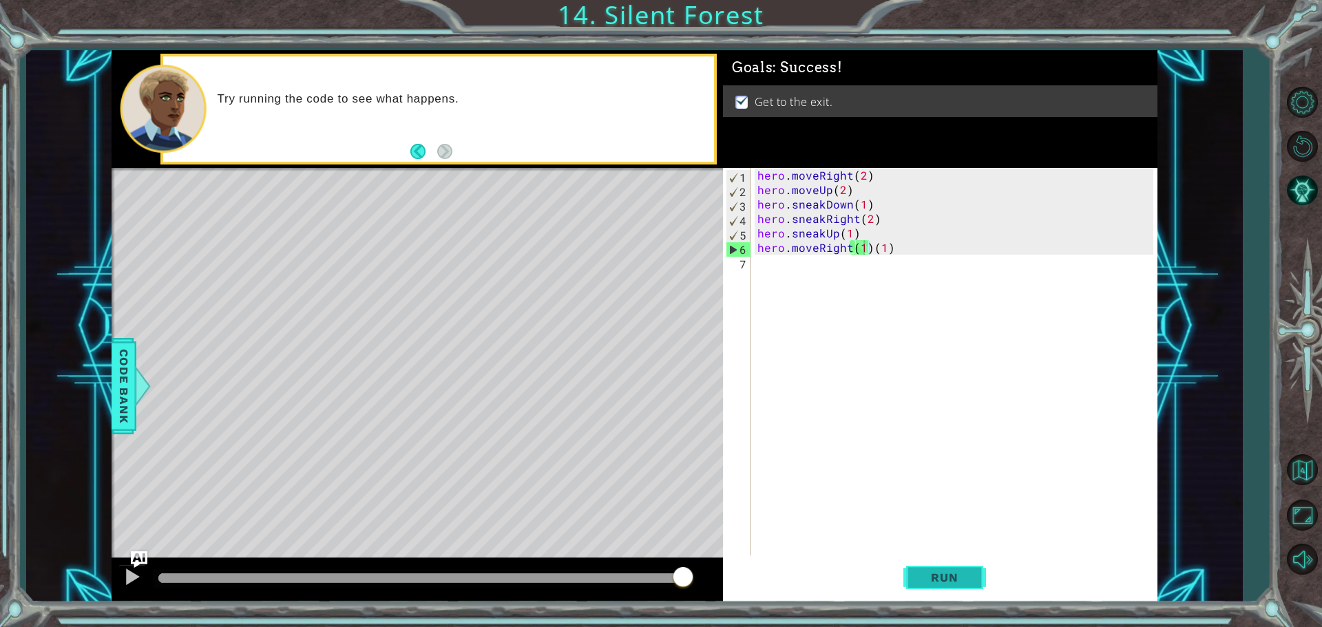
click at [939, 585] on button "Run" at bounding box center [945, 577] width 83 height 43
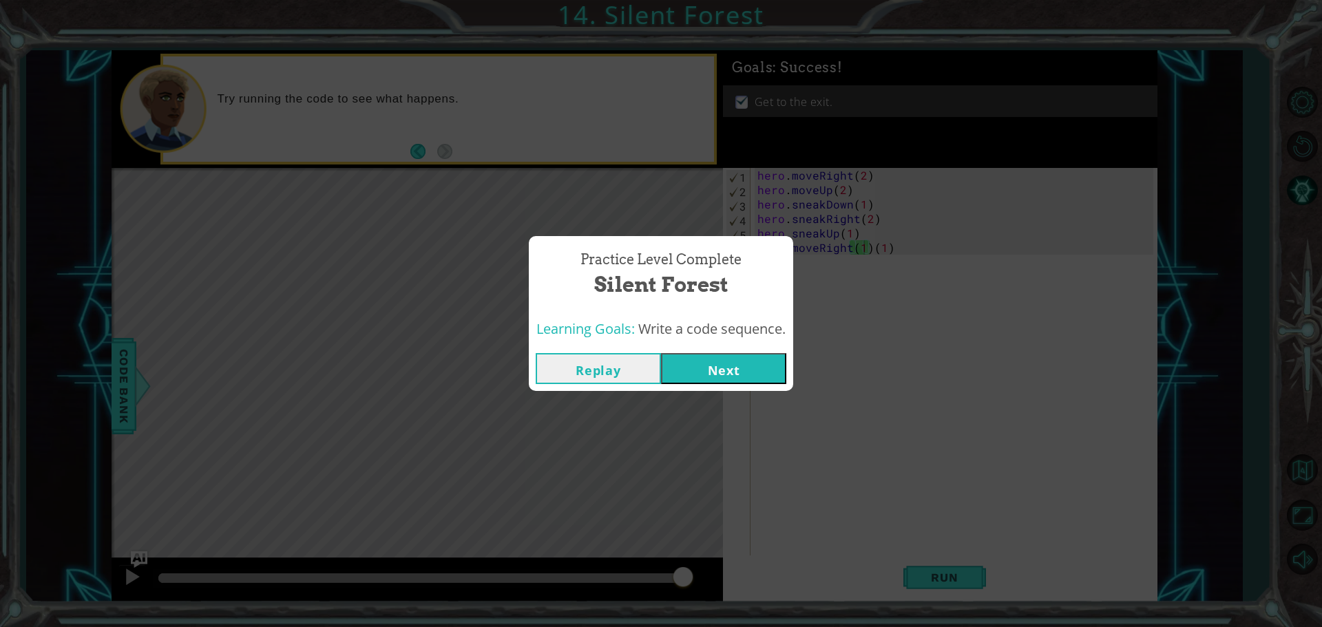
click at [698, 371] on button "Next" at bounding box center [723, 368] width 125 height 31
